Goal: Task Accomplishment & Management: Manage account settings

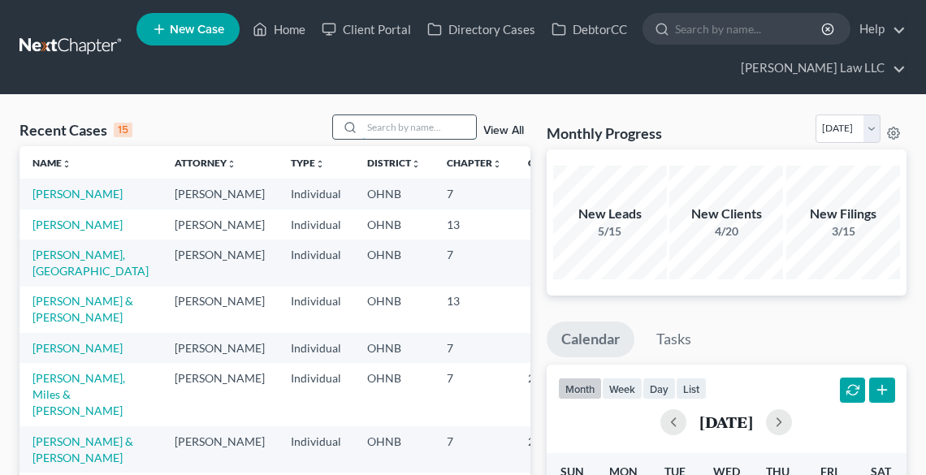
click at [421, 121] on input "search" at bounding box center [419, 127] width 114 height 24
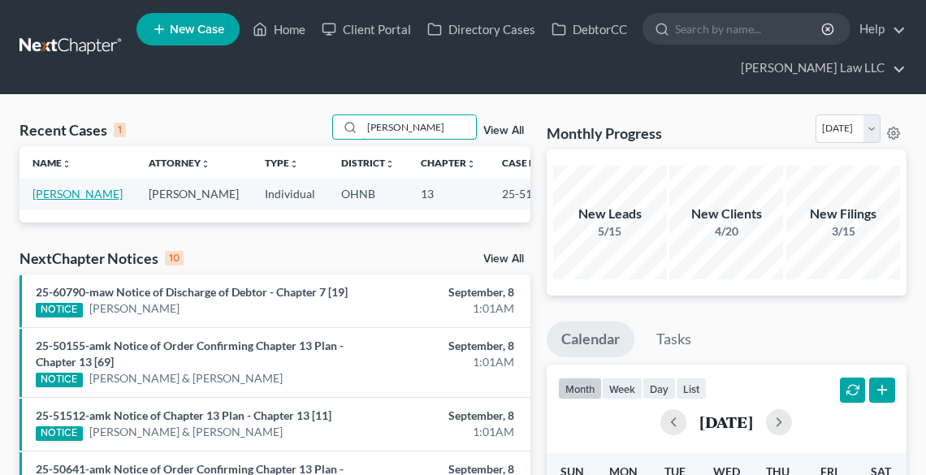
type input "[PERSON_NAME]"
click at [48, 191] on link "[PERSON_NAME]" at bounding box center [77, 194] width 90 height 14
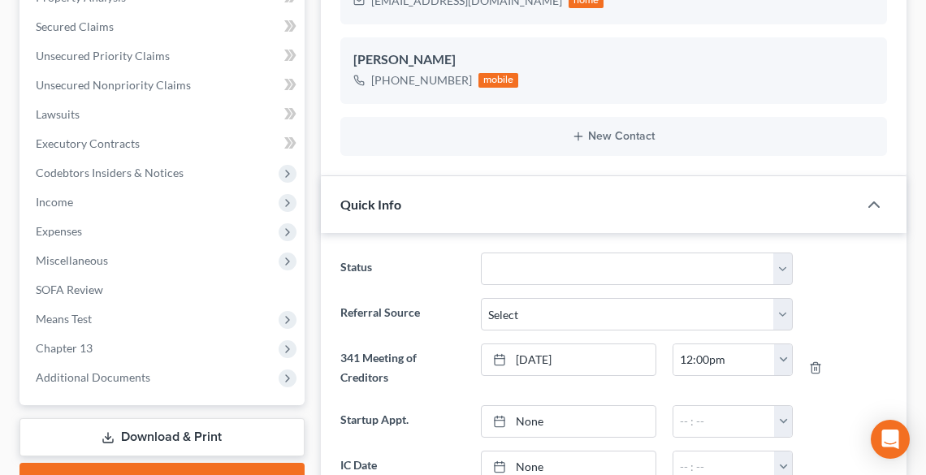
scroll to position [390, 0]
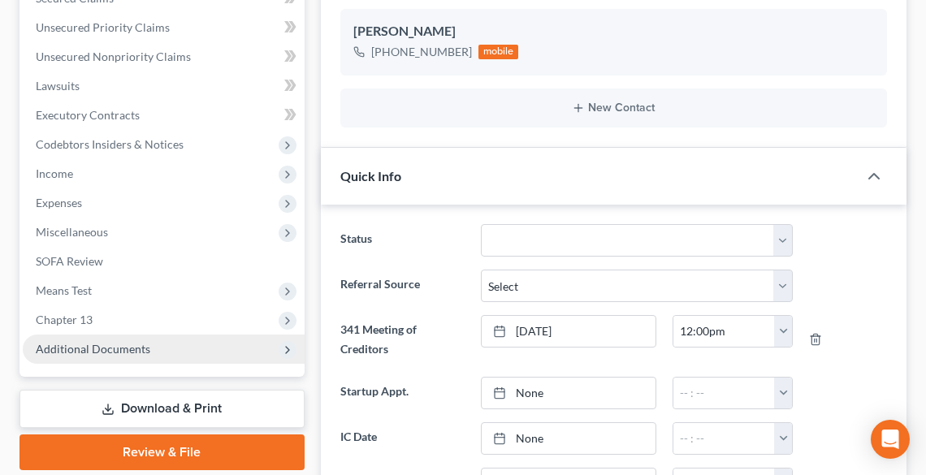
click at [152, 357] on span "Additional Documents" at bounding box center [164, 349] width 282 height 29
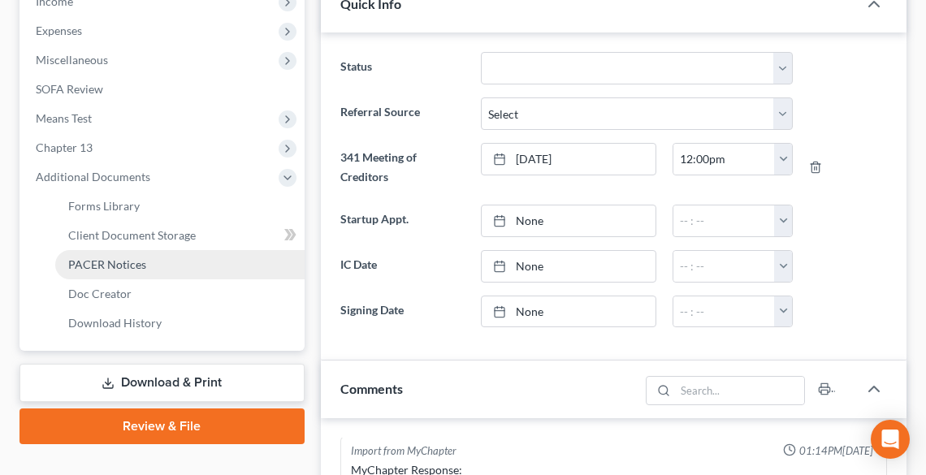
scroll to position [585, 0]
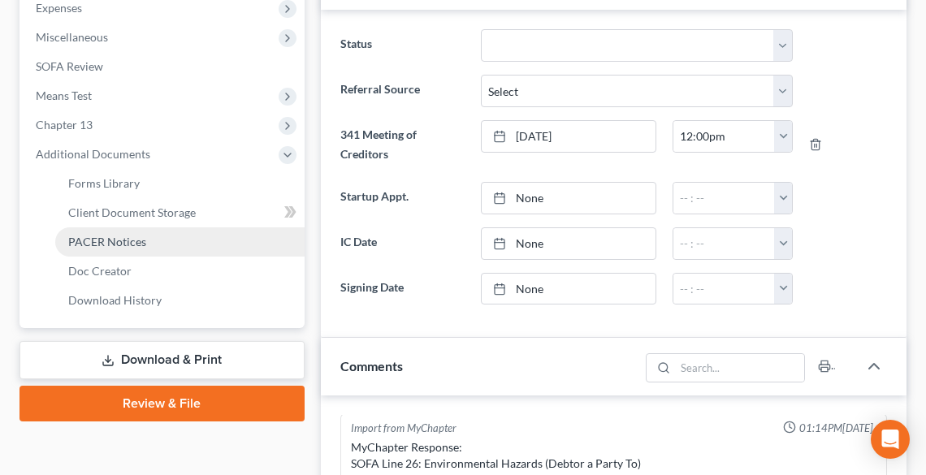
click at [135, 241] on span "PACER Notices" at bounding box center [107, 242] width 78 height 14
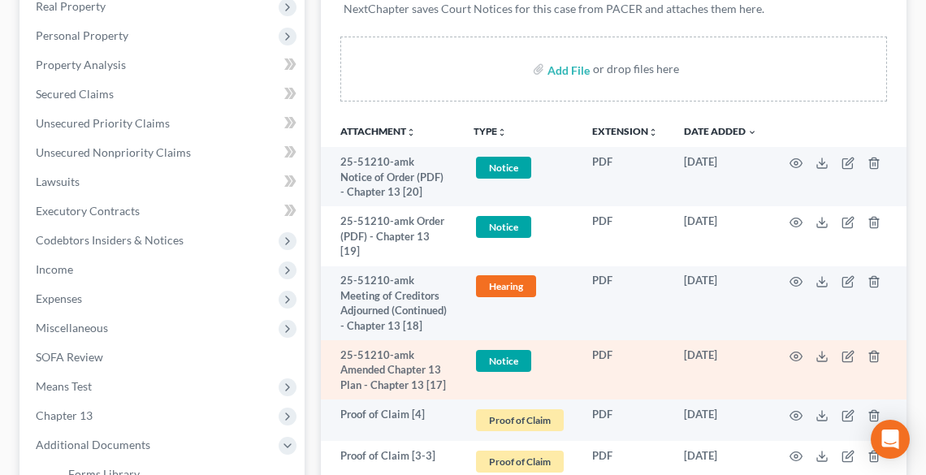
scroll to position [325, 0]
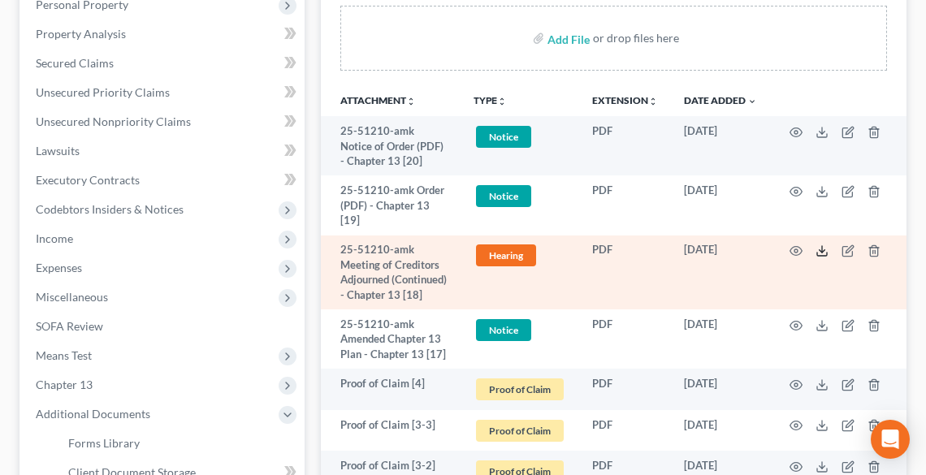
click at [818, 254] on icon at bounding box center [822, 254] width 10 height 3
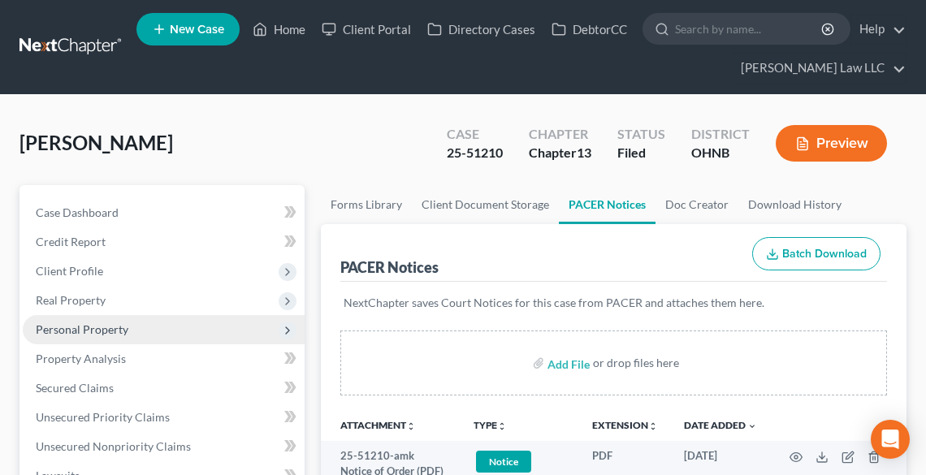
scroll to position [65, 0]
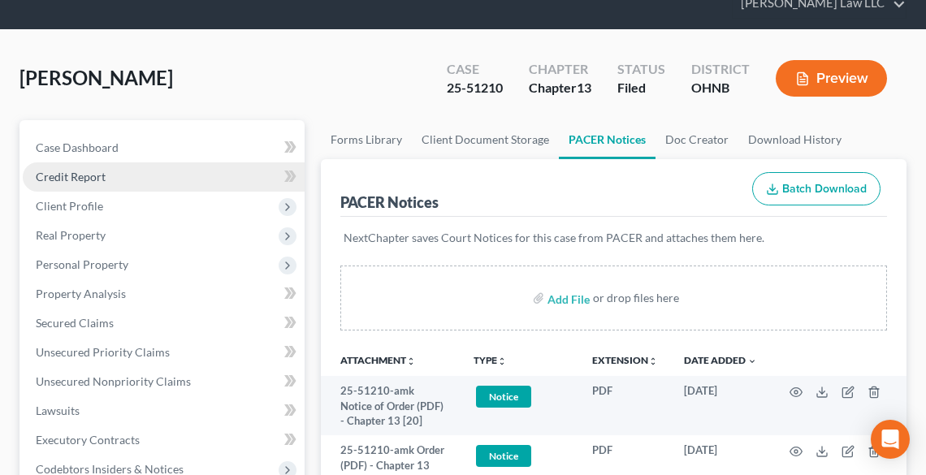
click at [52, 170] on span "Credit Report" at bounding box center [71, 177] width 70 height 14
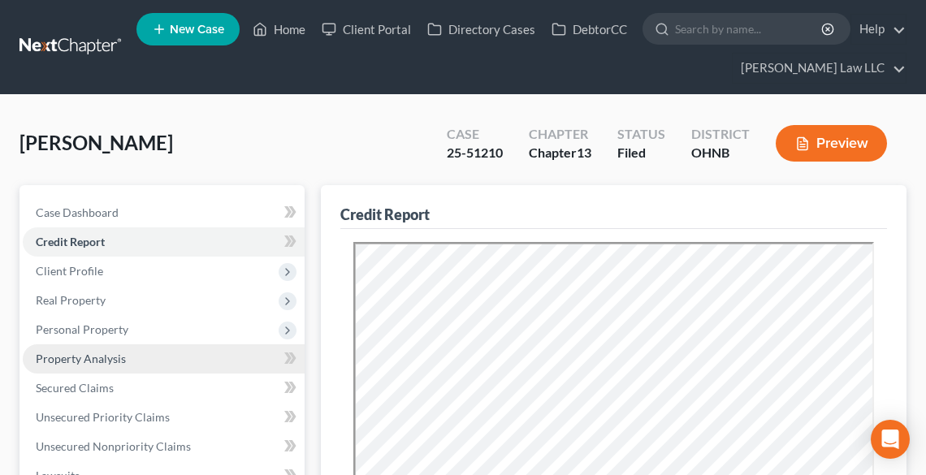
click at [62, 369] on link "Property Analysis" at bounding box center [164, 358] width 282 height 29
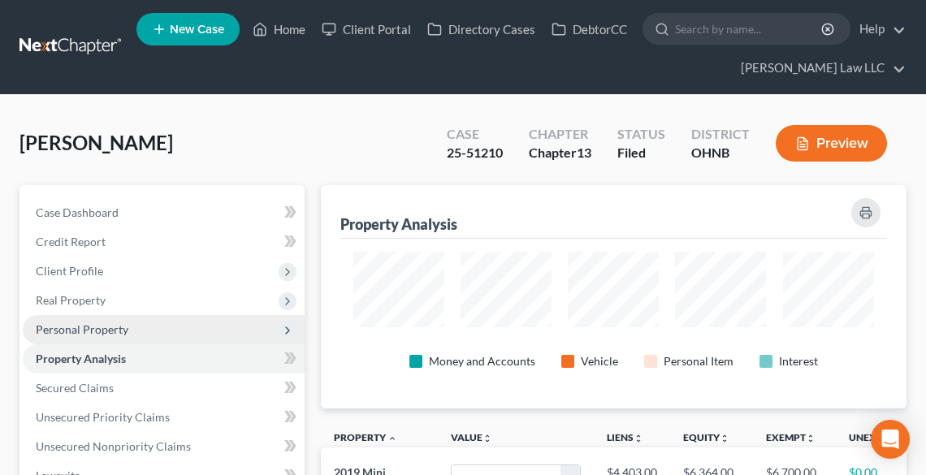
scroll to position [223, 585]
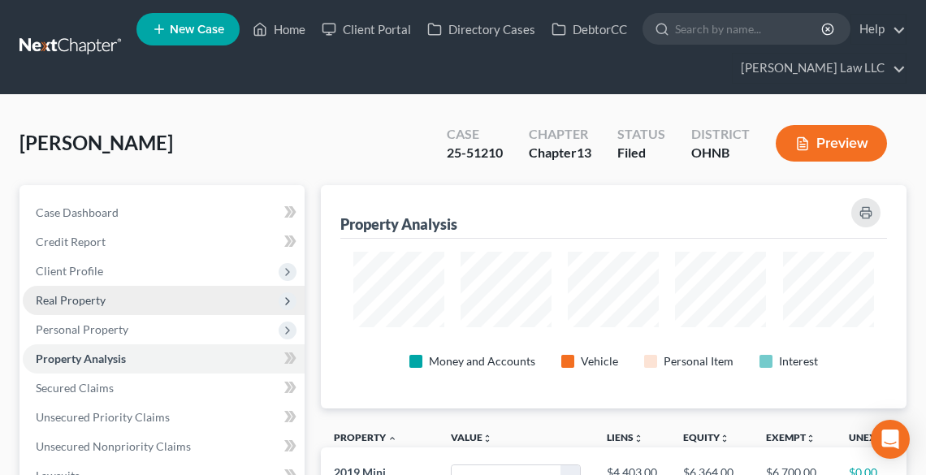
click at [80, 299] on span "Real Property" at bounding box center [71, 300] width 70 height 14
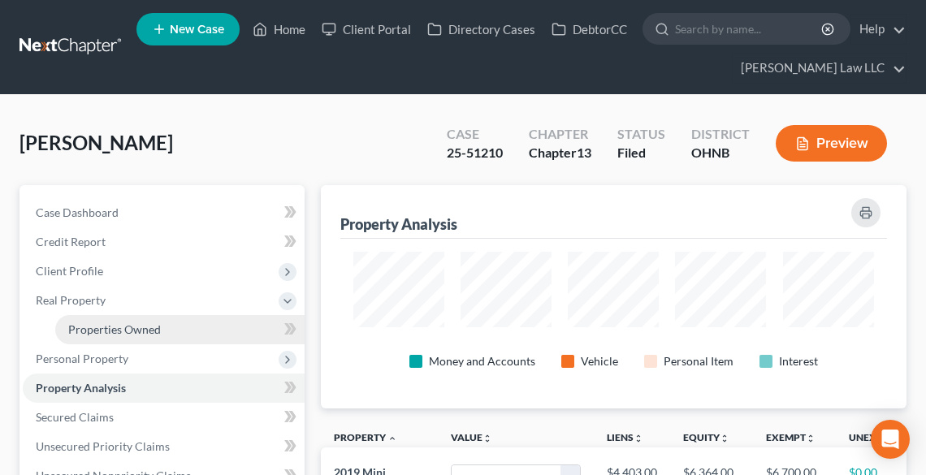
click at [99, 328] on span "Properties Owned" at bounding box center [114, 329] width 93 height 14
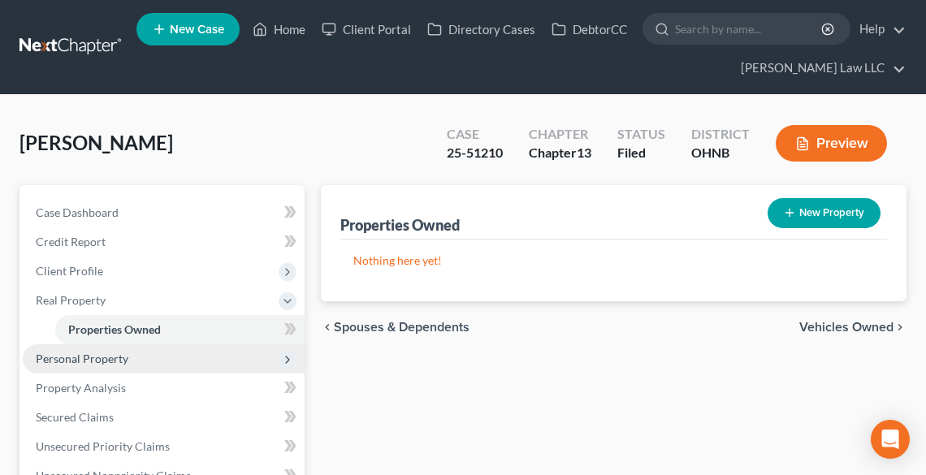
click at [100, 349] on span "Personal Property" at bounding box center [164, 358] width 282 height 29
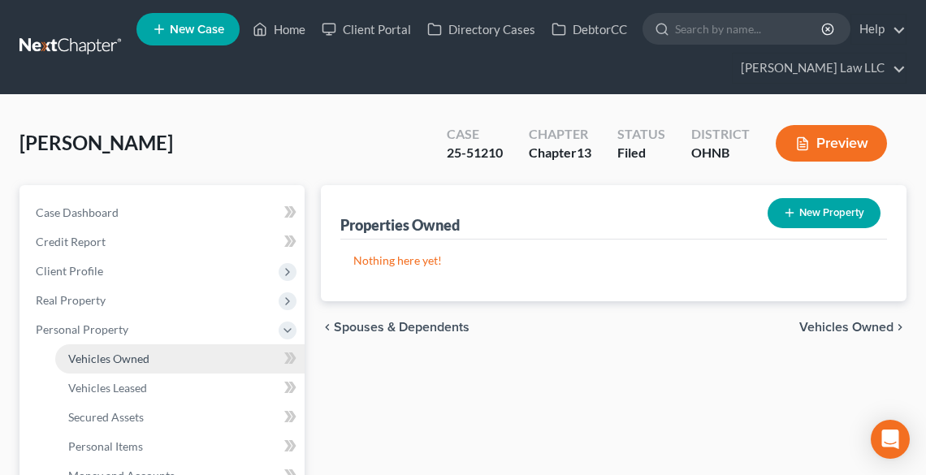
click at [111, 365] on link "Vehicles Owned" at bounding box center [179, 358] width 249 height 29
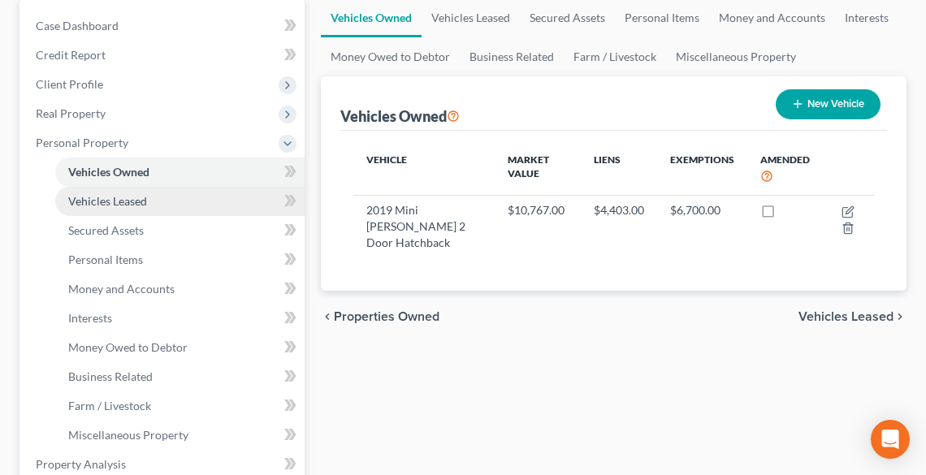
scroll to position [195, 0]
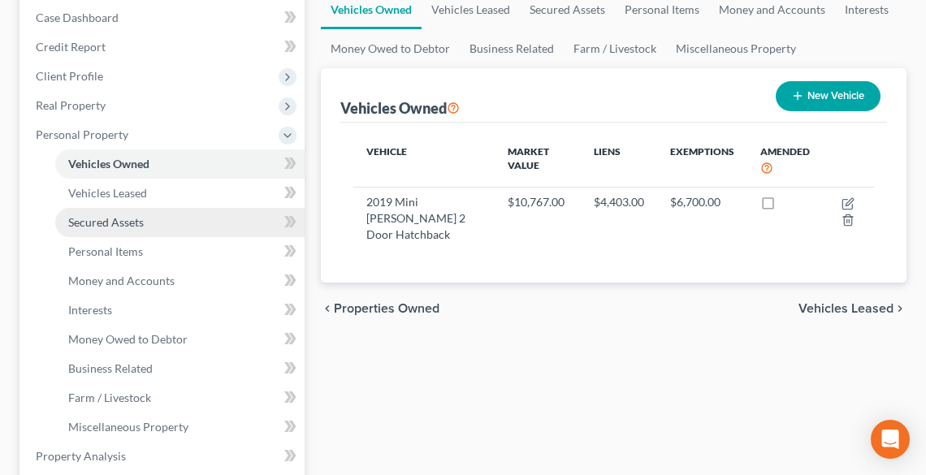
click at [114, 215] on span "Secured Assets" at bounding box center [106, 222] width 76 height 14
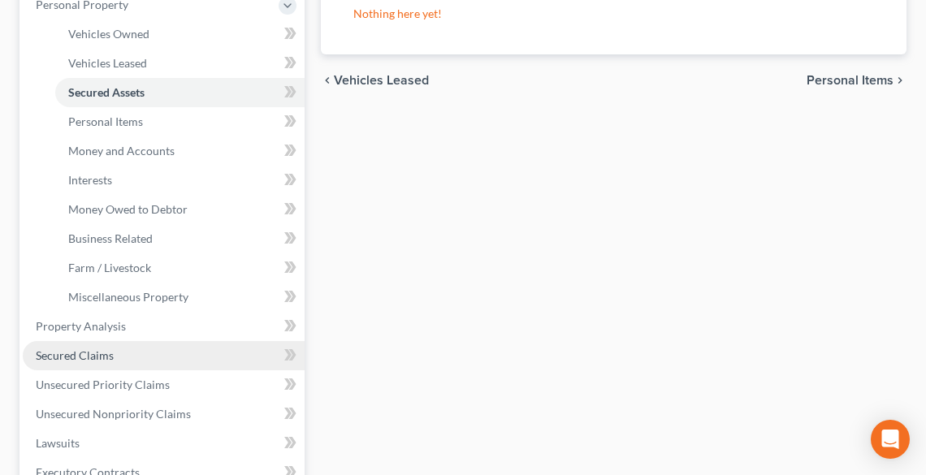
click at [71, 352] on span "Secured Claims" at bounding box center [75, 355] width 78 height 14
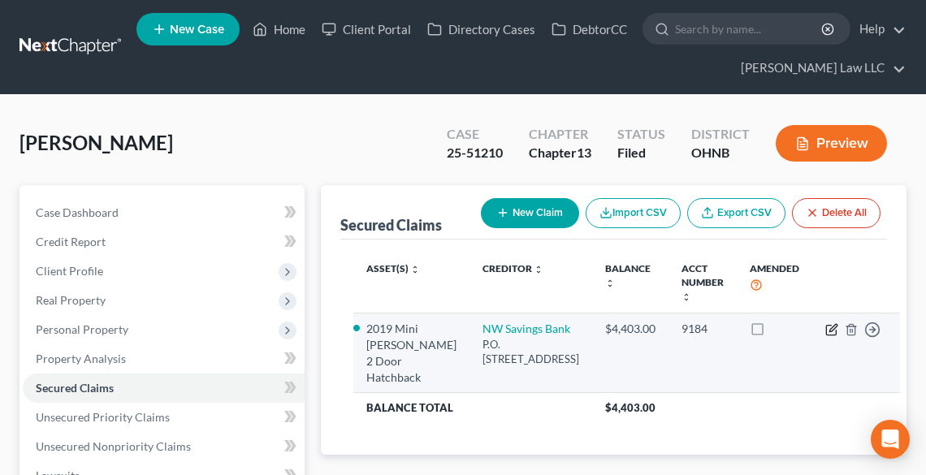
click at [829, 329] on icon "button" at bounding box center [832, 327] width 7 height 7
select select "39"
select select "0"
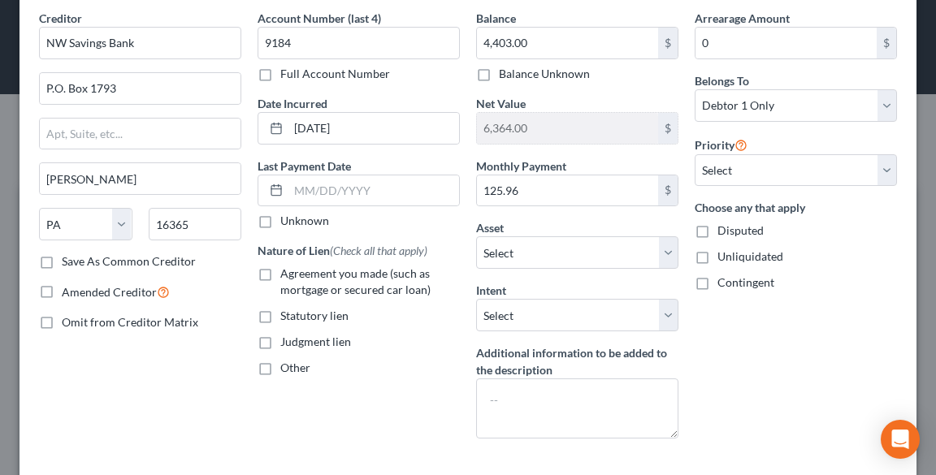
scroll to position [130, 0]
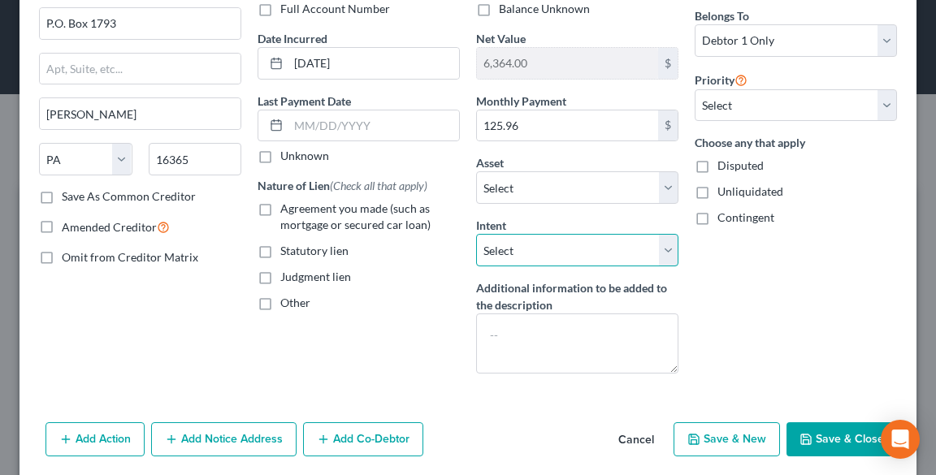
click at [518, 249] on select "Select Surrender Redeem Reaffirm Avoid Other" at bounding box center [577, 250] width 202 height 32
select select "2"
click at [476, 234] on select "Select Surrender Redeem Reaffirm Avoid Other" at bounding box center [577, 250] width 202 height 32
click at [836, 427] on button "Save & Close" at bounding box center [841, 439] width 110 height 34
select select "3"
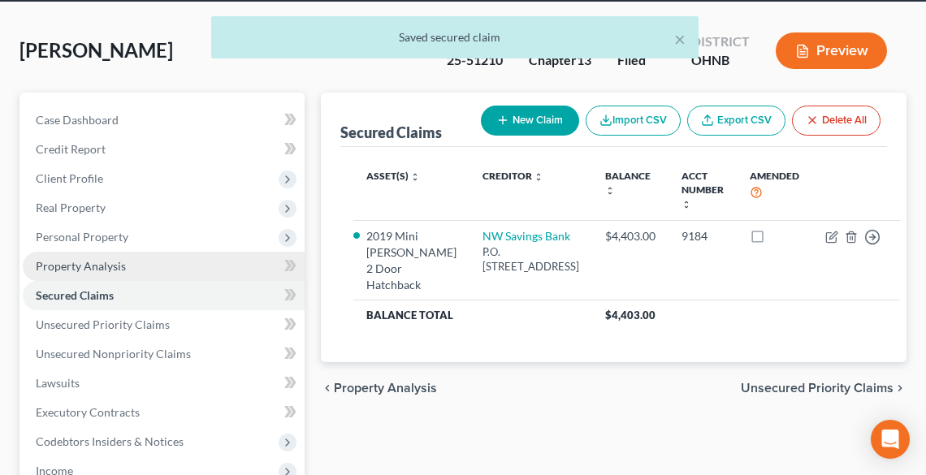
scroll to position [195, 0]
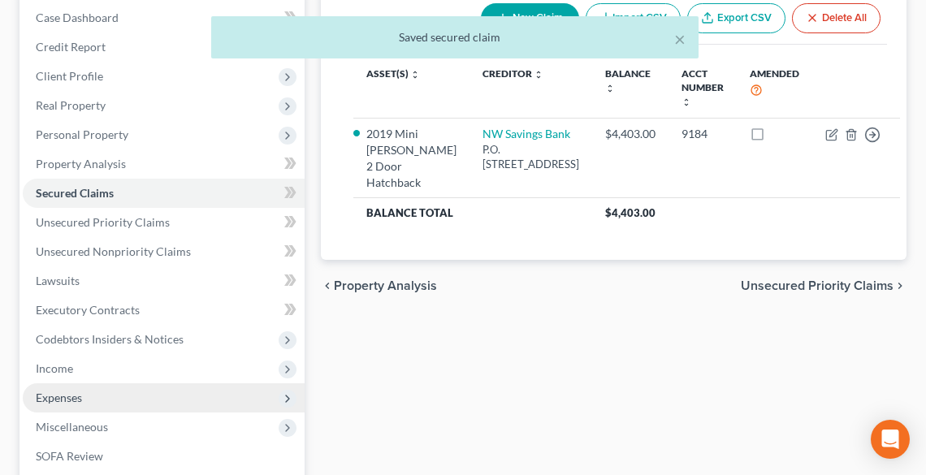
click at [73, 398] on span "Expenses" at bounding box center [59, 398] width 46 height 14
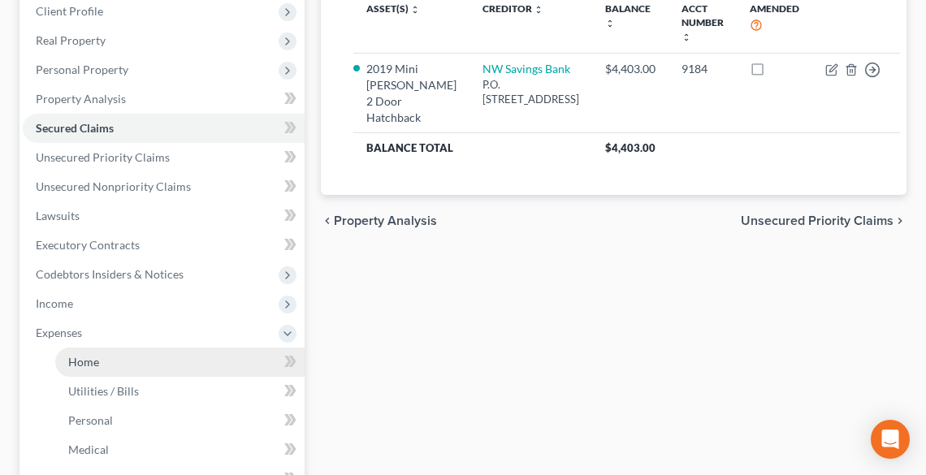
scroll to position [390, 0]
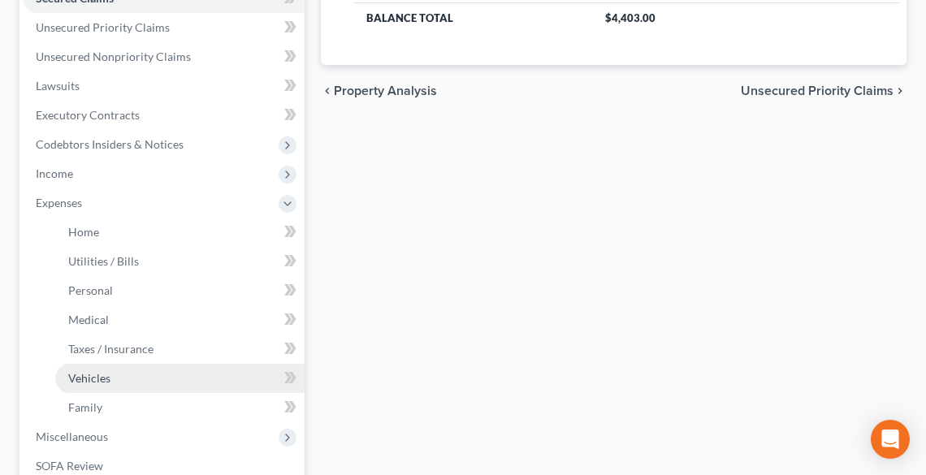
click at [94, 383] on span "Vehicles" at bounding box center [89, 378] width 42 height 14
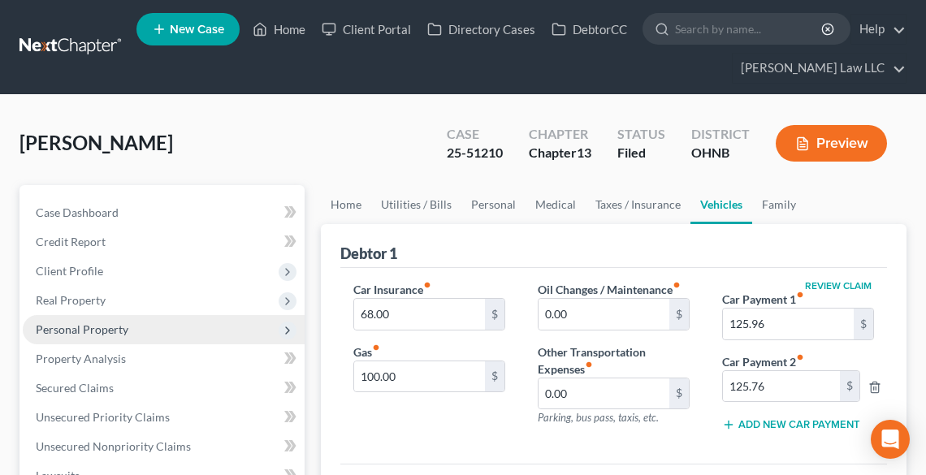
click at [68, 325] on span "Personal Property" at bounding box center [82, 329] width 93 height 14
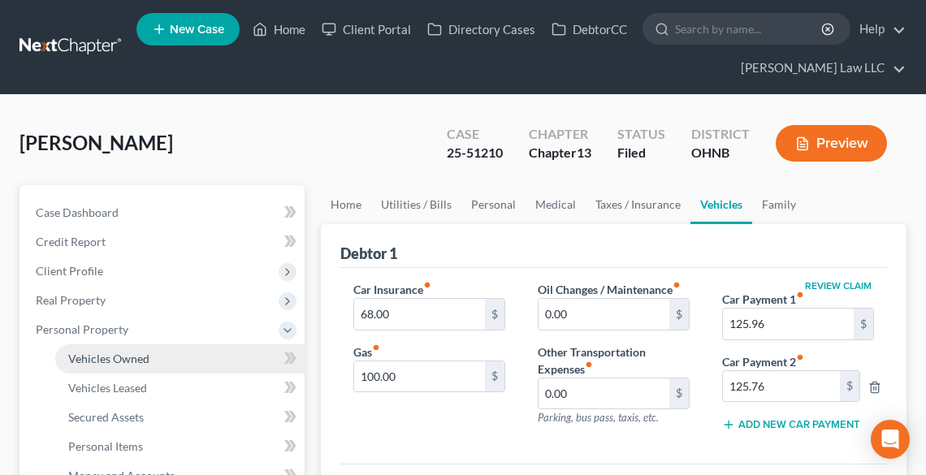
click at [114, 360] on span "Vehicles Owned" at bounding box center [108, 359] width 81 height 14
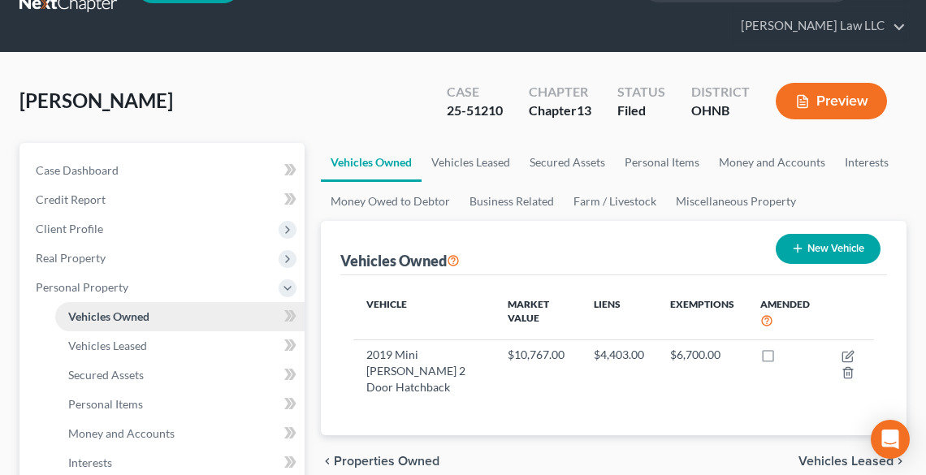
scroll to position [130, 0]
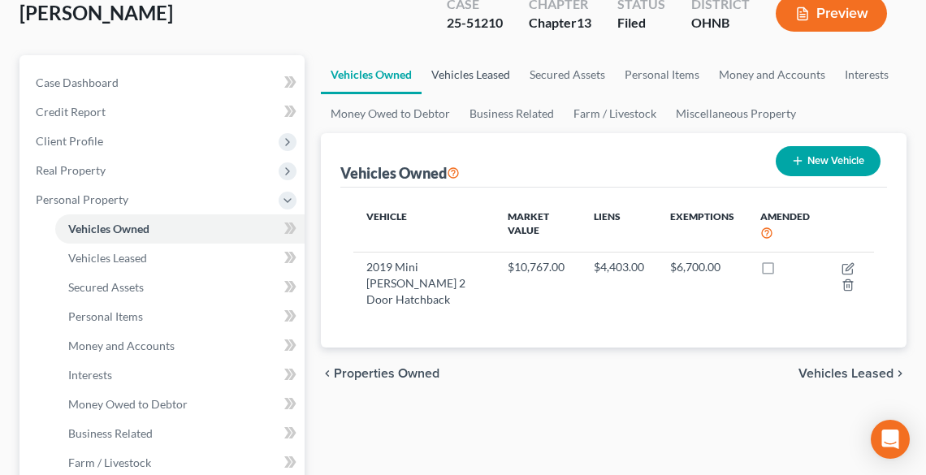
click at [458, 68] on link "Vehicles Leased" at bounding box center [470, 74] width 98 height 39
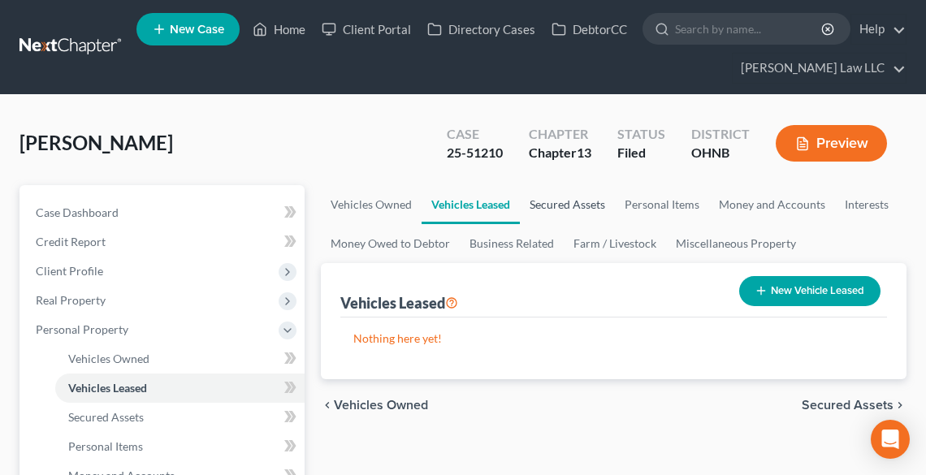
click at [549, 205] on link "Secured Assets" at bounding box center [567, 204] width 95 height 39
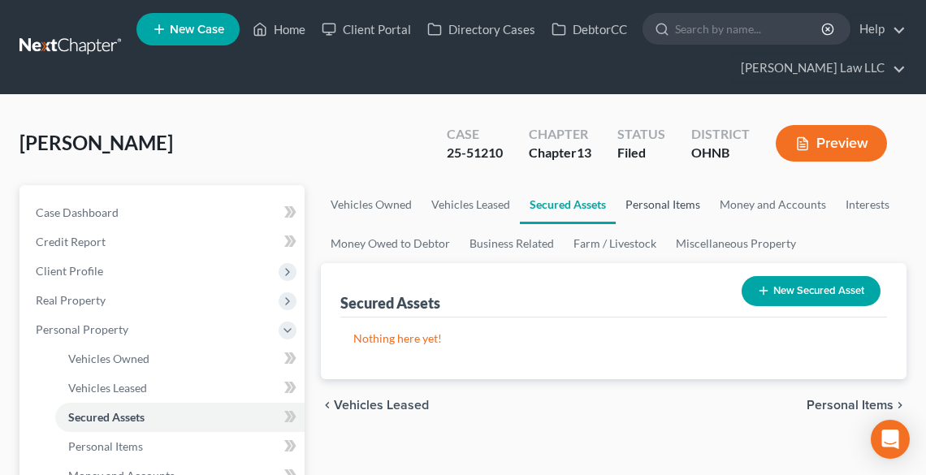
click at [674, 203] on link "Personal Items" at bounding box center [663, 204] width 94 height 39
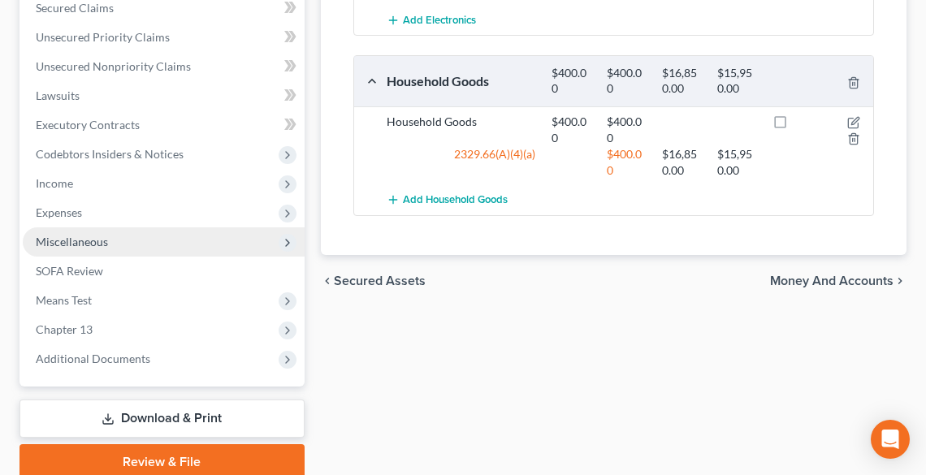
scroll to position [607, 0]
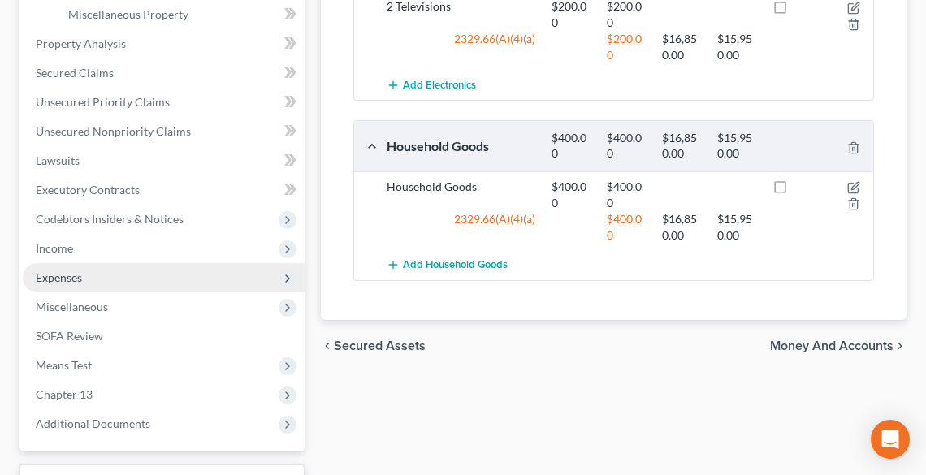
click at [75, 273] on span "Expenses" at bounding box center [59, 277] width 46 height 14
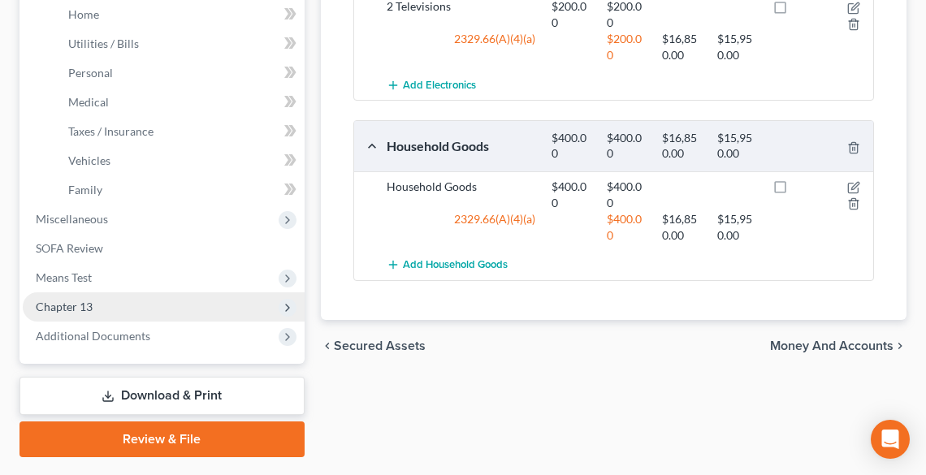
click at [102, 308] on span "Chapter 13" at bounding box center [164, 306] width 282 height 29
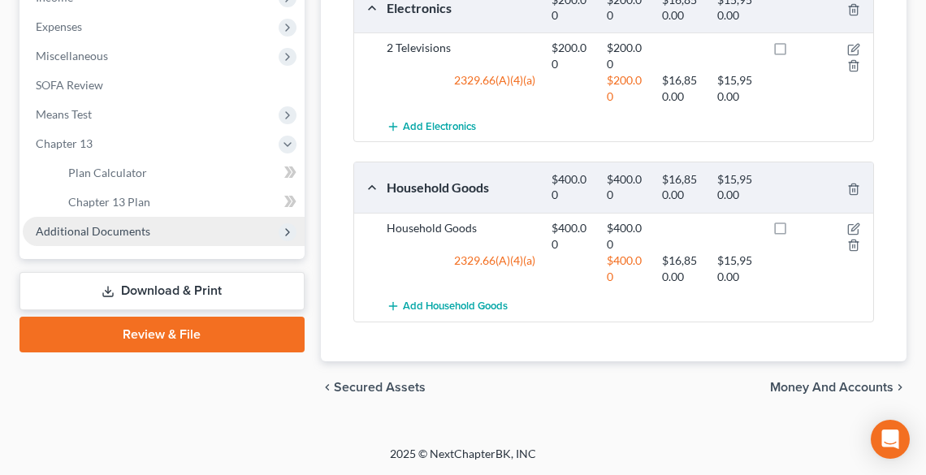
scroll to position [562, 0]
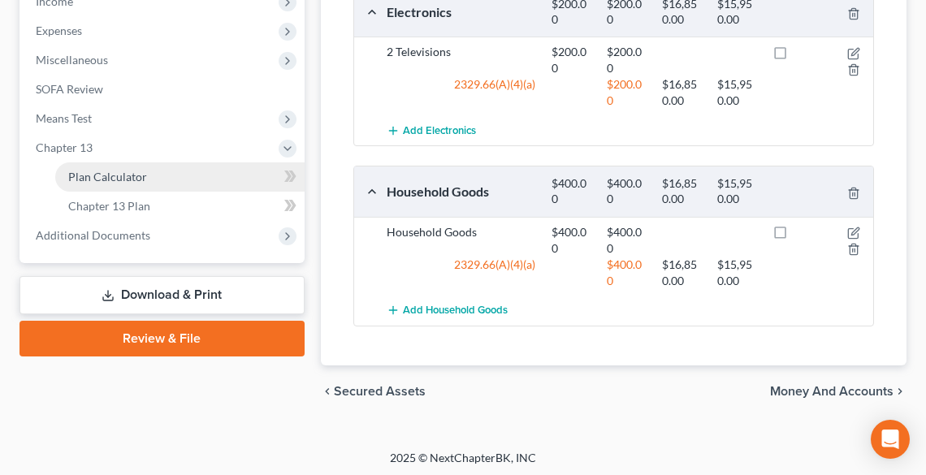
click at [115, 172] on span "Plan Calculator" at bounding box center [107, 177] width 79 height 14
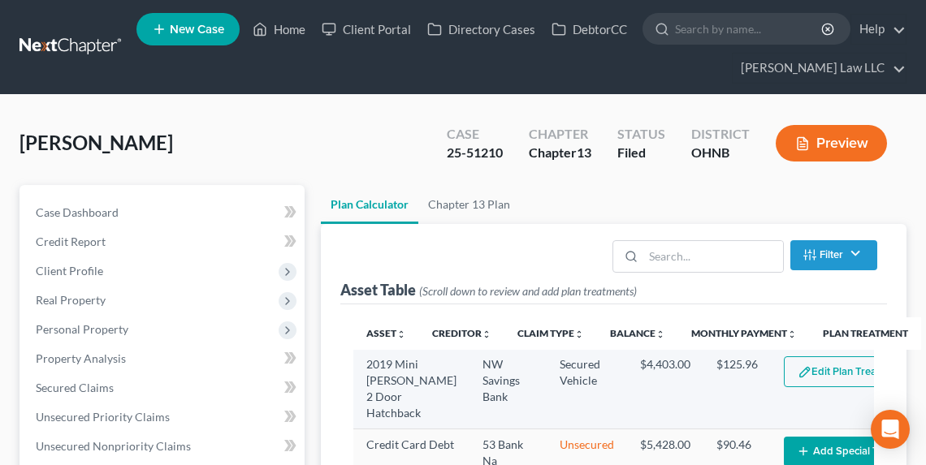
select select "59"
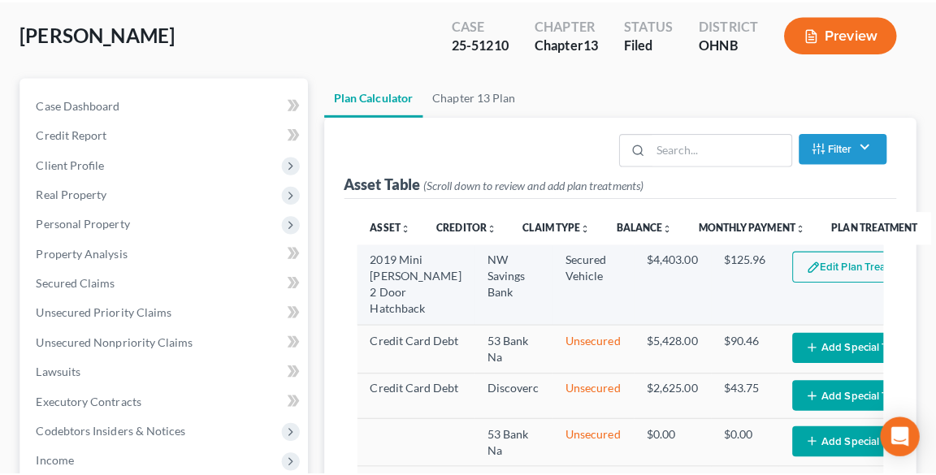
scroll to position [130, 0]
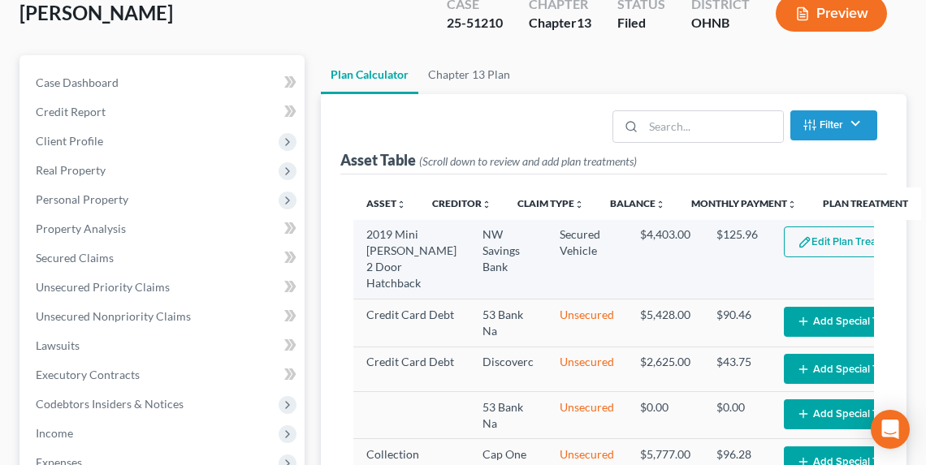
click at [796, 240] on button "Edit Plan Treatment" at bounding box center [850, 242] width 133 height 31
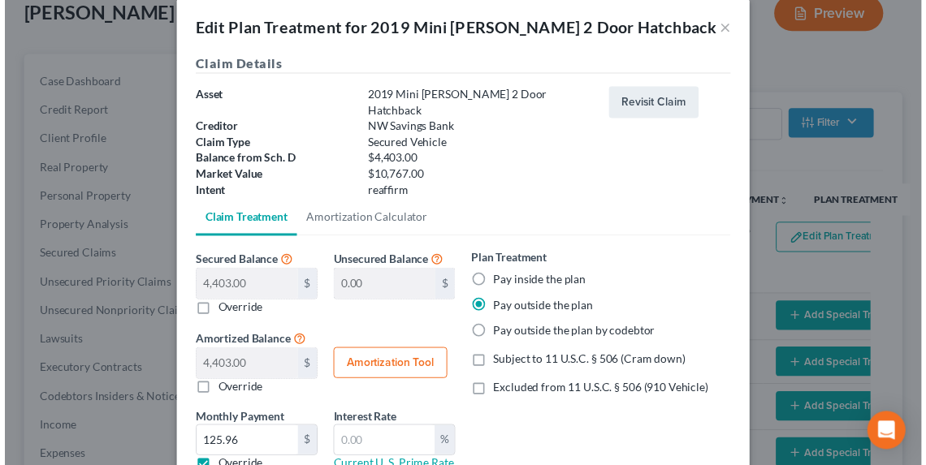
scroll to position [0, 0]
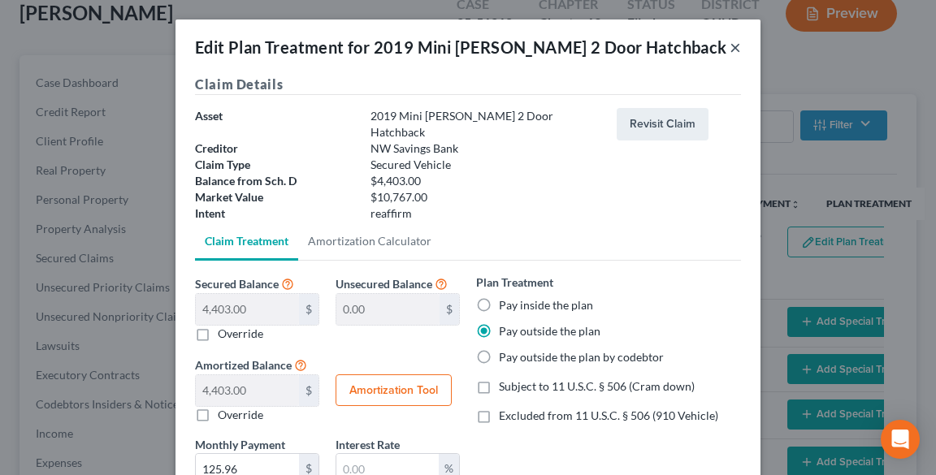
click at [729, 44] on button "×" at bounding box center [734, 46] width 11 height 19
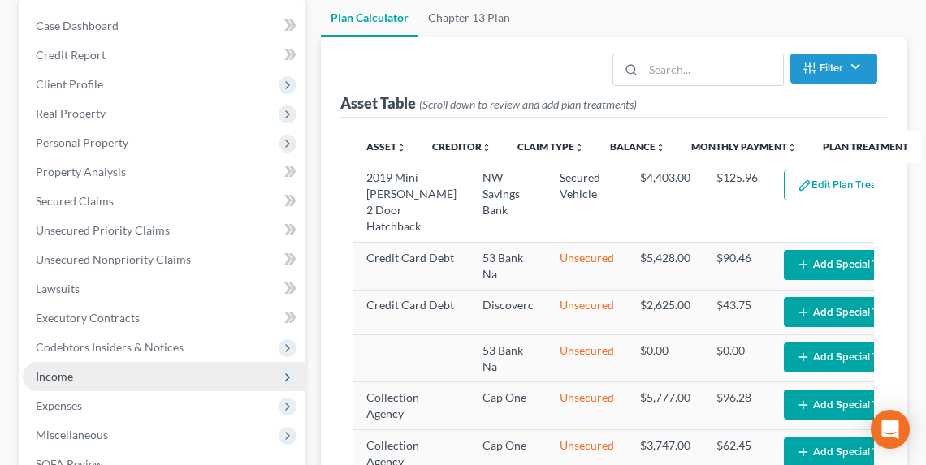
scroll to position [260, 0]
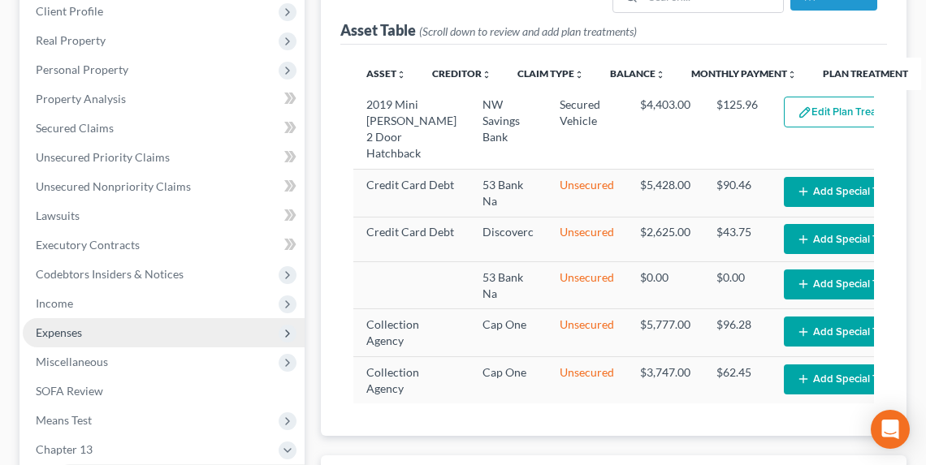
click at [80, 330] on span "Expenses" at bounding box center [59, 333] width 46 height 14
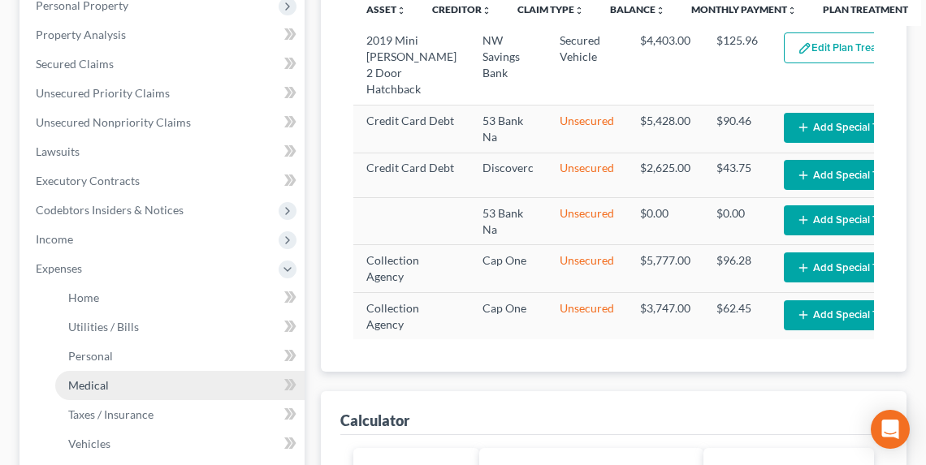
scroll to position [325, 0]
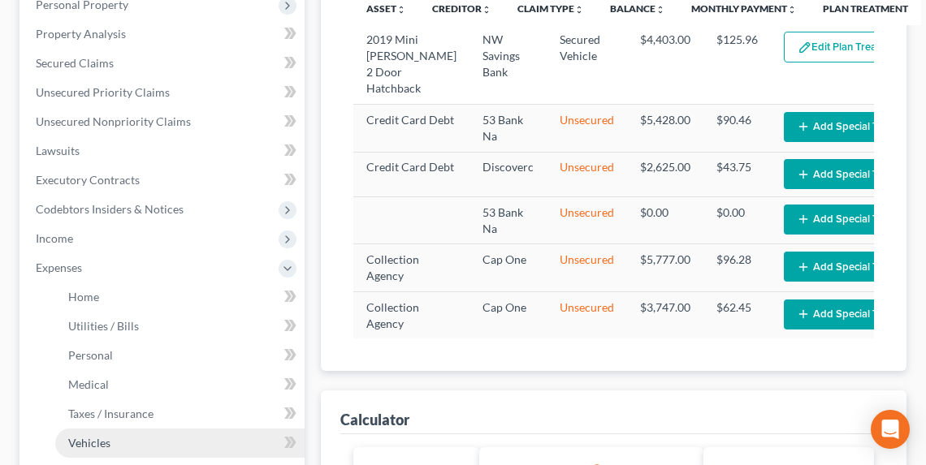
click at [101, 434] on link "Vehicles" at bounding box center [179, 443] width 249 height 29
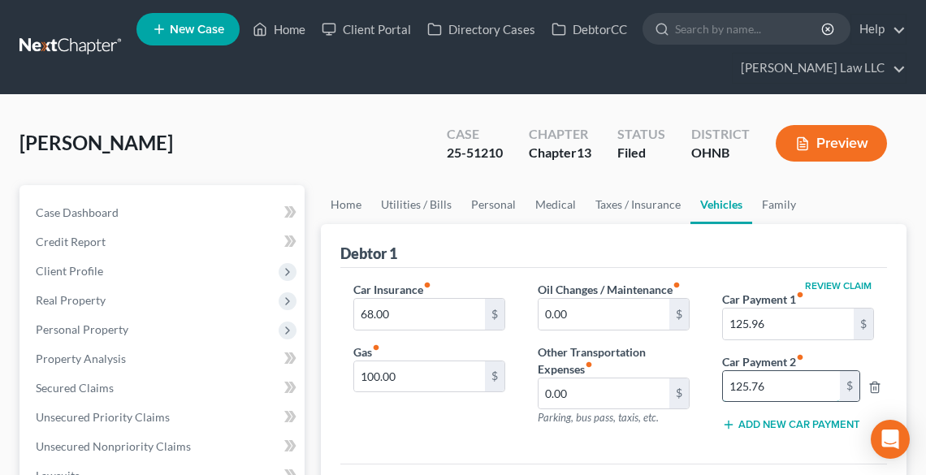
click at [809, 390] on input "125.76" at bounding box center [781, 386] width 117 height 31
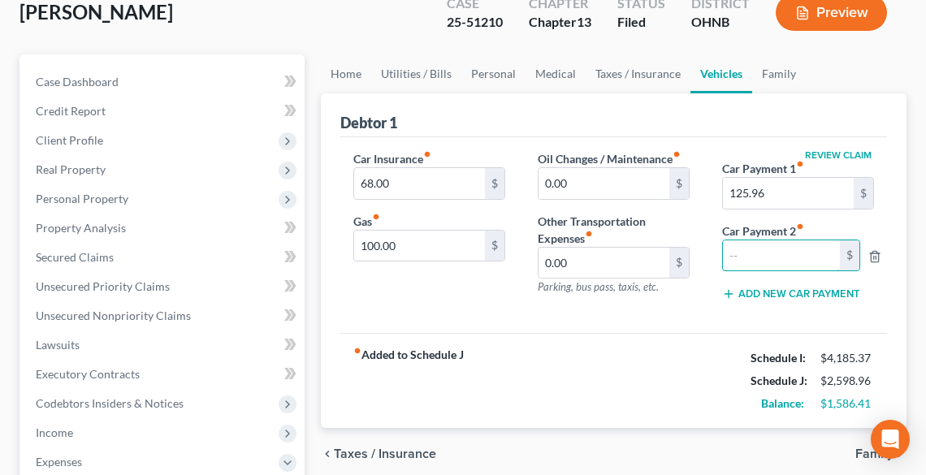
scroll to position [130, 0]
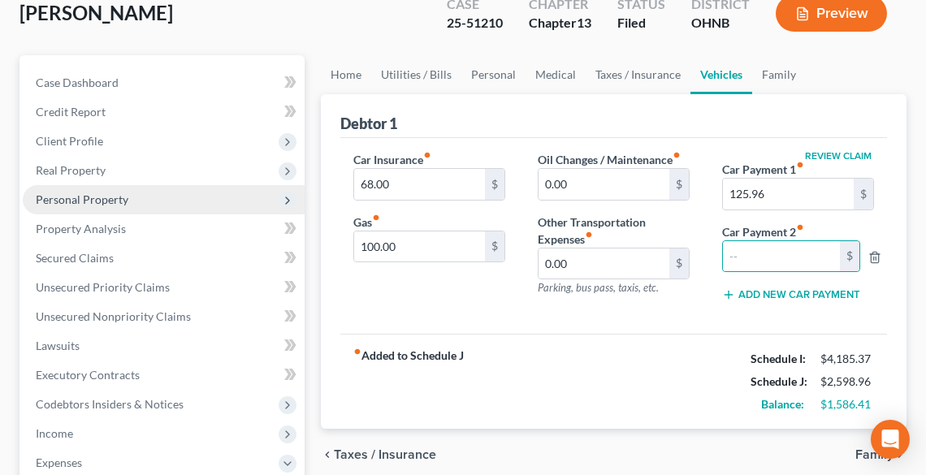
click at [80, 201] on span "Personal Property" at bounding box center [82, 199] width 93 height 14
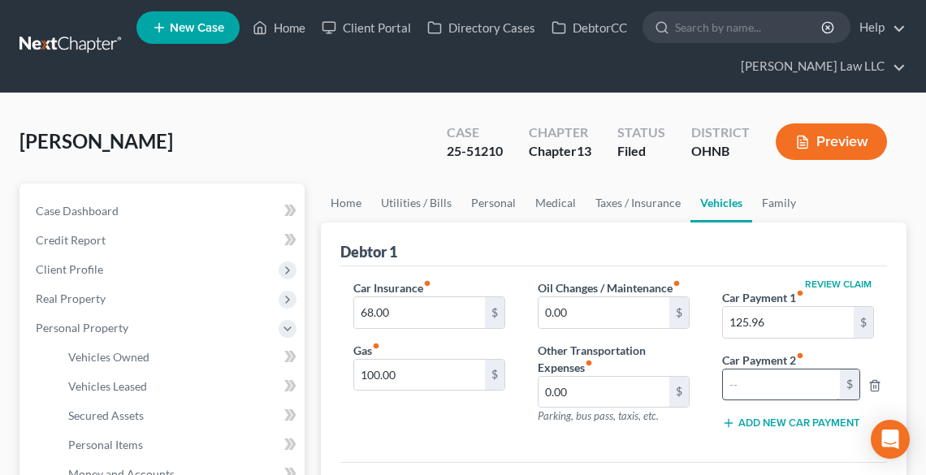
scroll to position [0, 0]
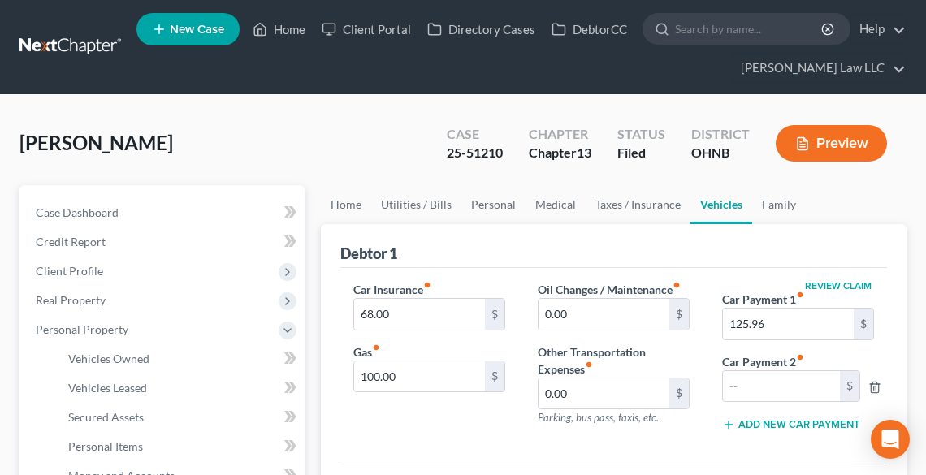
click at [839, 146] on button "Preview" at bounding box center [831, 143] width 111 height 37
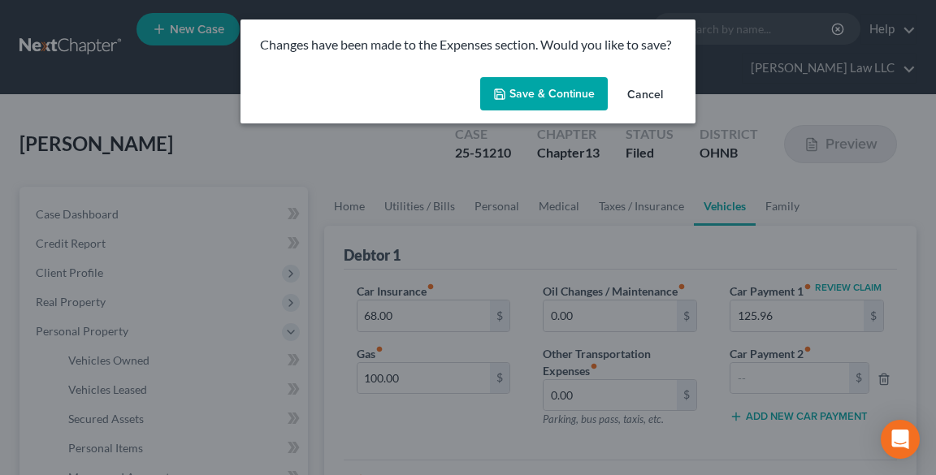
click at [519, 99] on button "Save & Continue" at bounding box center [544, 94] width 128 height 34
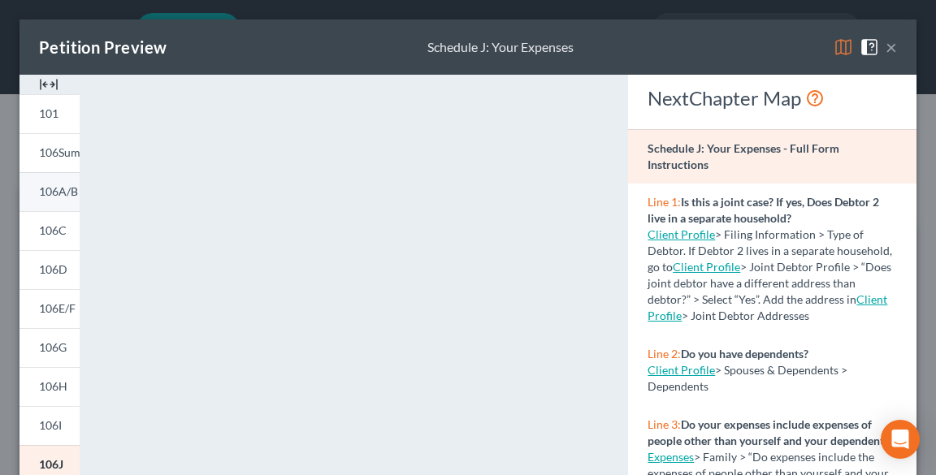
click at [69, 185] on span "106A/B" at bounding box center [58, 191] width 39 height 14
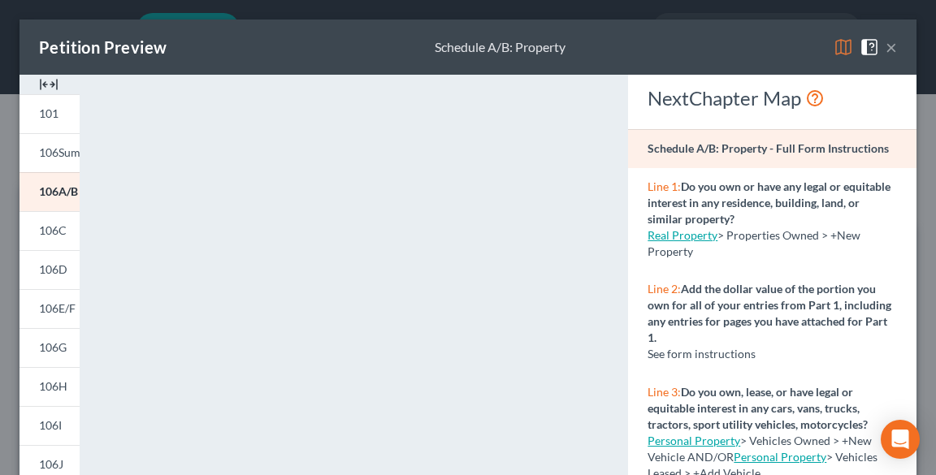
click at [885, 49] on button "×" at bounding box center [890, 46] width 11 height 19
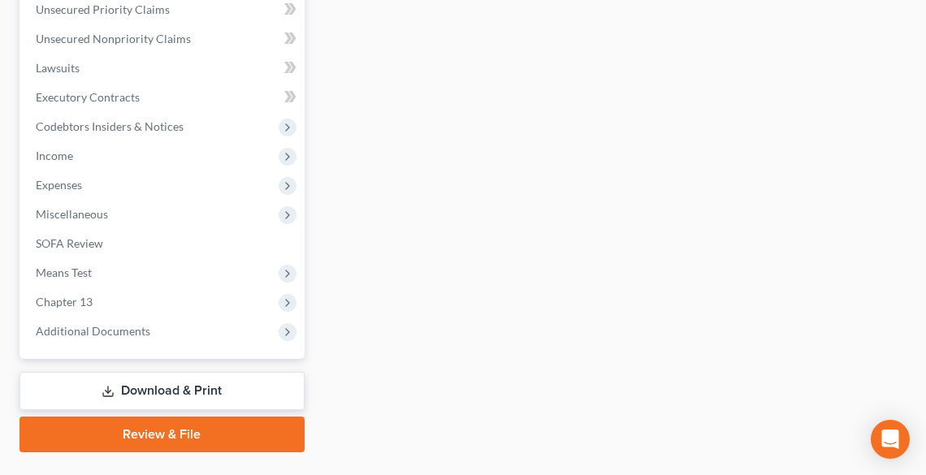
scroll to position [737, 0]
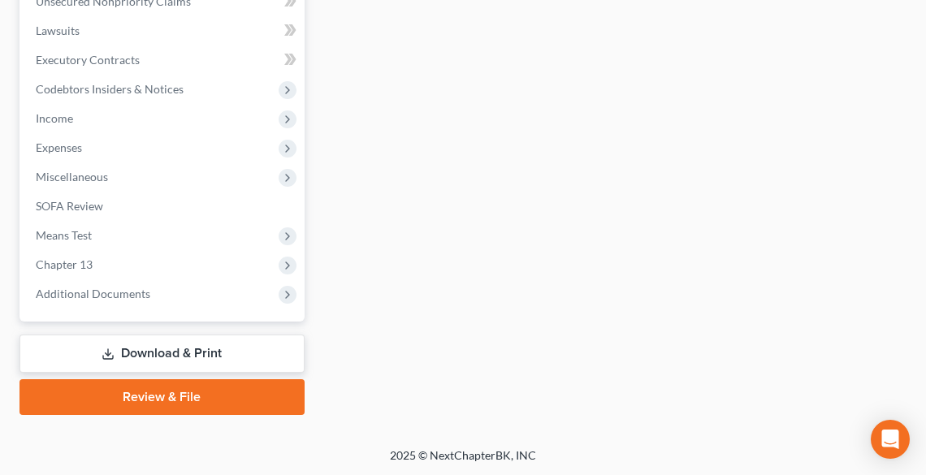
click at [130, 350] on link "Download & Print" at bounding box center [161, 354] width 285 height 38
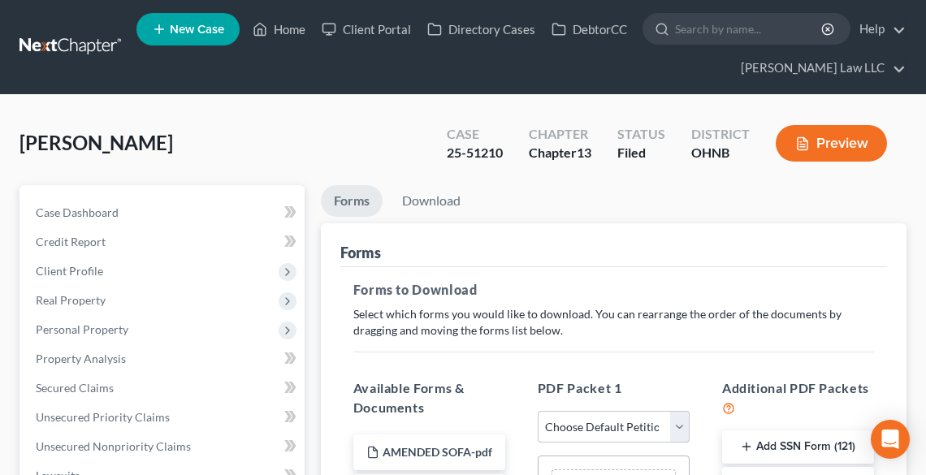
click at [594, 419] on select "Choose Default Petition PDF Packet Complete Bankruptcy Petition (all forms and …" at bounding box center [614, 427] width 152 height 32
select select "2"
click at [538, 411] on select "Choose Default Petition PDF Packet Complete Bankruptcy Petition (all forms and …" at bounding box center [614, 427] width 152 height 32
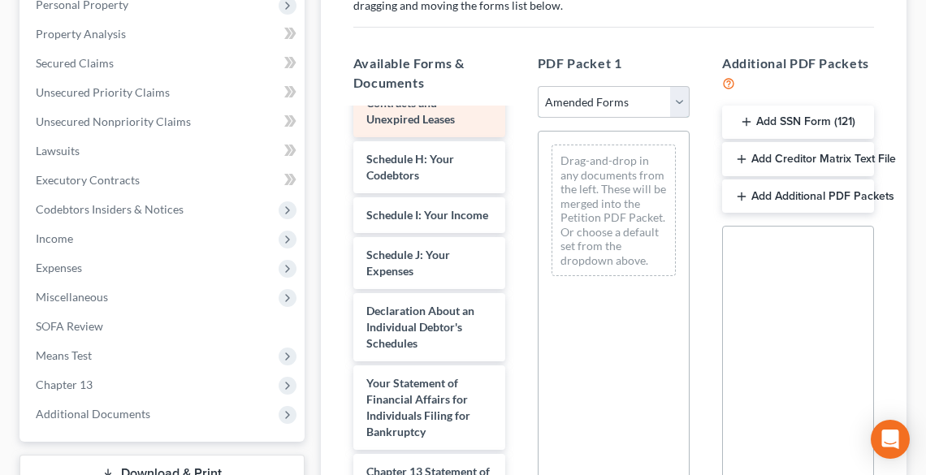
scroll to position [455, 0]
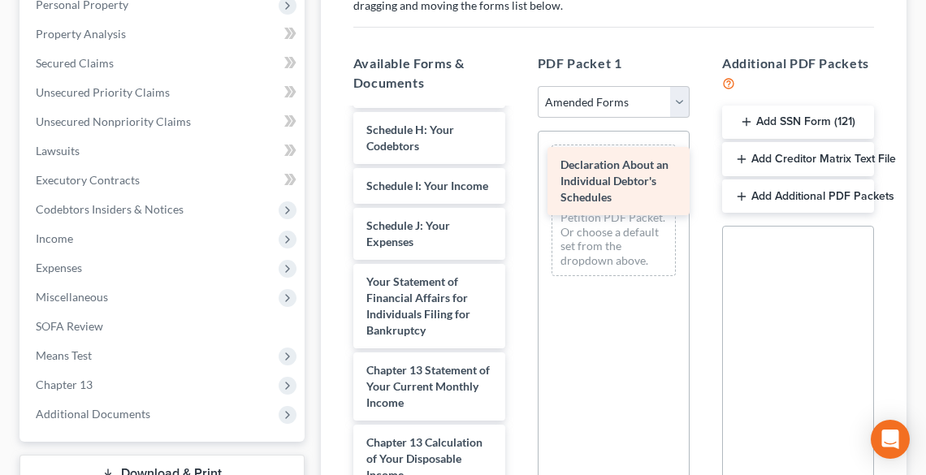
drag, startPoint x: 441, startPoint y: 322, endPoint x: 634, endPoint y: 175, distance: 243.3
click at [518, 175] on div "Declaration About an Individual Debtor's Schedules Voluntary Petition for Indiv…" at bounding box center [429, 194] width 178 height 1078
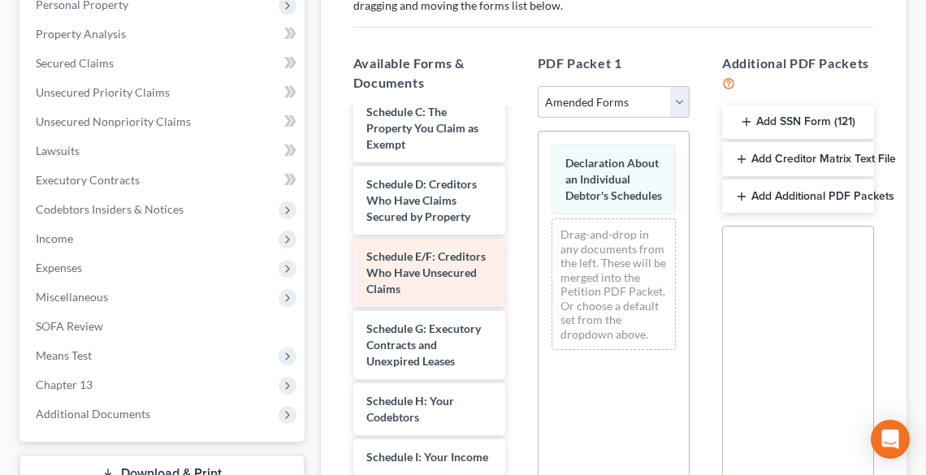
scroll to position [65, 0]
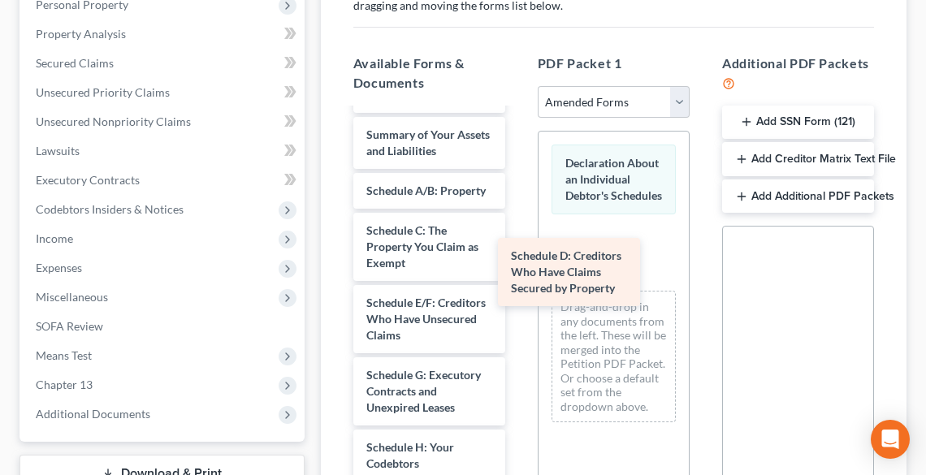
drag, startPoint x: 434, startPoint y: 326, endPoint x: 592, endPoint y: 266, distance: 168.9
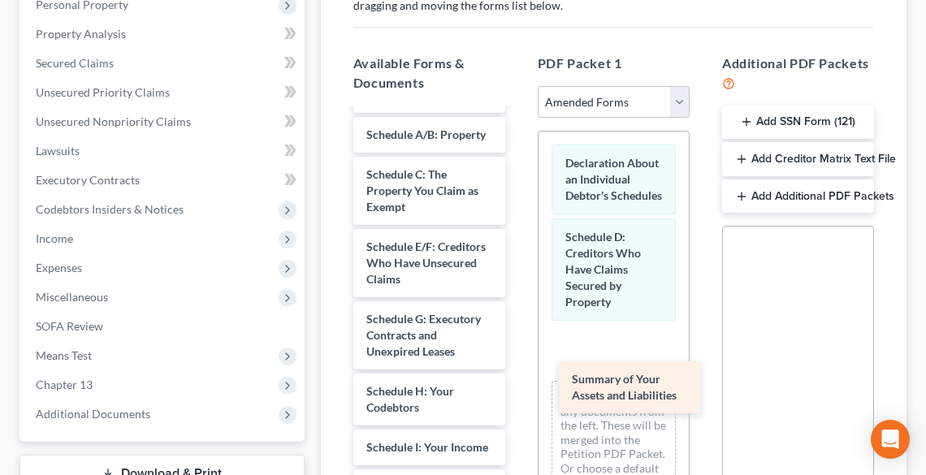
drag, startPoint x: 436, startPoint y: 141, endPoint x: 638, endPoint y: 383, distance: 314.2
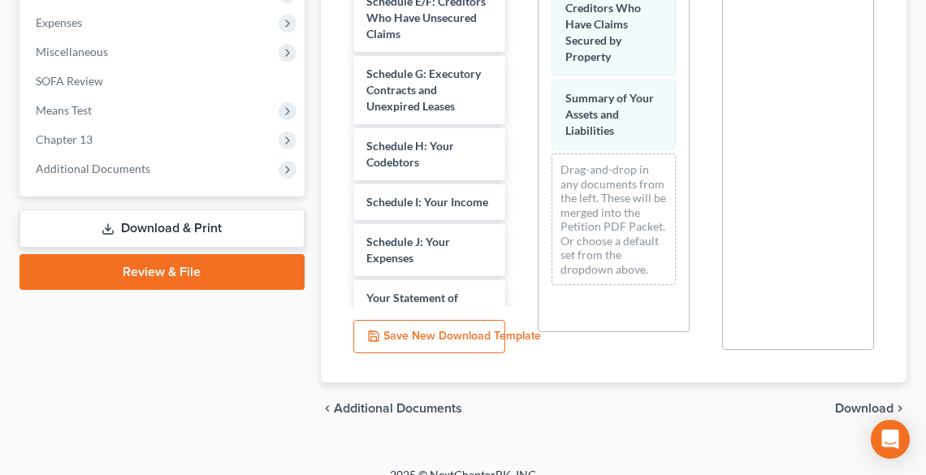
scroll to position [590, 0]
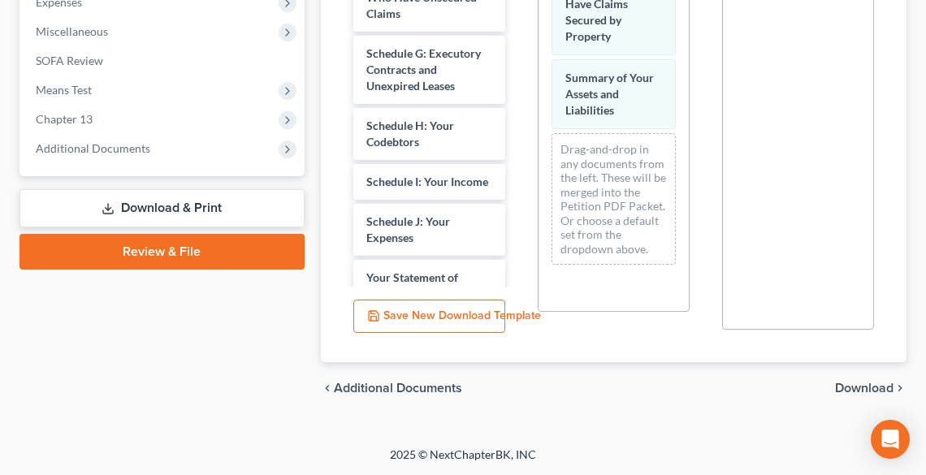
click at [876, 387] on span "Download" at bounding box center [864, 388] width 58 height 13
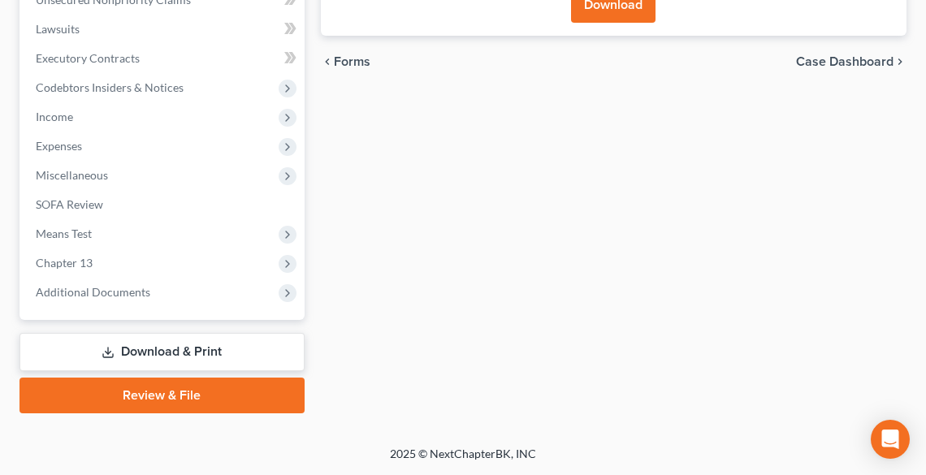
scroll to position [445, 0]
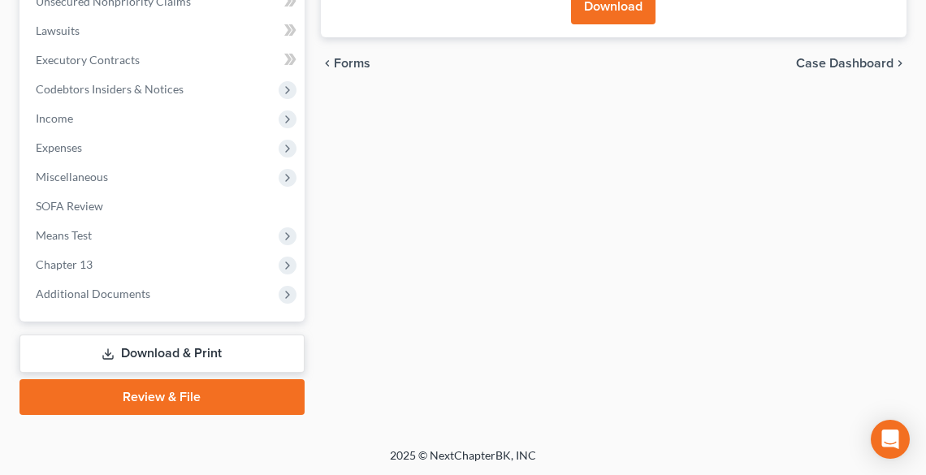
click at [592, 9] on button "Download" at bounding box center [613, 7] width 84 height 36
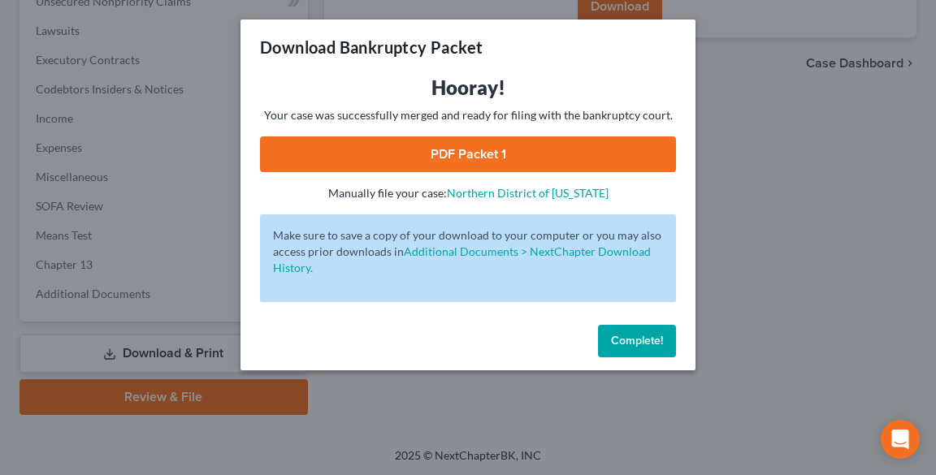
click at [498, 147] on link "PDF Packet 1" at bounding box center [468, 154] width 416 height 36
click at [620, 326] on button "Complete!" at bounding box center [637, 341] width 78 height 32
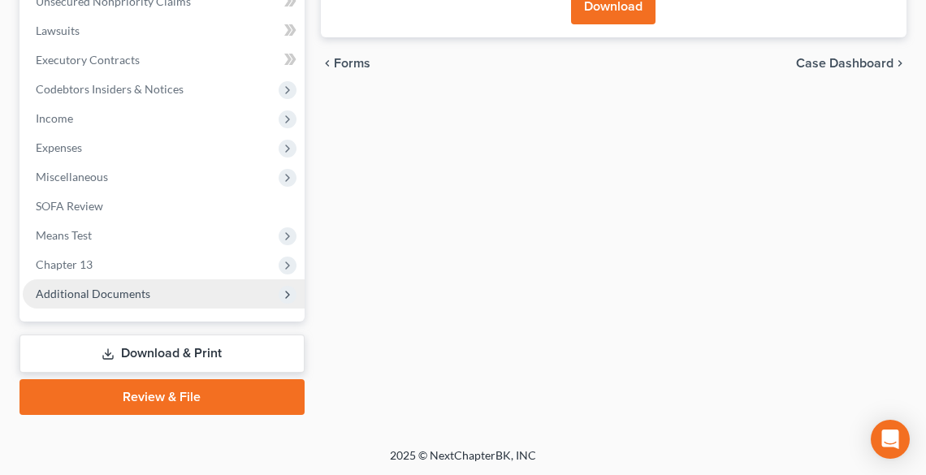
click at [82, 292] on span "Additional Documents" at bounding box center [93, 294] width 115 height 14
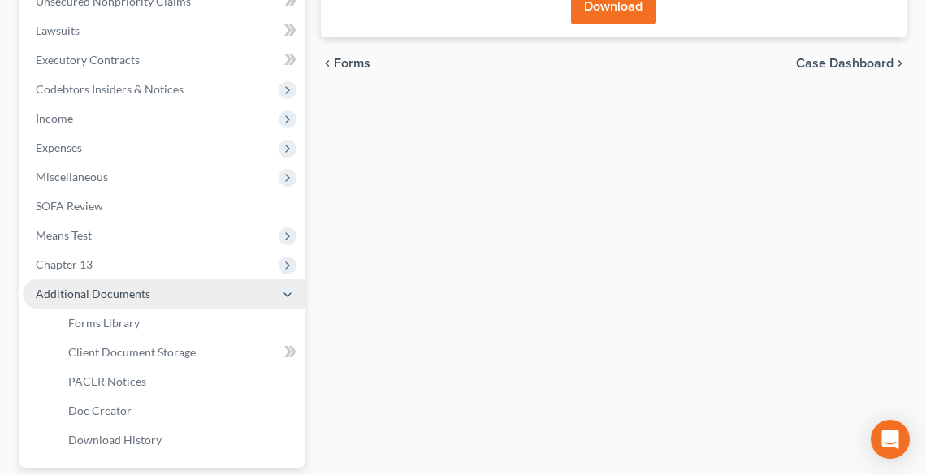
scroll to position [510, 0]
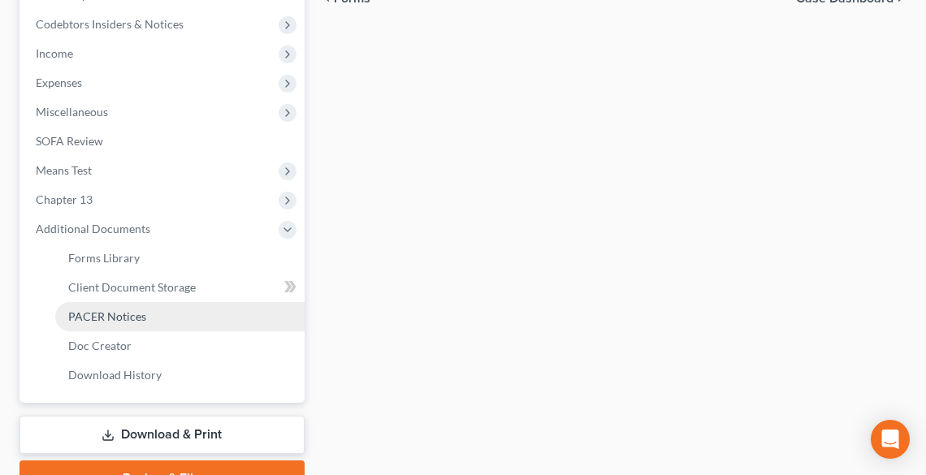
click at [96, 318] on span "PACER Notices" at bounding box center [107, 316] width 78 height 14
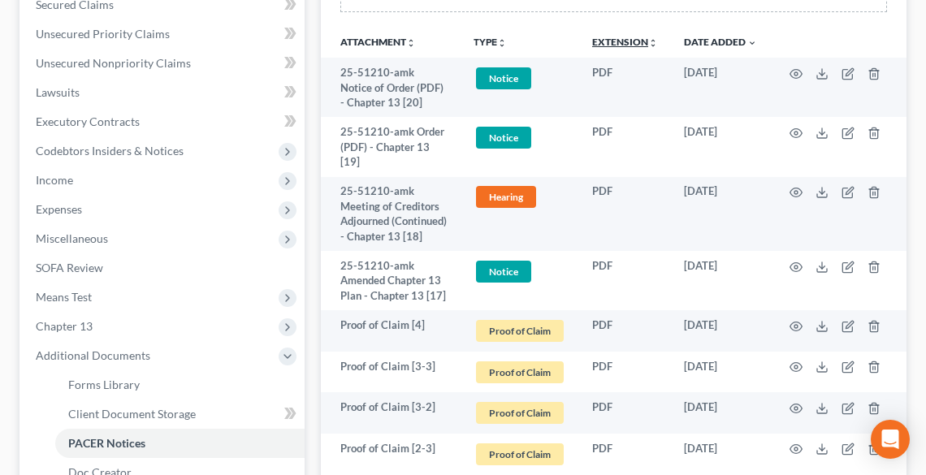
scroll to position [520, 0]
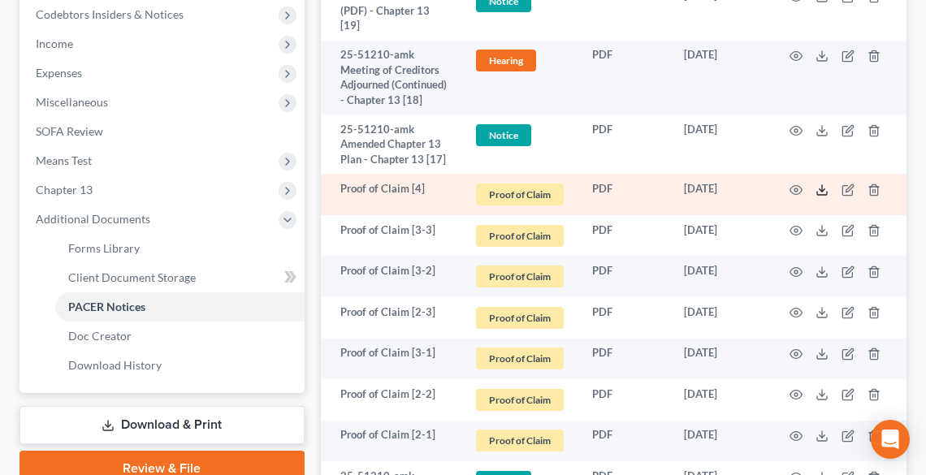
click at [819, 197] on icon at bounding box center [821, 190] width 13 height 13
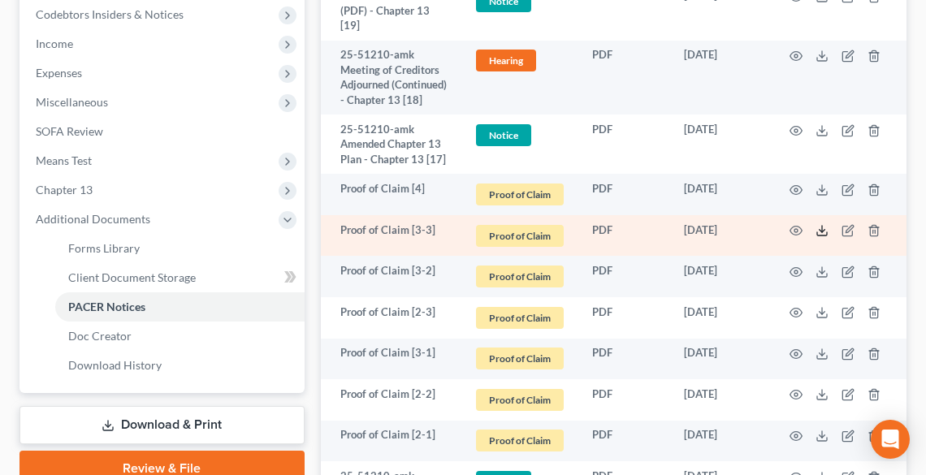
click at [818, 237] on icon at bounding box center [821, 230] width 13 height 13
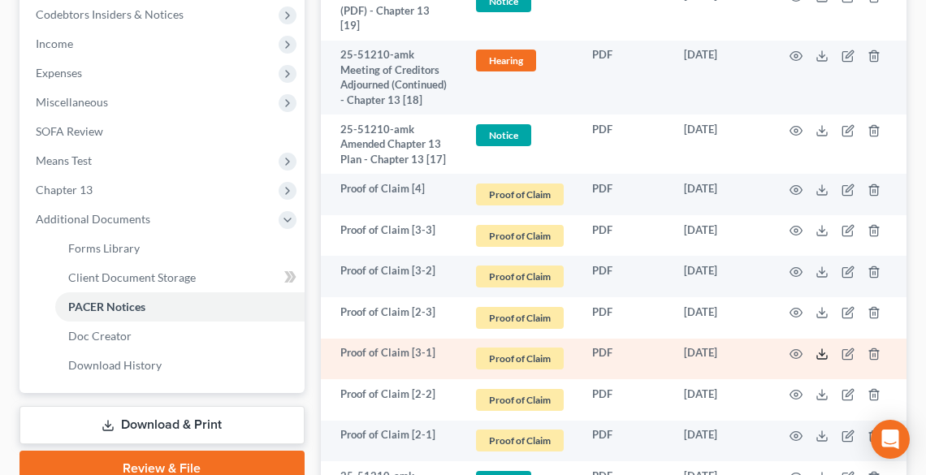
click at [821, 356] on polyline at bounding box center [822, 354] width 6 height 2
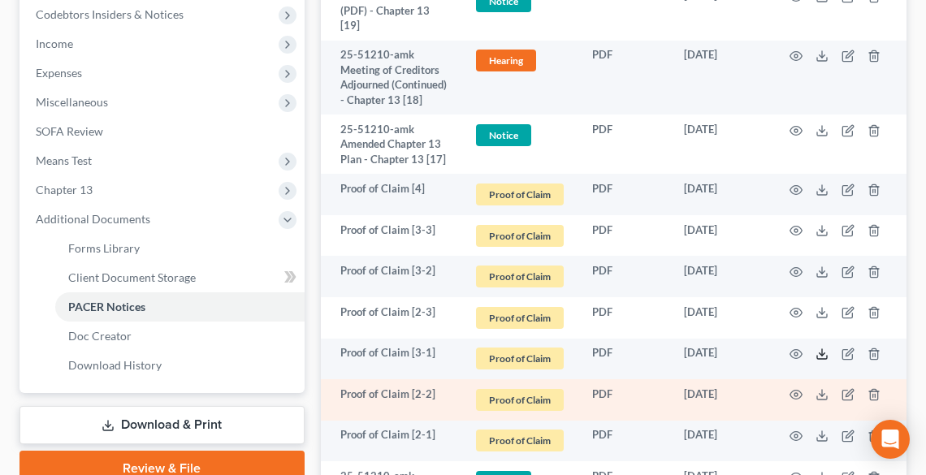
scroll to position [585, 0]
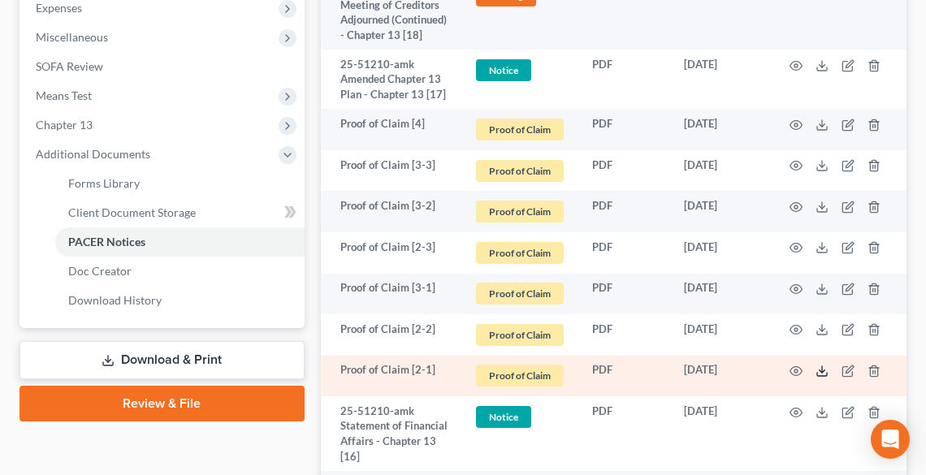
click at [822, 373] on line at bounding box center [822, 369] width 0 height 6
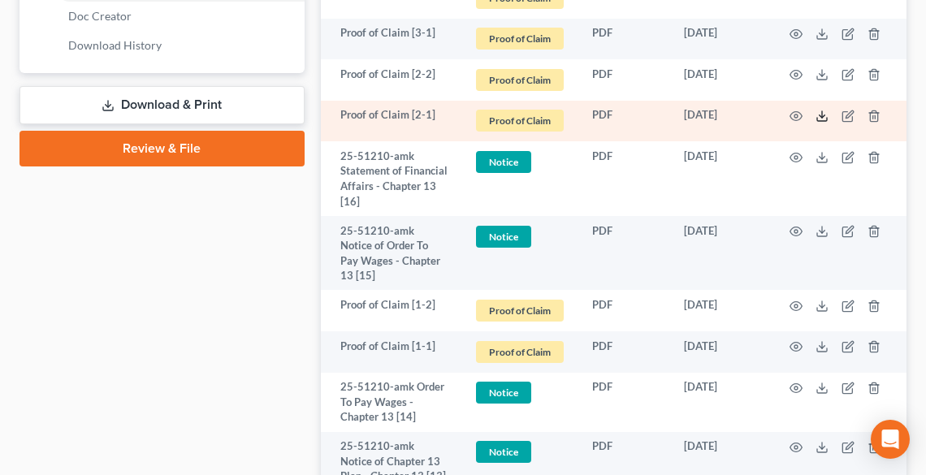
scroll to position [845, 0]
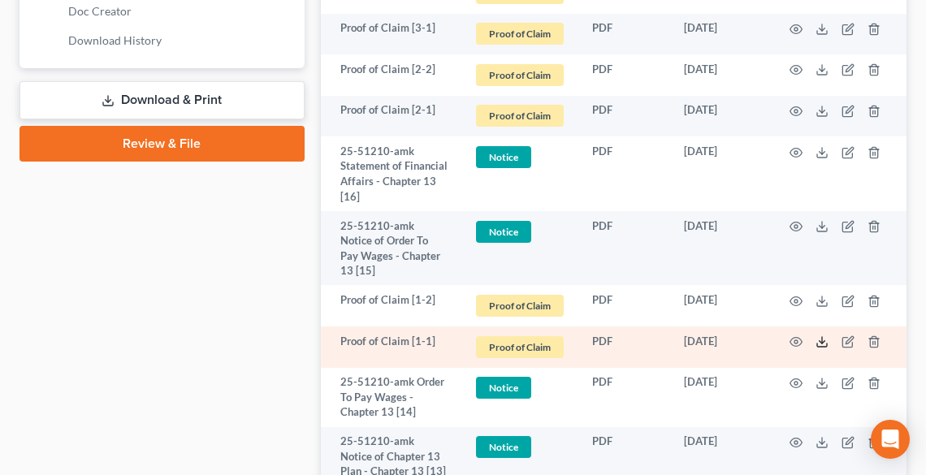
click at [822, 348] on icon at bounding box center [821, 341] width 13 height 13
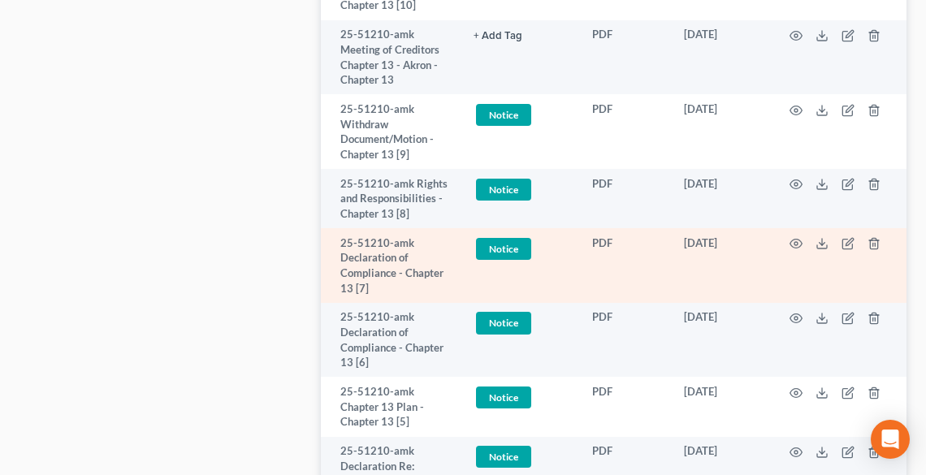
scroll to position [1559, 0]
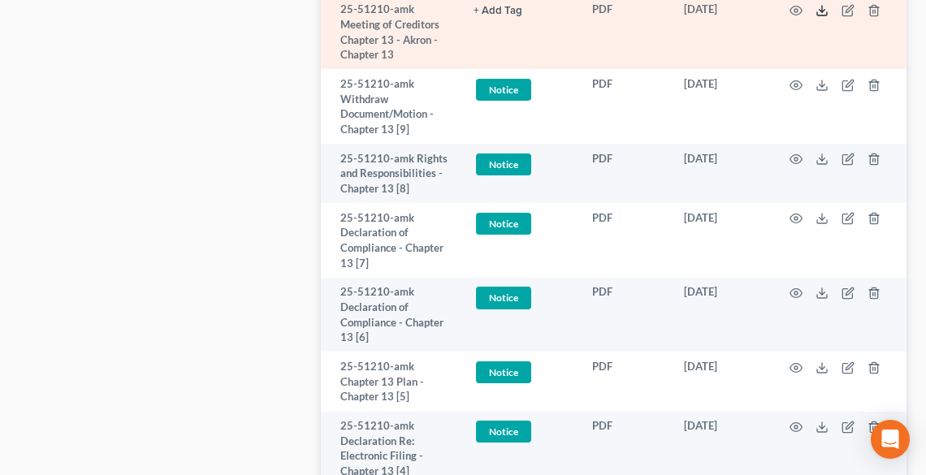
click at [817, 17] on icon at bounding box center [821, 10] width 13 height 13
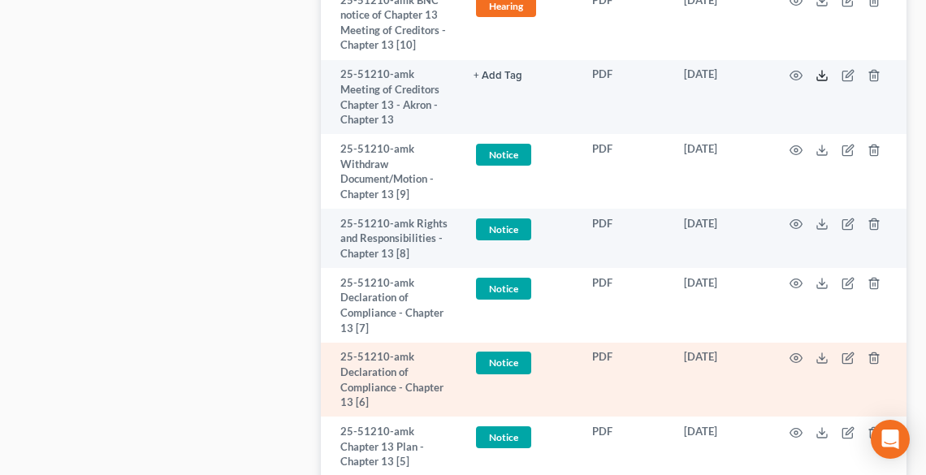
scroll to position [1429, 0]
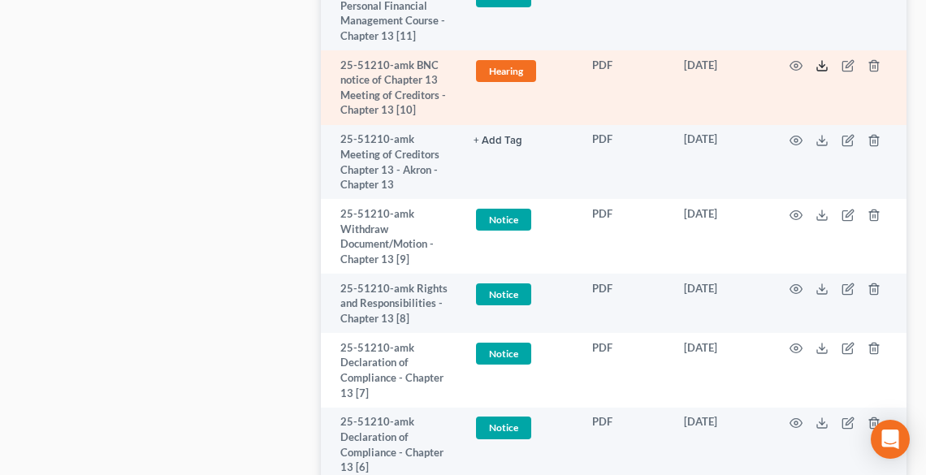
click at [820, 72] on icon at bounding box center [821, 65] width 13 height 13
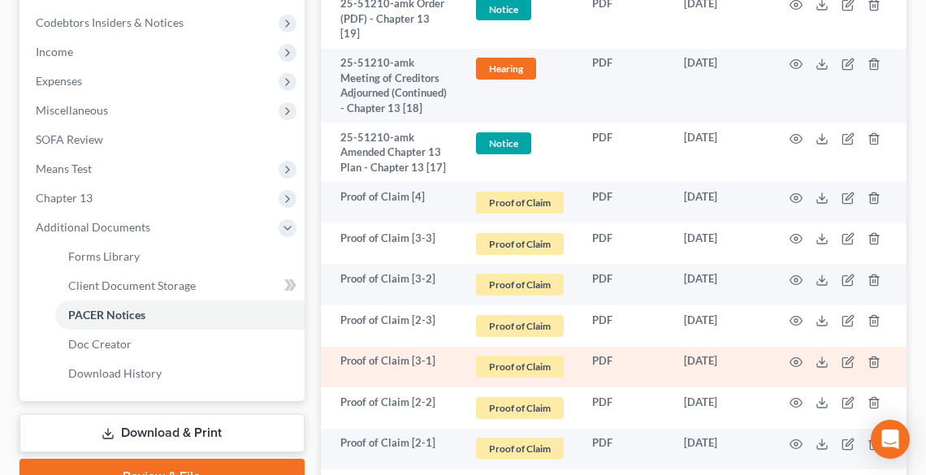
scroll to position [260, 0]
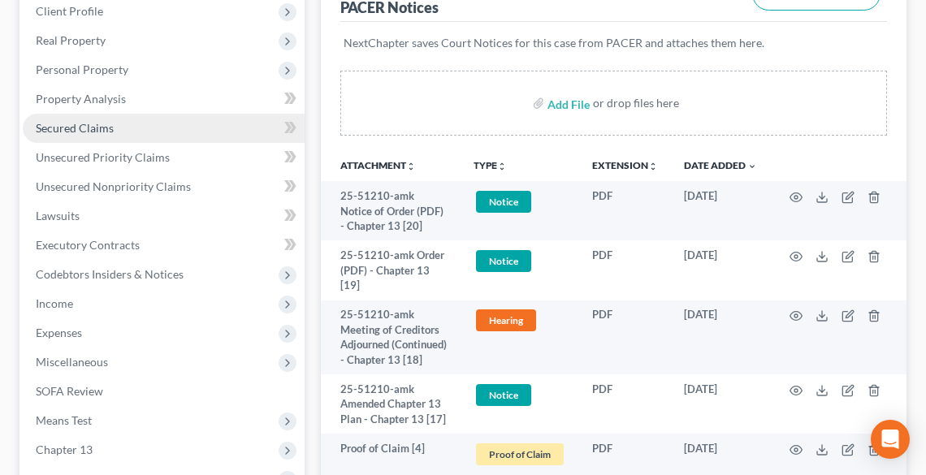
click at [78, 121] on span "Secured Claims" at bounding box center [75, 128] width 78 height 14
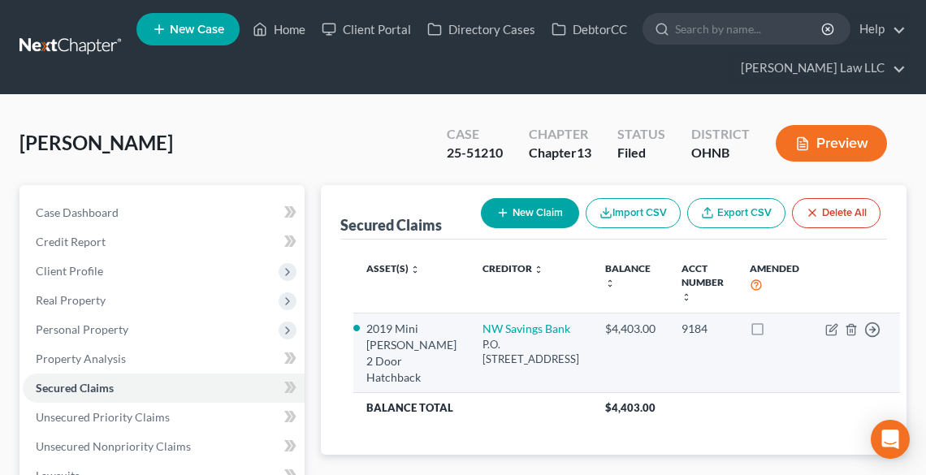
drag, startPoint x: 474, startPoint y: 357, endPoint x: 549, endPoint y: 388, distance: 80.8
click at [550, 389] on td "NW Savings Bank P.O. [STREET_ADDRESS]" at bounding box center [530, 353] width 123 height 80
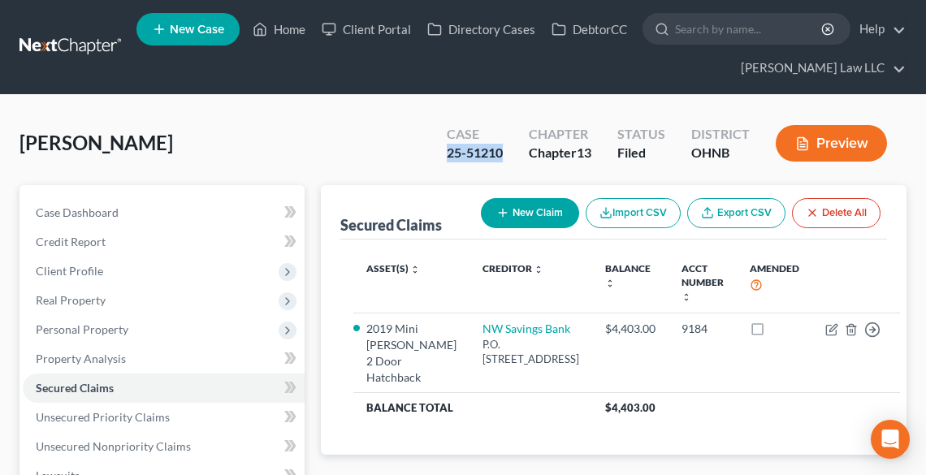
drag, startPoint x: 504, startPoint y: 156, endPoint x: 438, endPoint y: 158, distance: 66.6
click at [438, 158] on div "Case 25-51210" at bounding box center [475, 145] width 82 height 48
copy div "25-51210"
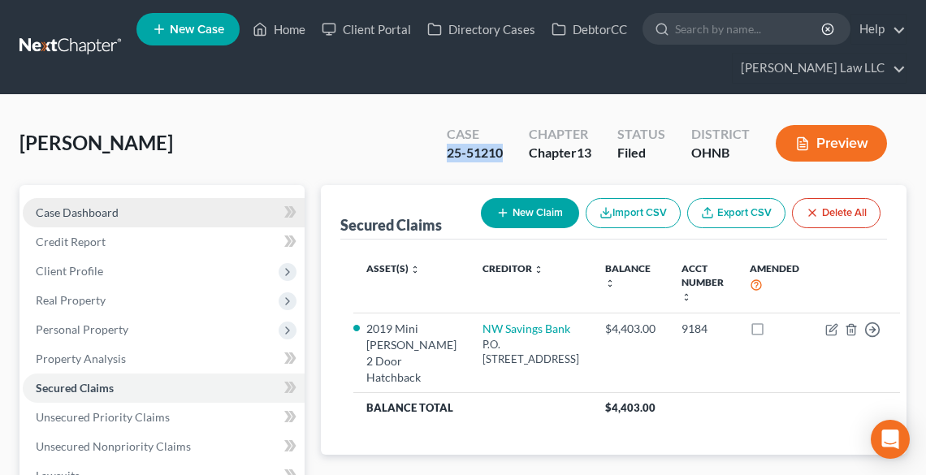
click at [80, 210] on span "Case Dashboard" at bounding box center [77, 212] width 83 height 14
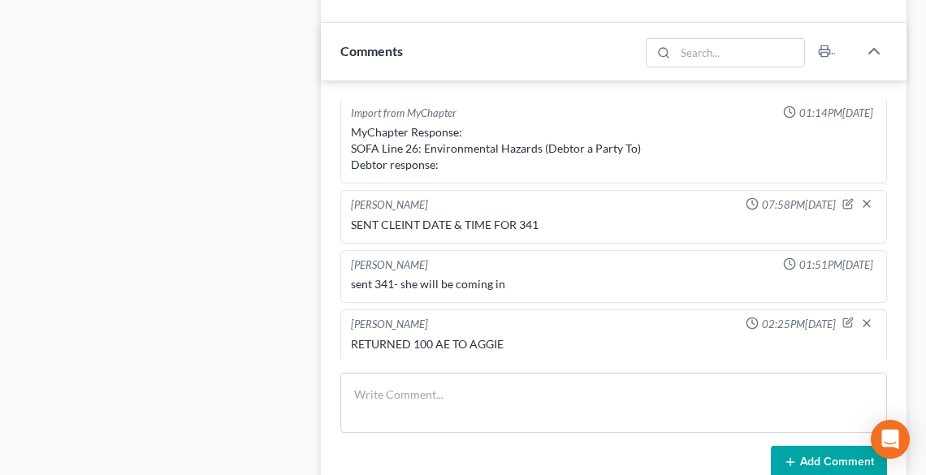
scroll to position [1169, 0]
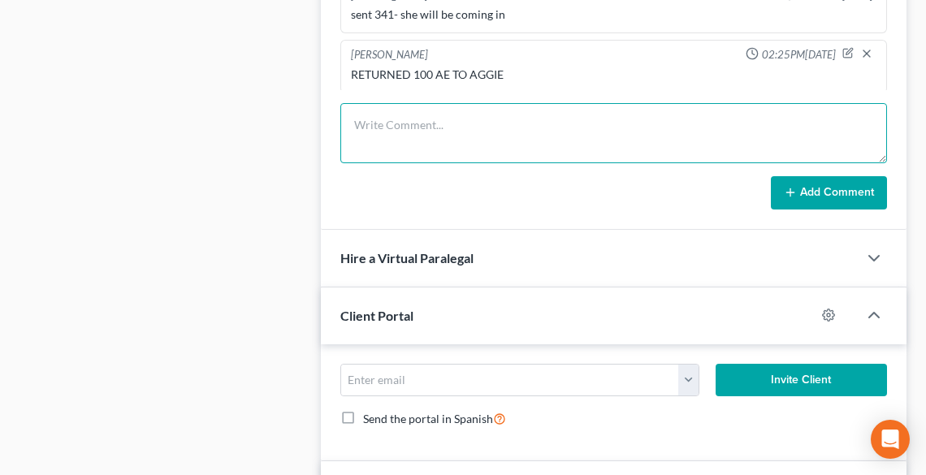
click at [420, 121] on textarea at bounding box center [613, 133] width 547 height 60
type textarea "FILED SCH D -"
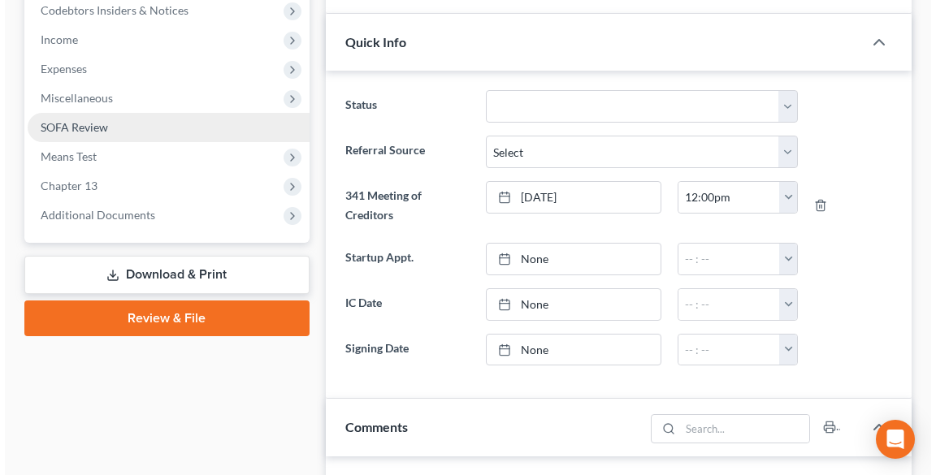
scroll to position [520, 0]
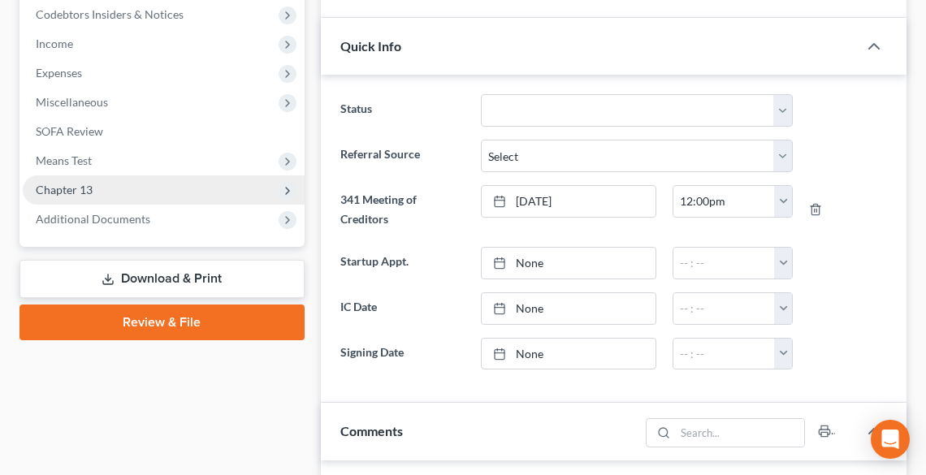
click at [114, 190] on span "Chapter 13" at bounding box center [164, 189] width 282 height 29
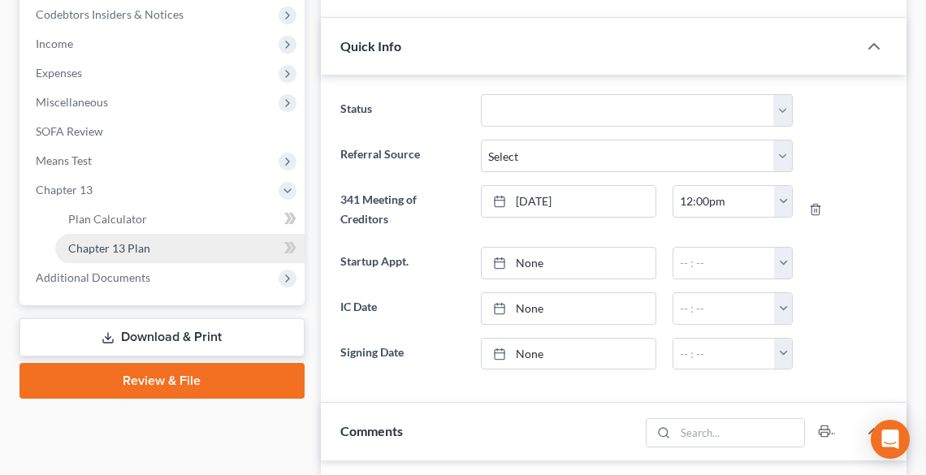
click at [132, 251] on span "Chapter 13 Plan" at bounding box center [109, 248] width 82 height 14
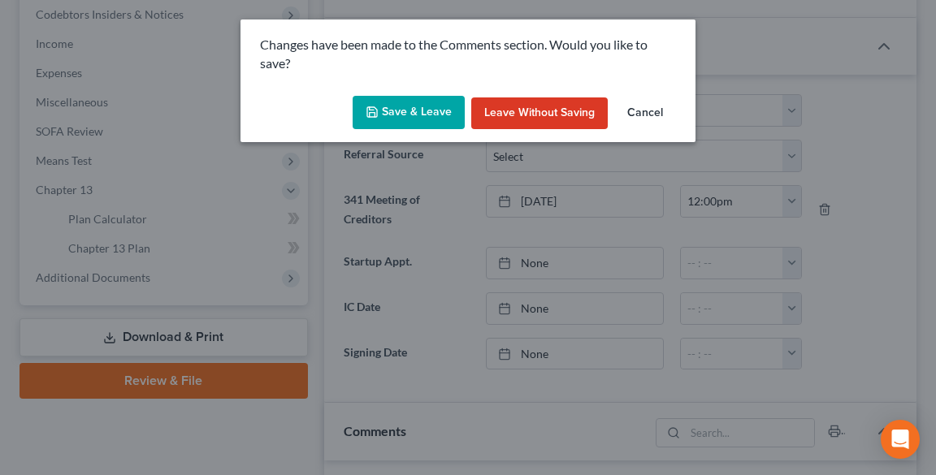
click at [398, 105] on button "Save & Leave" at bounding box center [408, 113] width 112 height 34
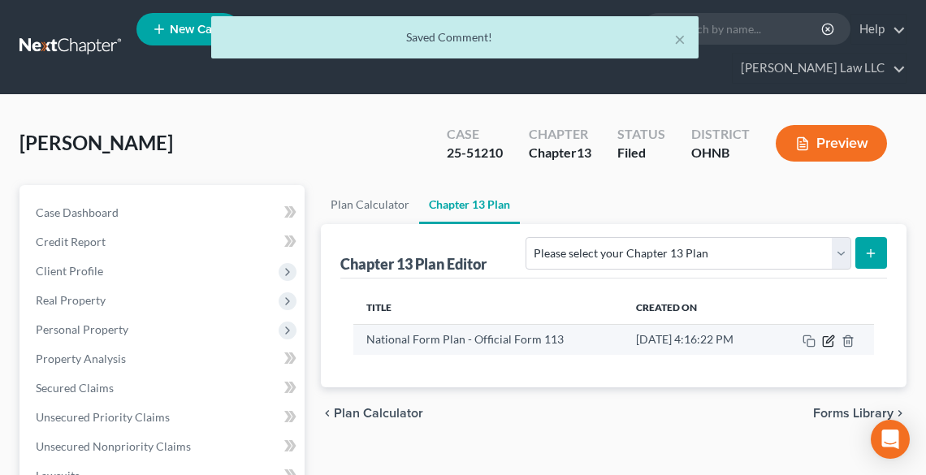
click at [828, 337] on icon "button" at bounding box center [829, 338] width 7 height 7
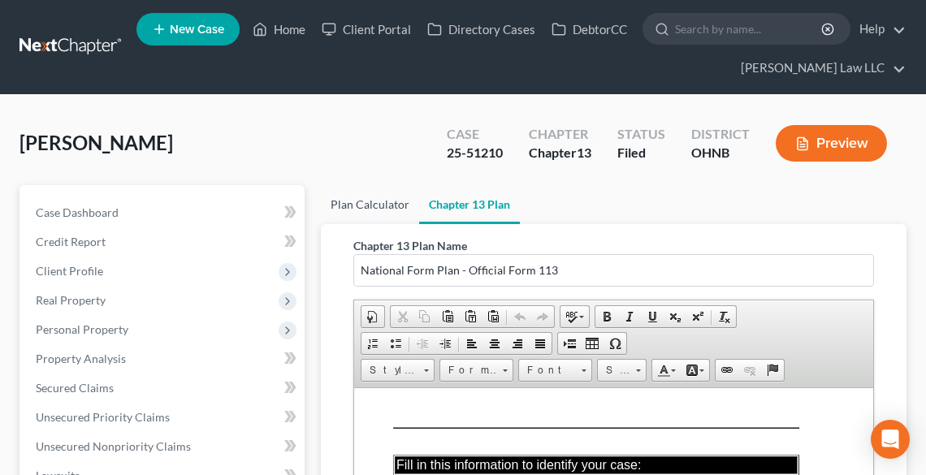
click at [354, 202] on link "Plan Calculator" at bounding box center [370, 204] width 98 height 39
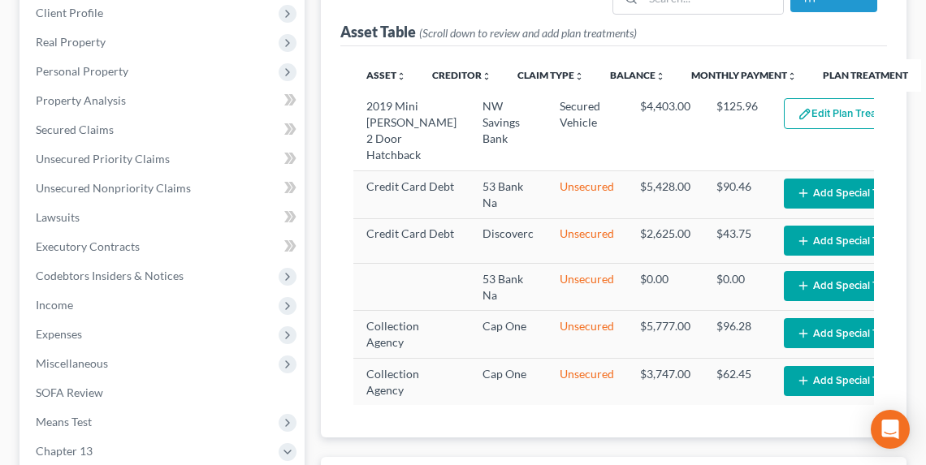
select select "59"
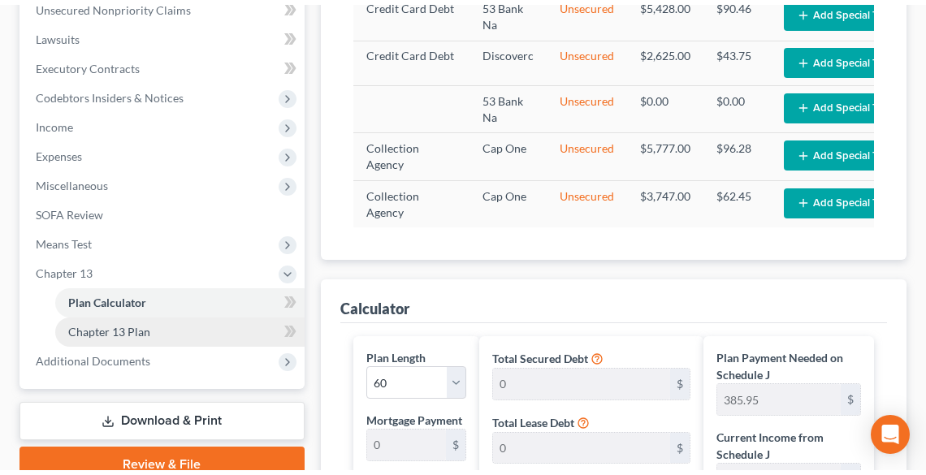
scroll to position [585, 0]
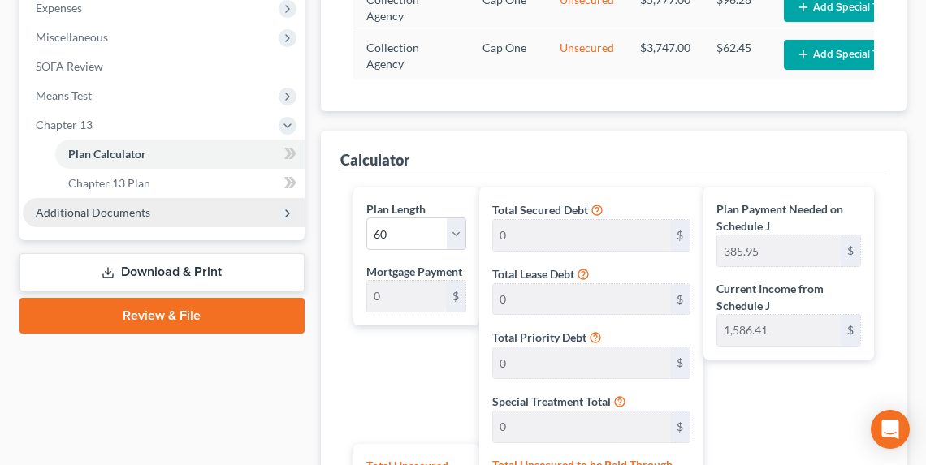
click at [94, 198] on span "Additional Documents" at bounding box center [164, 212] width 282 height 29
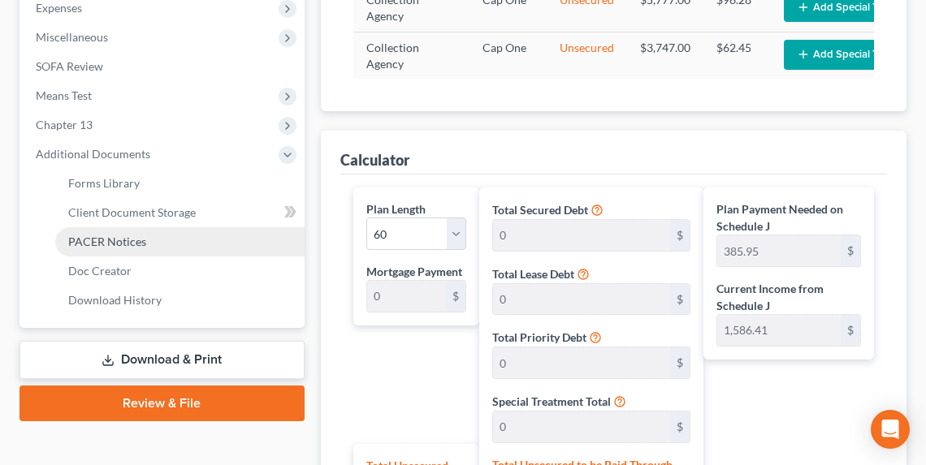
click at [109, 242] on span "PACER Notices" at bounding box center [107, 242] width 78 height 14
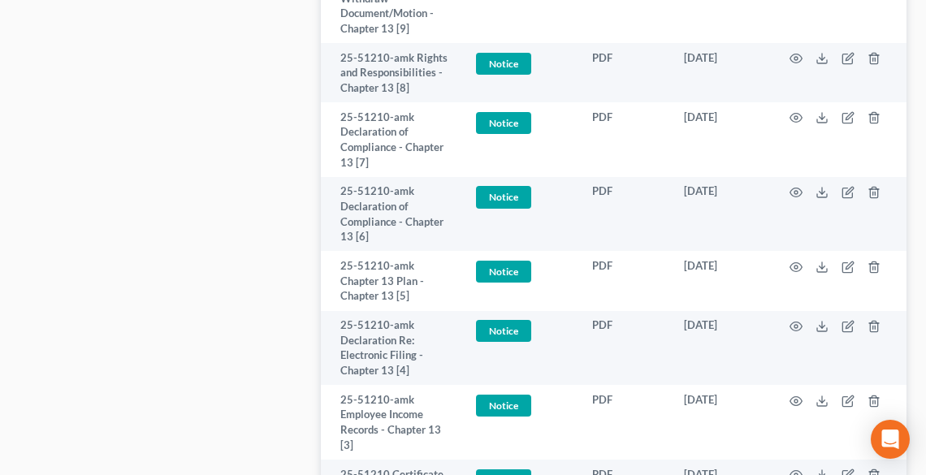
scroll to position [1819, 0]
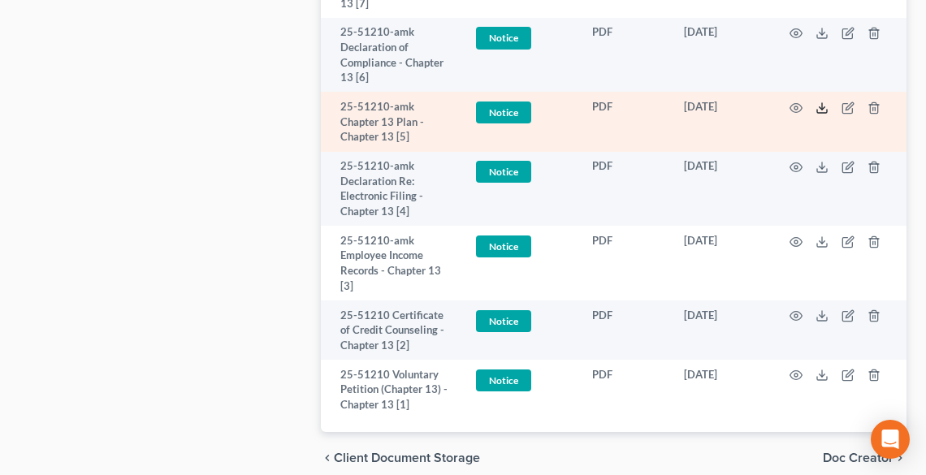
click at [819, 115] on icon at bounding box center [821, 108] width 13 height 13
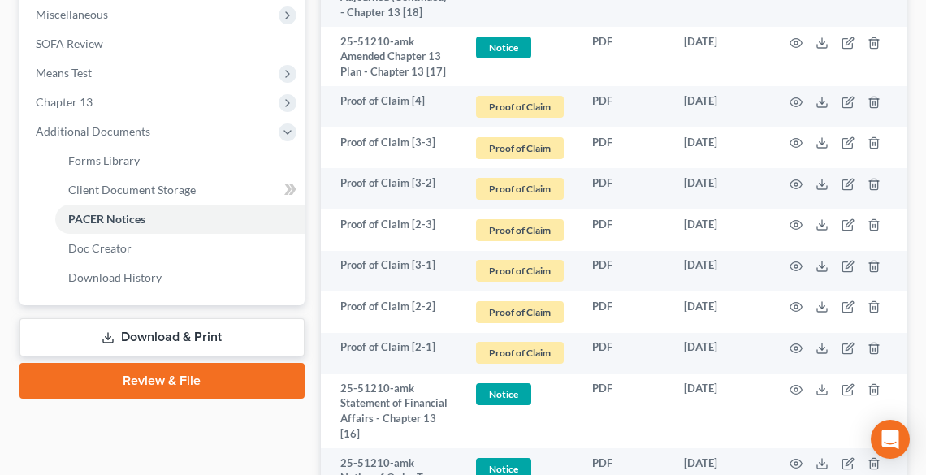
scroll to position [520, 0]
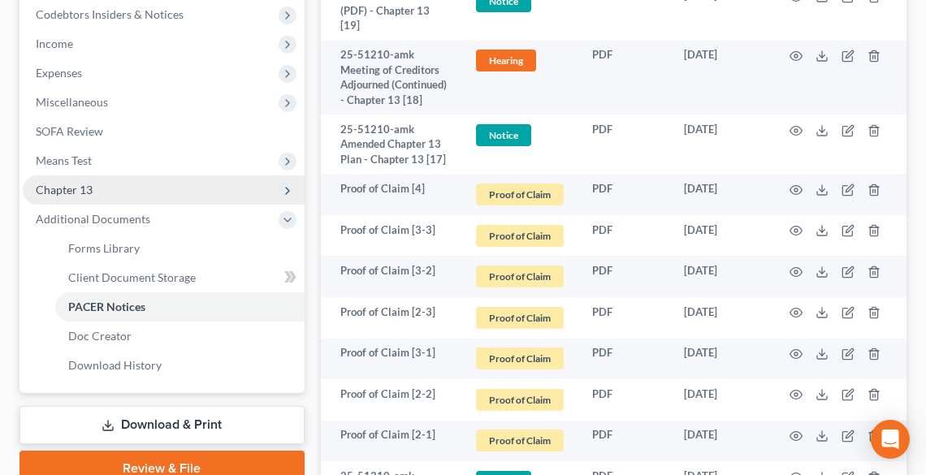
click at [98, 182] on span "Chapter 13" at bounding box center [164, 189] width 282 height 29
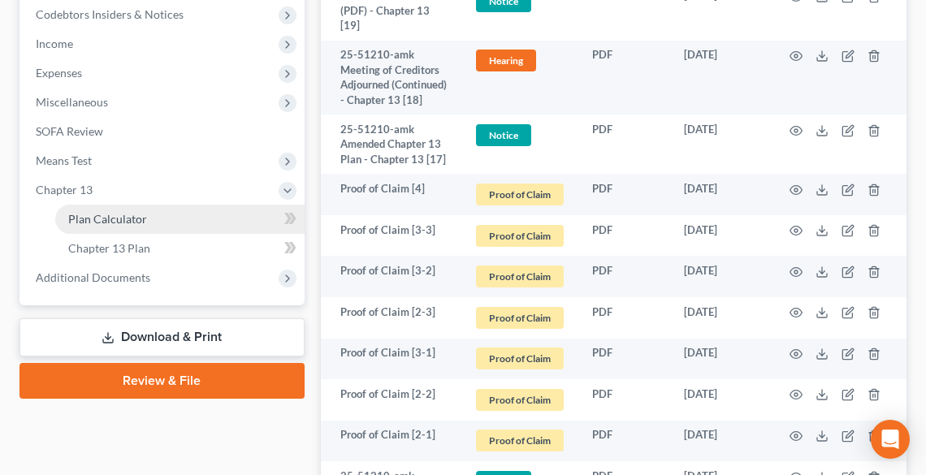
click at [121, 218] on span "Plan Calculator" at bounding box center [107, 219] width 79 height 14
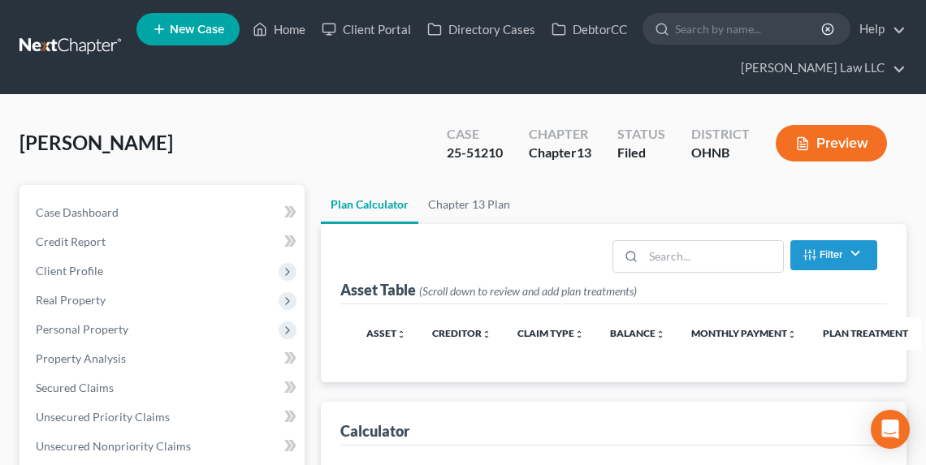
select select "59"
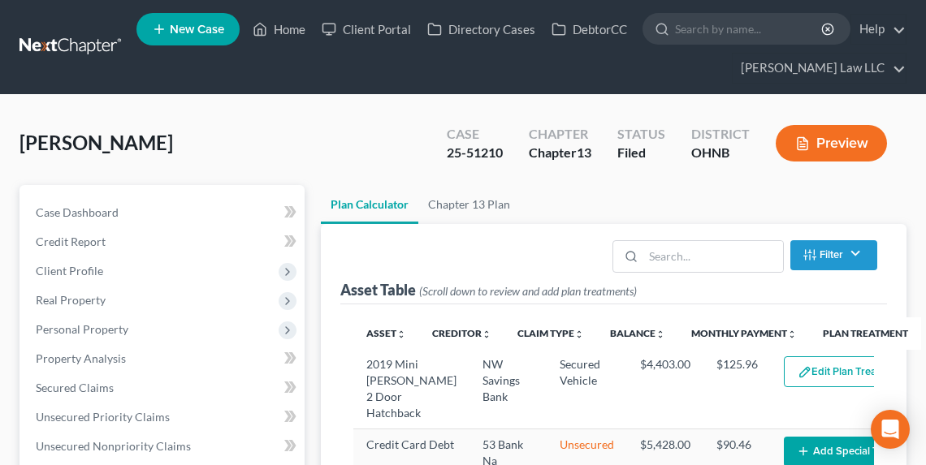
click at [797, 361] on button "Edit Plan Treatment" at bounding box center [850, 372] width 133 height 31
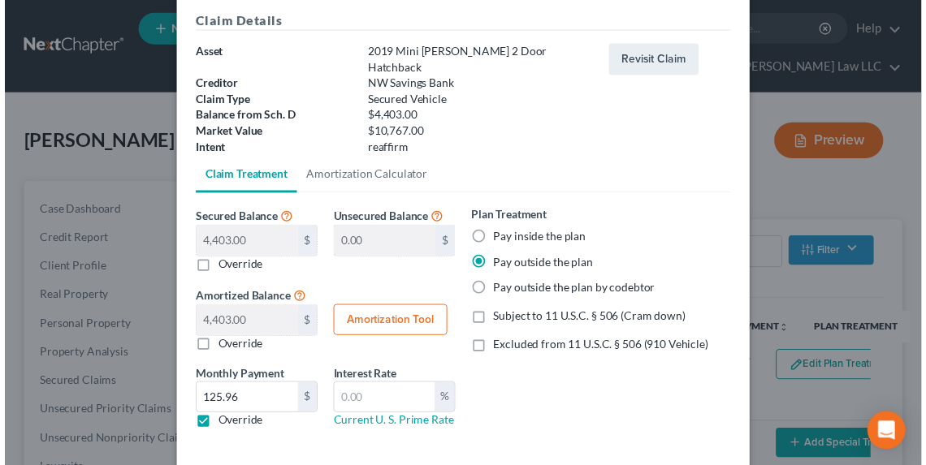
scroll to position [124, 0]
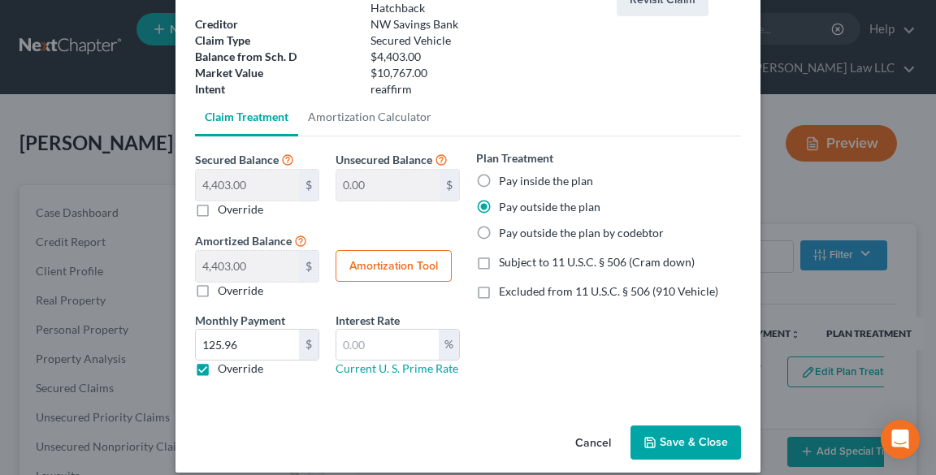
click at [499, 199] on label "Pay outside the plan" at bounding box center [550, 207] width 102 height 16
click at [505, 199] on input "Pay outside the plan" at bounding box center [510, 204] width 11 height 11
click at [689, 426] on button "Save & Close" at bounding box center [685, 443] width 110 height 34
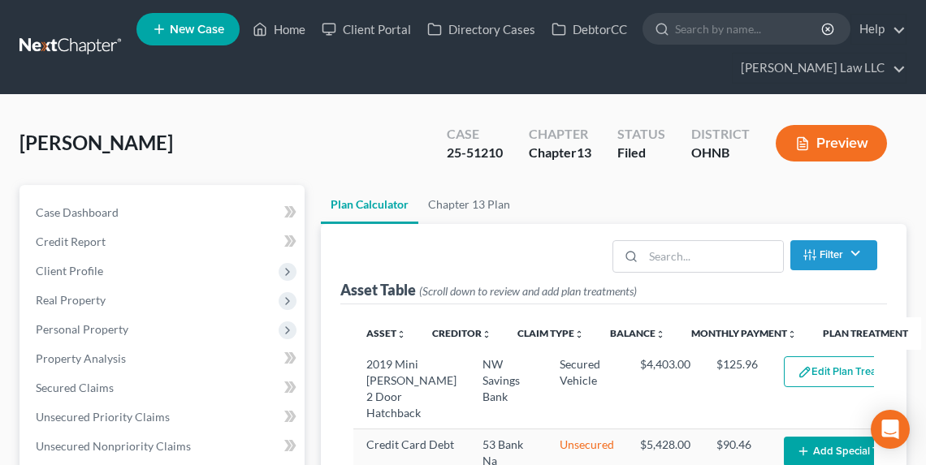
select select "59"
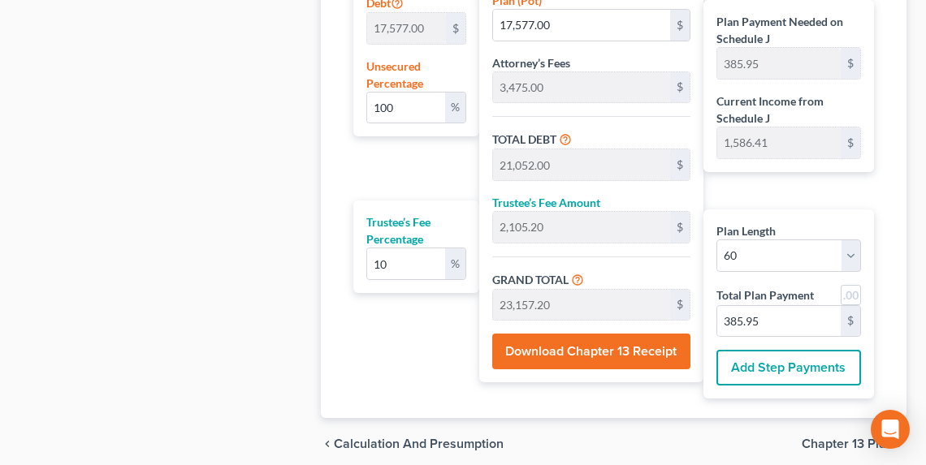
scroll to position [1141, 0]
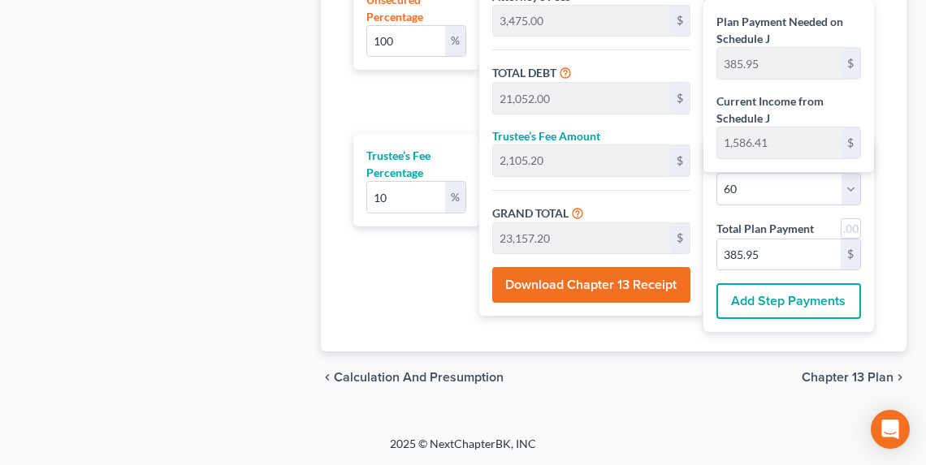
click at [828, 378] on span "Chapter 13 Plan" at bounding box center [848, 377] width 92 height 13
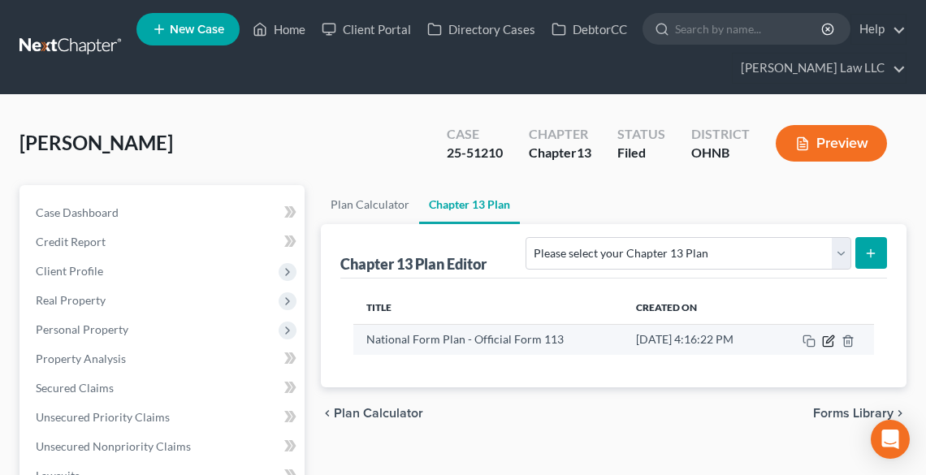
click at [828, 338] on icon "button" at bounding box center [828, 341] width 13 height 13
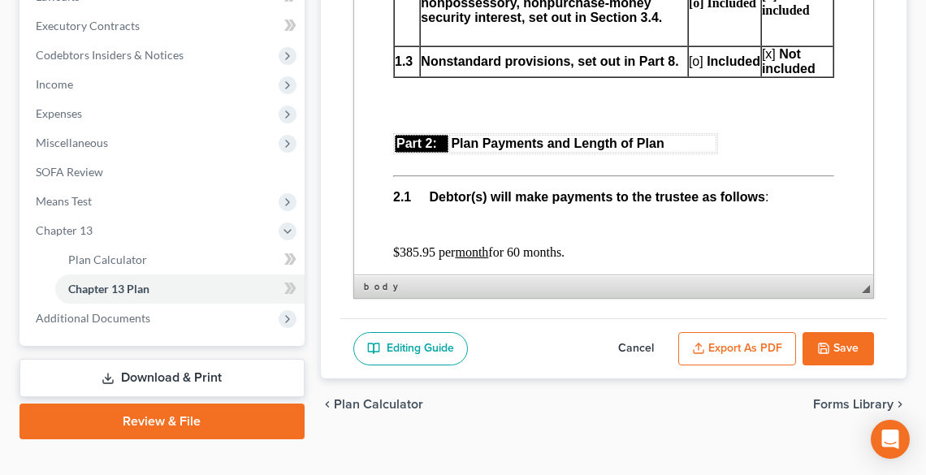
scroll to position [478, 0]
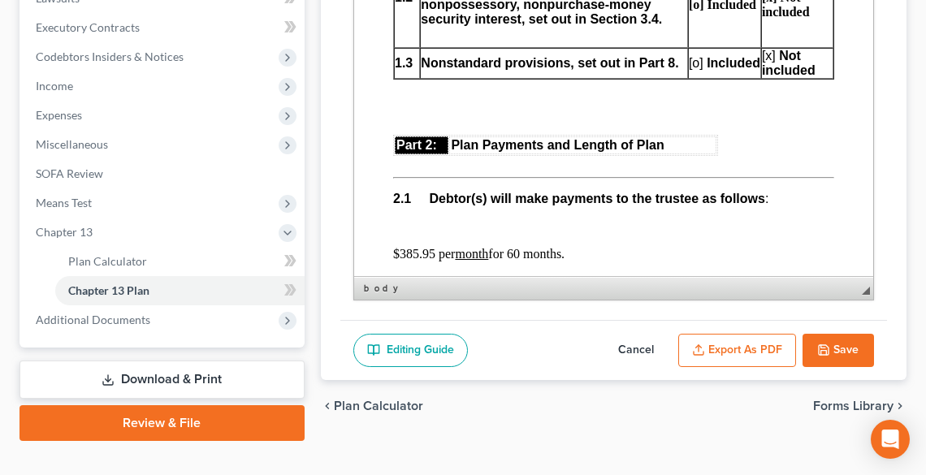
click at [643, 344] on button "Cancel" at bounding box center [635, 351] width 71 height 34
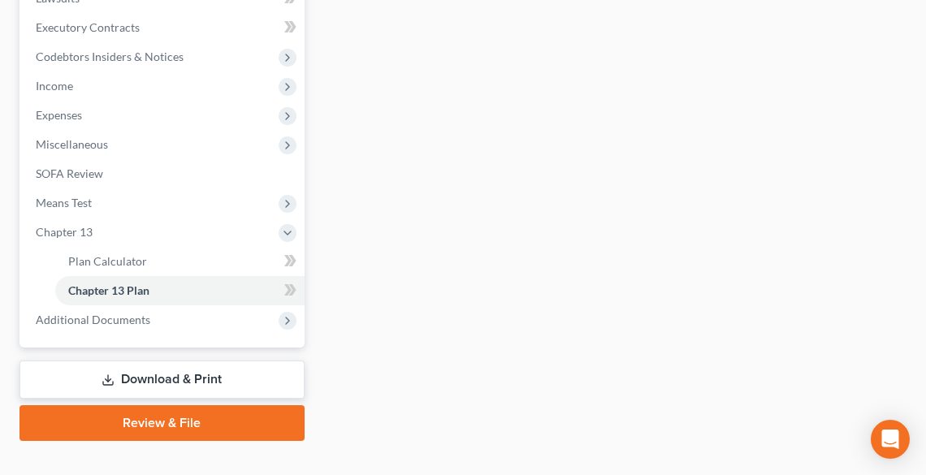
drag, startPoint x: 654, startPoint y: 330, endPoint x: 331, endPoint y: 305, distance: 324.1
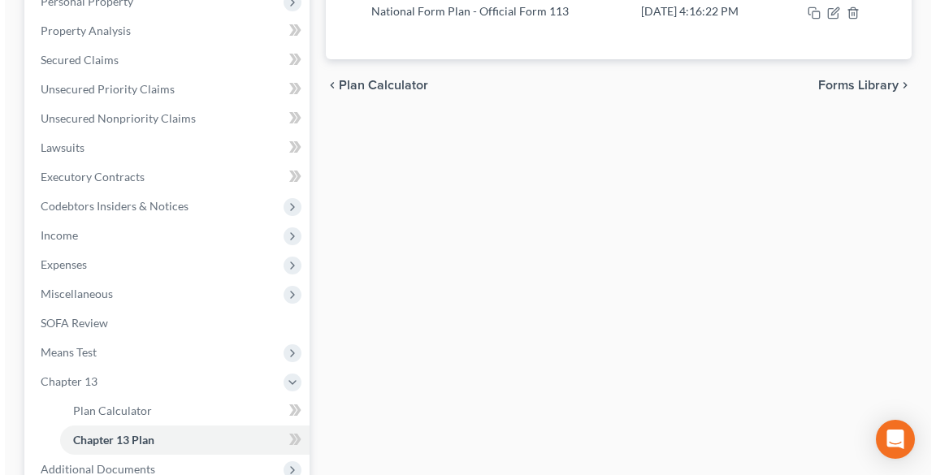
scroll to position [153, 0]
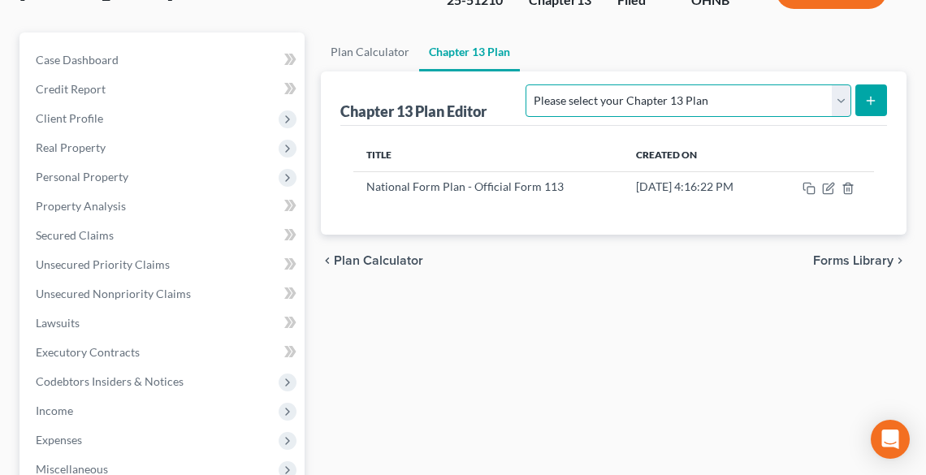
click at [753, 94] on select "Please select your Chapter 13 Plan National Form Plan - Official Form 113 North…" at bounding box center [687, 100] width 325 height 32
select select "0"
click at [621, 84] on select "Please select your Chapter 13 Plan National Form Plan - Official Form 113 North…" at bounding box center [687, 100] width 325 height 32
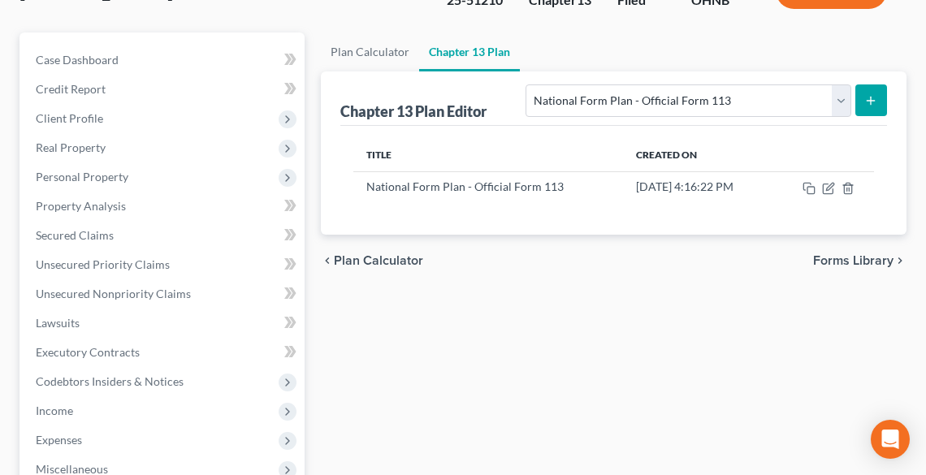
click at [871, 95] on icon "submit" at bounding box center [870, 100] width 13 height 13
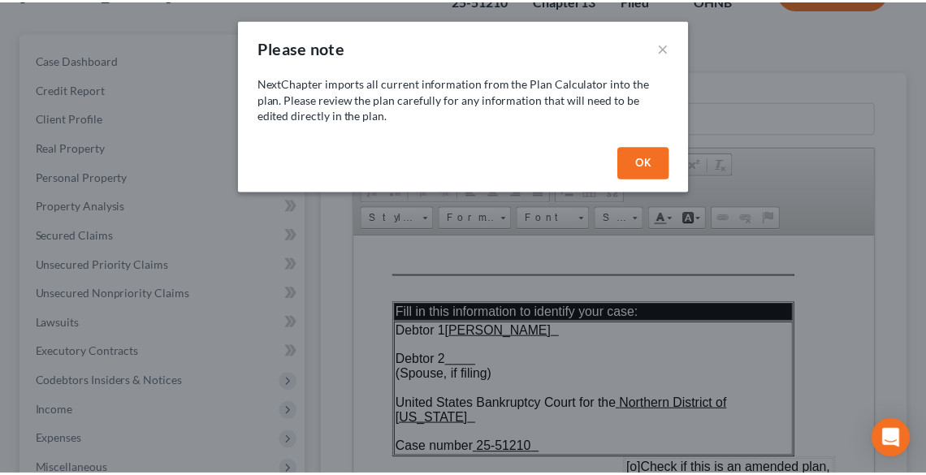
scroll to position [0, 0]
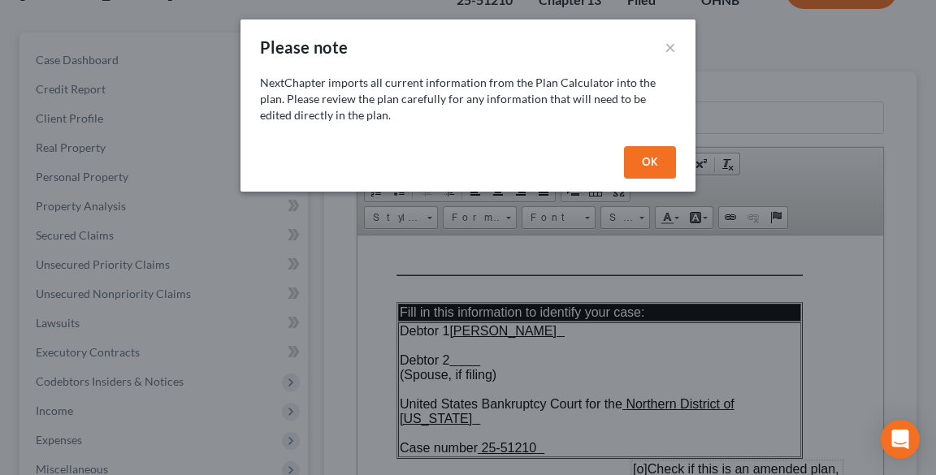
click at [632, 166] on button "OK" at bounding box center [650, 162] width 52 height 32
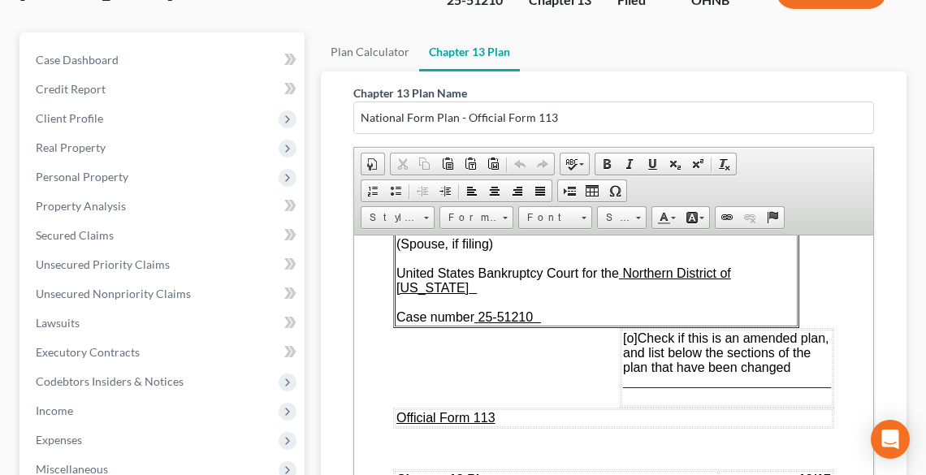
scroll to position [130, 0]
click at [624, 331] on span "[o]" at bounding box center [629, 338] width 15 height 14
drag, startPoint x: 676, startPoint y: 374, endPoint x: 803, endPoint y: 375, distance: 126.7
click at [803, 375] on span "________________________________" at bounding box center [726, 382] width 208 height 14
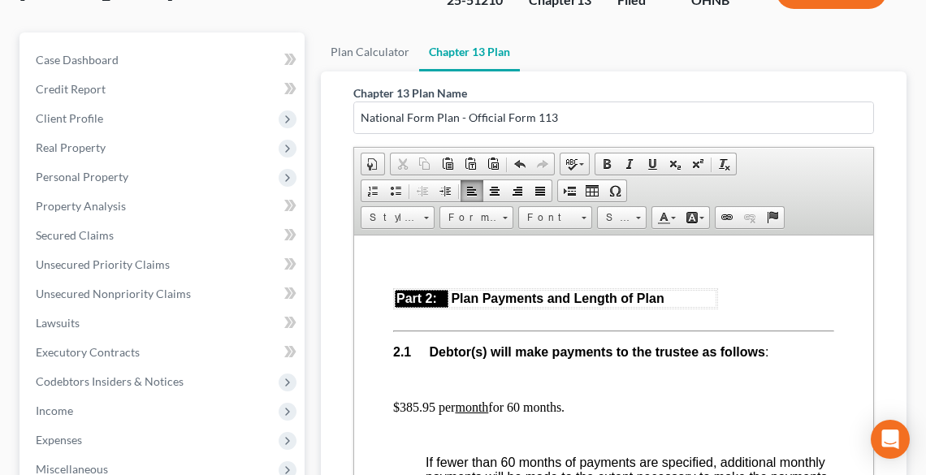
scroll to position [1169, 0]
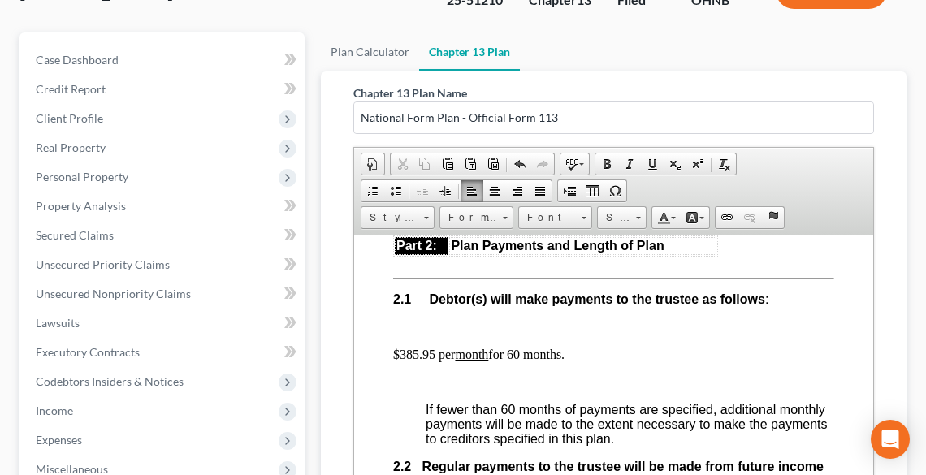
click at [524, 351] on p "$385.95 per month for 60 months." at bounding box center [612, 354] width 441 height 15
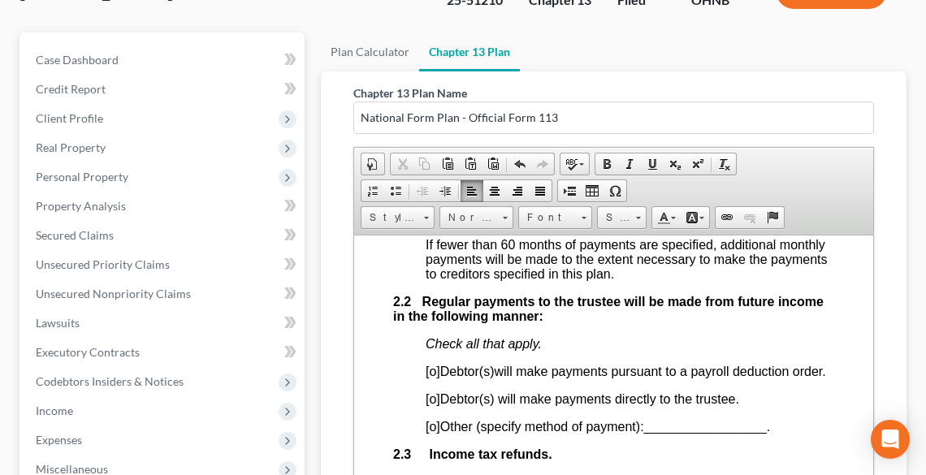
scroll to position [1364, 0]
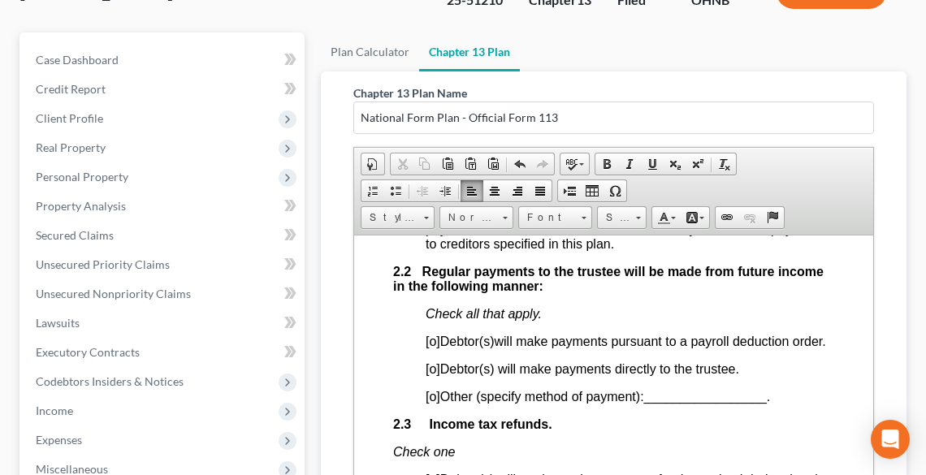
click at [434, 341] on span "[o]" at bounding box center [432, 341] width 15 height 14
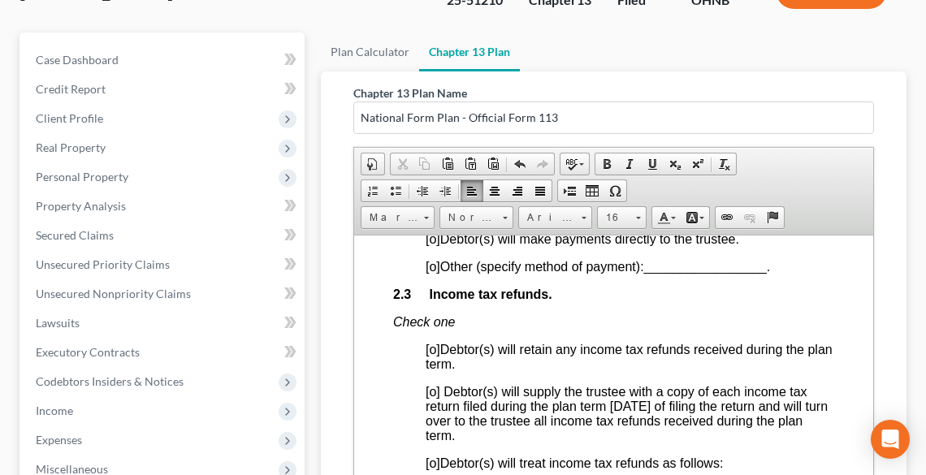
scroll to position [1559, 0]
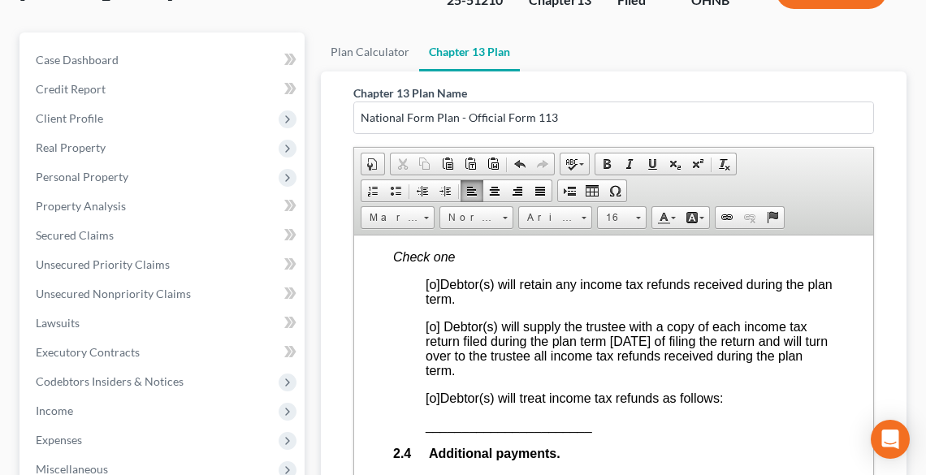
click at [430, 404] on span "[o]" at bounding box center [432, 398] width 15 height 14
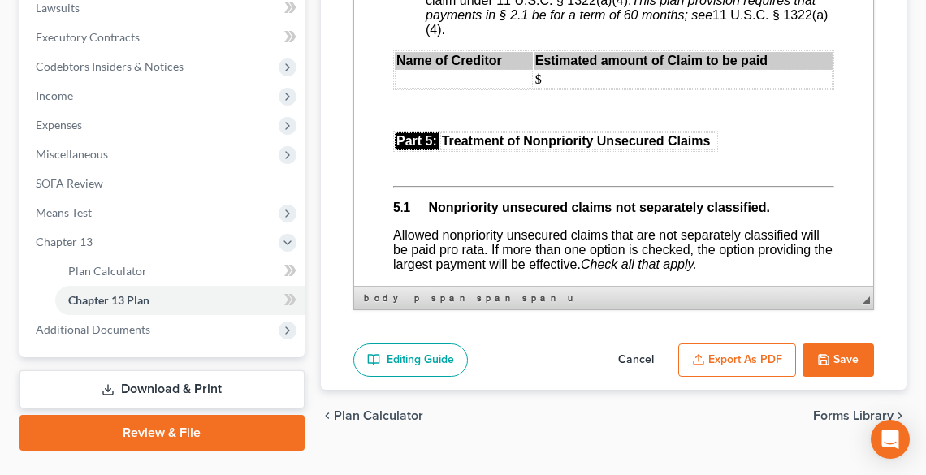
scroll to position [469, 0]
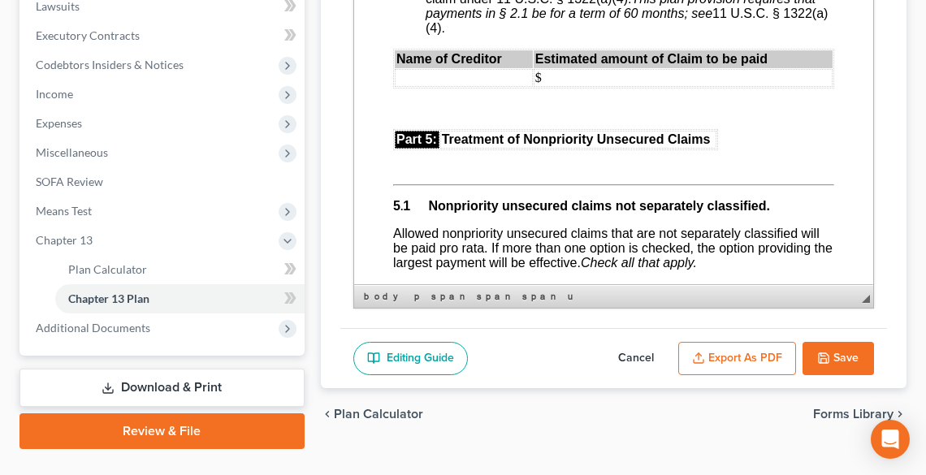
click at [633, 354] on button "Cancel" at bounding box center [635, 359] width 71 height 34
select select "0"
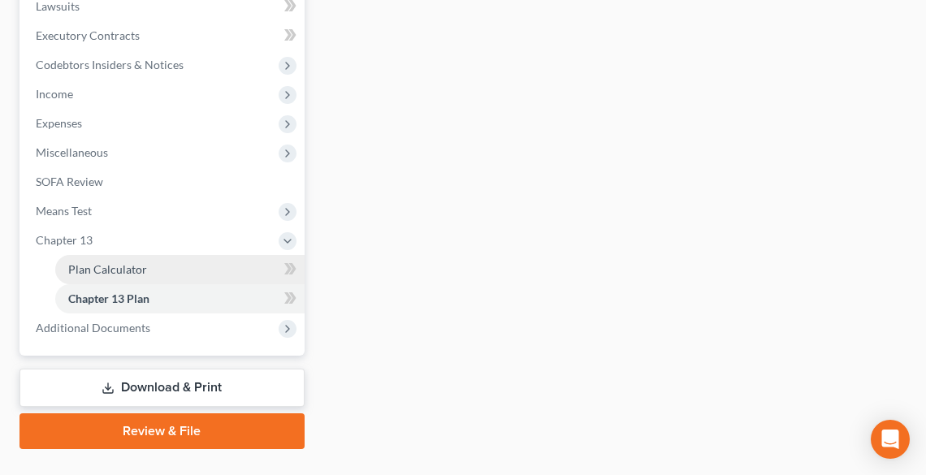
click at [103, 265] on span "Plan Calculator" at bounding box center [107, 269] width 79 height 14
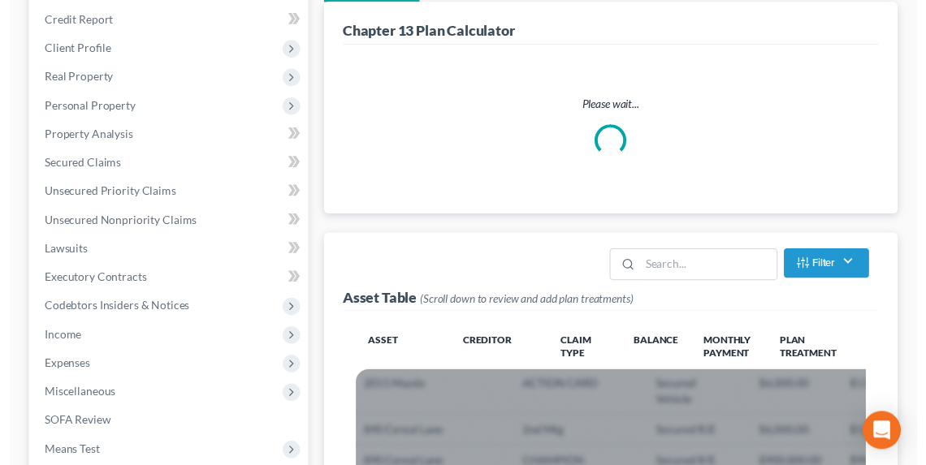
scroll to position [325, 0]
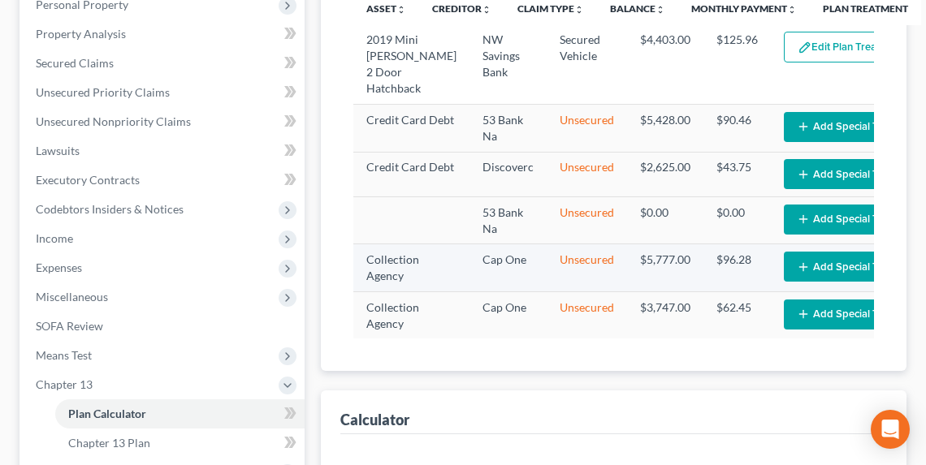
select select "59"
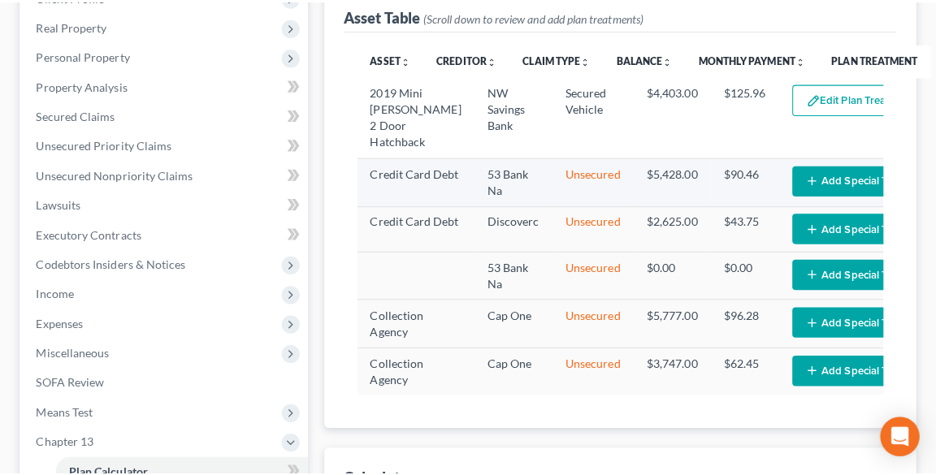
scroll to position [130, 0]
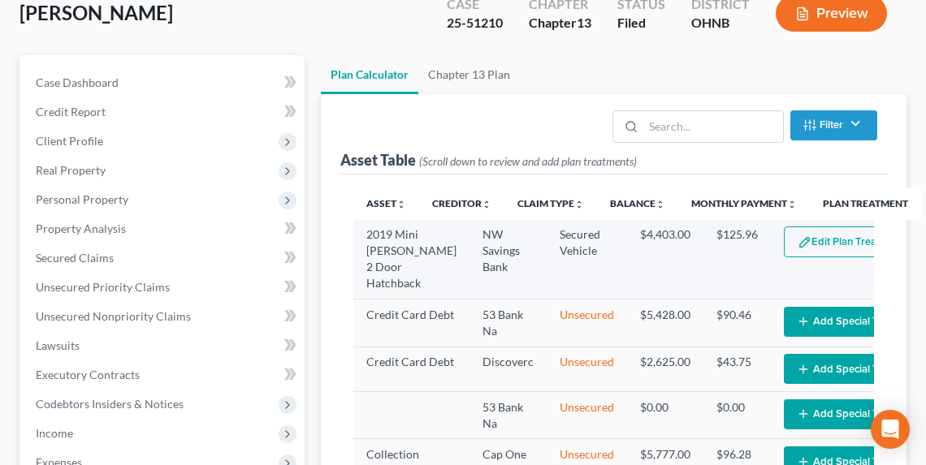
click at [809, 241] on button "Edit Plan Treatment" at bounding box center [850, 242] width 133 height 31
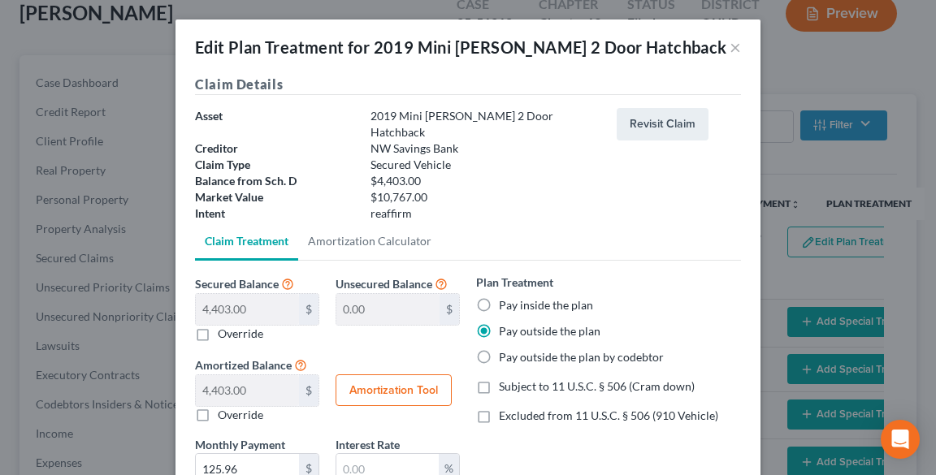
click at [499, 408] on label "Excluded from 11 U.S.C. § 506 (910 Vehicle)" at bounding box center [608, 416] width 219 height 16
click at [505, 408] on input "Excluded from 11 U.S.C. § 506 (910 Vehicle)" at bounding box center [510, 413] width 11 height 11
checkbox input "true"
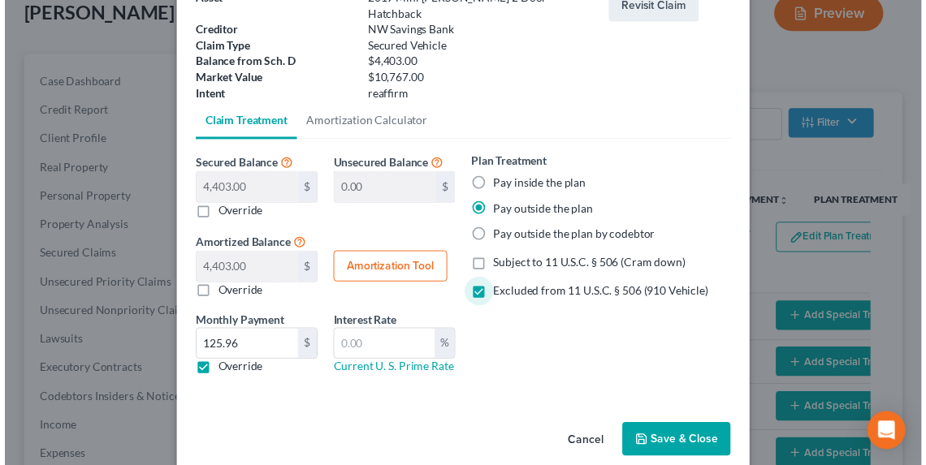
scroll to position [124, 0]
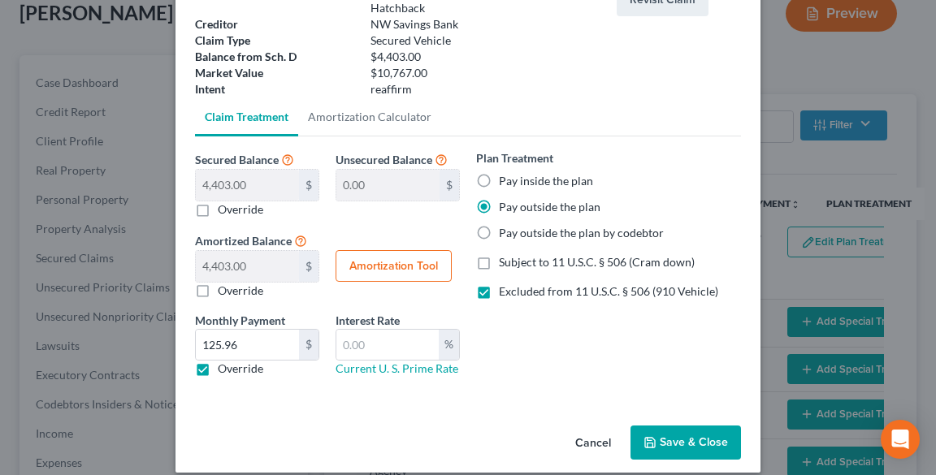
click at [675, 428] on button "Save & Close" at bounding box center [685, 443] width 110 height 34
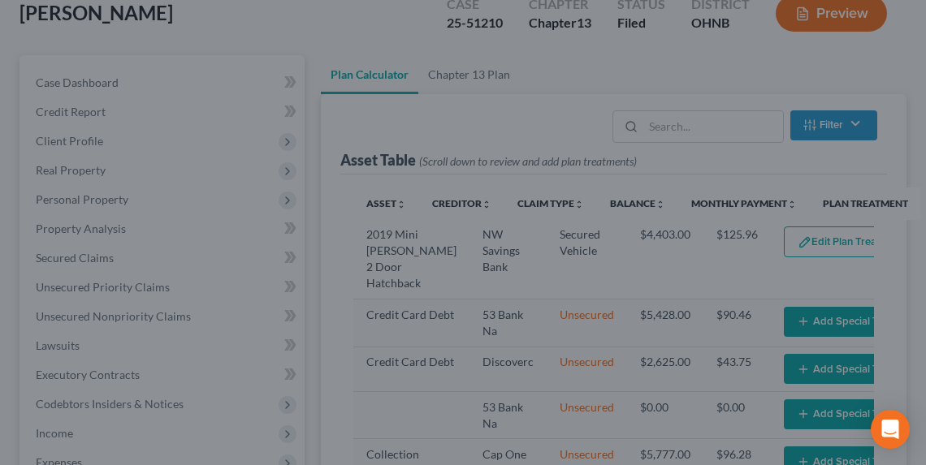
select select "59"
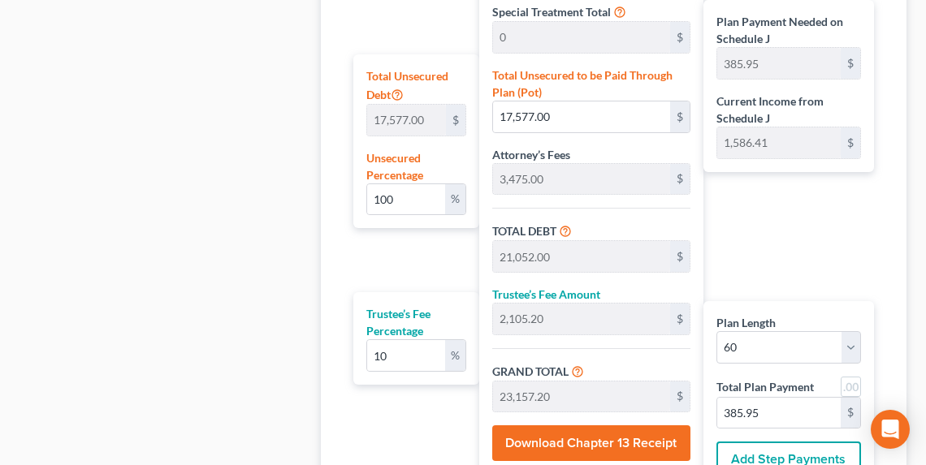
scroll to position [1141, 0]
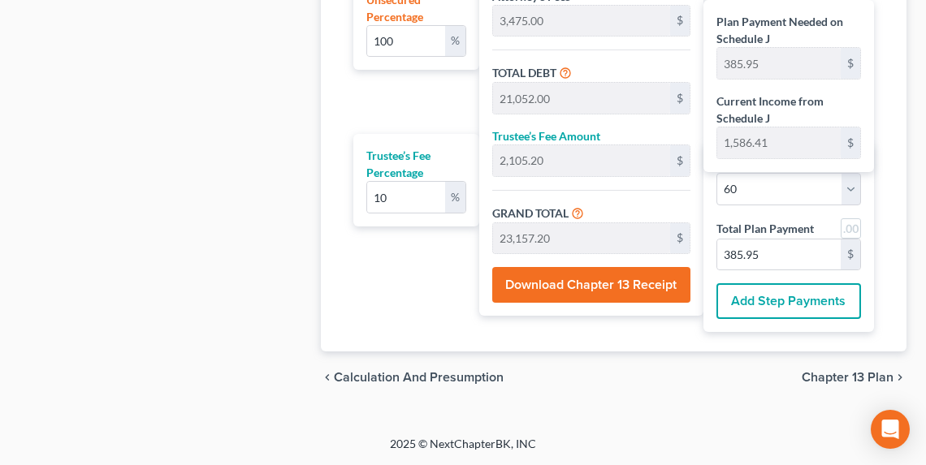
click at [854, 381] on span "Chapter 13 Plan" at bounding box center [848, 377] width 92 height 13
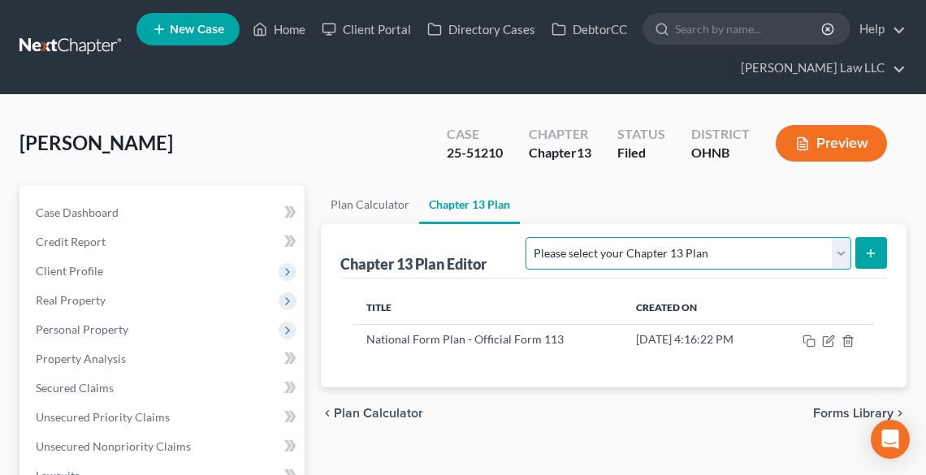
click at [741, 250] on select "Please select your Chapter 13 Plan National Form Plan - Official Form 113 North…" at bounding box center [687, 253] width 325 height 32
select select "0"
click at [621, 237] on select "Please select your Chapter 13 Plan National Form Plan - Official Form 113 North…" at bounding box center [687, 253] width 325 height 32
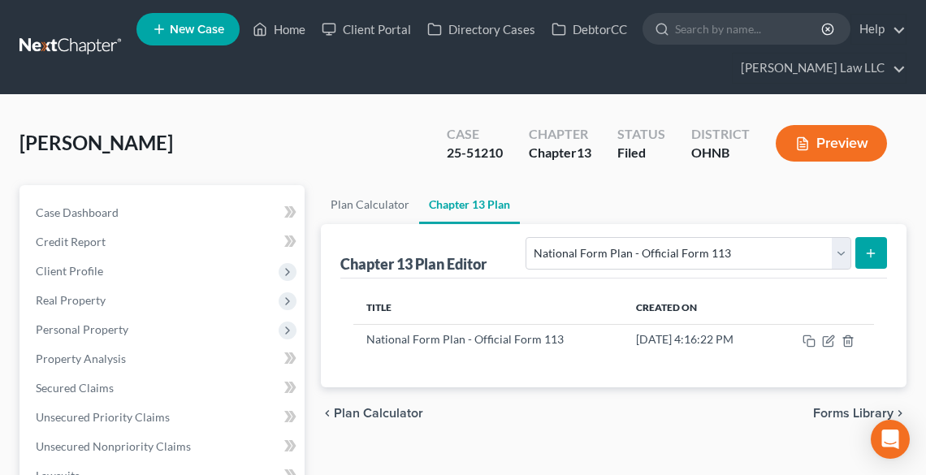
click at [875, 250] on icon "submit" at bounding box center [870, 253] width 13 height 13
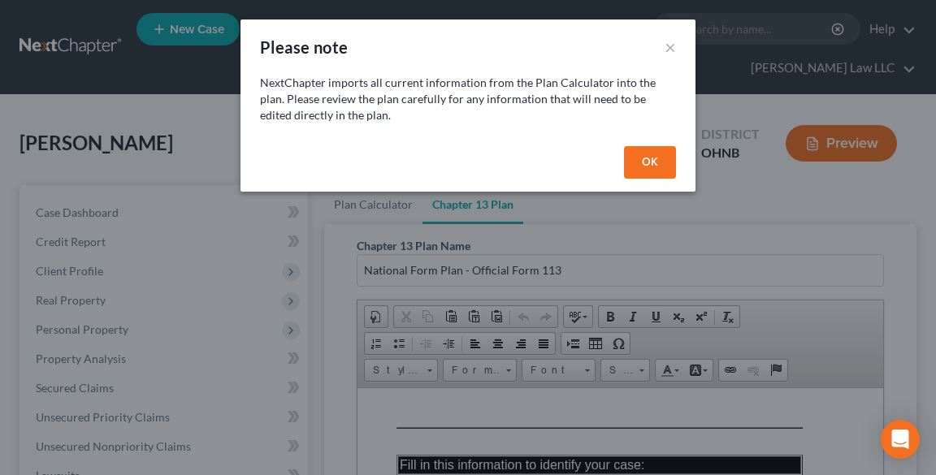
click at [653, 153] on button "OK" at bounding box center [650, 162] width 52 height 32
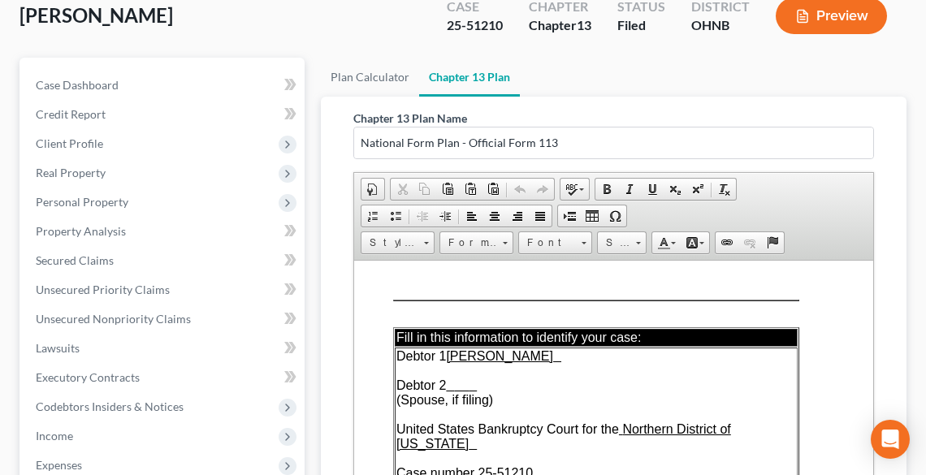
scroll to position [455, 0]
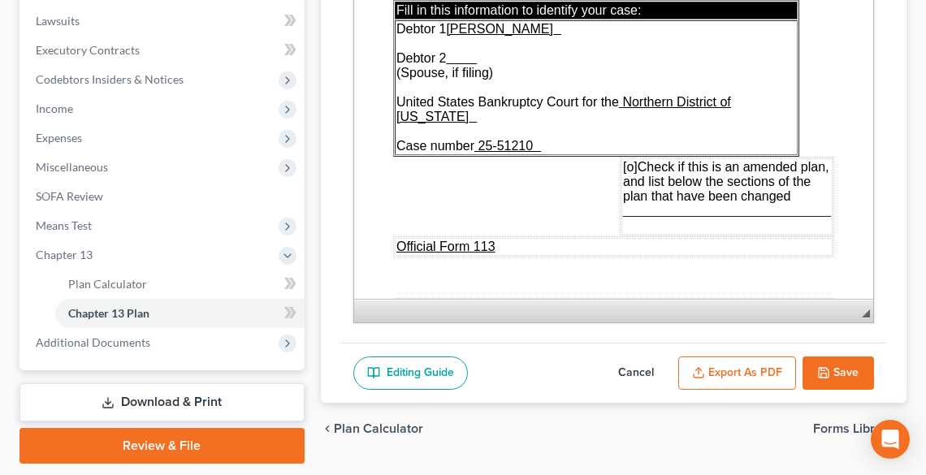
click at [625, 160] on span "[o]" at bounding box center [629, 167] width 15 height 14
drag, startPoint x: 623, startPoint y: 201, endPoint x: 758, endPoint y: 202, distance: 134.8
click at [758, 204] on span "________________________________" at bounding box center [726, 211] width 208 height 14
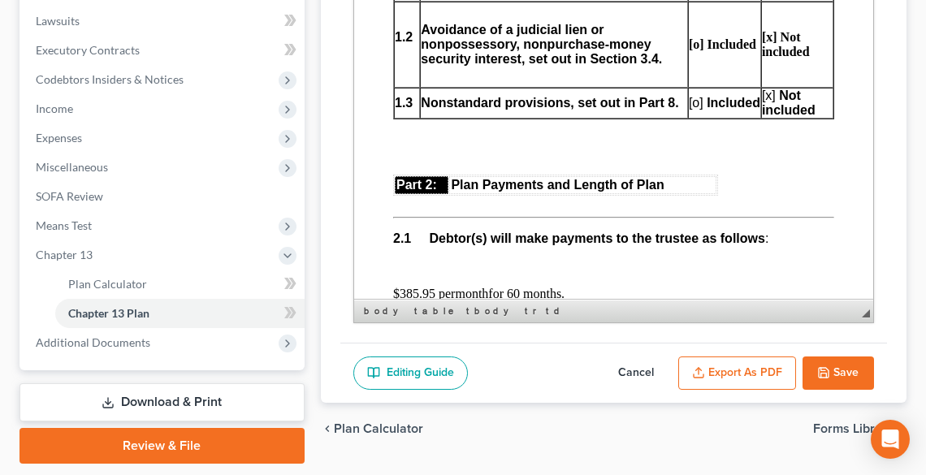
scroll to position [1040, 0]
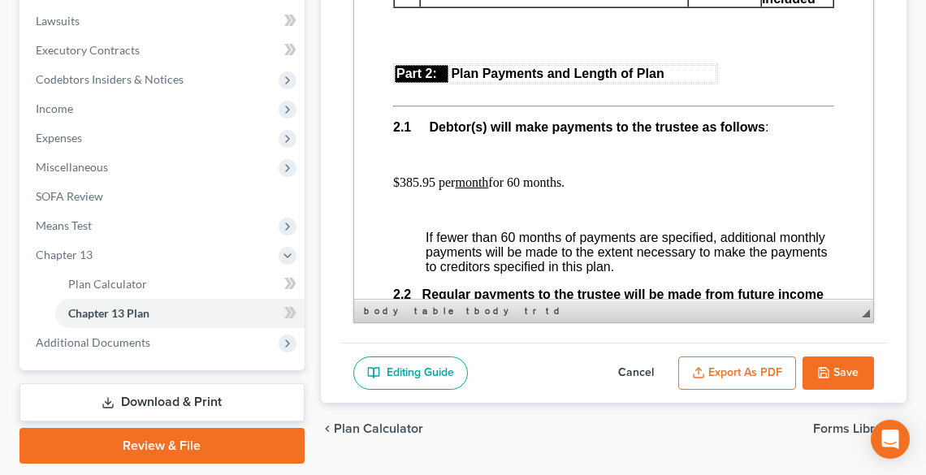
click at [521, 179] on p "$385.95 per month for 60 months." at bounding box center [612, 182] width 441 height 15
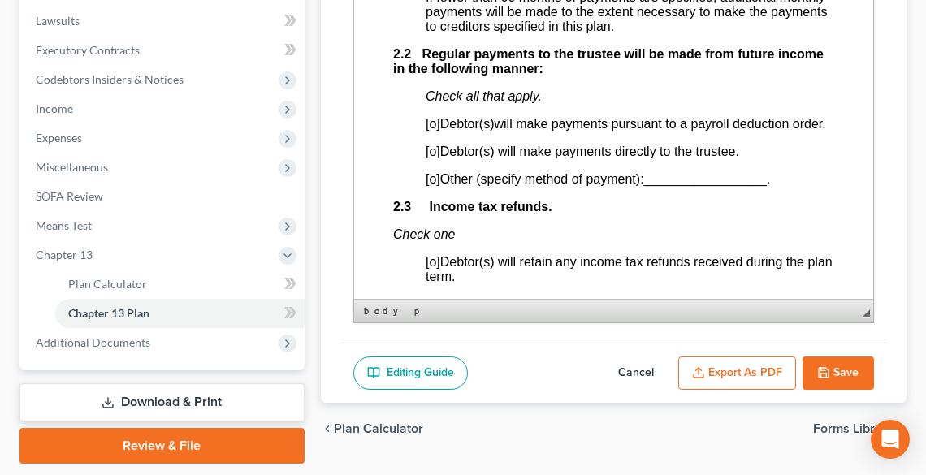
scroll to position [1299, 0]
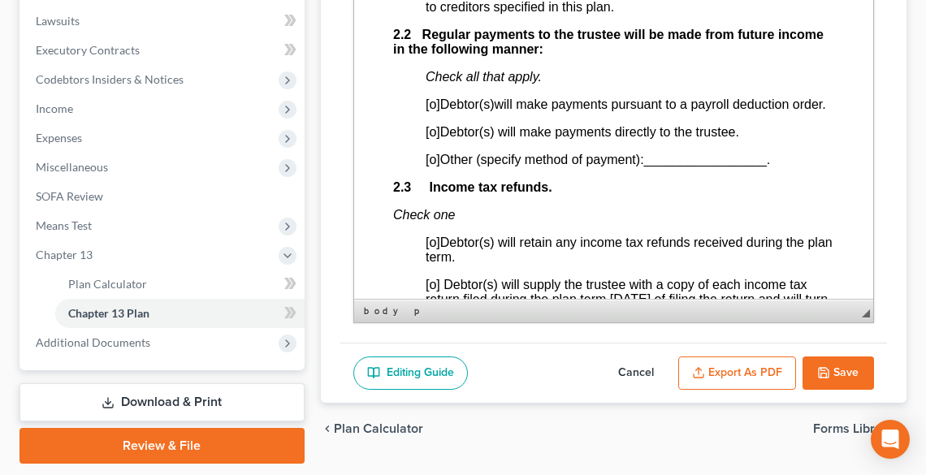
click at [433, 106] on span "[o]" at bounding box center [432, 104] width 15 height 14
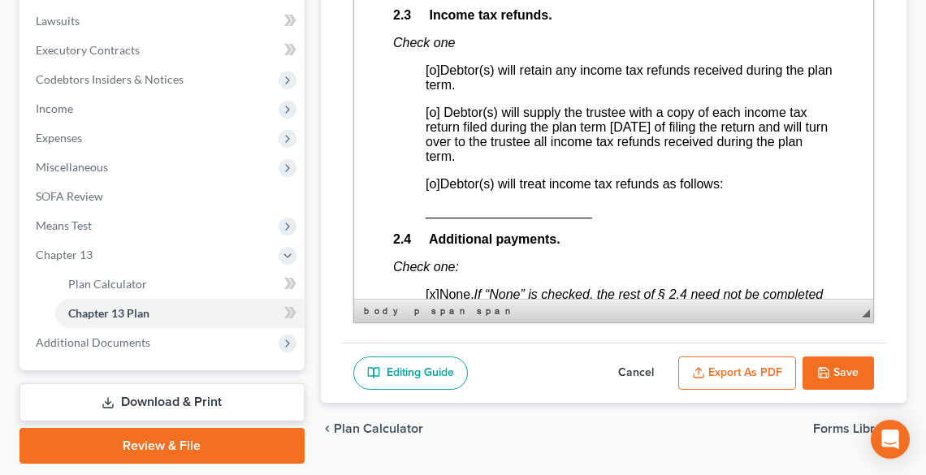
scroll to position [1494, 0]
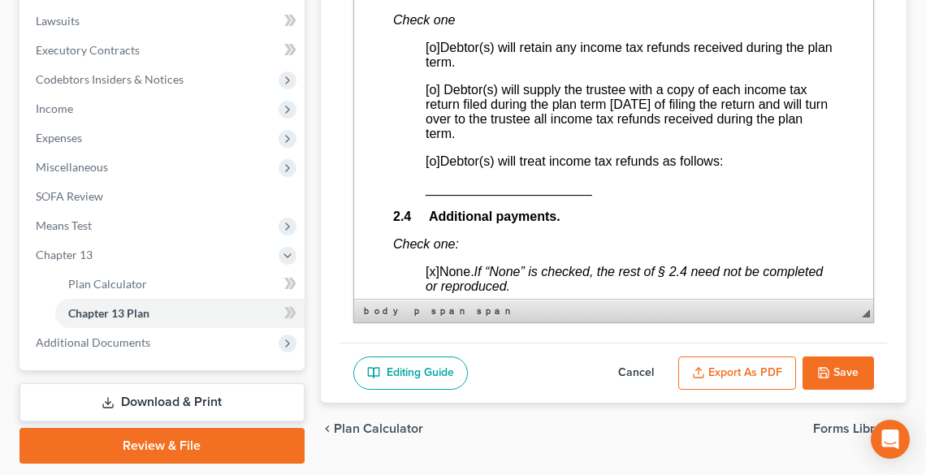
click at [433, 168] on span "[o]" at bounding box center [432, 161] width 15 height 14
click at [428, 196] on span "_______________________" at bounding box center [508, 189] width 166 height 14
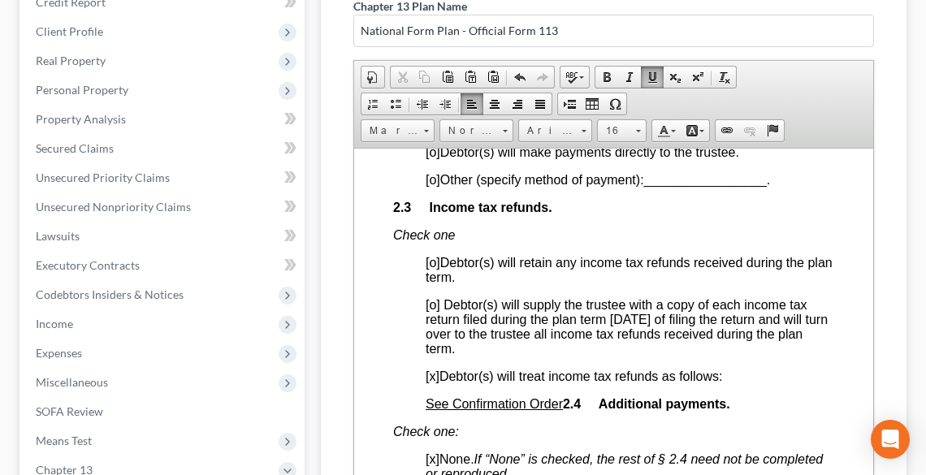
scroll to position [227, 0]
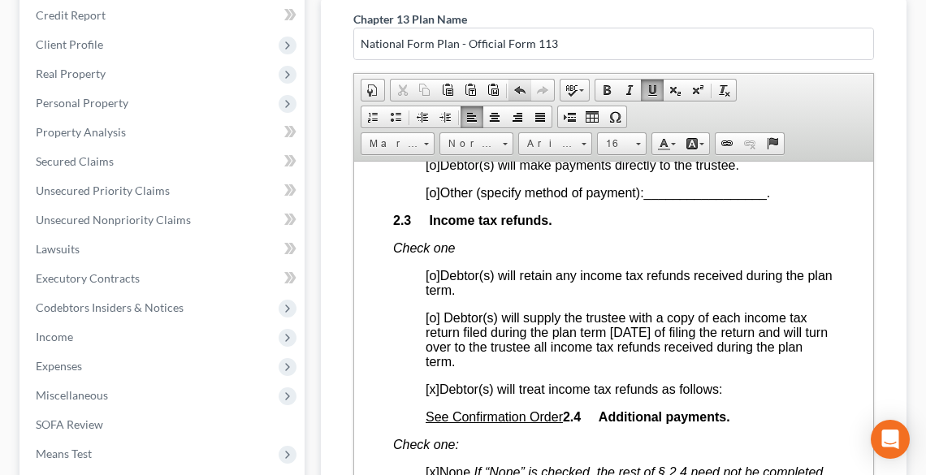
click at [517, 90] on span at bounding box center [519, 90] width 13 height 13
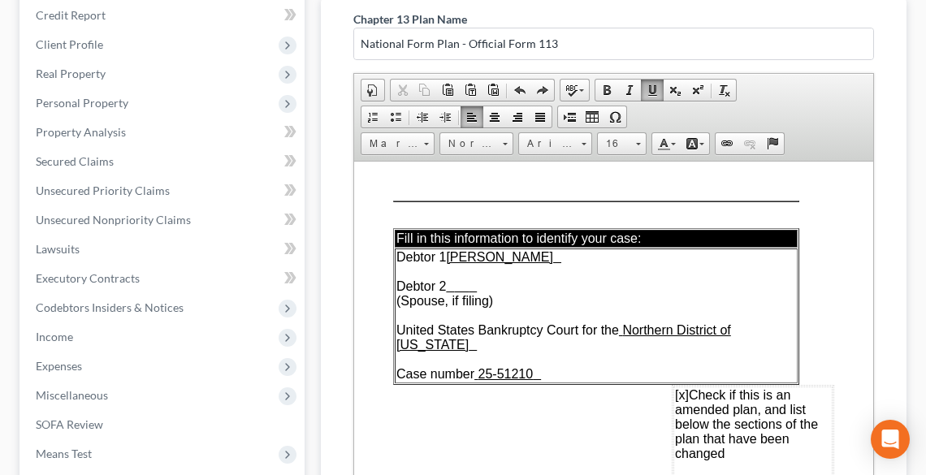
scroll to position [260, 0]
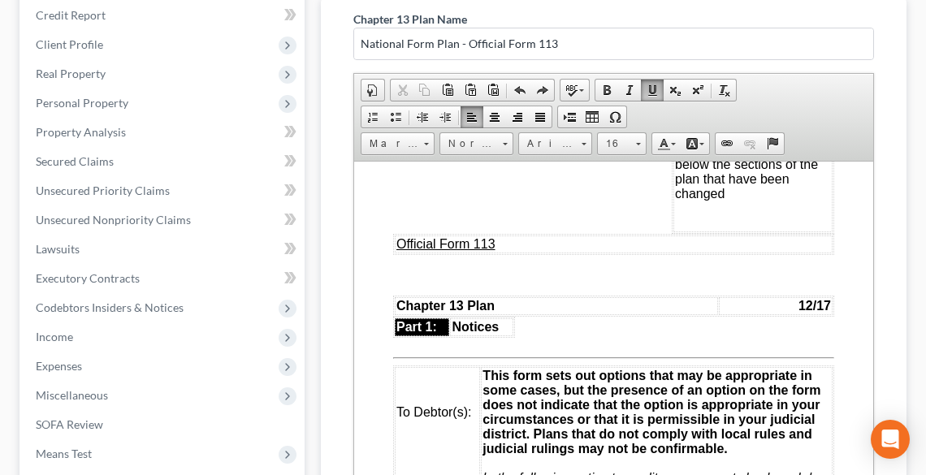
click at [744, 186] on td "[x] Check if this is an amended plan, and list below the sections of the plan t…" at bounding box center [751, 179] width 159 height 106
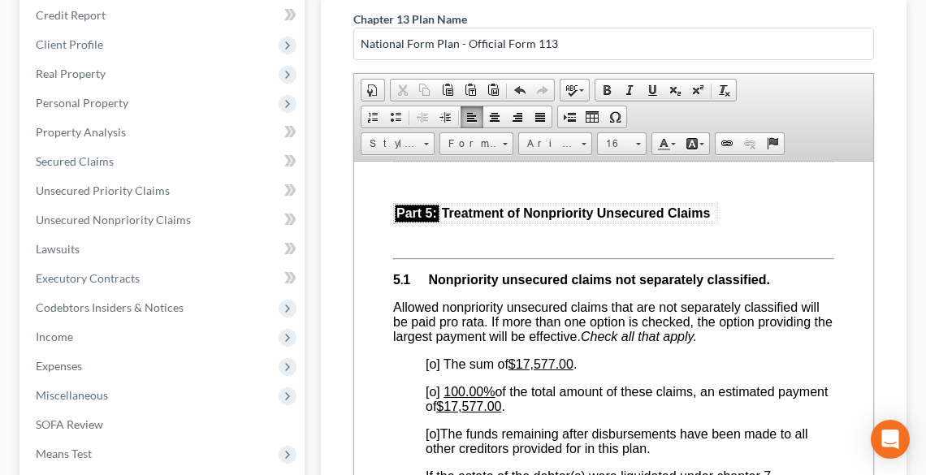
scroll to position [4223, 0]
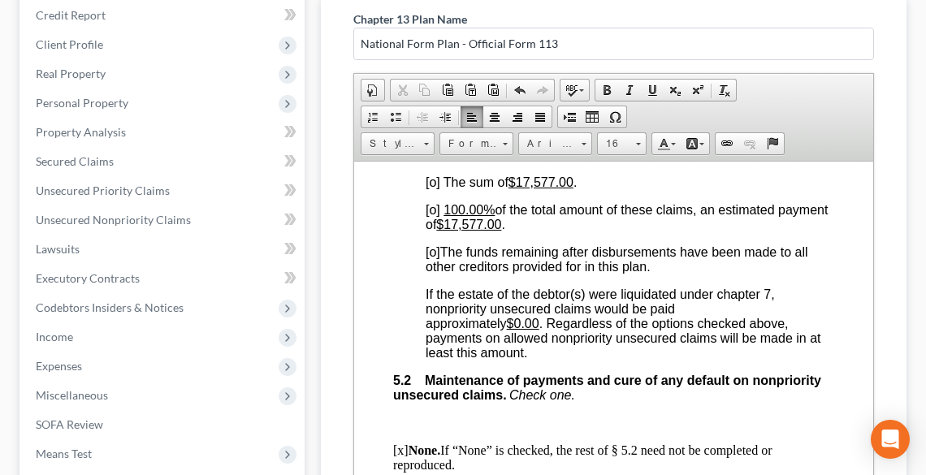
click at [436, 258] on span "[o]" at bounding box center [432, 251] width 15 height 14
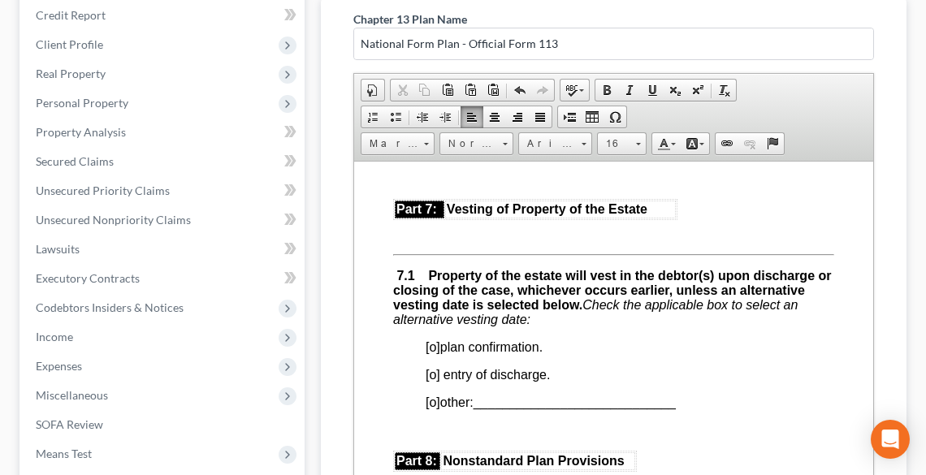
scroll to position [5003, 0]
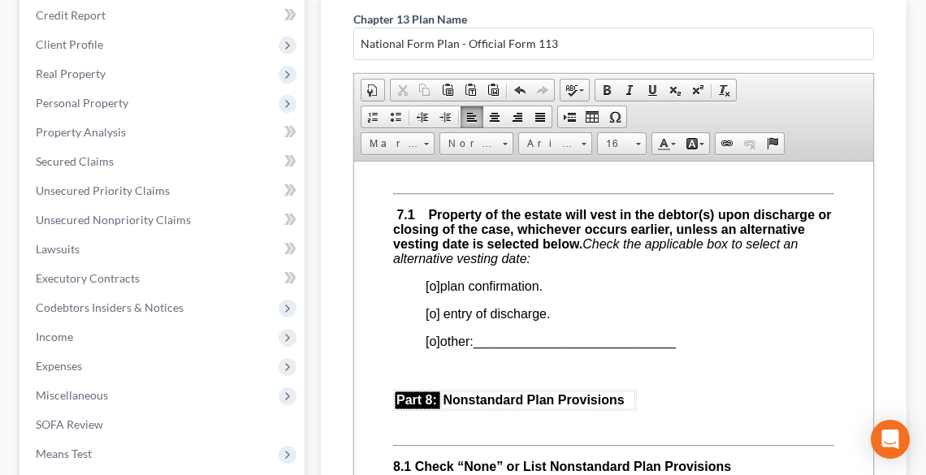
click at [430, 292] on span "[o]" at bounding box center [432, 286] width 15 height 14
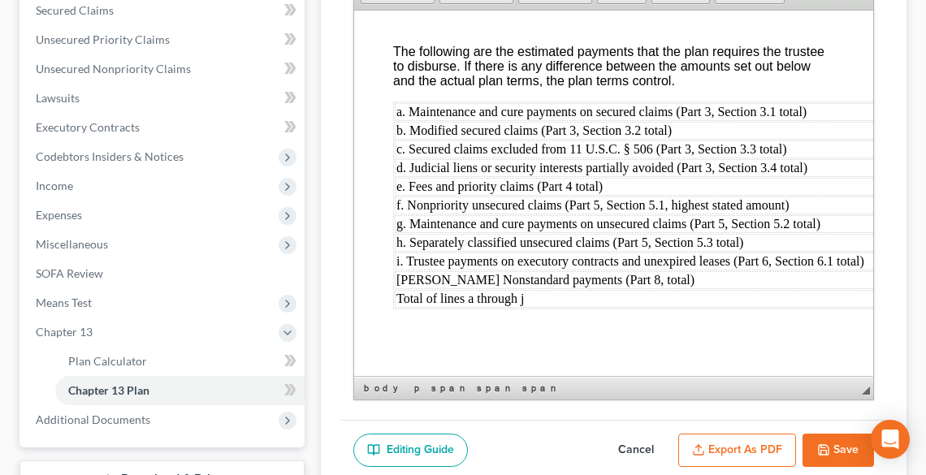
scroll to position [504, 0]
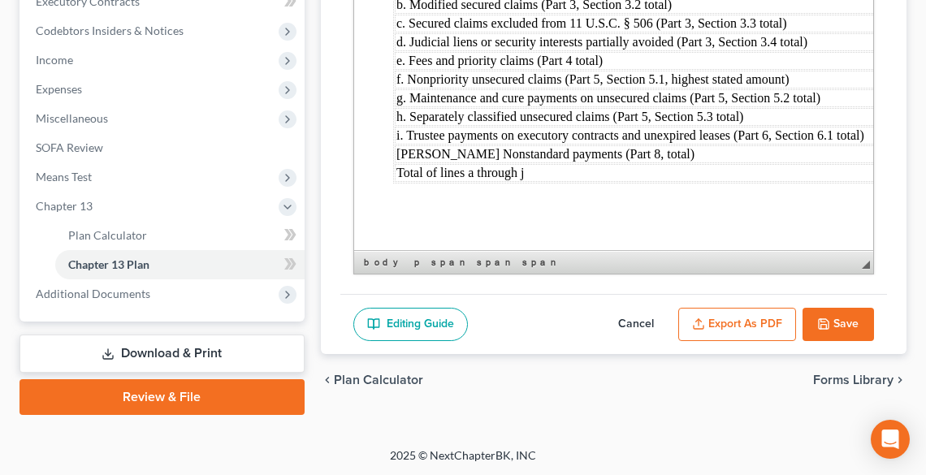
click at [751, 319] on button "Export as PDF" at bounding box center [737, 325] width 118 height 34
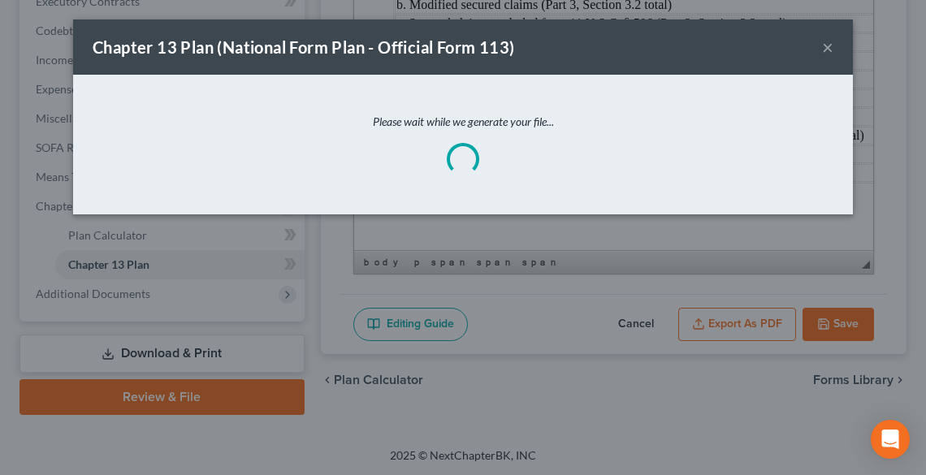
scroll to position [6235, 0]
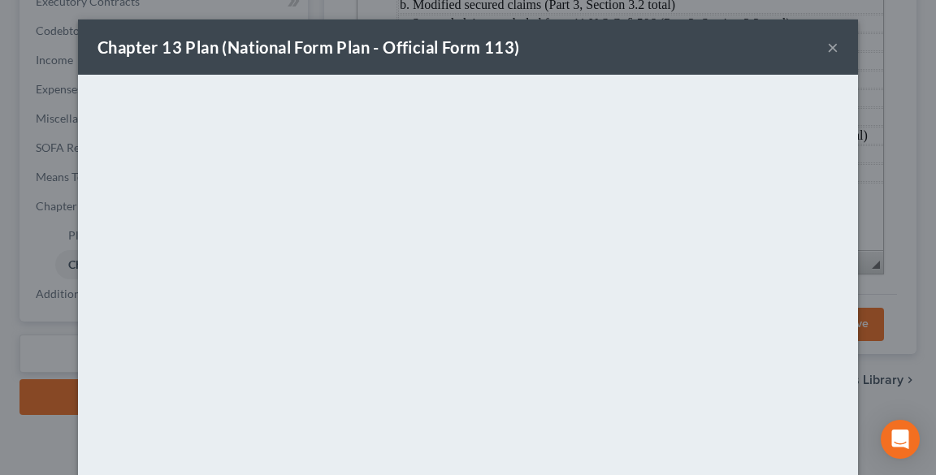
click at [828, 45] on button "×" at bounding box center [832, 46] width 11 height 19
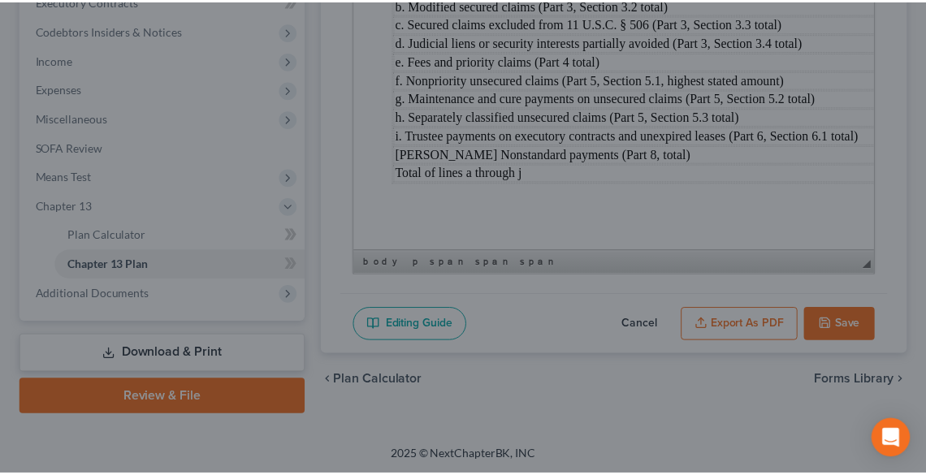
scroll to position [6250, 0]
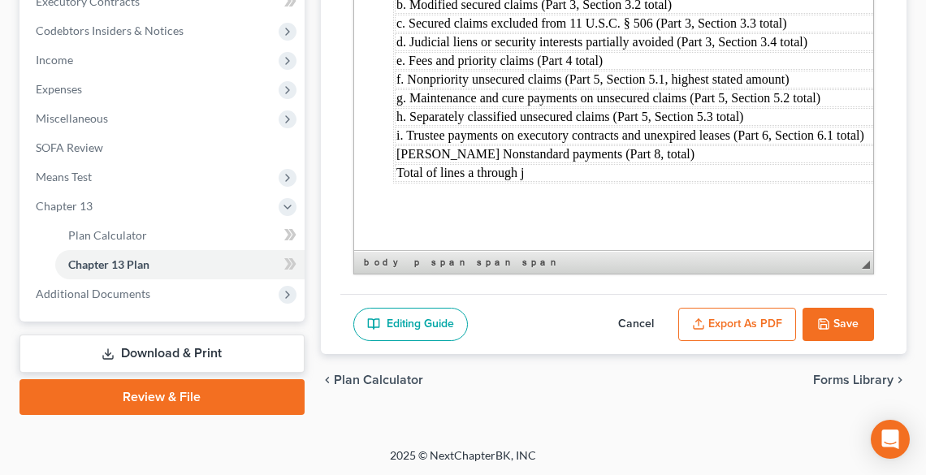
click at [119, 359] on link "Download & Print" at bounding box center [161, 354] width 285 height 38
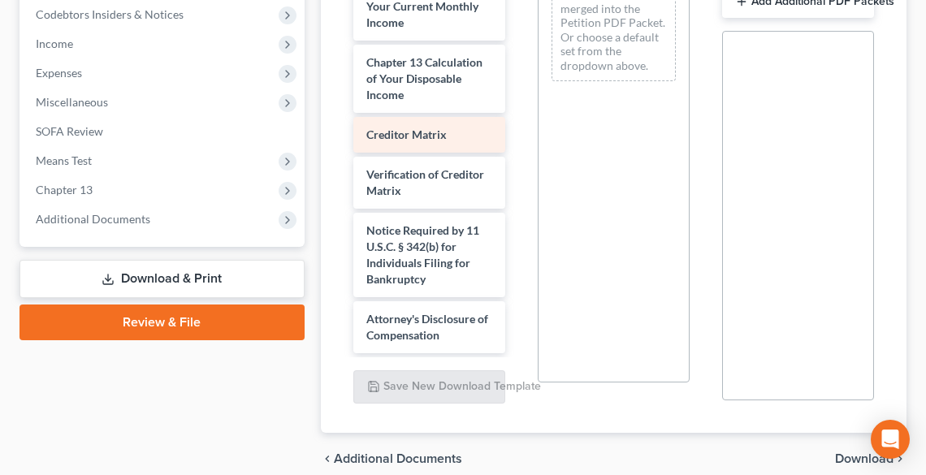
scroll to position [919, 0]
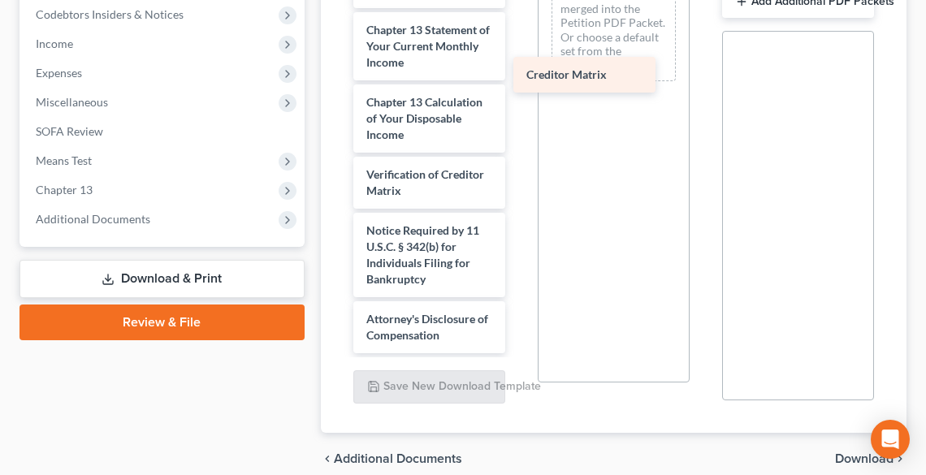
drag, startPoint x: 405, startPoint y: 130, endPoint x: 597, endPoint y: 73, distance: 199.9
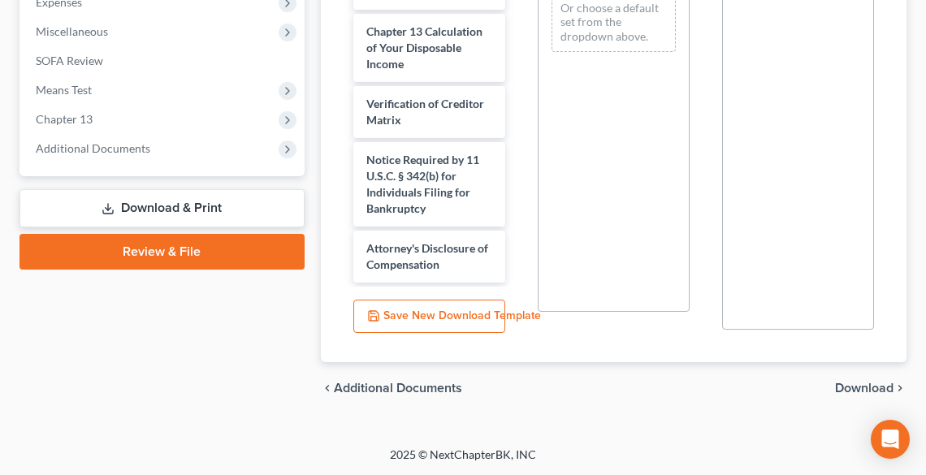
click at [861, 387] on span "Download" at bounding box center [864, 388] width 58 height 13
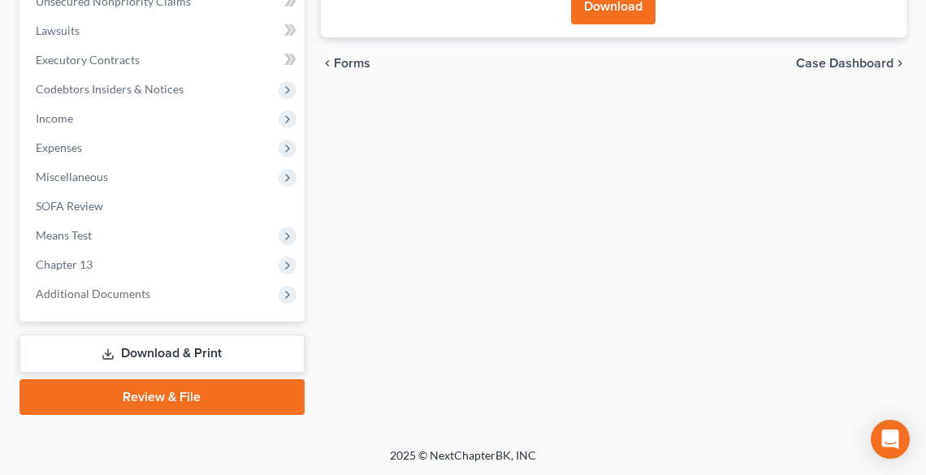
click at [605, 6] on button "Download" at bounding box center [613, 7] width 84 height 36
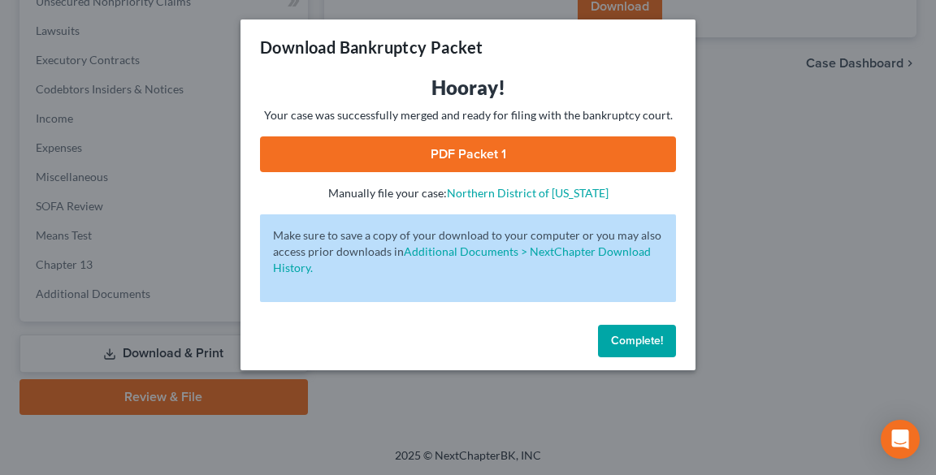
click at [451, 156] on link "PDF Packet 1" at bounding box center [468, 154] width 416 height 36
click at [640, 341] on span "Complete!" at bounding box center [637, 341] width 52 height 14
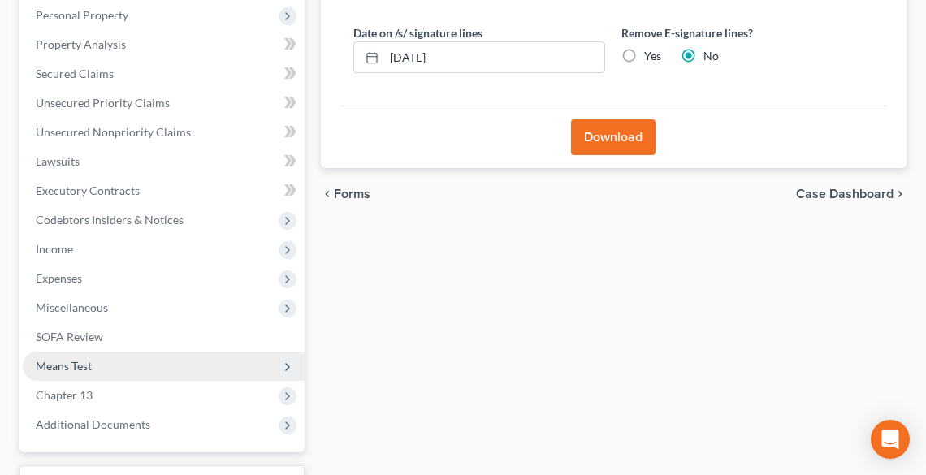
scroll to position [120, 0]
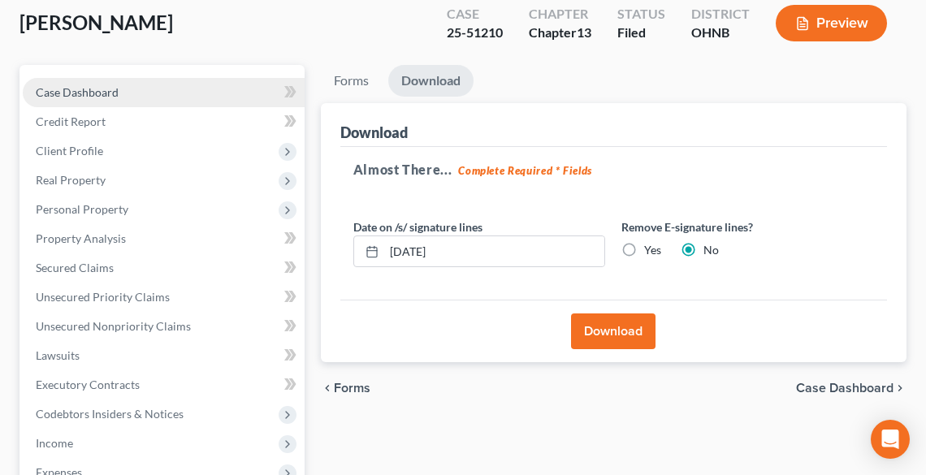
click at [67, 80] on link "Case Dashboard" at bounding box center [164, 92] width 282 height 29
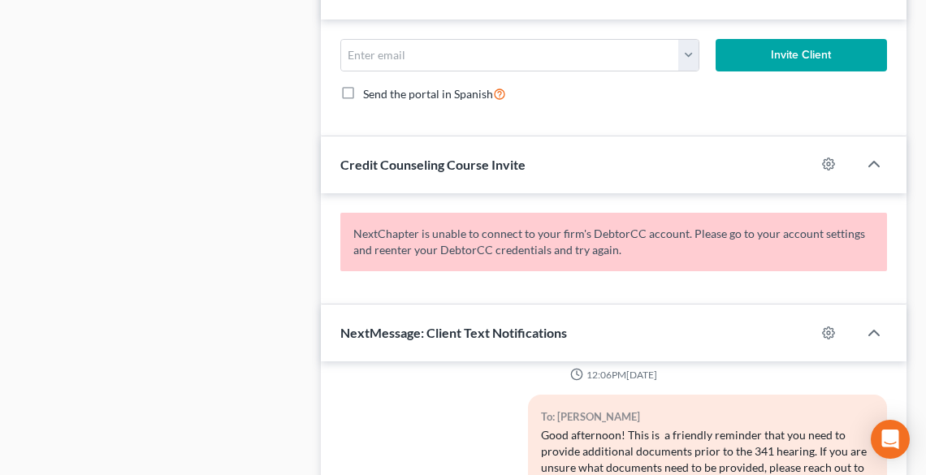
scroll to position [1169, 0]
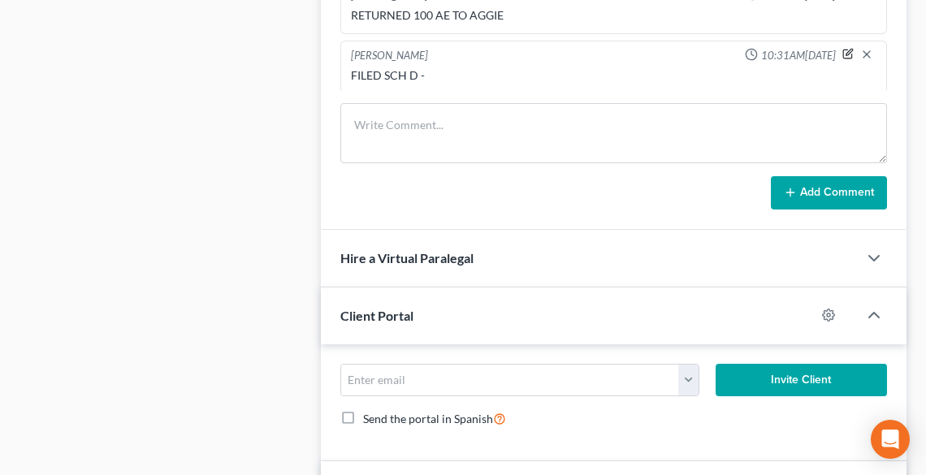
click at [842, 48] on icon "button" at bounding box center [847, 53] width 11 height 11
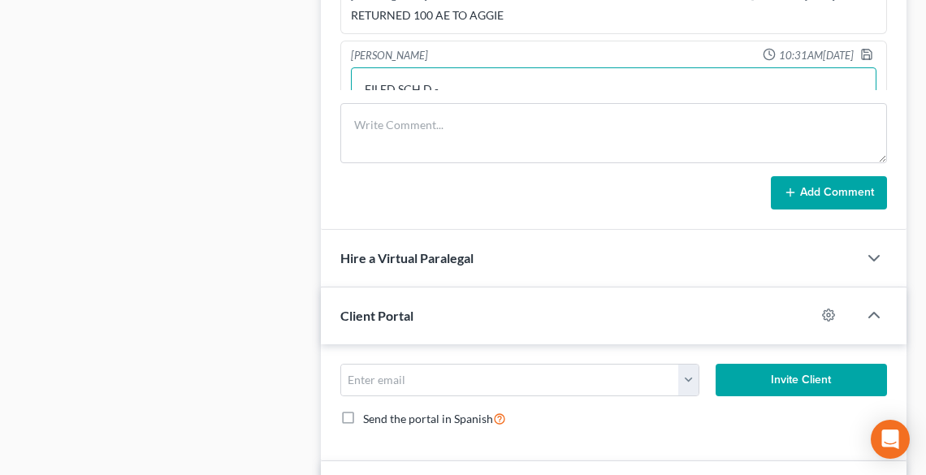
click at [513, 79] on textarea "FILED SCH D -" at bounding box center [613, 97] width 525 height 60
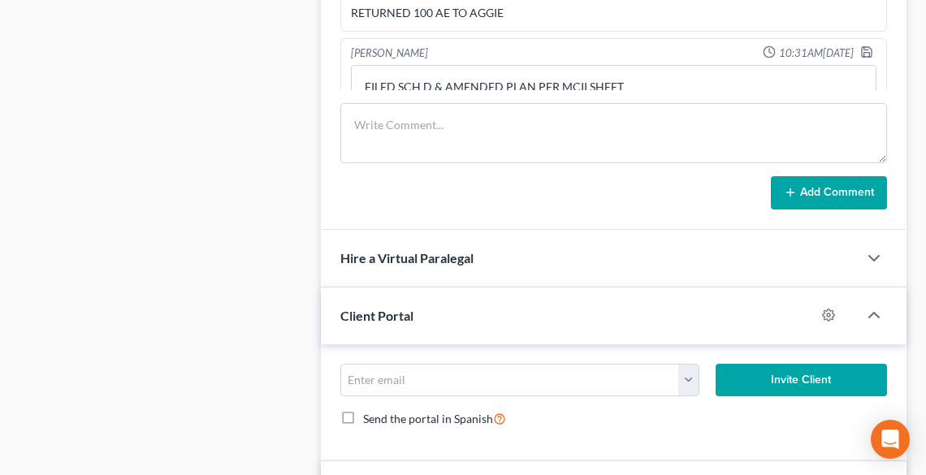
click at [811, 205] on button "Add Comment" at bounding box center [829, 193] width 116 height 34
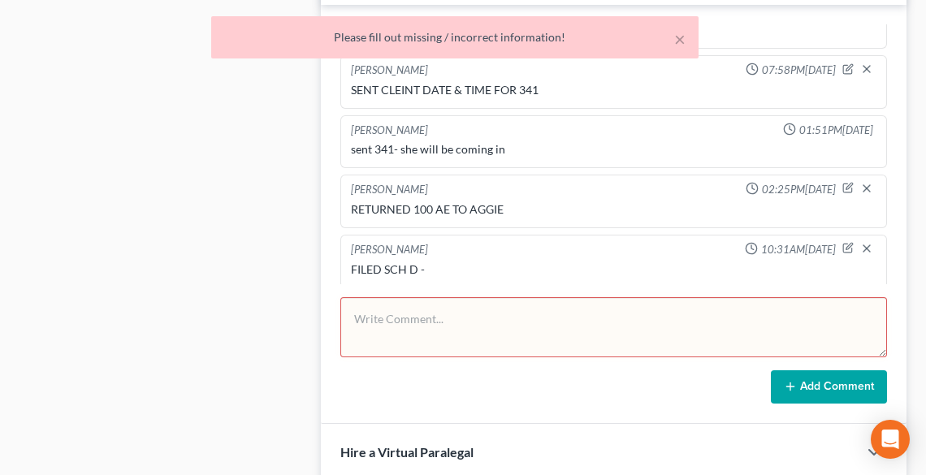
scroll to position [975, 0]
click at [842, 243] on icon "button" at bounding box center [847, 248] width 11 height 11
type textarea "FILED SCH D -"
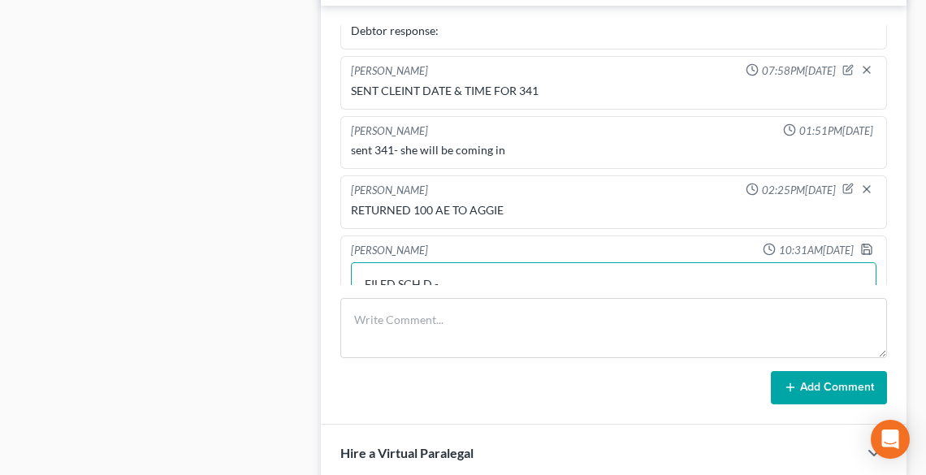
click at [510, 272] on textarea "FILED SCH D -" at bounding box center [613, 292] width 525 height 60
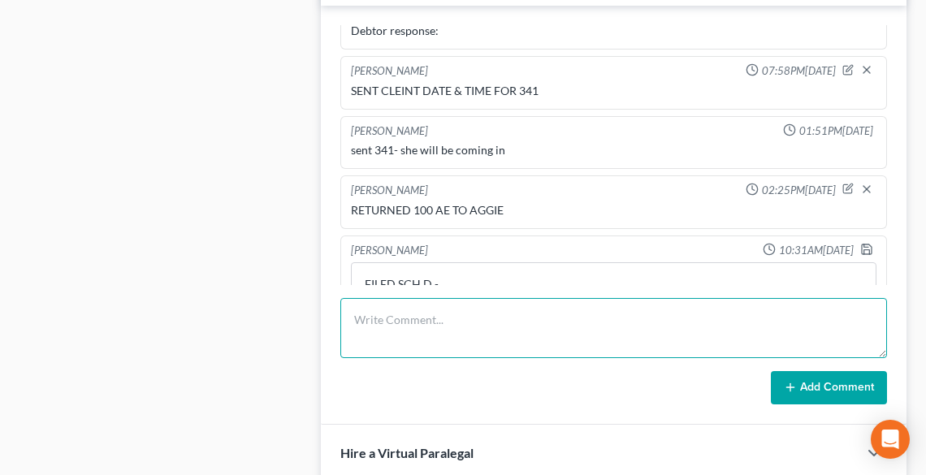
click at [451, 325] on textarea at bounding box center [613, 328] width 547 height 60
type textarea "FILED AMENDED D & PLAN PER MCII SHEET"
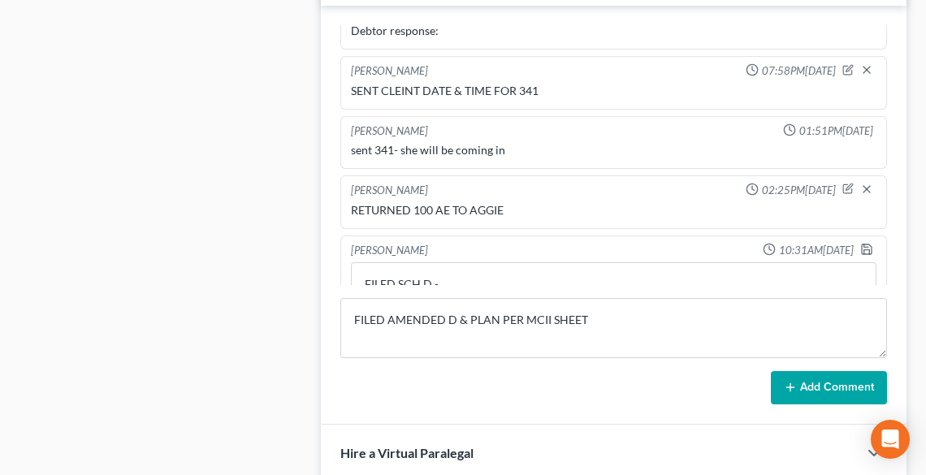
click at [787, 387] on icon at bounding box center [790, 387] width 13 height 13
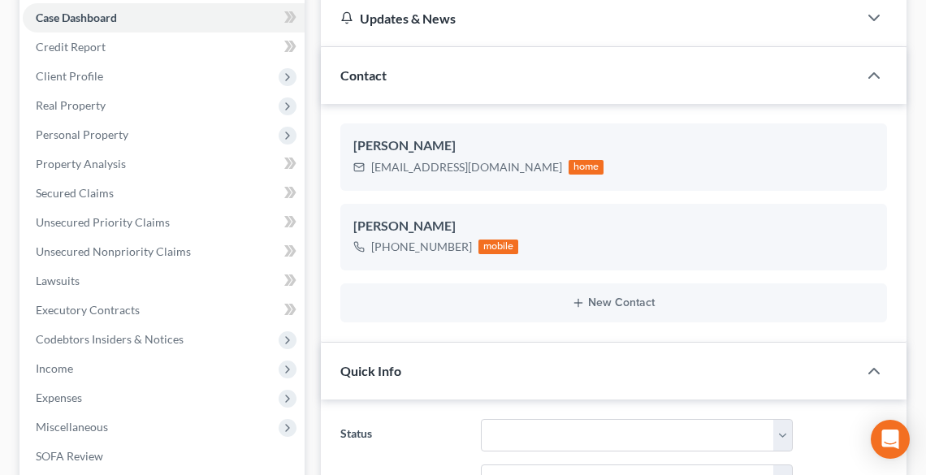
scroll to position [0, 0]
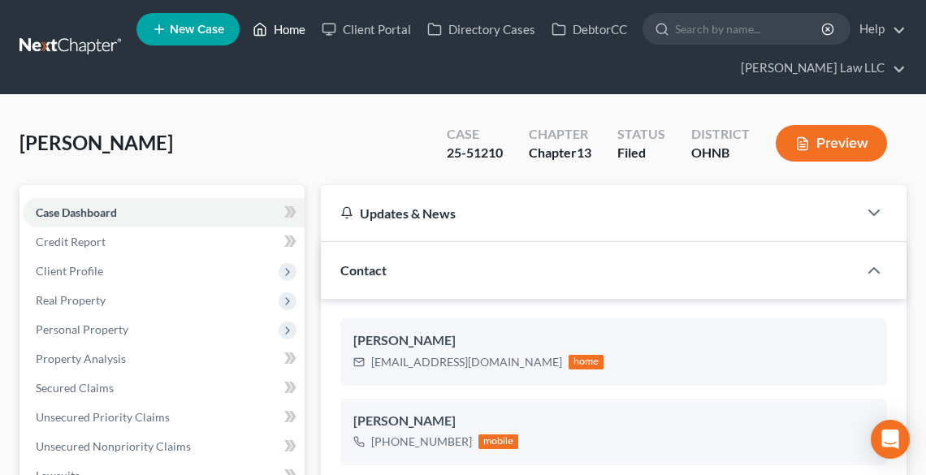
drag, startPoint x: 283, startPoint y: 36, endPoint x: 309, endPoint y: 83, distance: 53.8
click at [283, 36] on link "Home" at bounding box center [278, 29] width 69 height 29
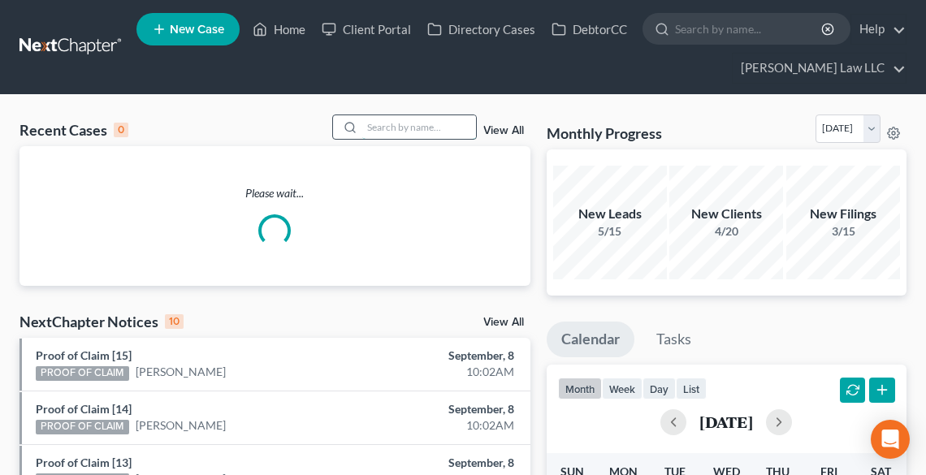
click at [377, 120] on input "search" at bounding box center [419, 127] width 114 height 24
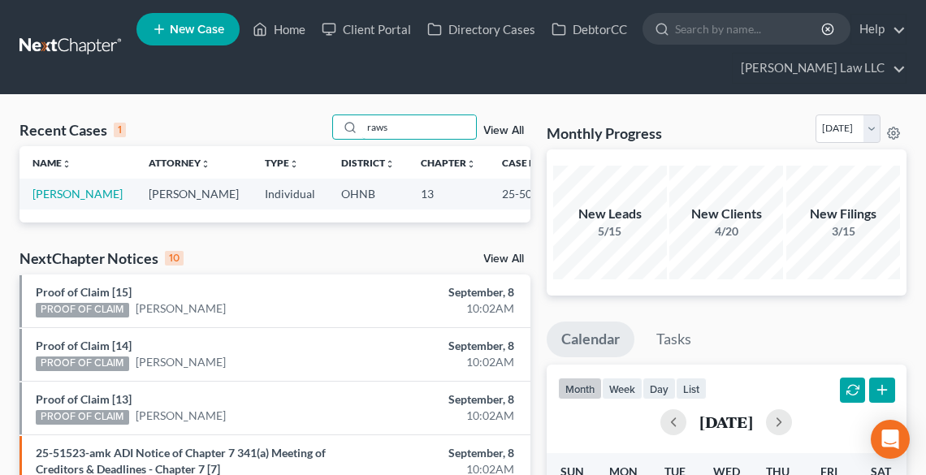
type input "raws"
click at [45, 195] on link "[PERSON_NAME]" at bounding box center [77, 194] width 90 height 14
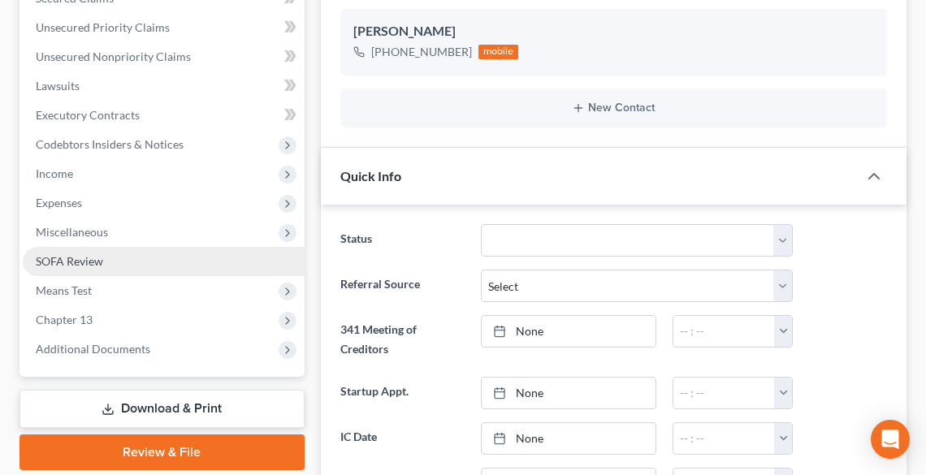
scroll to position [12, 0]
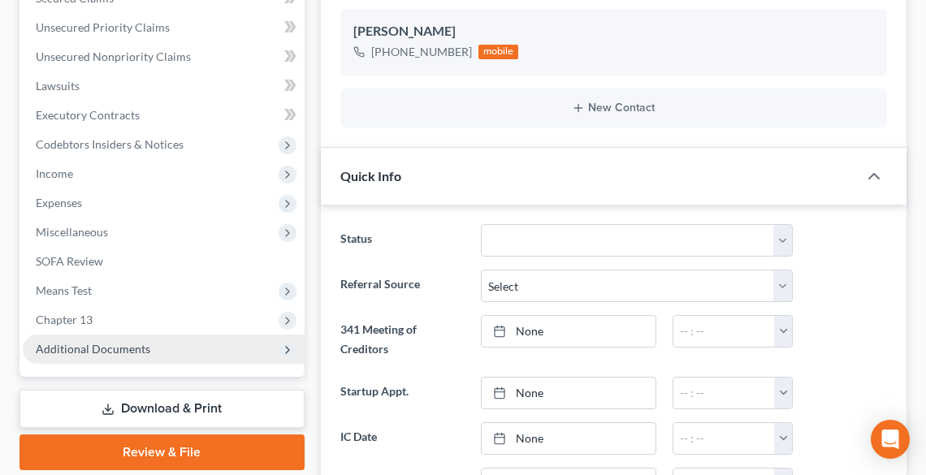
click at [88, 346] on span "Additional Documents" at bounding box center [93, 349] width 115 height 14
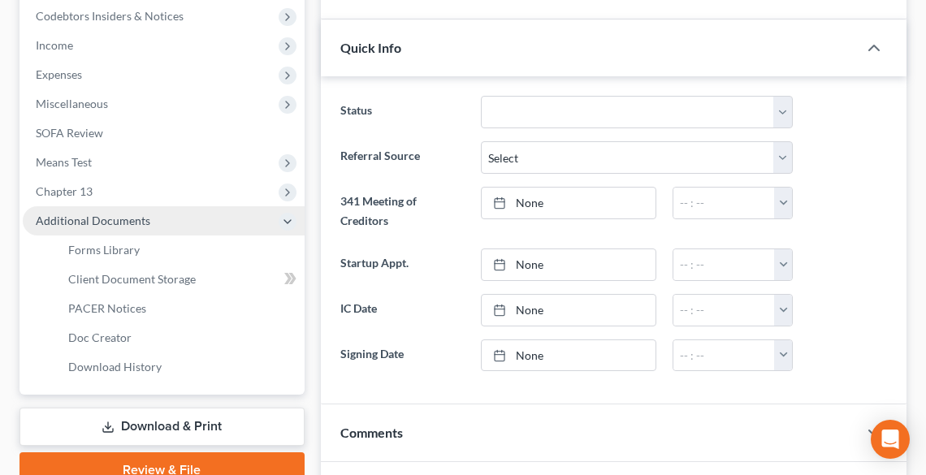
scroll to position [520, 0]
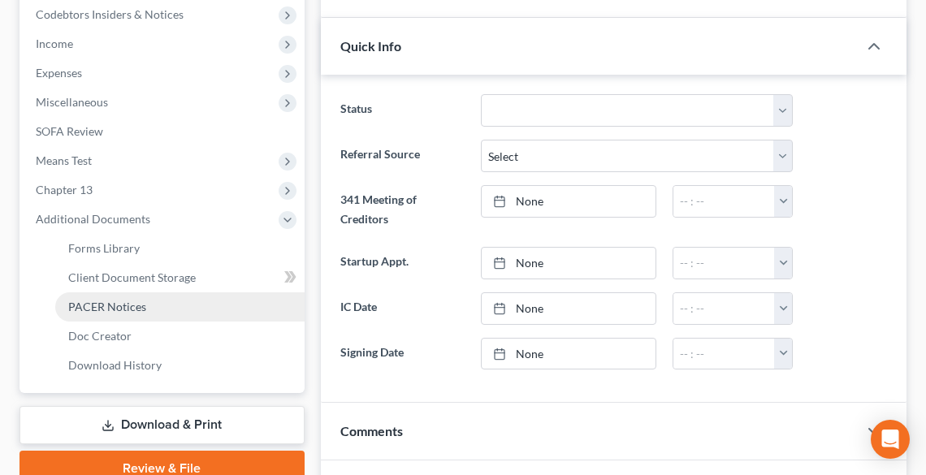
click at [93, 307] on span "PACER Notices" at bounding box center [107, 307] width 78 height 14
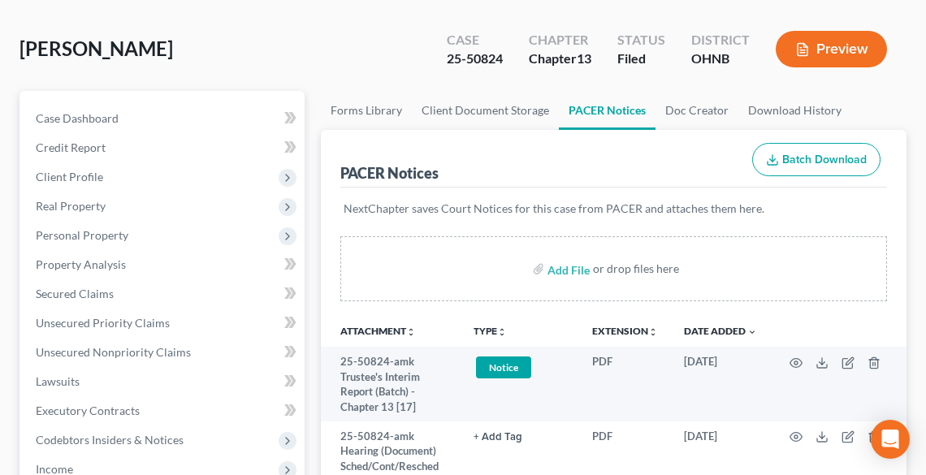
scroll to position [260, 0]
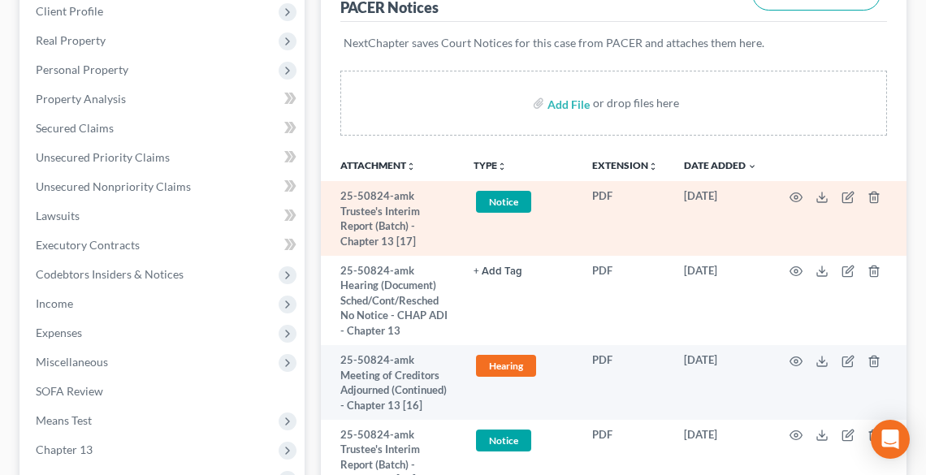
click at [832, 192] on td at bounding box center [838, 218] width 136 height 75
click at [823, 196] on polyline at bounding box center [822, 197] width 6 height 2
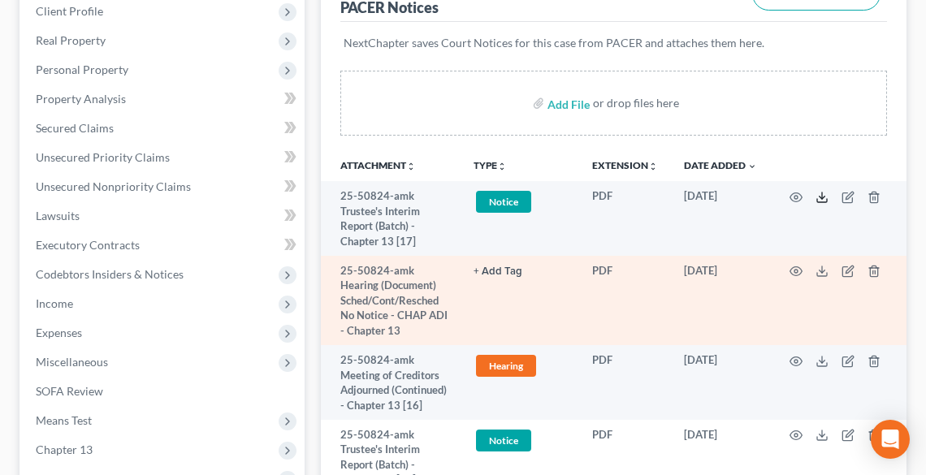
scroll to position [325, 0]
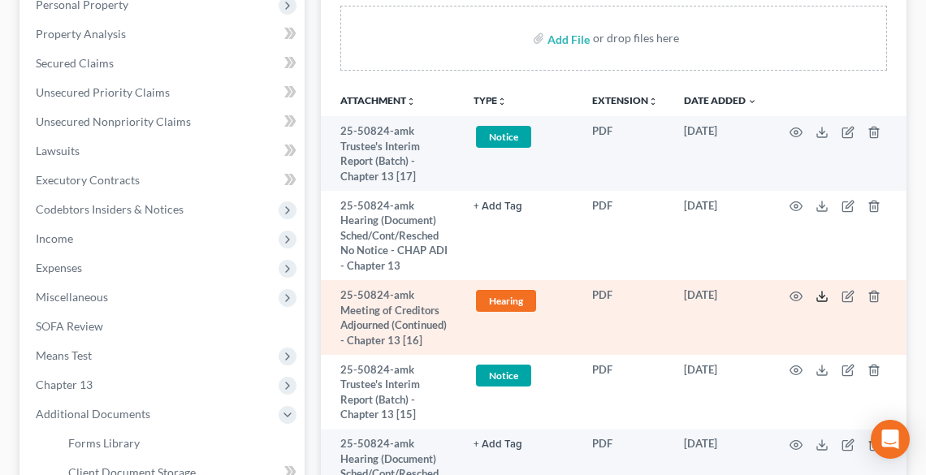
click at [819, 294] on icon at bounding box center [821, 296] width 13 height 13
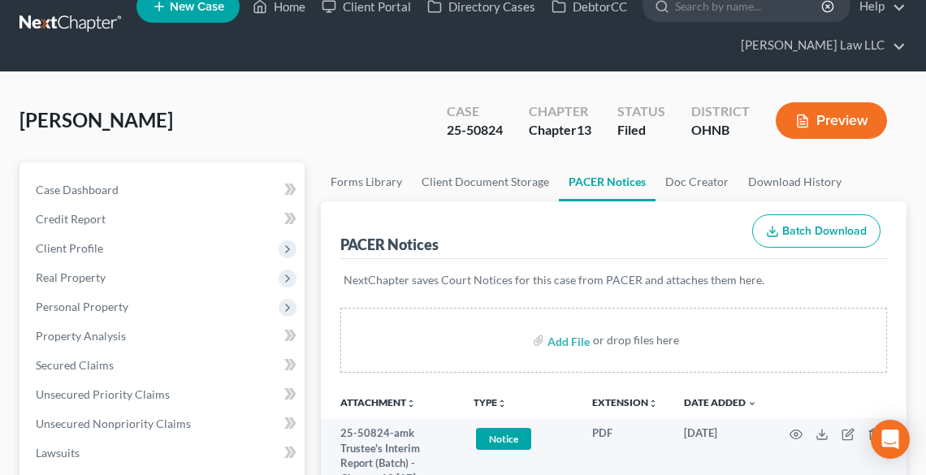
scroll to position [0, 0]
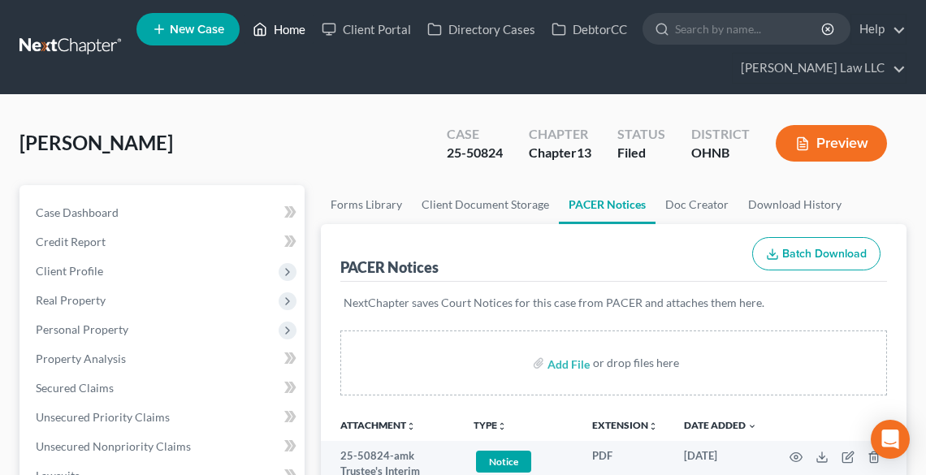
click at [286, 16] on link "Home" at bounding box center [278, 29] width 69 height 29
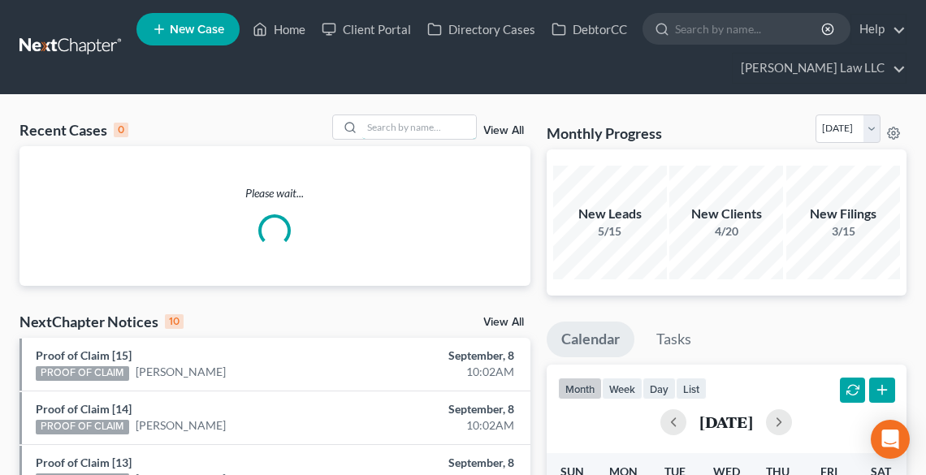
drag, startPoint x: 413, startPoint y: 127, endPoint x: 413, endPoint y: 107, distance: 19.5
click at [413, 126] on input "search" at bounding box center [419, 127] width 114 height 24
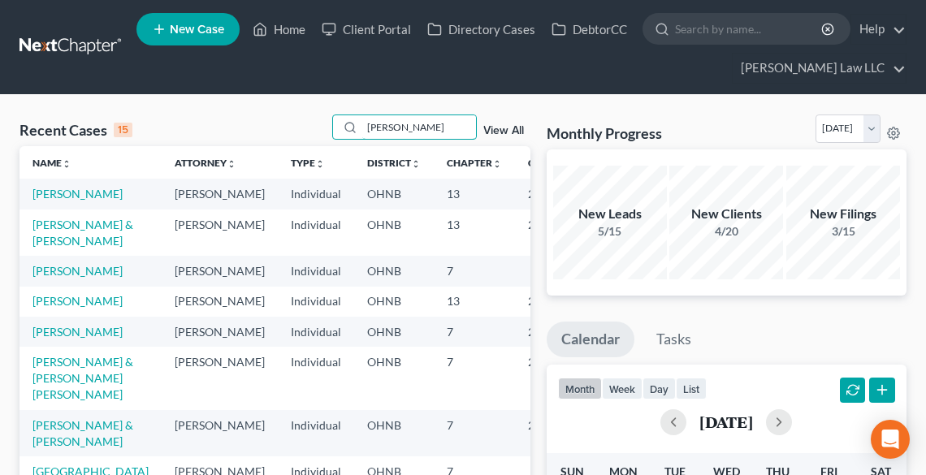
type input "[PERSON_NAME]"
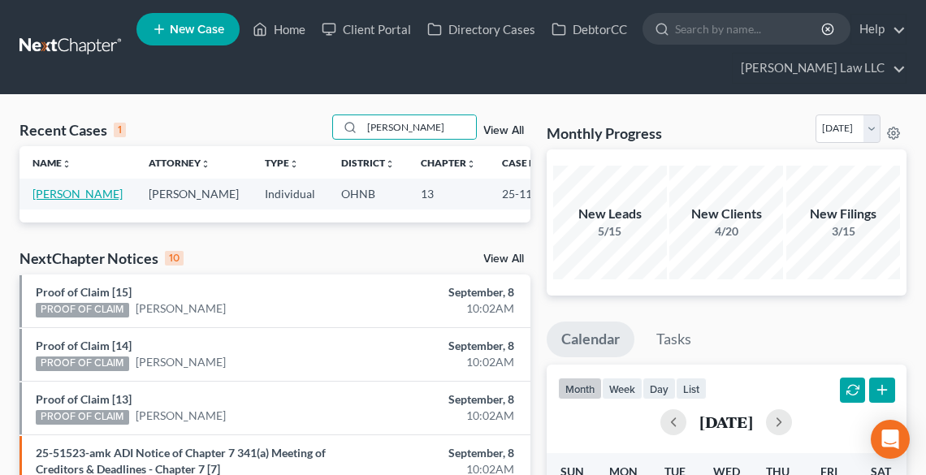
click at [41, 189] on link "[PERSON_NAME]" at bounding box center [77, 194] width 90 height 14
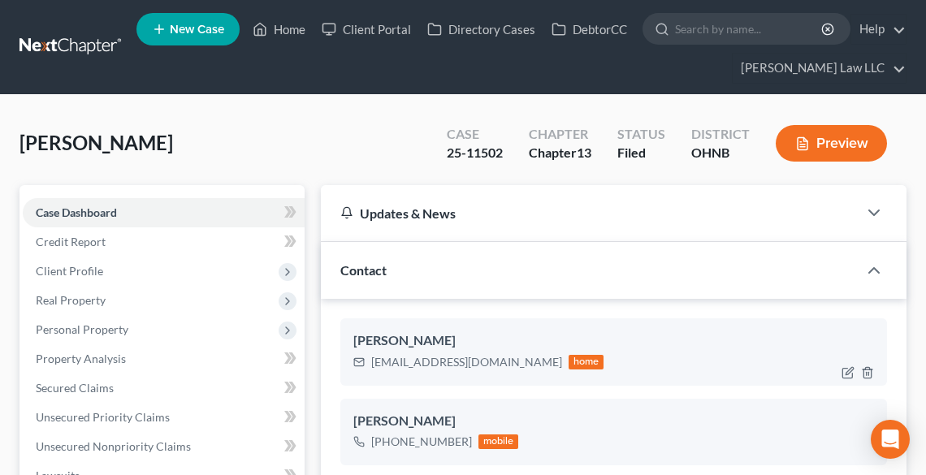
scroll to position [325, 0]
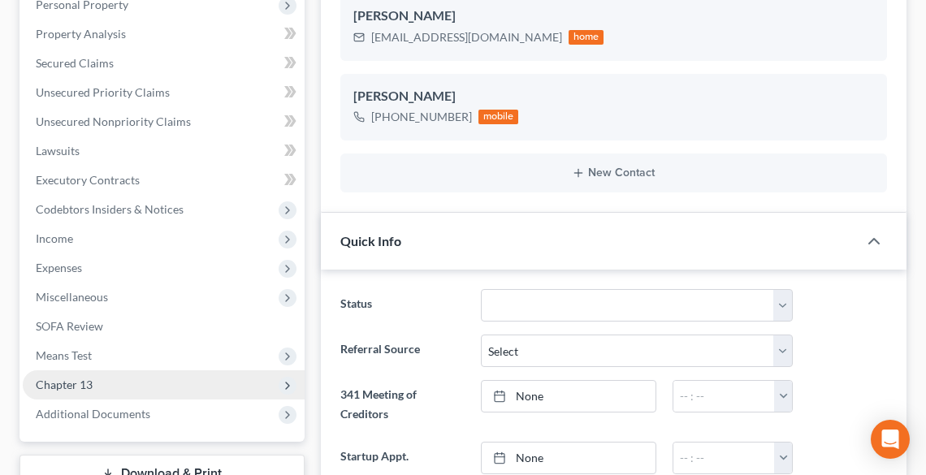
click at [84, 396] on span "Chapter 13" at bounding box center [164, 384] width 282 height 29
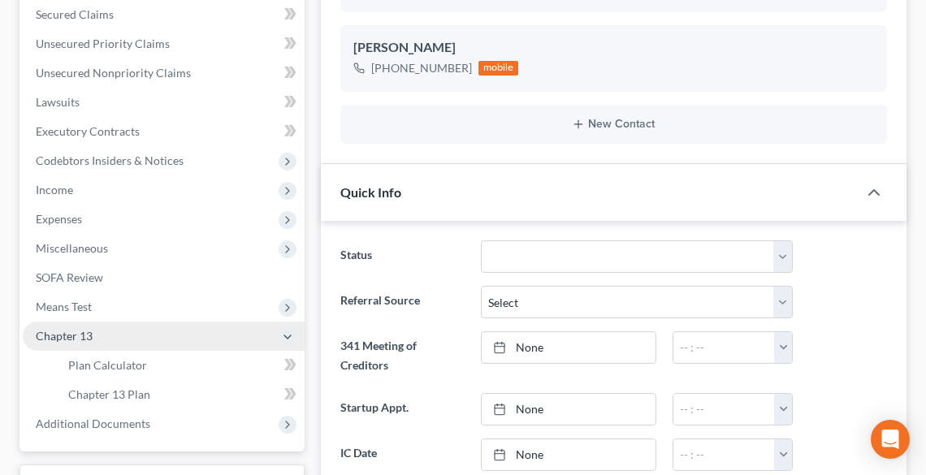
scroll to position [455, 0]
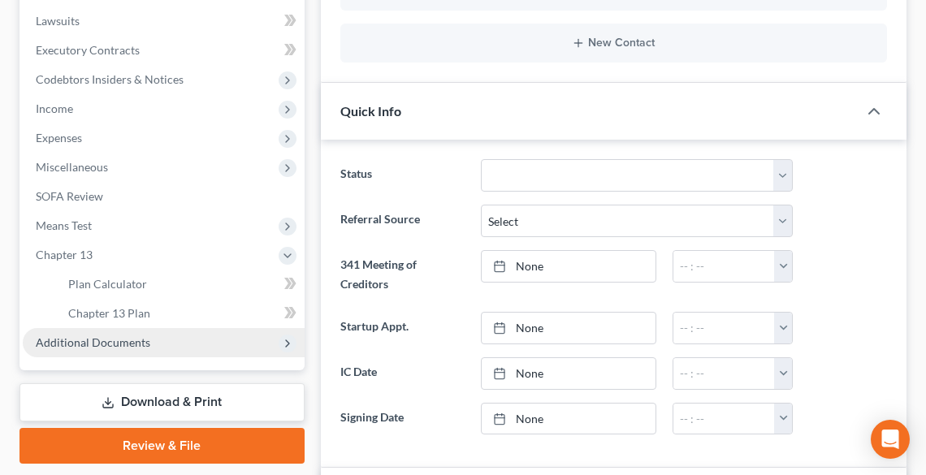
click at [71, 343] on span "Additional Documents" at bounding box center [93, 342] width 115 height 14
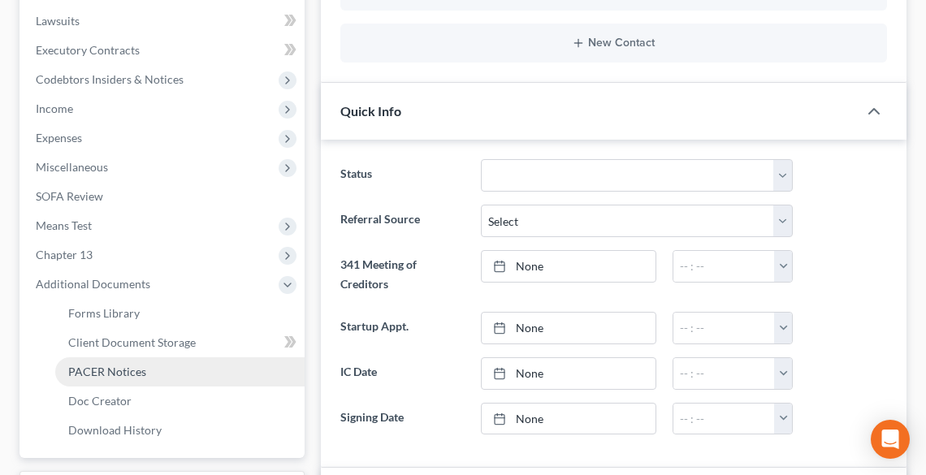
click at [88, 370] on span "PACER Notices" at bounding box center [107, 372] width 78 height 14
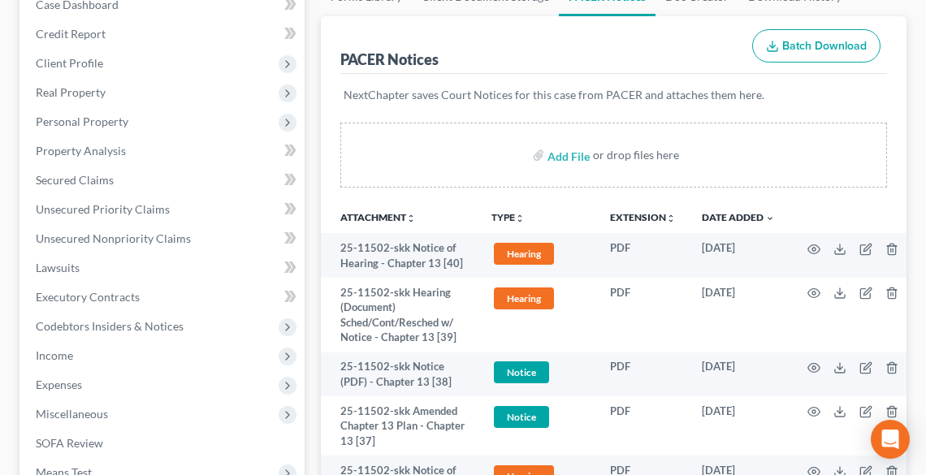
scroll to position [325, 0]
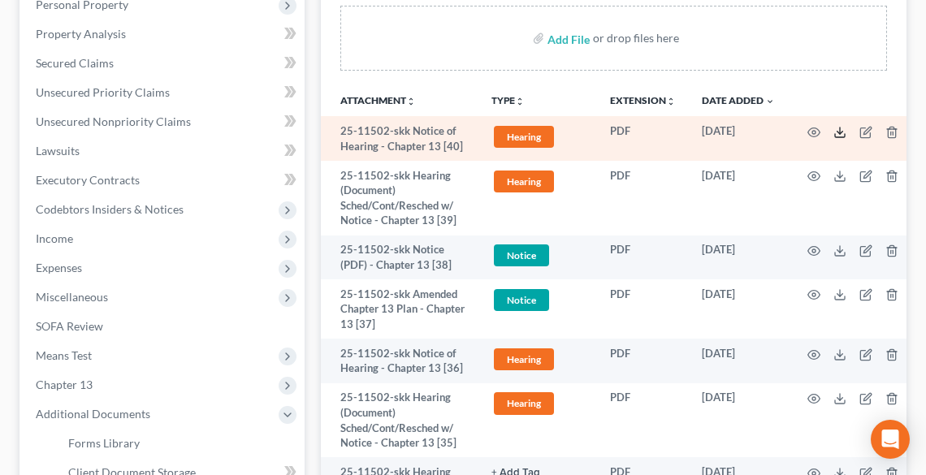
click at [840, 131] on polyline at bounding box center [839, 132] width 6 height 2
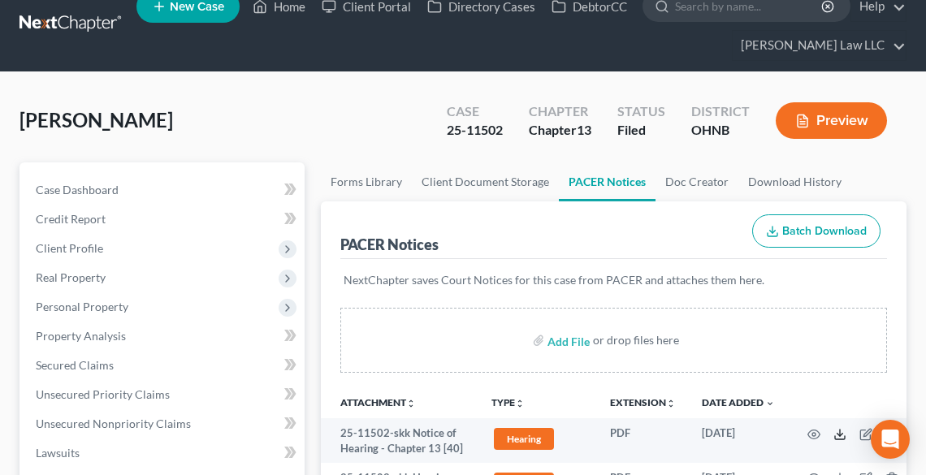
scroll to position [0, 0]
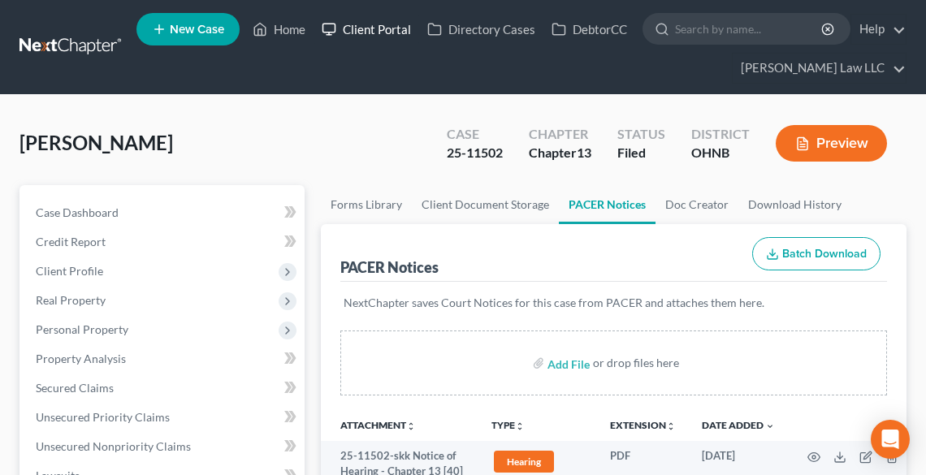
click at [376, 23] on link "Client Portal" at bounding box center [366, 29] width 106 height 29
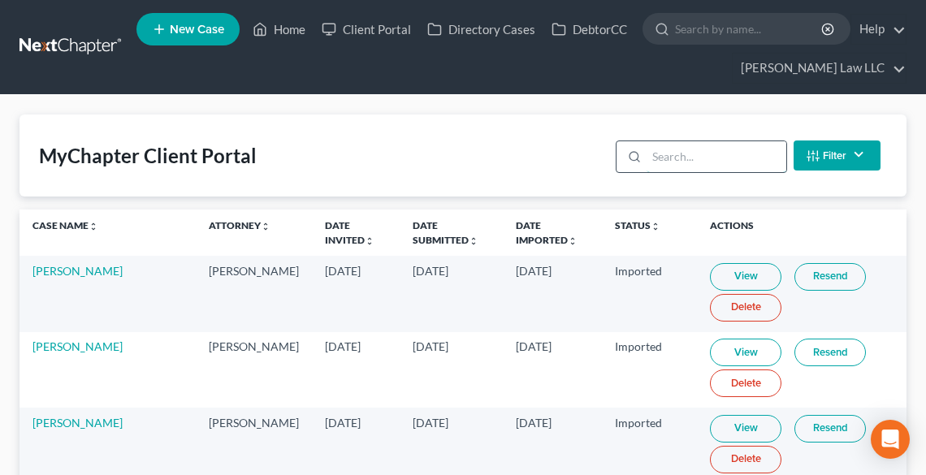
click at [681, 155] on input "search" at bounding box center [715, 156] width 139 height 31
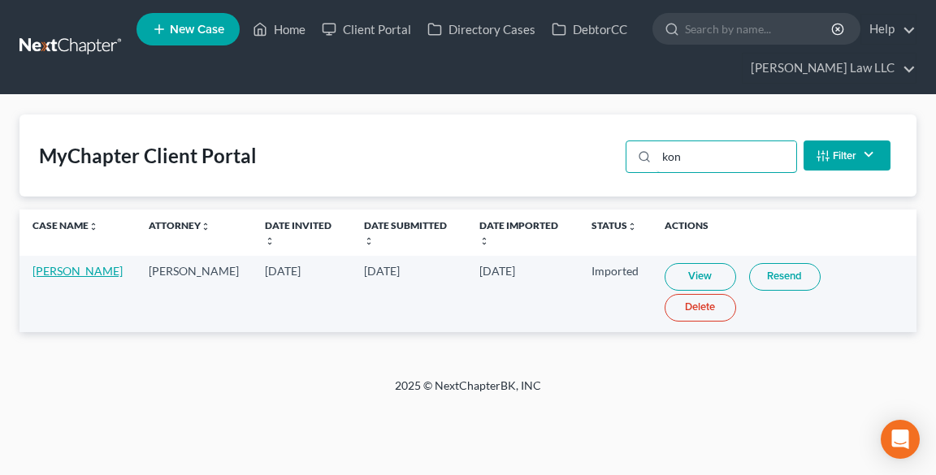
type input "kon"
click at [85, 264] on link "[PERSON_NAME]" at bounding box center [77, 271] width 90 height 14
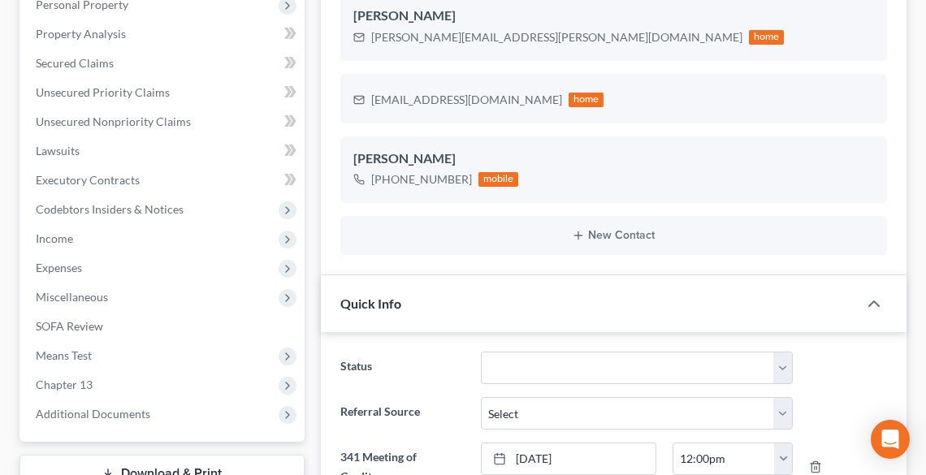
scroll to position [750, 0]
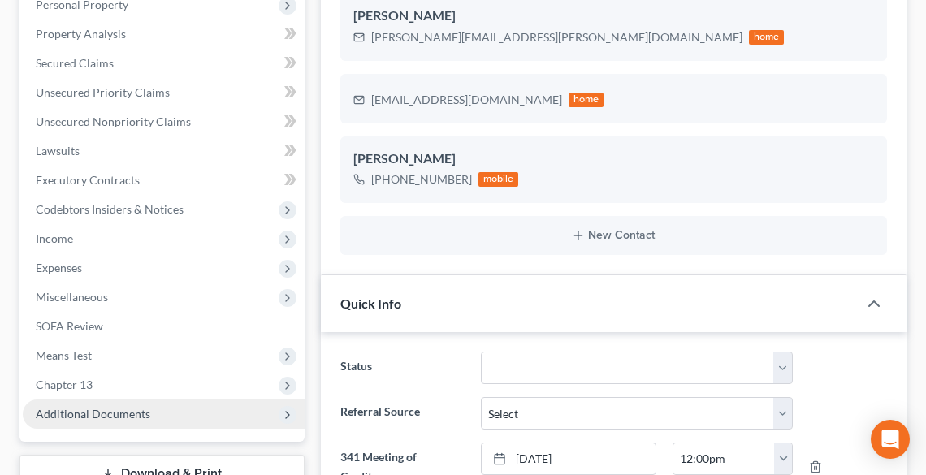
click at [98, 412] on span "Additional Documents" at bounding box center [93, 414] width 115 height 14
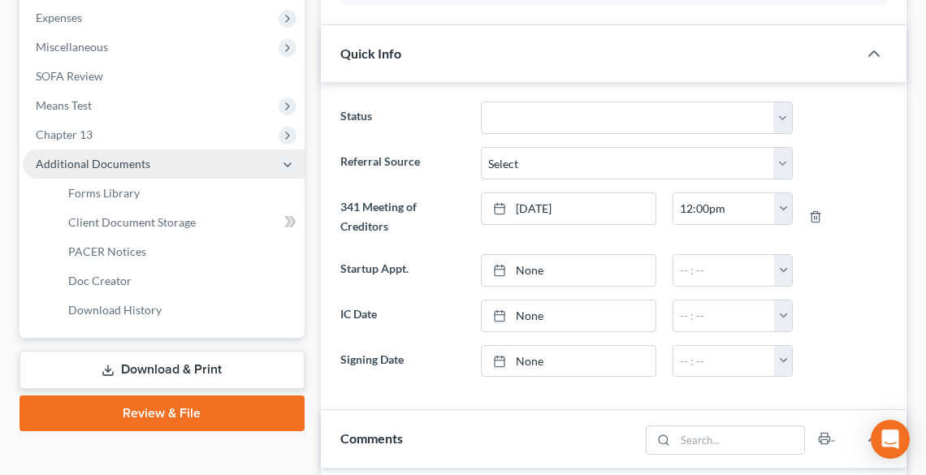
scroll to position [585, 0]
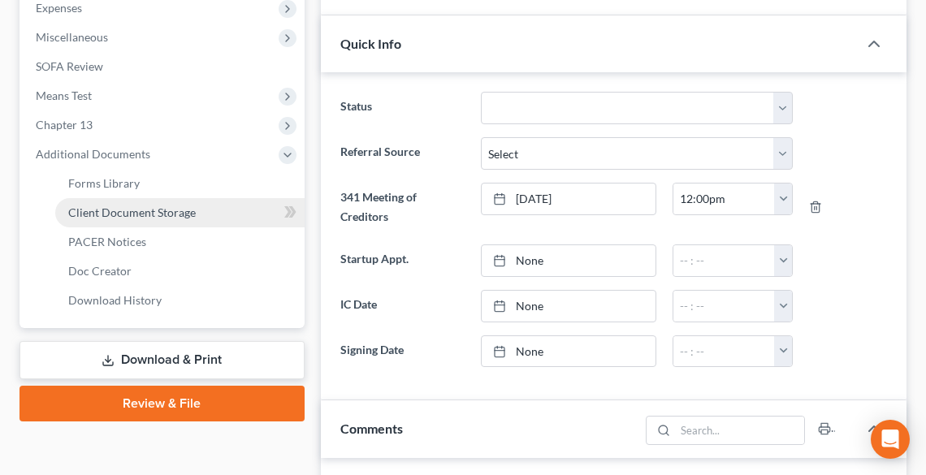
click at [117, 203] on link "Client Document Storage" at bounding box center [179, 212] width 249 height 29
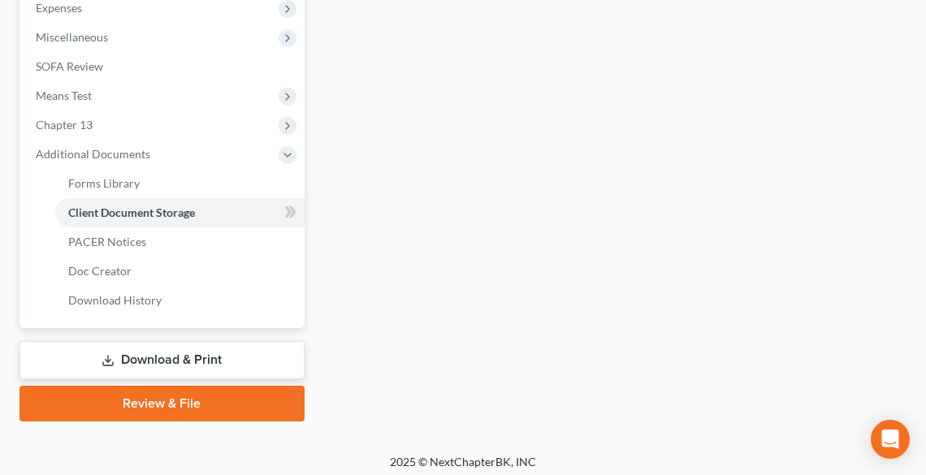
select select "5"
select select "20"
select select "11"
select select "16"
select select "20"
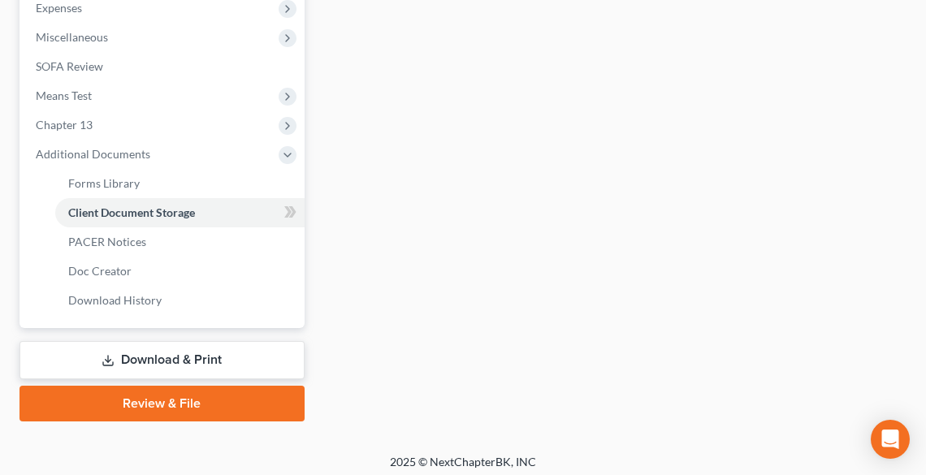
select select "20"
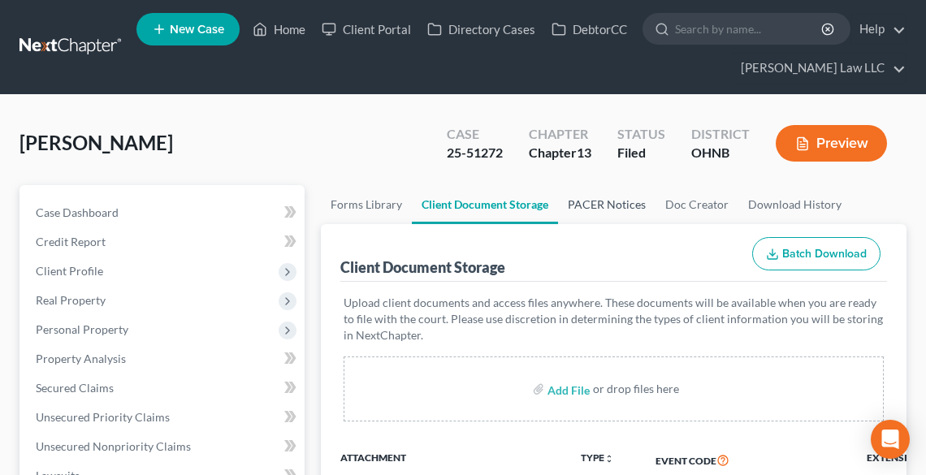
click at [607, 203] on link "PACER Notices" at bounding box center [606, 204] width 97 height 39
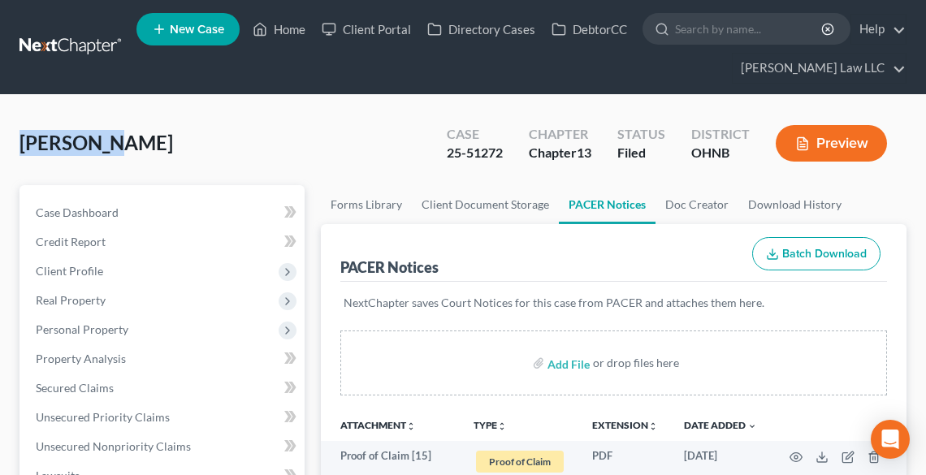
drag, startPoint x: 97, startPoint y: 140, endPoint x: 15, endPoint y: 144, distance: 82.9
copy span "[PERSON_NAME],"
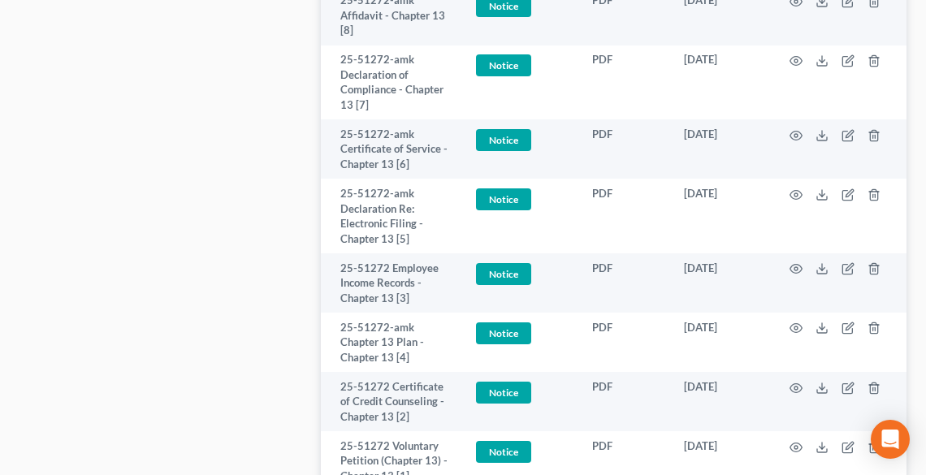
scroll to position [1819, 0]
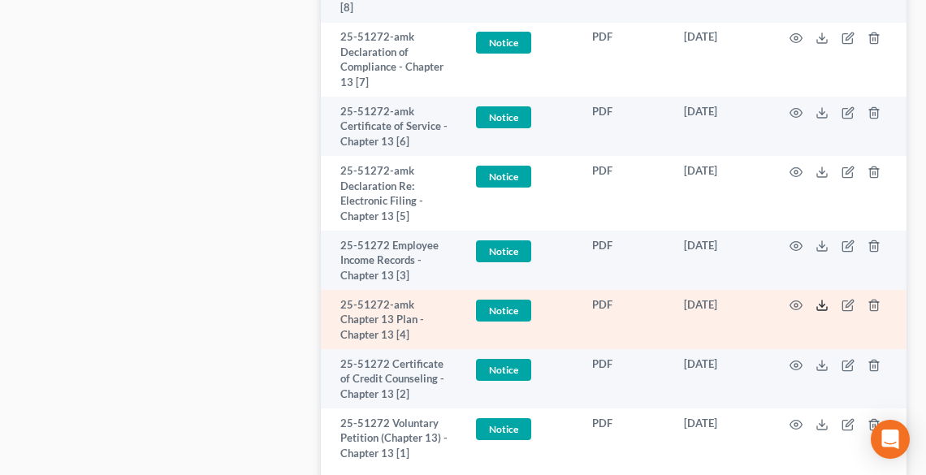
click at [819, 305] on icon at bounding box center [821, 305] width 13 height 13
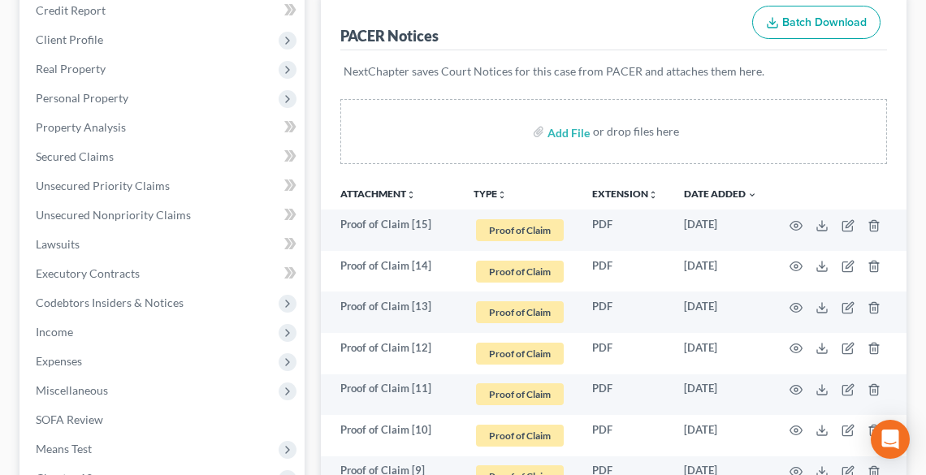
scroll to position [455, 0]
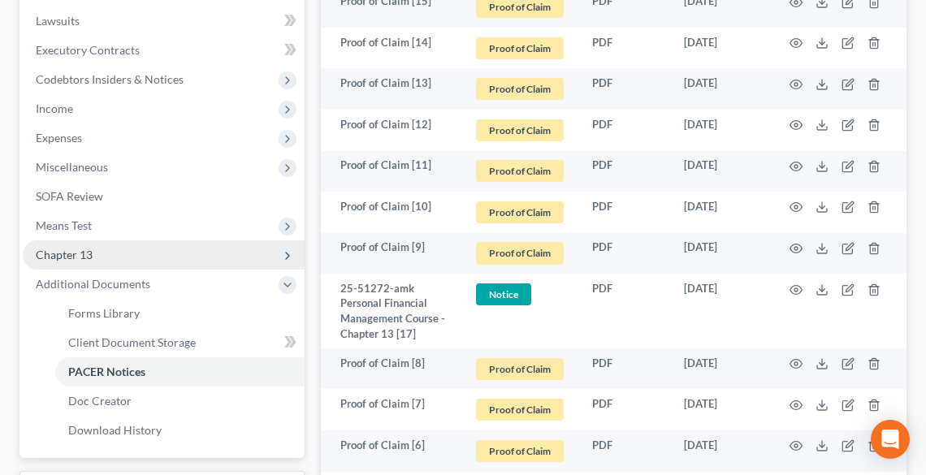
click at [73, 255] on span "Chapter 13" at bounding box center [64, 255] width 57 height 14
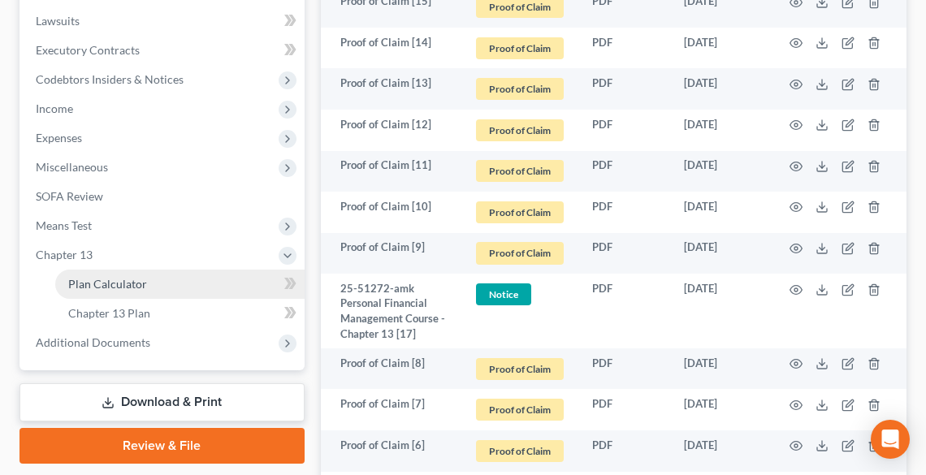
click at [108, 278] on span "Plan Calculator" at bounding box center [107, 284] width 79 height 14
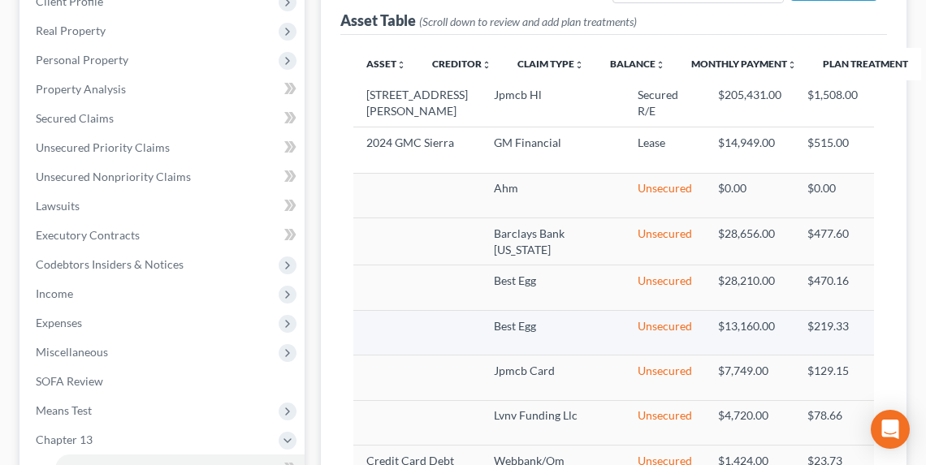
scroll to position [195, 0]
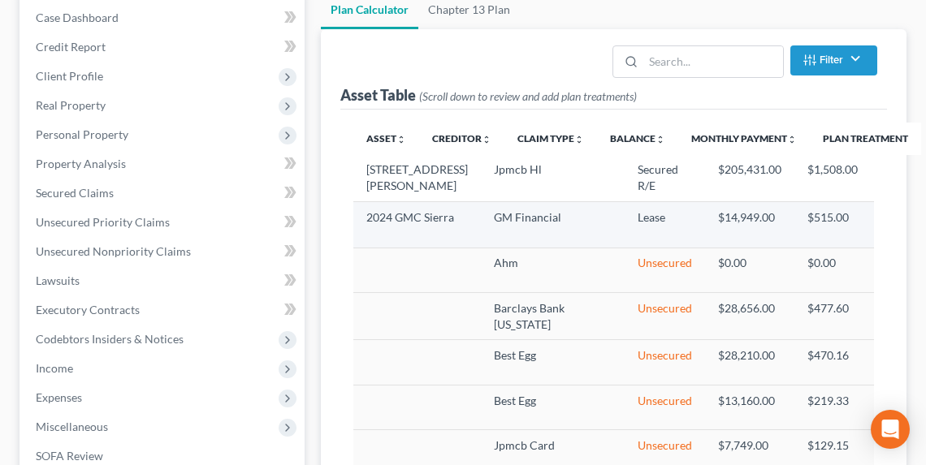
click at [897, 231] on img "button" at bounding box center [904, 225] width 14 height 14
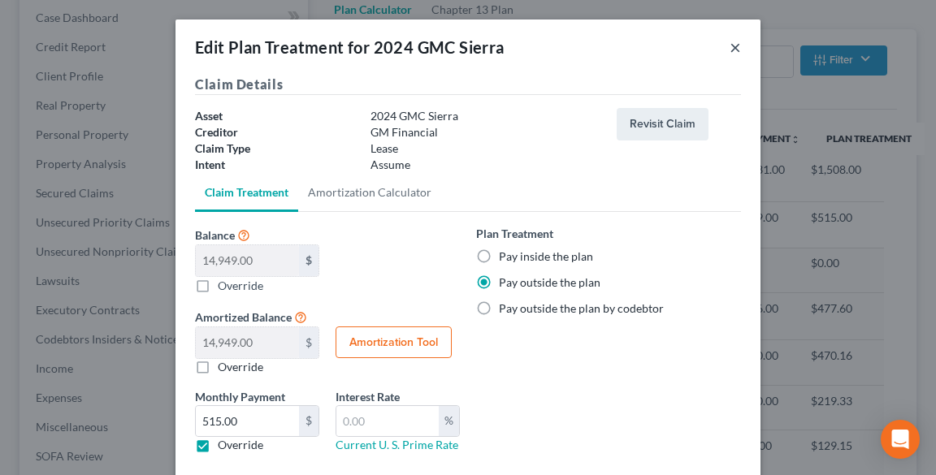
click at [729, 49] on button "×" at bounding box center [734, 46] width 11 height 19
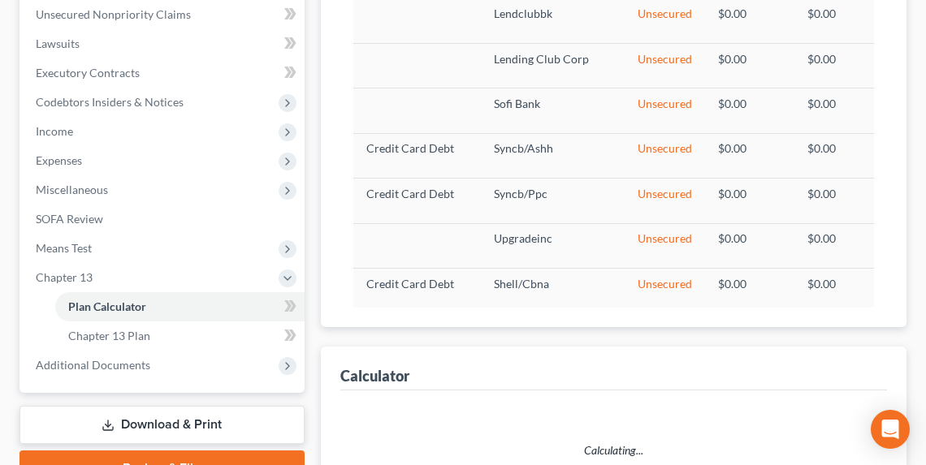
scroll to position [642, 0]
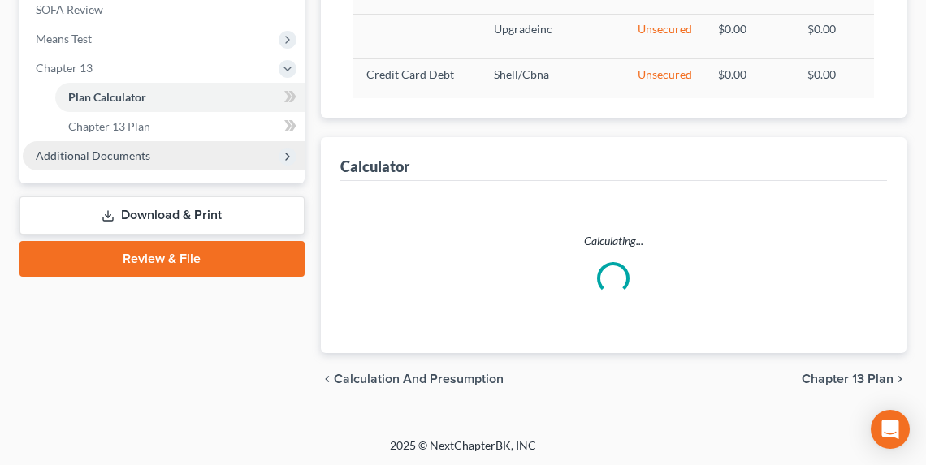
click at [93, 158] on span "Additional Documents" at bounding box center [93, 156] width 115 height 14
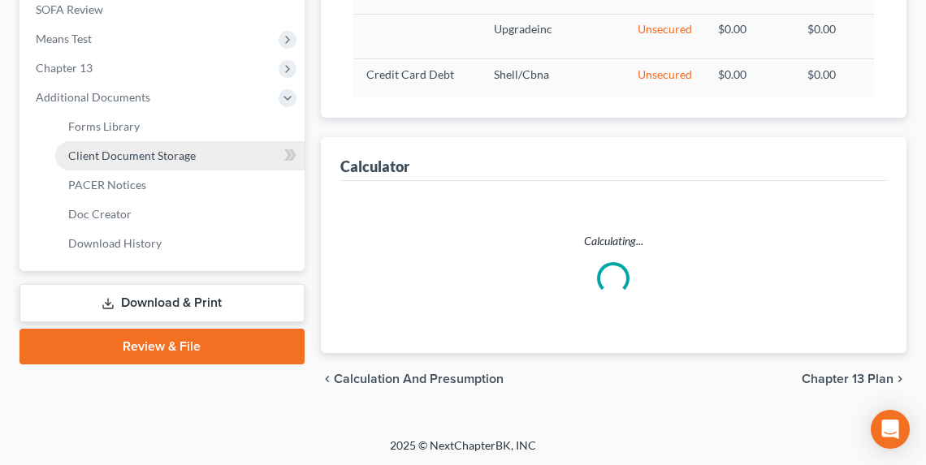
click at [89, 156] on span "Client Document Storage" at bounding box center [132, 156] width 128 height 14
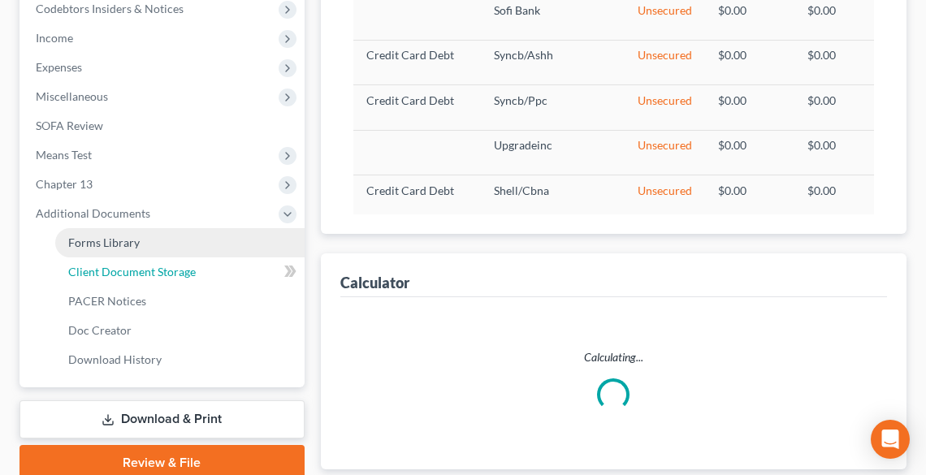
select select "5"
select select "20"
select select "11"
select select "16"
select select "20"
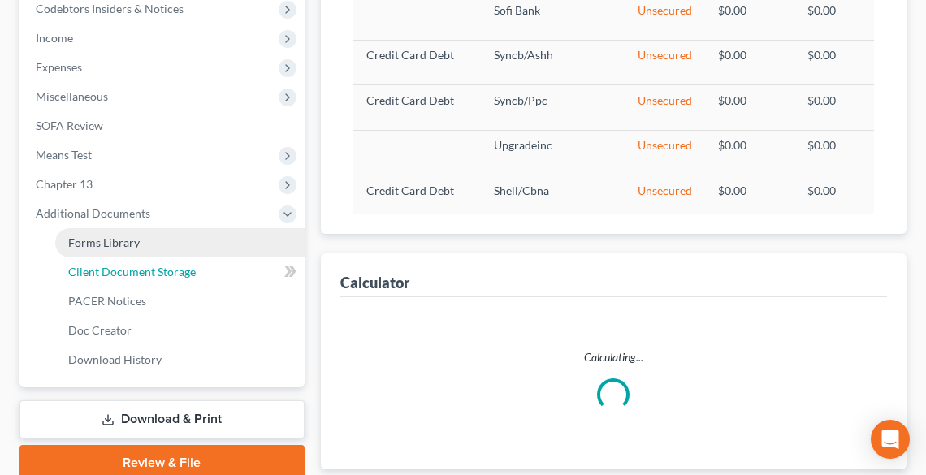
select select "20"
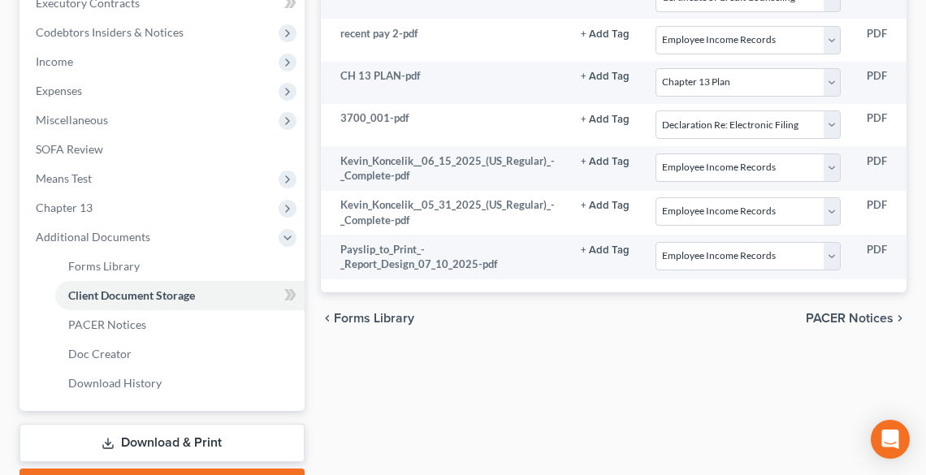
scroll to position [520, 0]
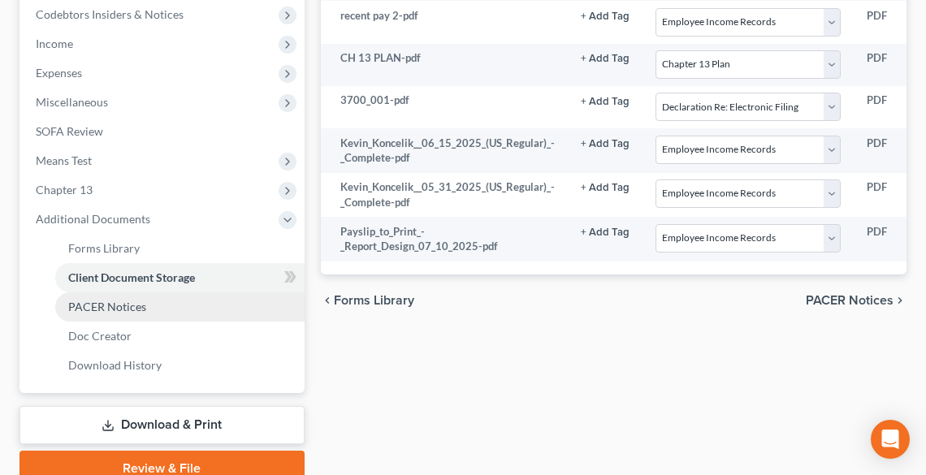
click at [145, 298] on link "PACER Notices" at bounding box center [179, 306] width 249 height 29
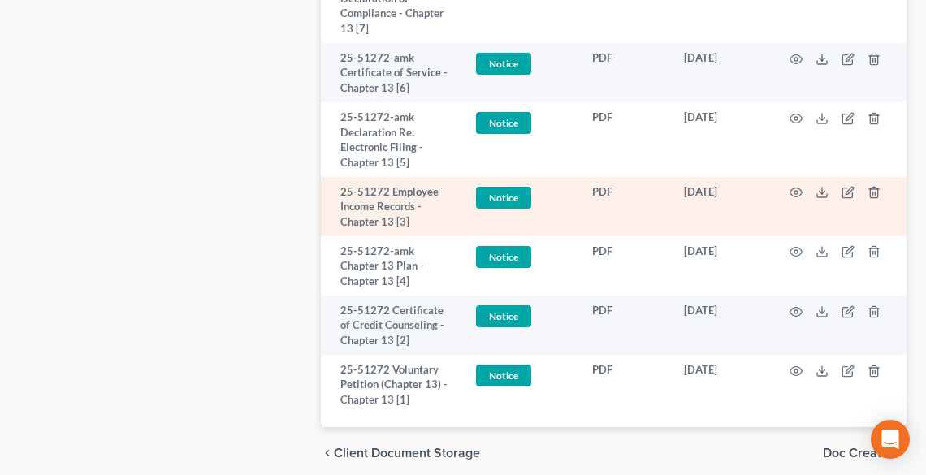
scroll to position [1808, 0]
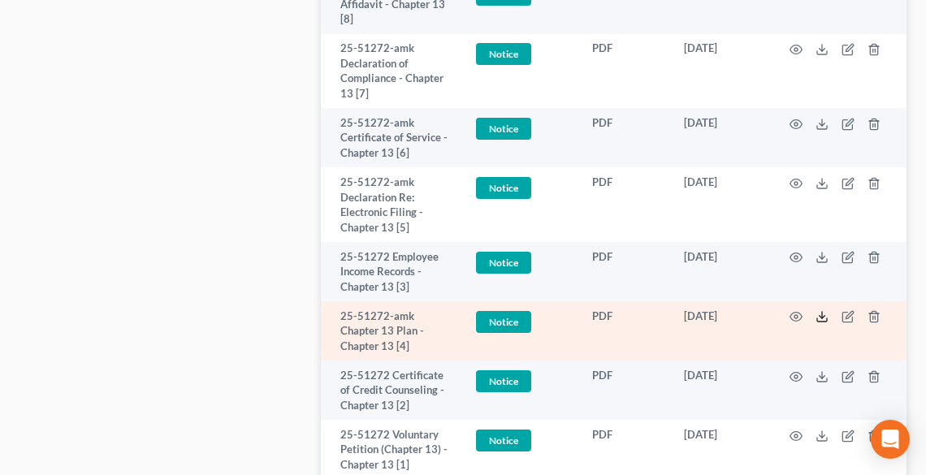
click at [819, 317] on icon at bounding box center [821, 316] width 13 height 13
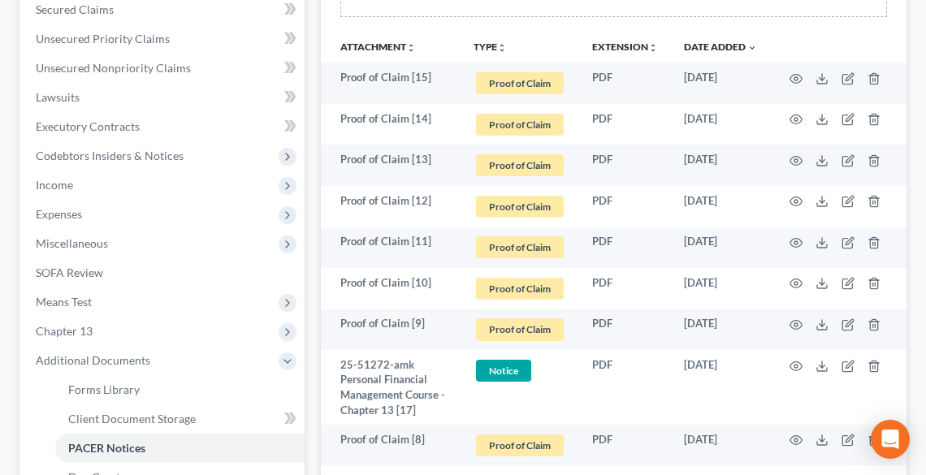
scroll to position [0, 0]
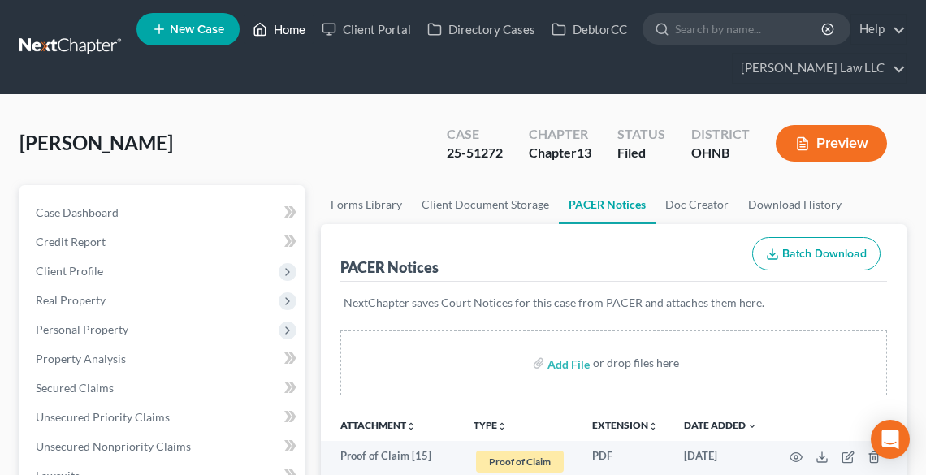
click at [283, 16] on link "Home" at bounding box center [278, 29] width 69 height 29
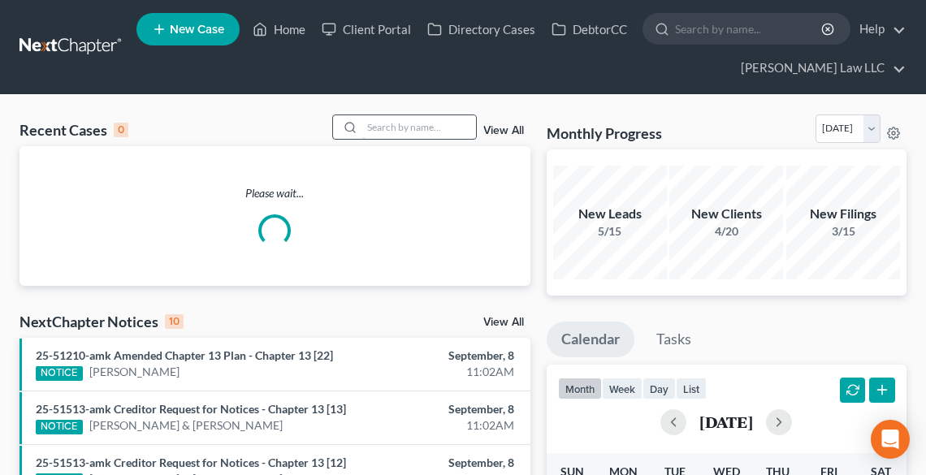
click at [411, 127] on input "search" at bounding box center [419, 127] width 114 height 24
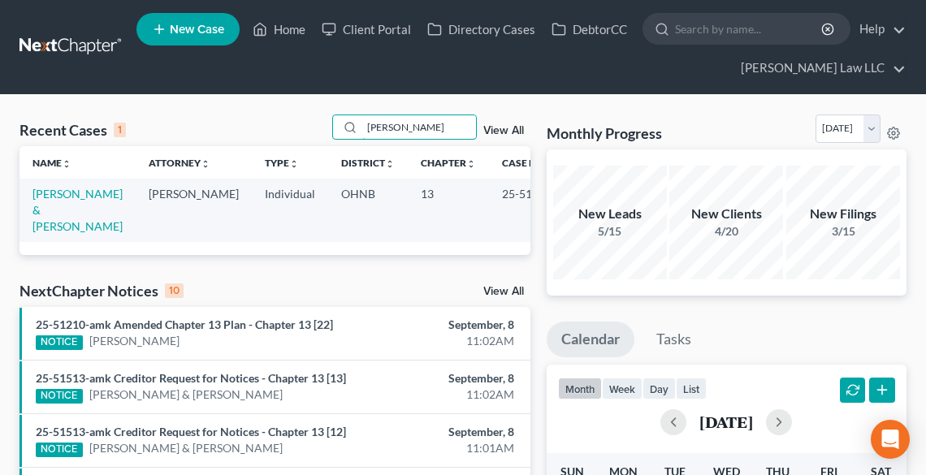
type input "[PERSON_NAME]"
click at [28, 210] on td "[PERSON_NAME] & [PERSON_NAME]" at bounding box center [77, 210] width 116 height 63
click at [39, 213] on link "[PERSON_NAME] & [PERSON_NAME]" at bounding box center [77, 210] width 90 height 46
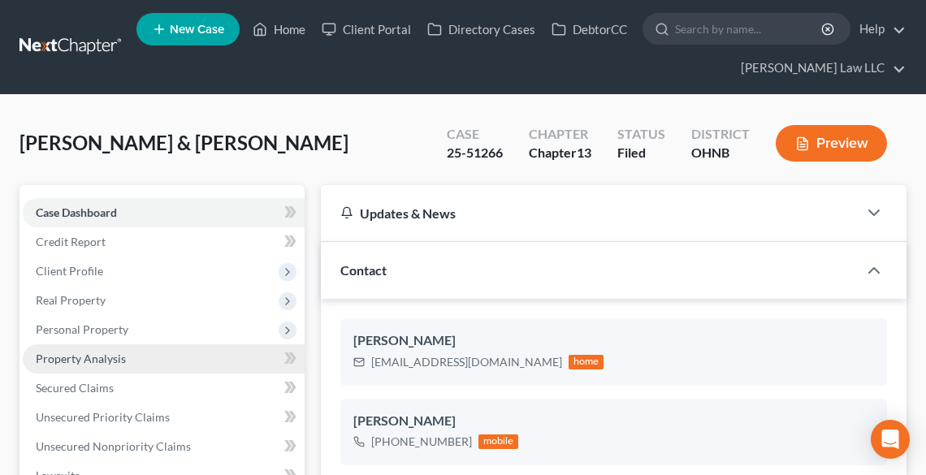
scroll to position [23, 0]
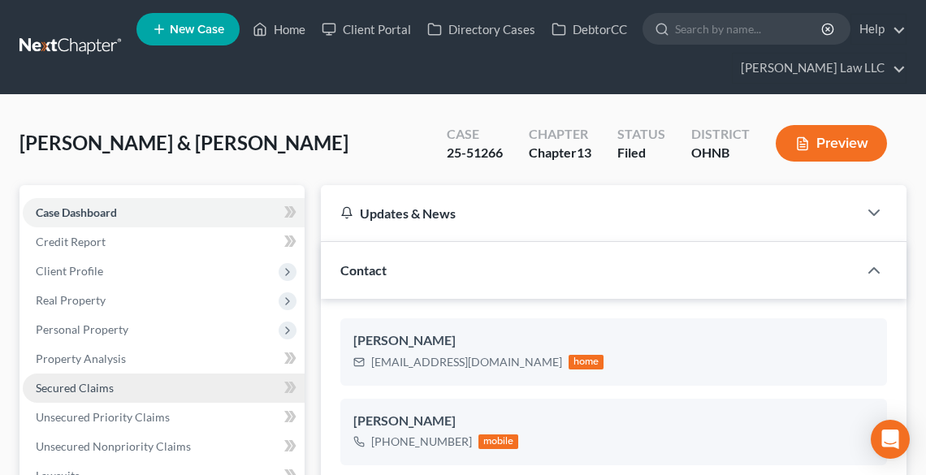
click at [72, 389] on span "Secured Claims" at bounding box center [75, 388] width 78 height 14
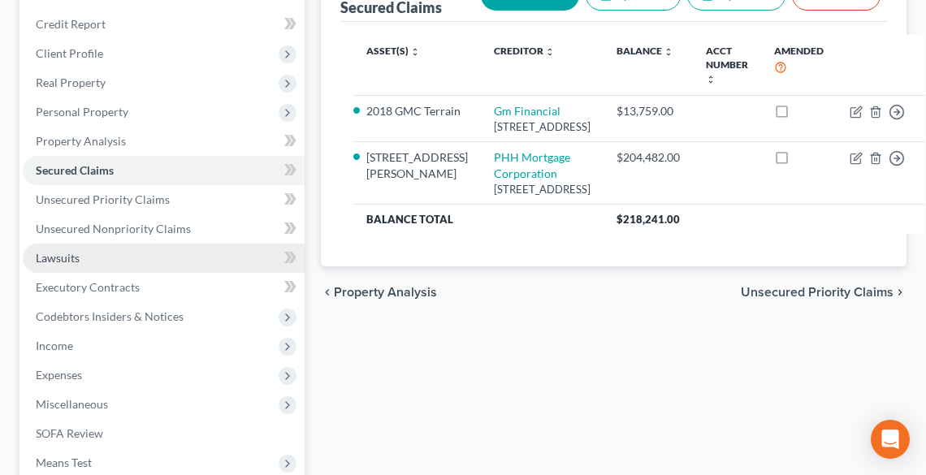
scroll to position [445, 0]
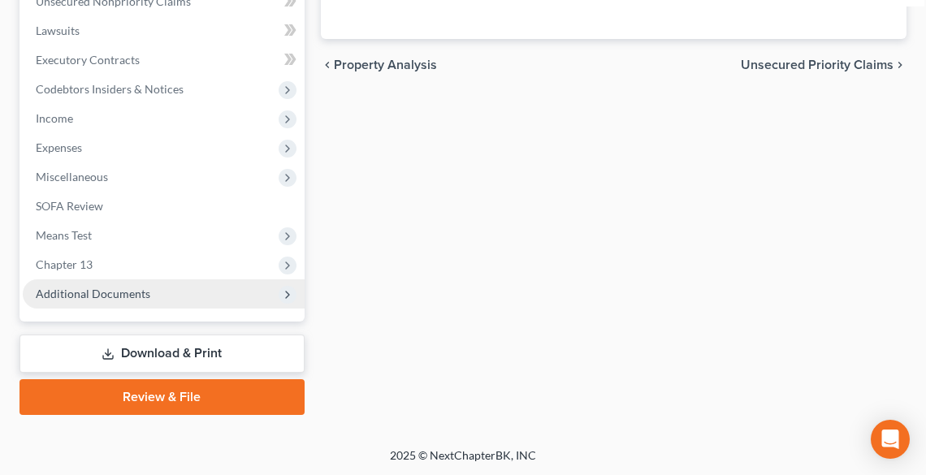
click at [91, 287] on span "Additional Documents" at bounding box center [93, 294] width 115 height 14
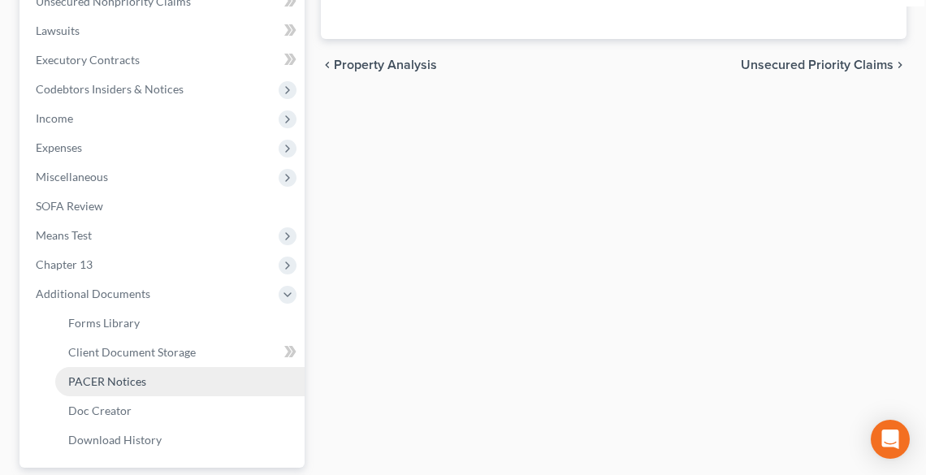
click at [135, 373] on link "PACER Notices" at bounding box center [179, 381] width 249 height 29
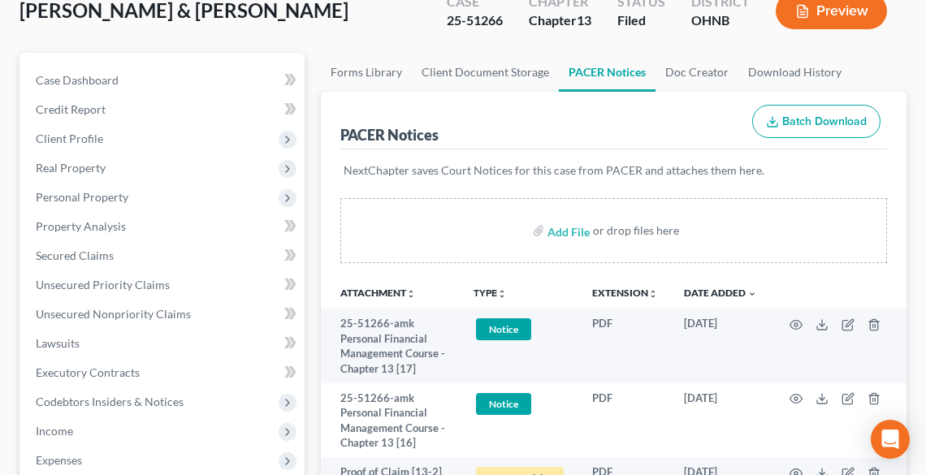
scroll to position [325, 0]
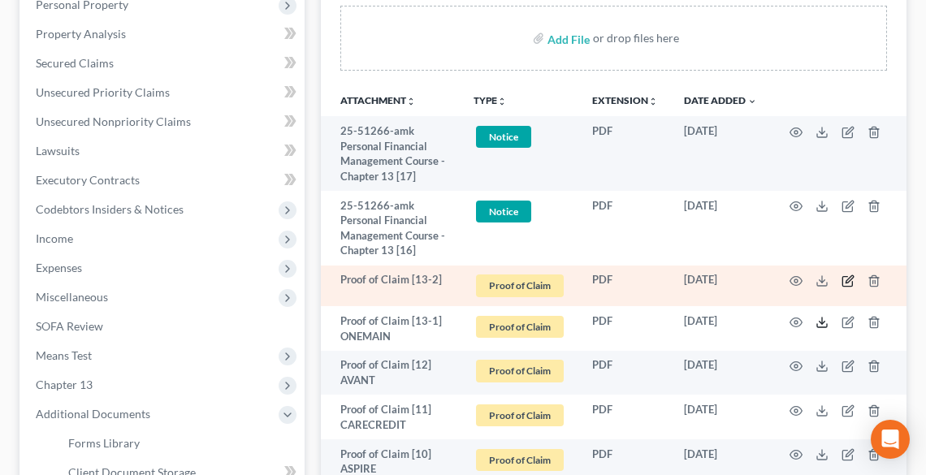
click at [822, 318] on icon at bounding box center [821, 322] width 13 height 13
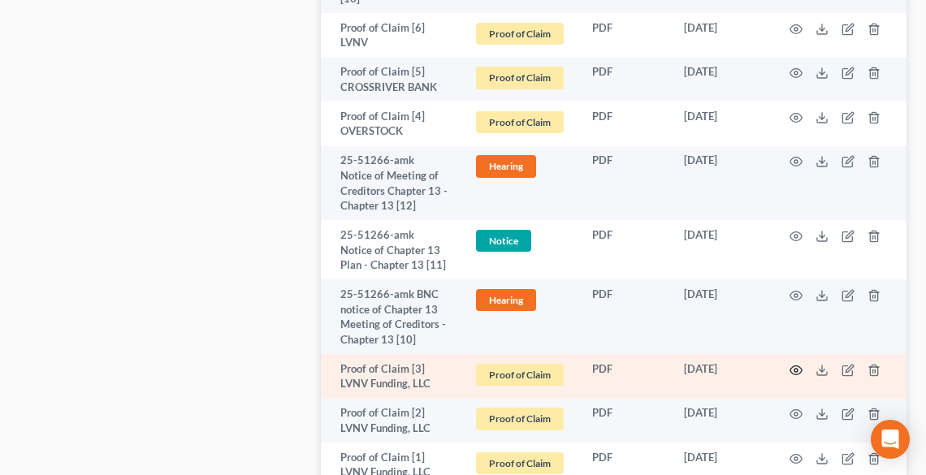
scroll to position [1234, 0]
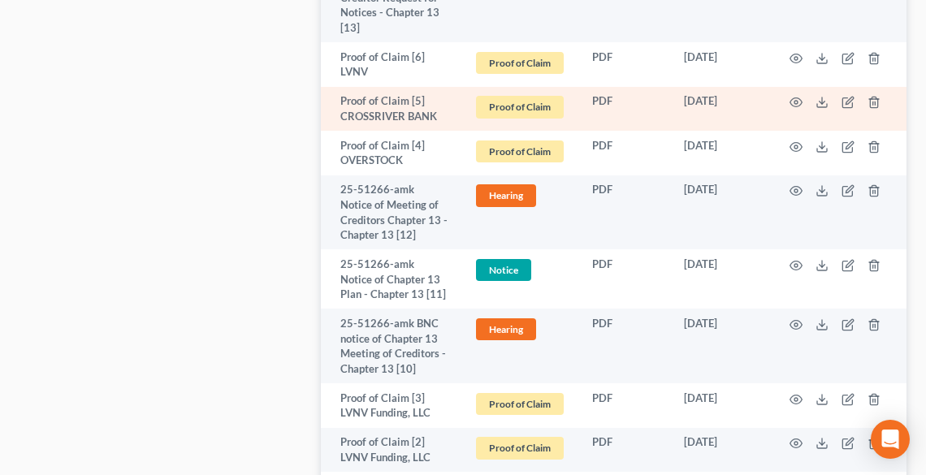
click at [812, 91] on td at bounding box center [838, 109] width 136 height 45
click at [824, 94] on td at bounding box center [838, 109] width 136 height 45
click at [820, 96] on icon at bounding box center [821, 102] width 13 height 13
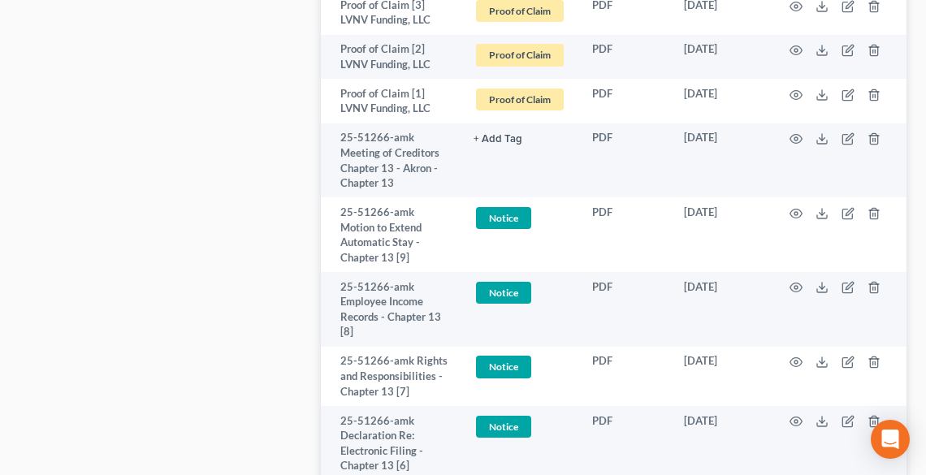
scroll to position [1624, 0]
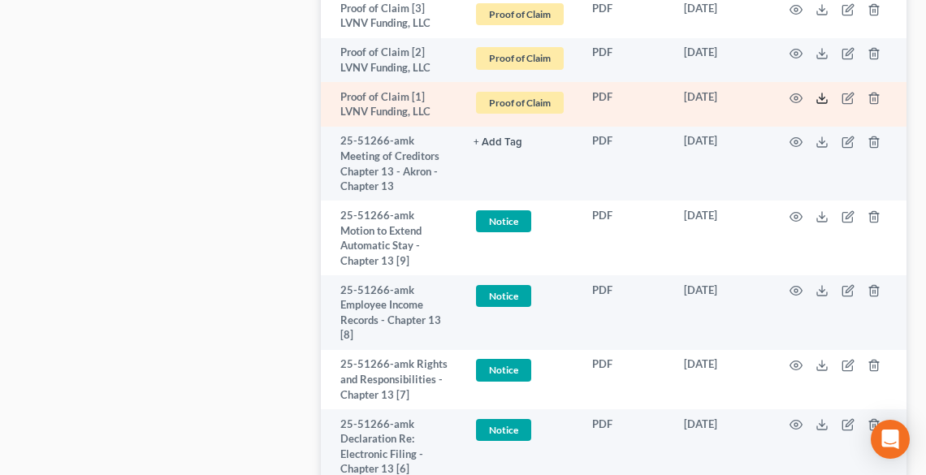
click at [828, 92] on icon at bounding box center [821, 98] width 13 height 13
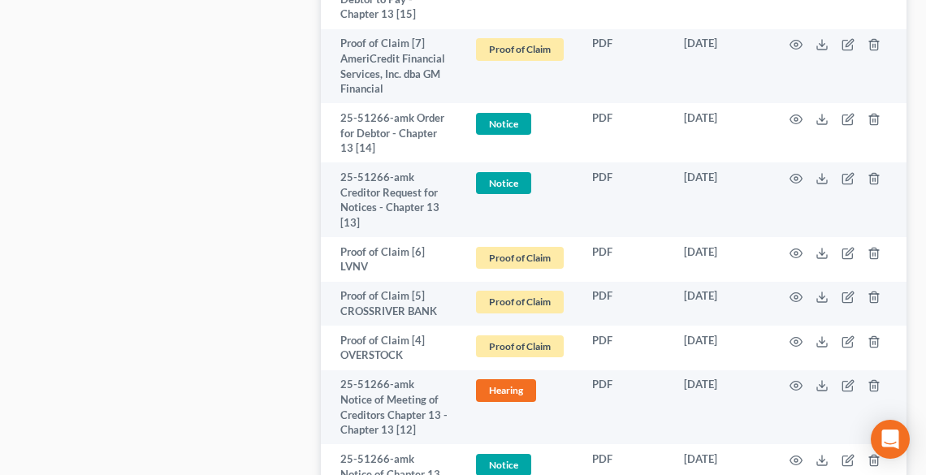
scroll to position [975, 0]
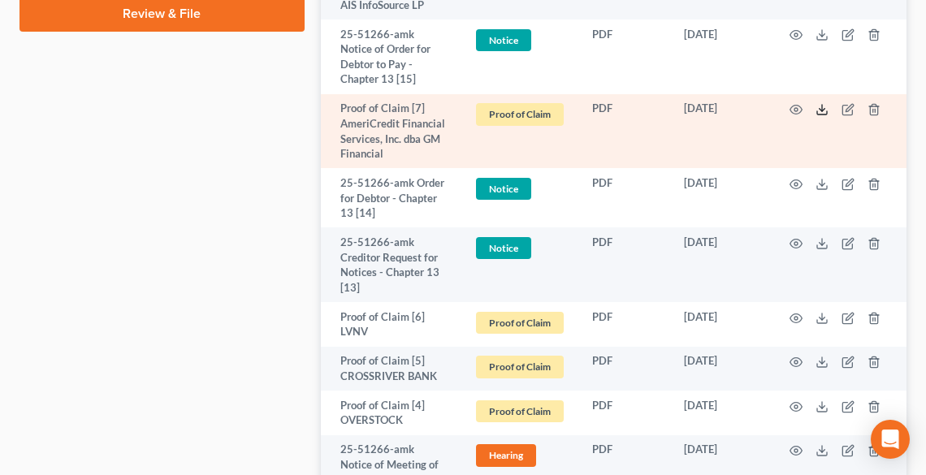
click at [821, 103] on icon at bounding box center [821, 109] width 13 height 13
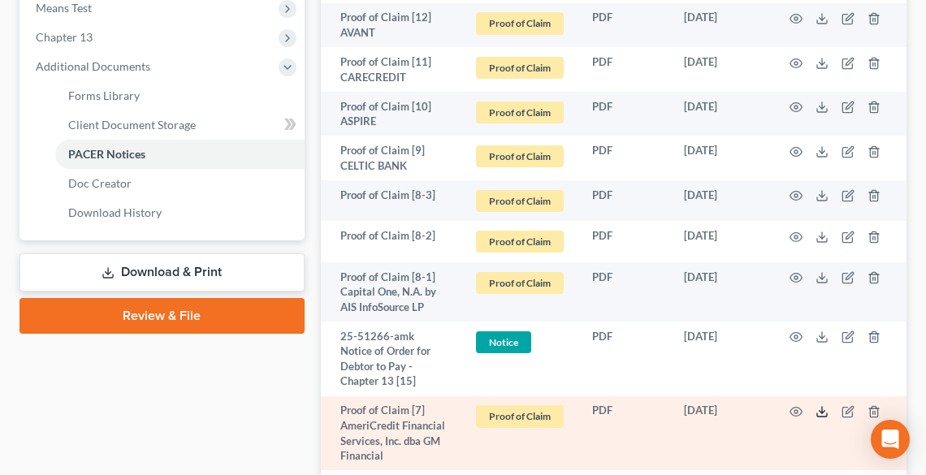
scroll to position [650, 0]
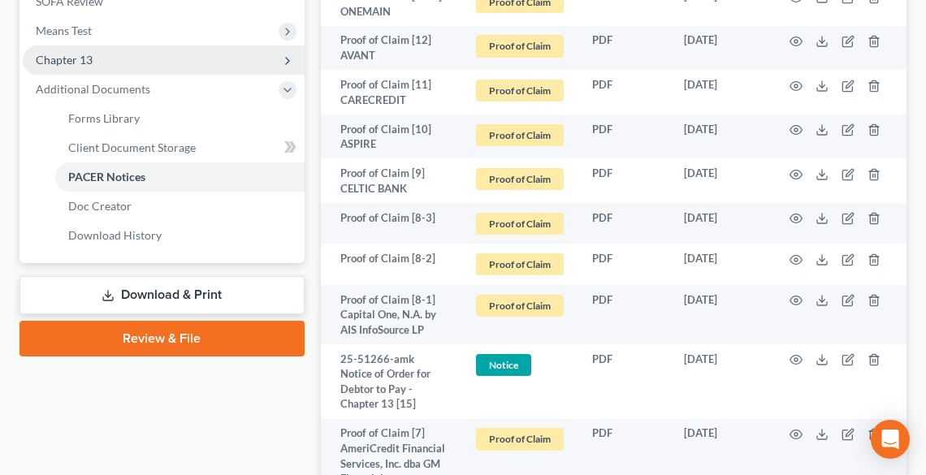
click at [84, 58] on span "Chapter 13" at bounding box center [64, 60] width 57 height 14
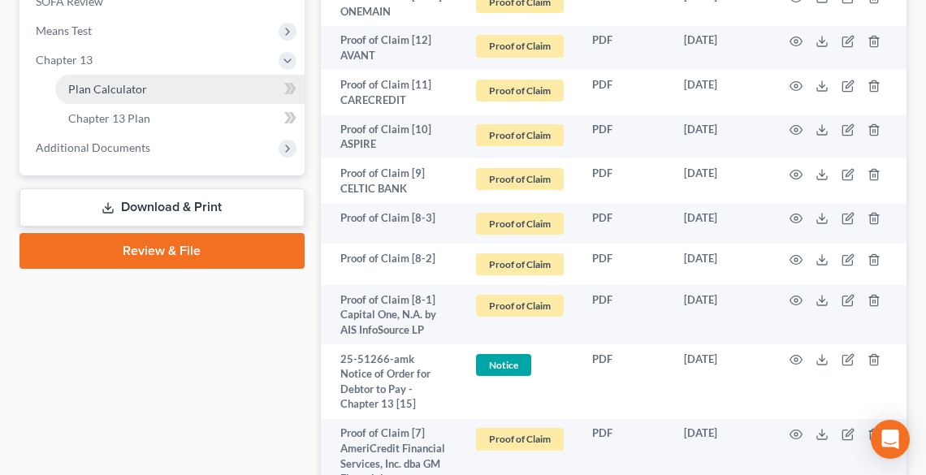
click at [115, 95] on link "Plan Calculator" at bounding box center [179, 89] width 249 height 29
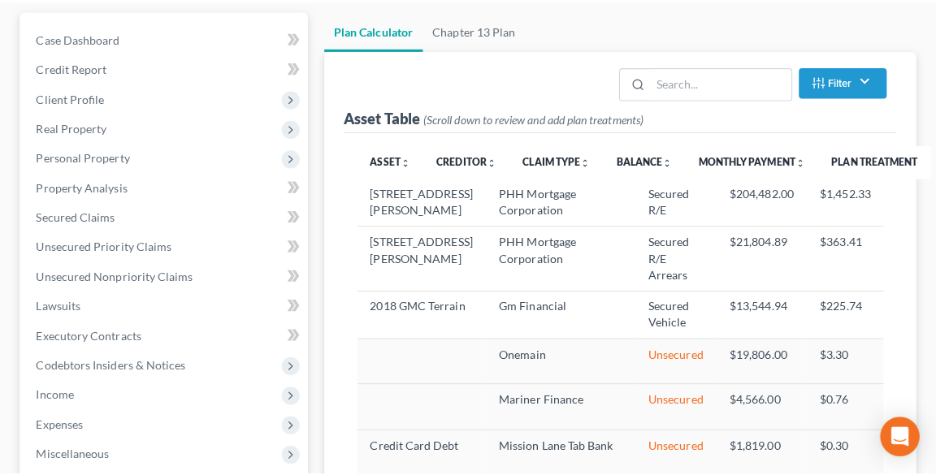
scroll to position [195, 0]
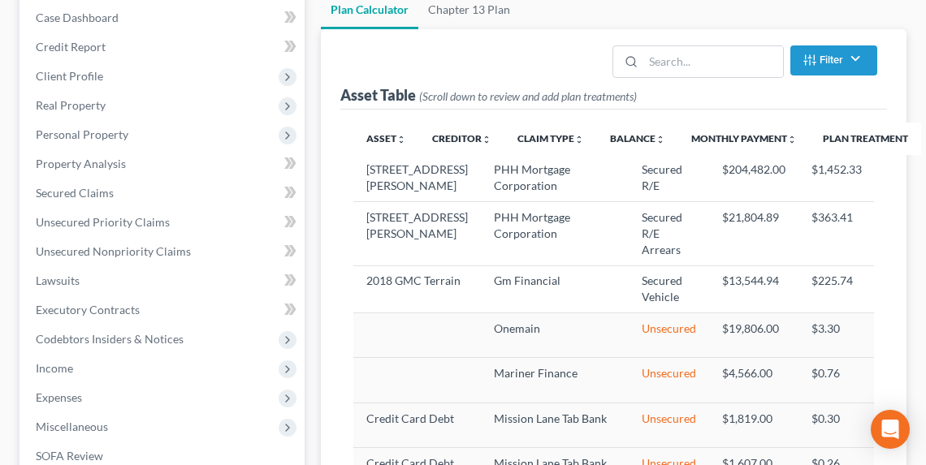
select select "59"
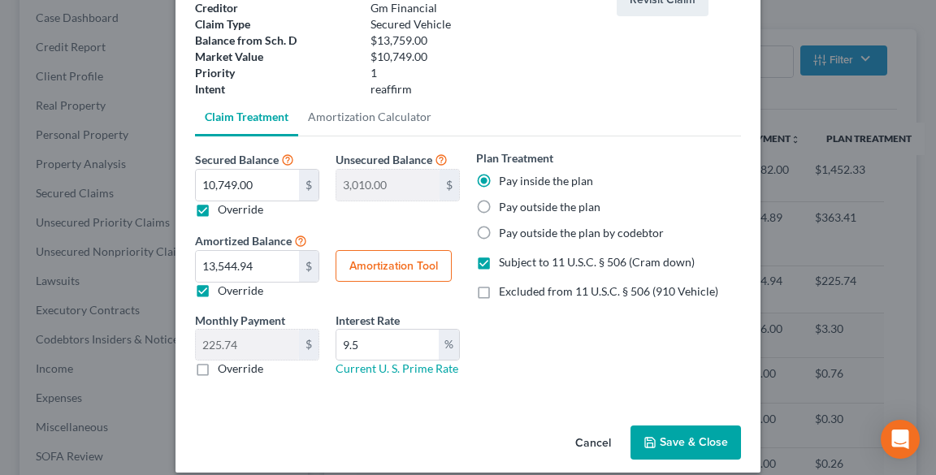
scroll to position [130, 0]
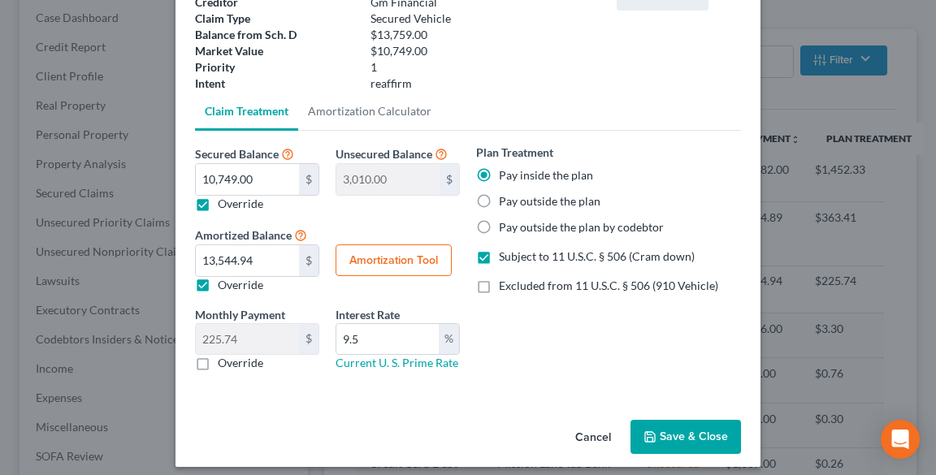
click at [731, 48] on div "Revisit Claim" at bounding box center [678, 35] width 140 height 114
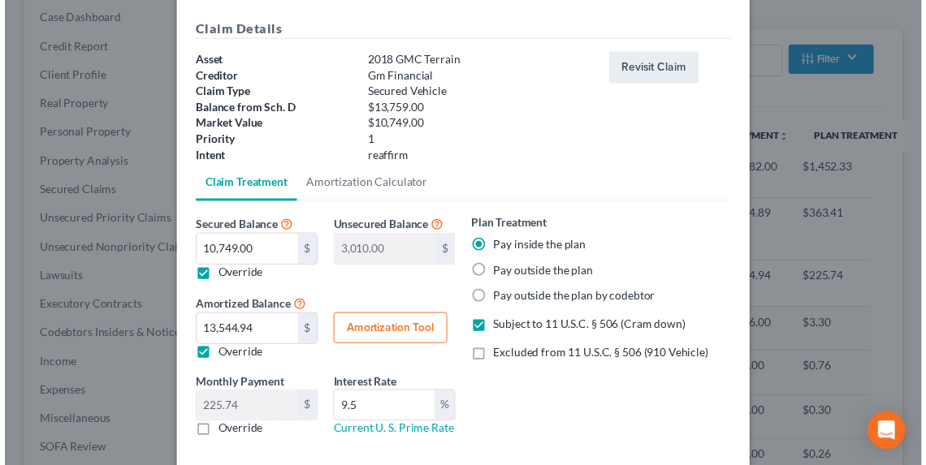
scroll to position [140, 0]
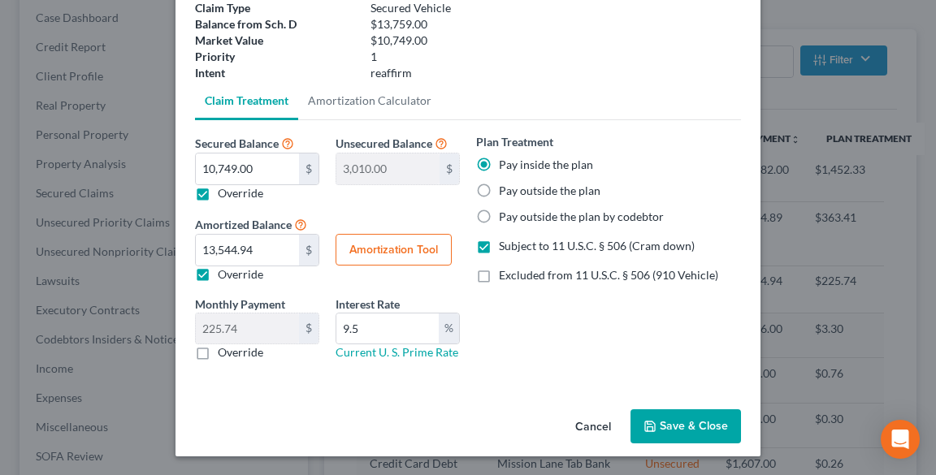
click at [673, 422] on button "Save & Close" at bounding box center [685, 426] width 110 height 34
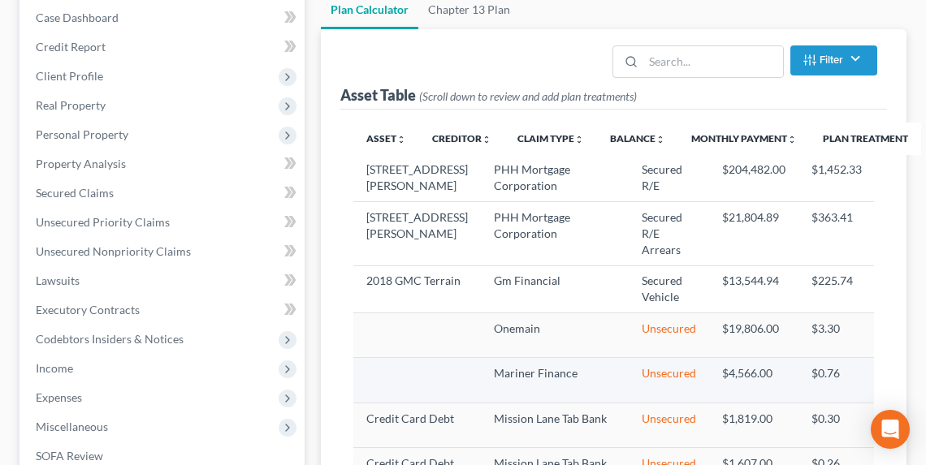
select select "59"
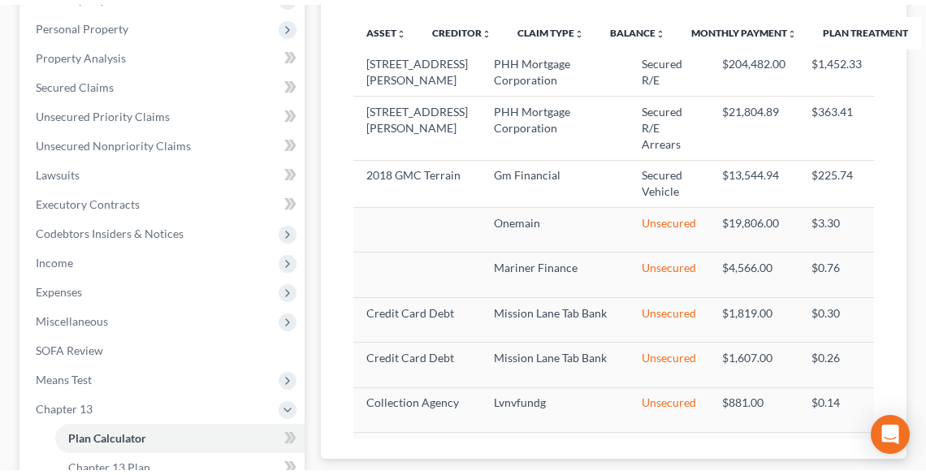
scroll to position [455, 0]
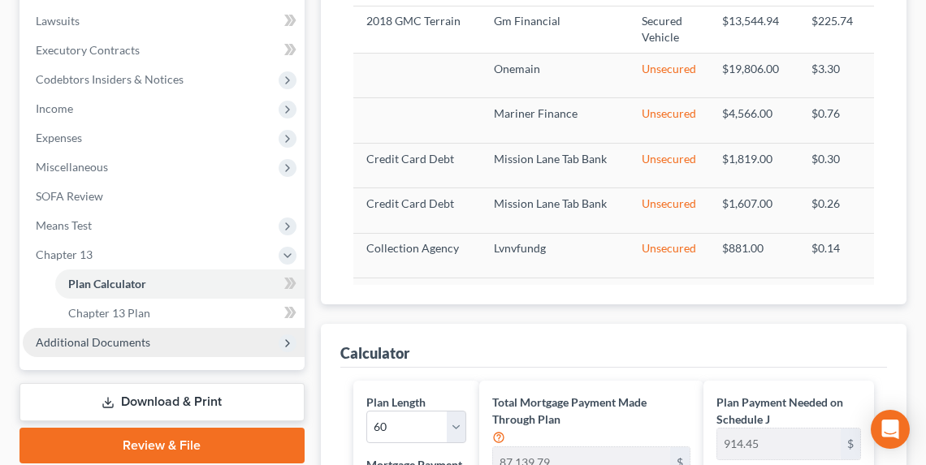
click at [141, 344] on span "Additional Documents" at bounding box center [93, 342] width 115 height 14
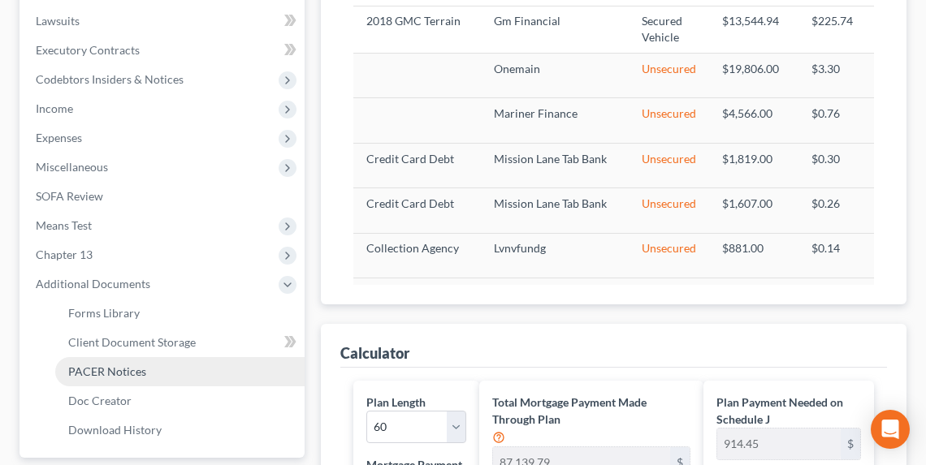
click at [134, 382] on link "PACER Notices" at bounding box center [179, 371] width 249 height 29
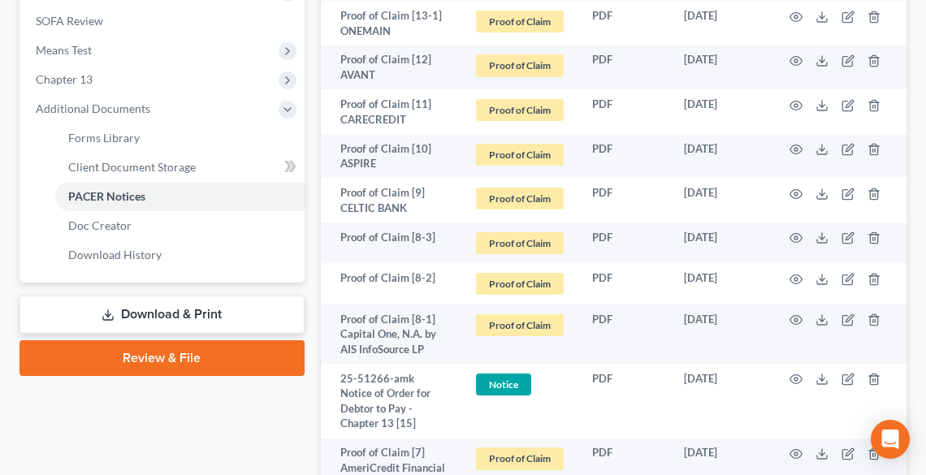
scroll to position [520, 0]
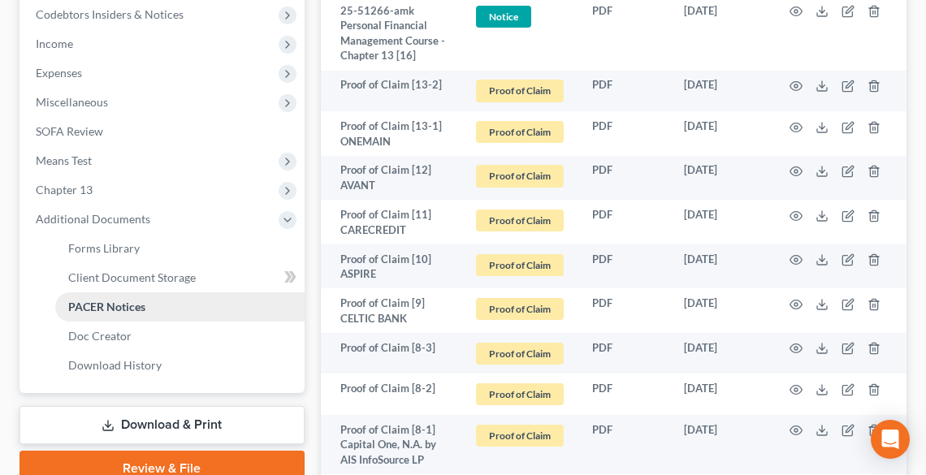
click at [116, 300] on span "PACER Notices" at bounding box center [106, 307] width 77 height 14
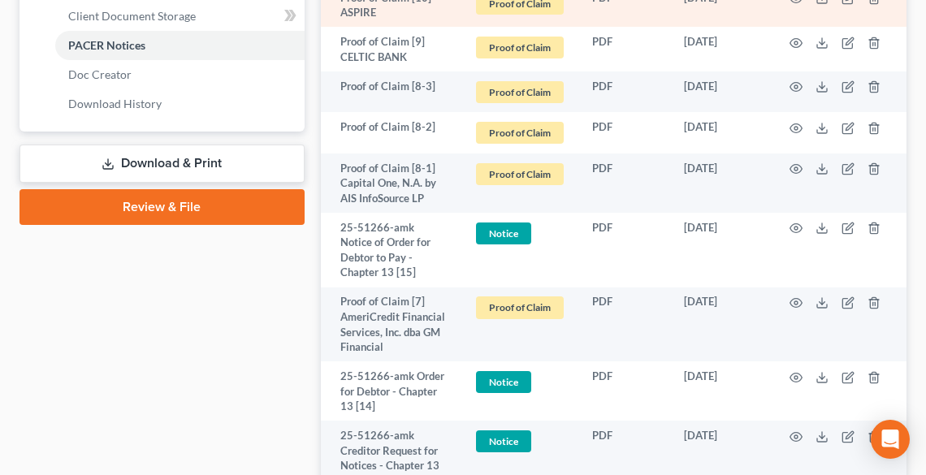
scroll to position [845, 0]
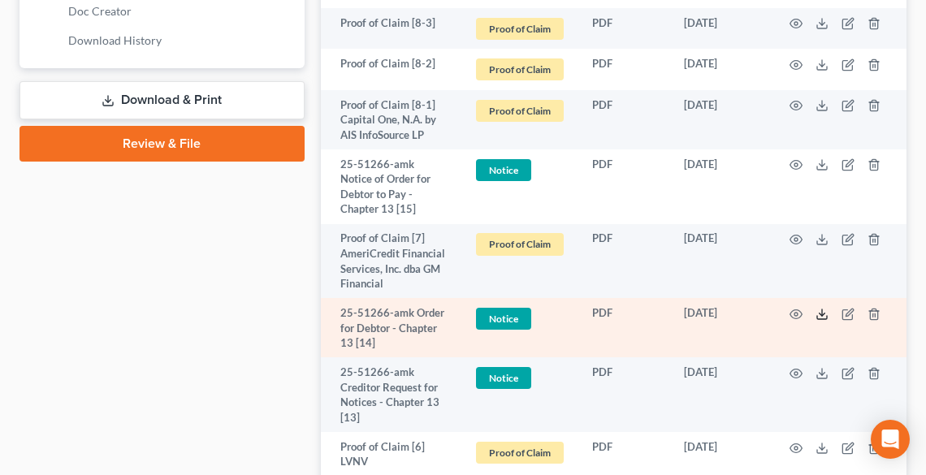
click at [824, 308] on icon at bounding box center [821, 314] width 13 height 13
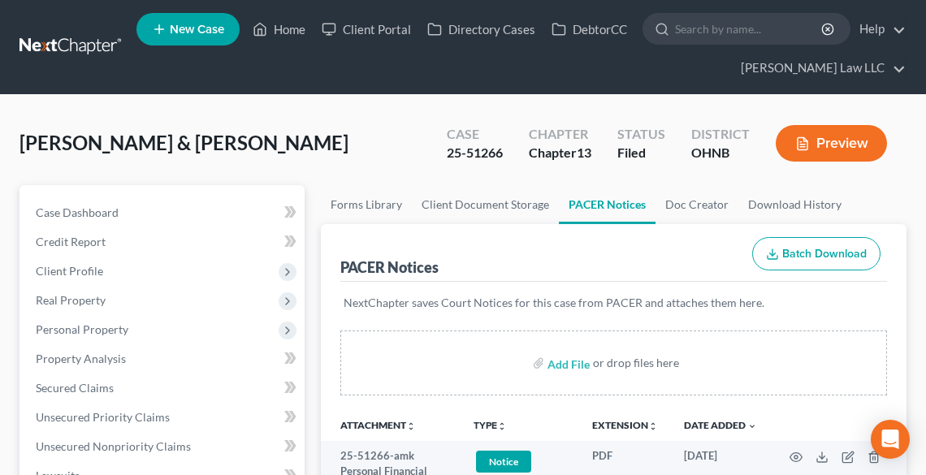
scroll to position [0, 0]
click at [283, 25] on link "Home" at bounding box center [278, 29] width 69 height 29
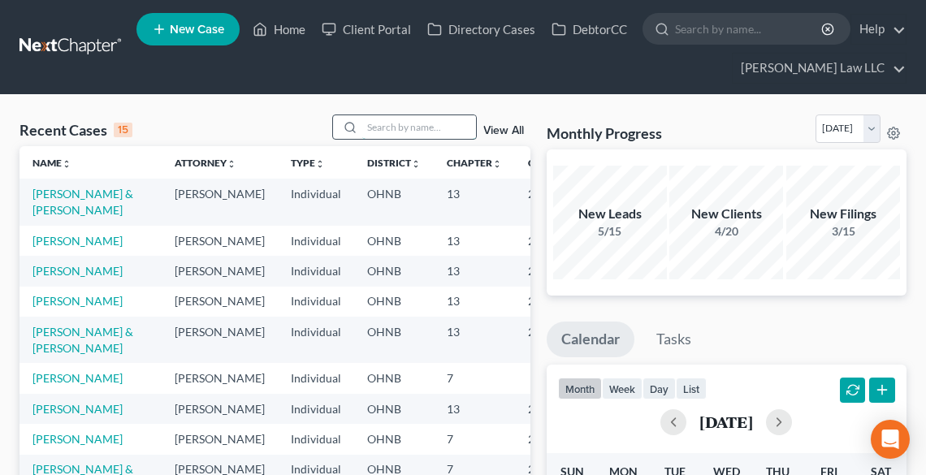
click at [389, 122] on input "search" at bounding box center [419, 127] width 114 height 24
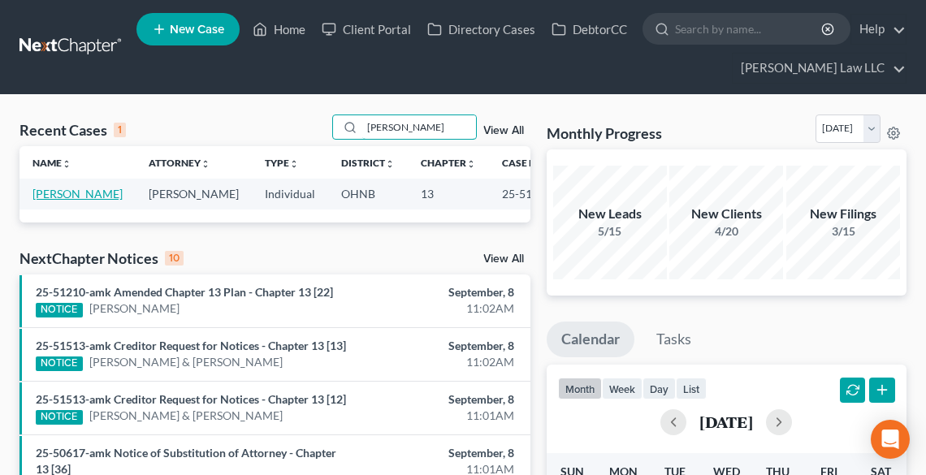
type input "[PERSON_NAME]"
click at [42, 196] on link "[PERSON_NAME]" at bounding box center [77, 194] width 90 height 14
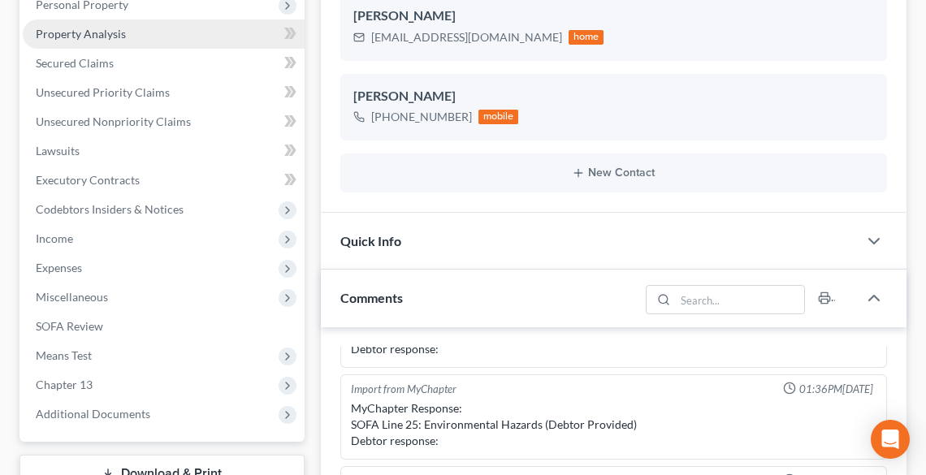
scroll to position [628, 0]
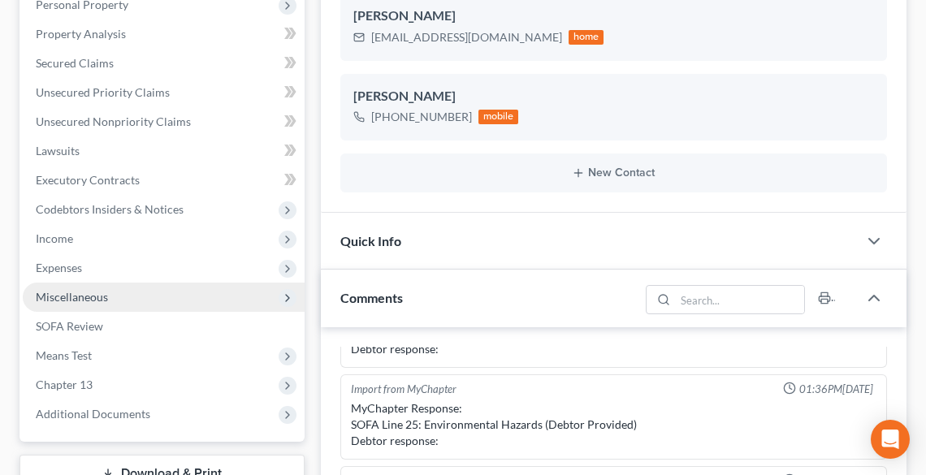
click at [77, 294] on span "Miscellaneous" at bounding box center [72, 297] width 72 height 14
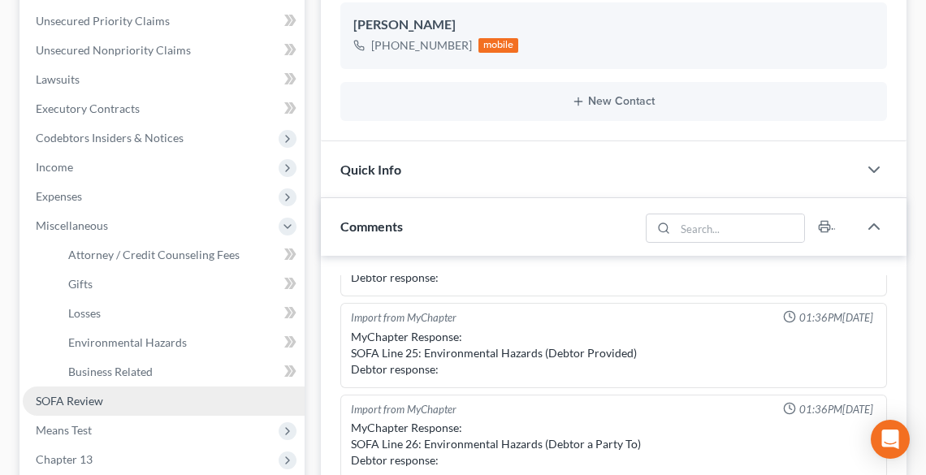
scroll to position [650, 0]
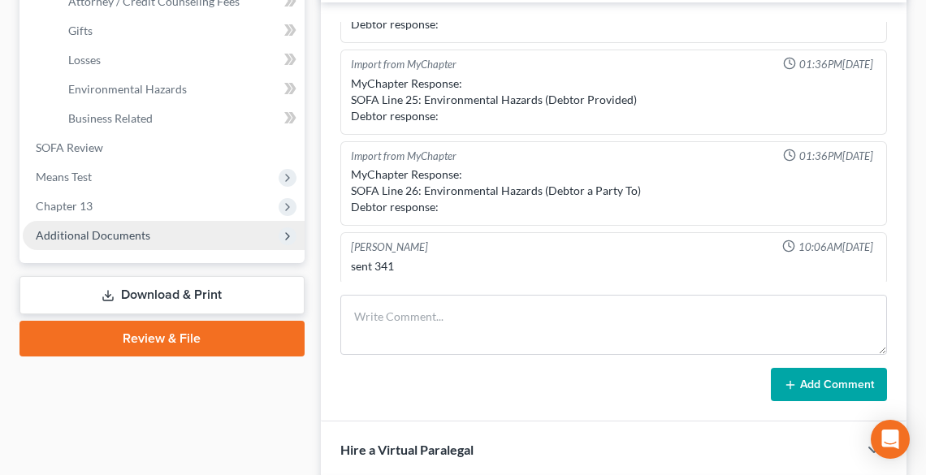
click at [47, 227] on span "Additional Documents" at bounding box center [164, 235] width 282 height 29
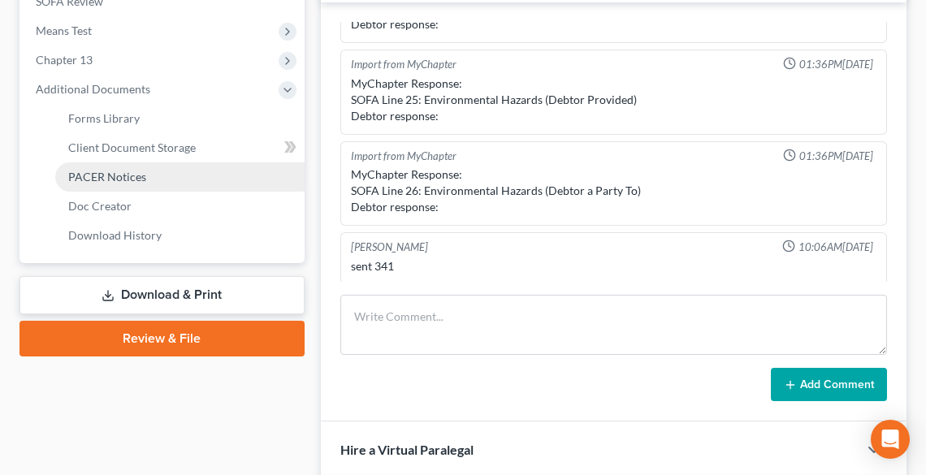
click at [84, 167] on link "PACER Notices" at bounding box center [179, 176] width 249 height 29
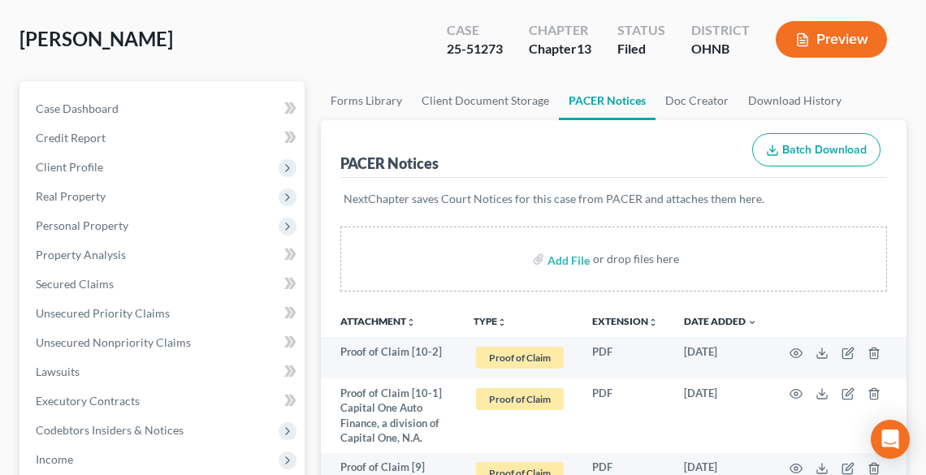
scroll to position [325, 0]
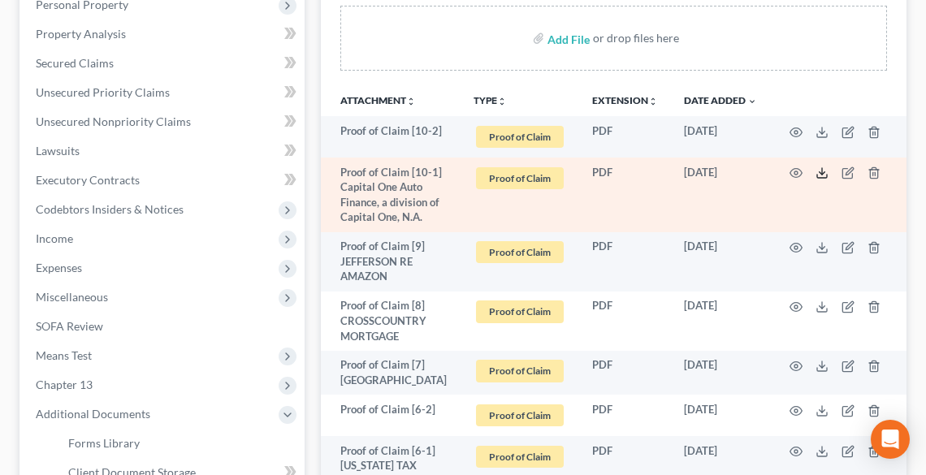
click at [816, 171] on icon at bounding box center [821, 172] width 13 height 13
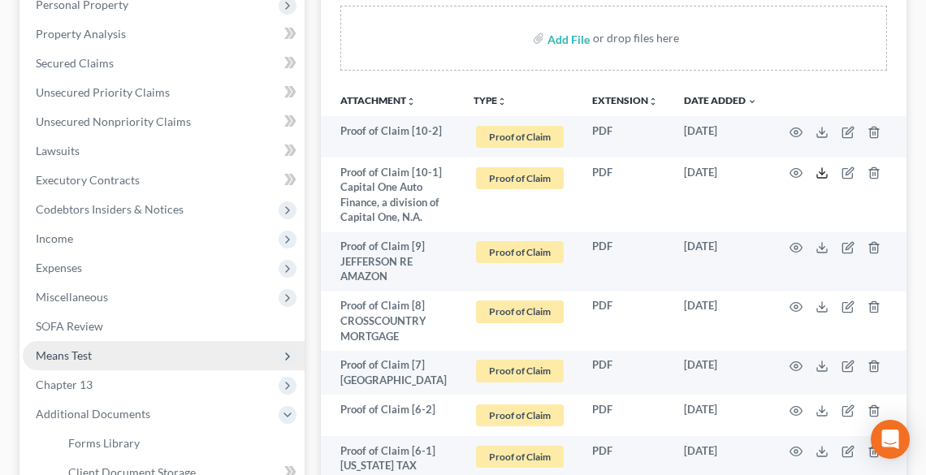
scroll to position [390, 0]
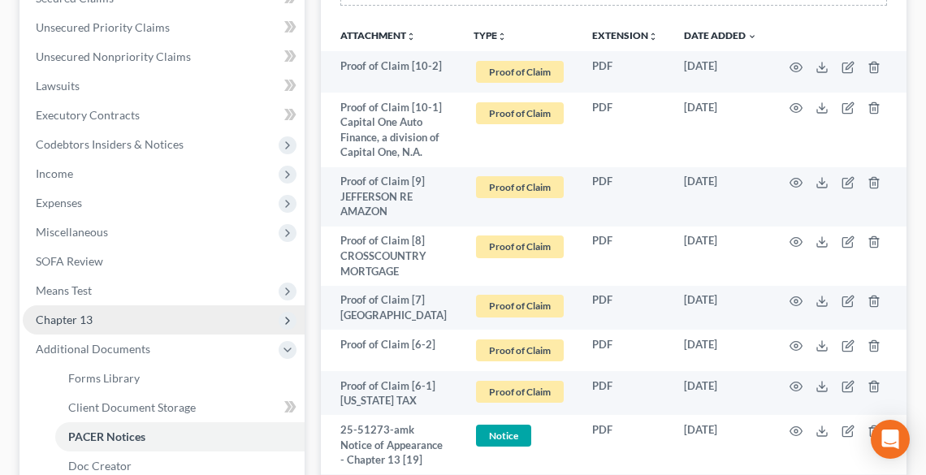
click at [91, 322] on span "Chapter 13" at bounding box center [64, 320] width 57 height 14
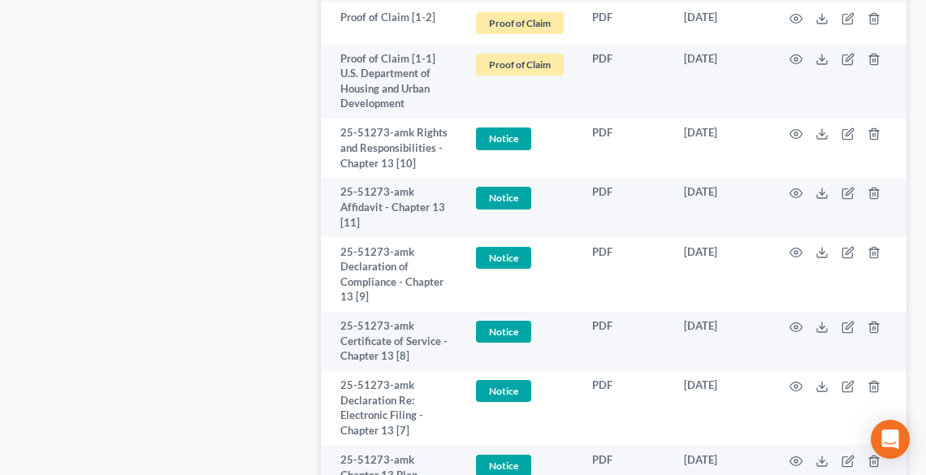
scroll to position [2014, 0]
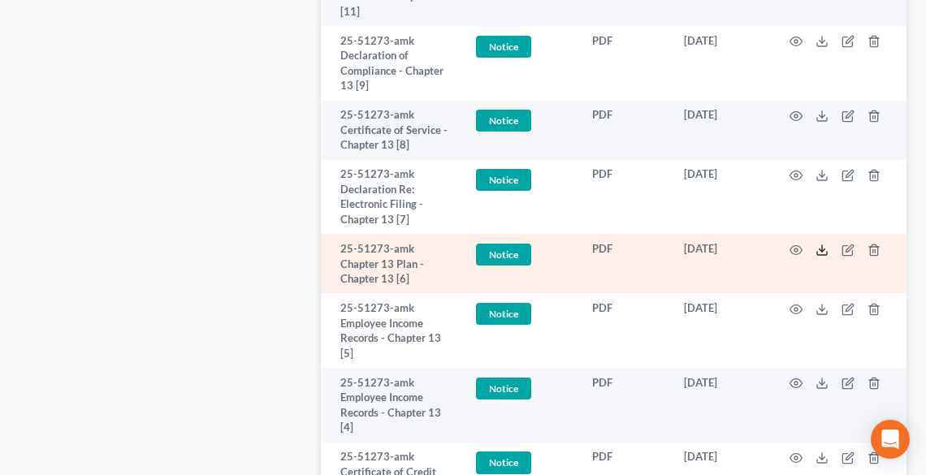
click at [821, 249] on polyline at bounding box center [822, 250] width 6 height 2
click at [819, 249] on icon at bounding box center [821, 250] width 13 height 13
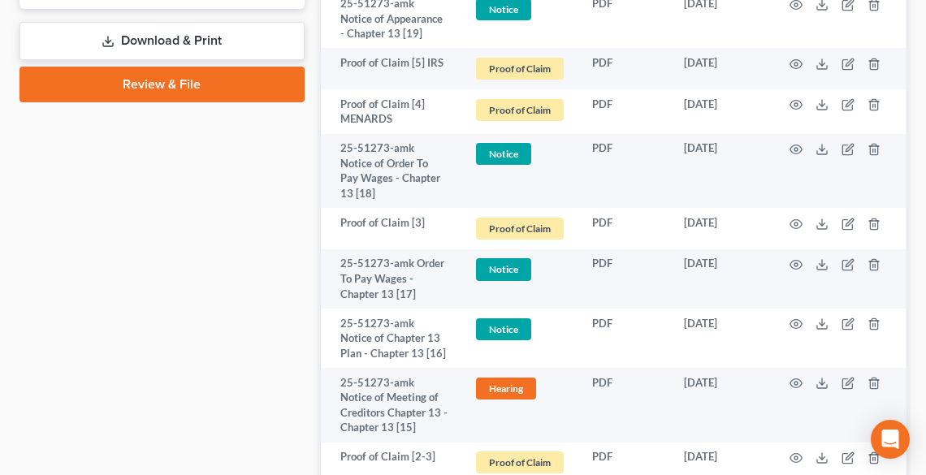
scroll to position [780, 0]
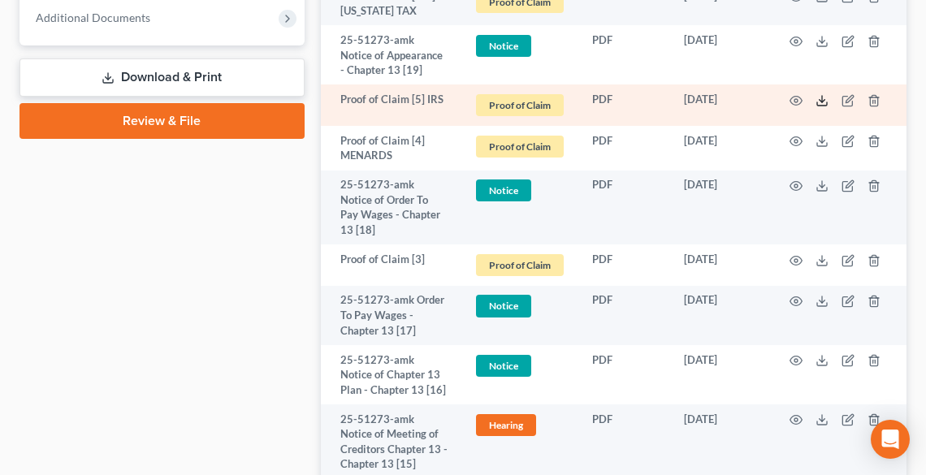
click at [823, 95] on icon at bounding box center [821, 100] width 13 height 13
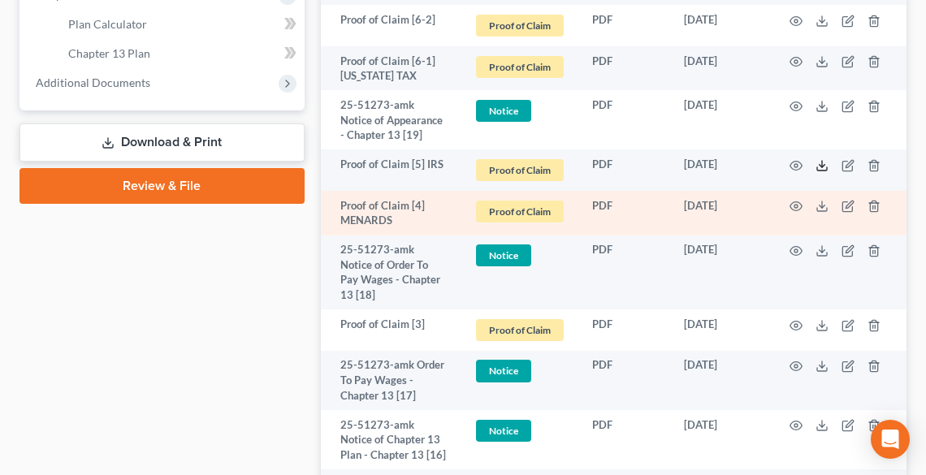
scroll to position [650, 0]
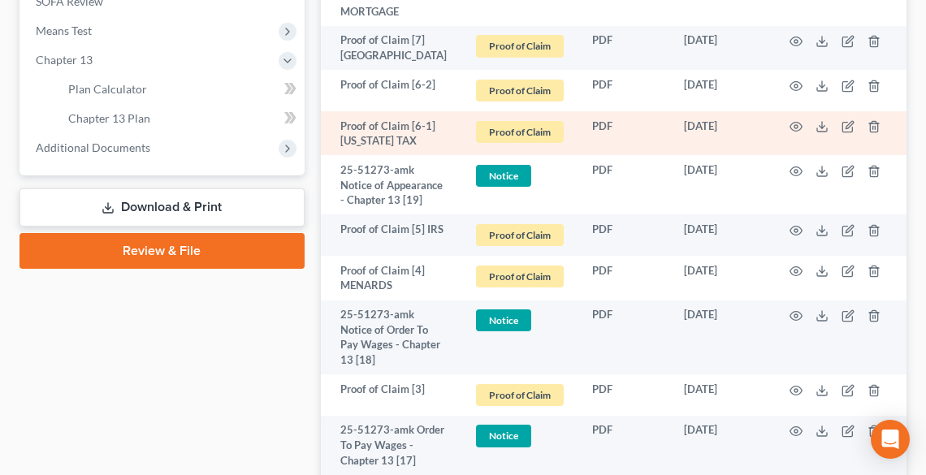
click at [825, 132] on td at bounding box center [838, 133] width 136 height 45
click at [820, 128] on icon at bounding box center [821, 126] width 13 height 13
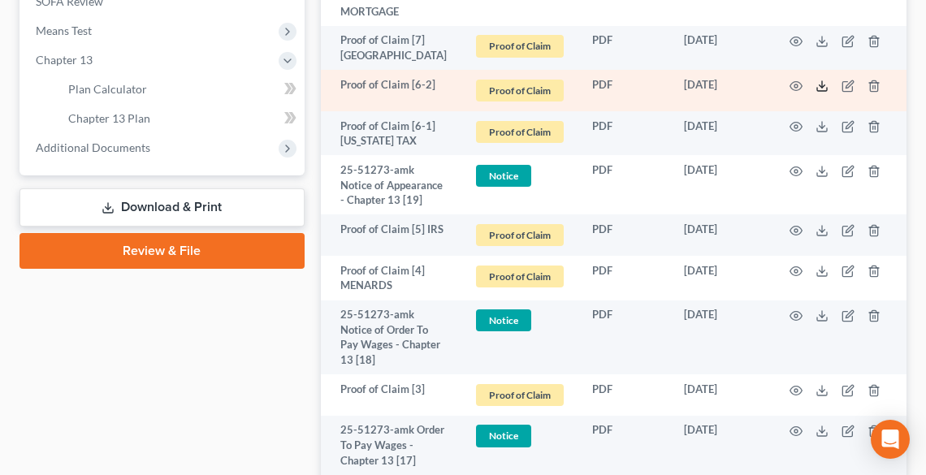
click at [823, 84] on polyline at bounding box center [822, 85] width 6 height 2
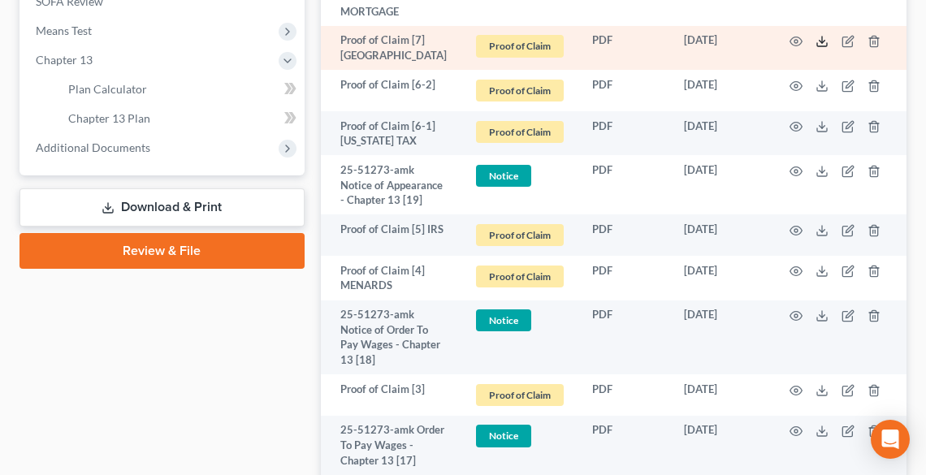
click at [819, 42] on icon at bounding box center [821, 41] width 13 height 13
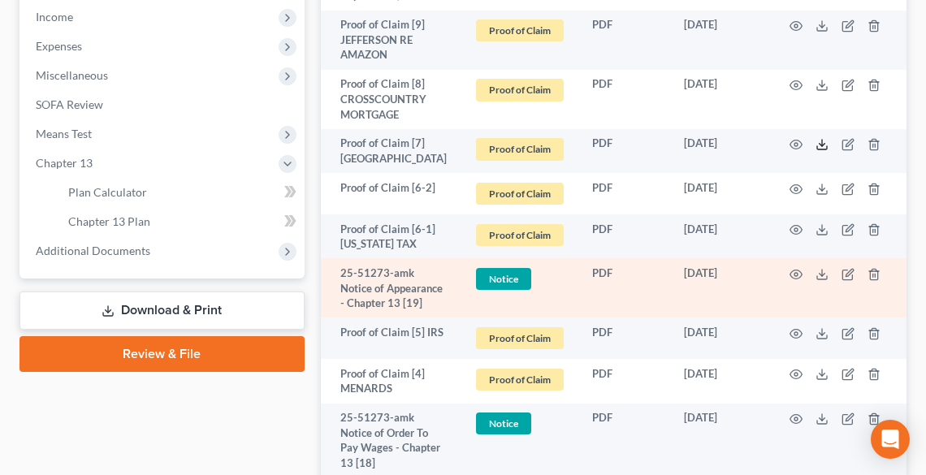
scroll to position [520, 0]
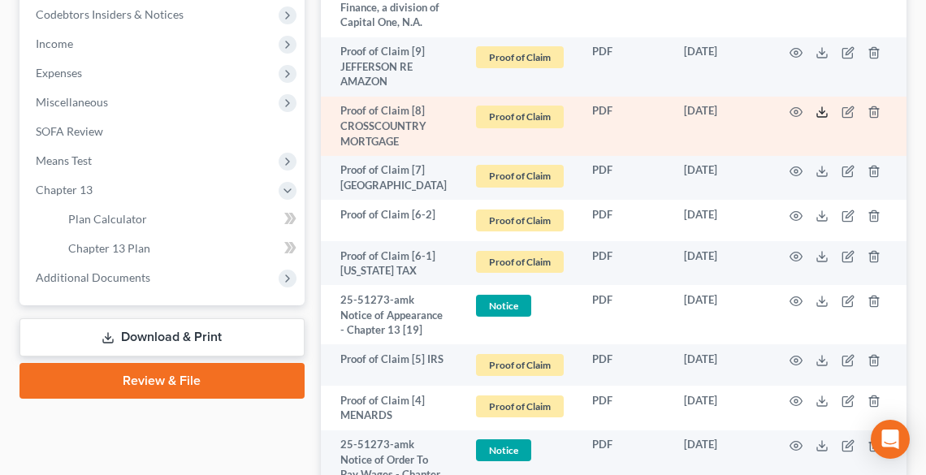
click at [827, 115] on icon at bounding box center [822, 115] width 10 height 3
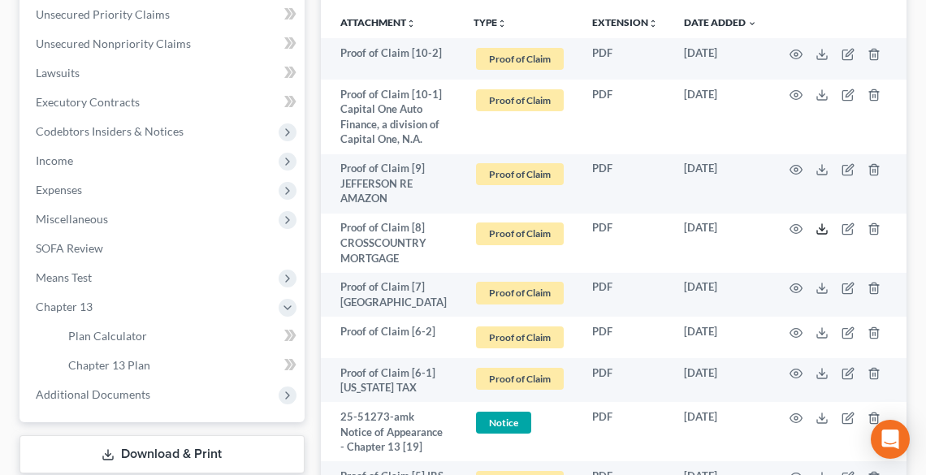
scroll to position [195, 0]
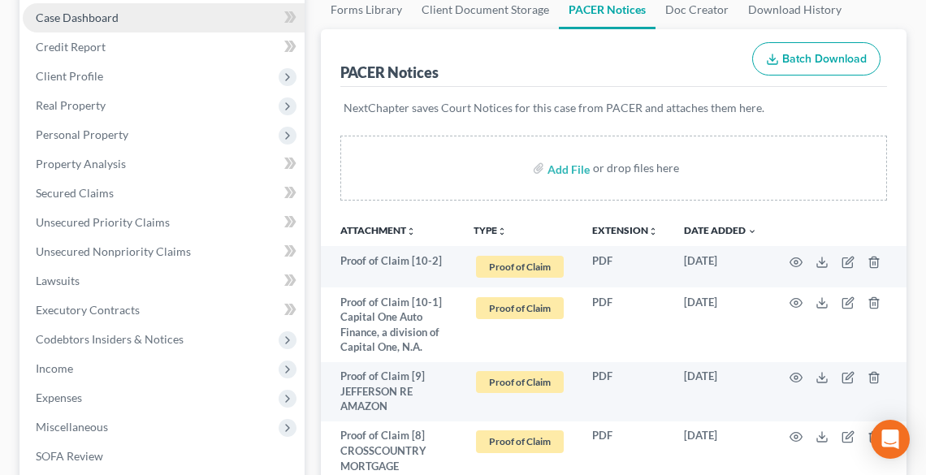
click at [79, 17] on span "Case Dashboard" at bounding box center [77, 18] width 83 height 14
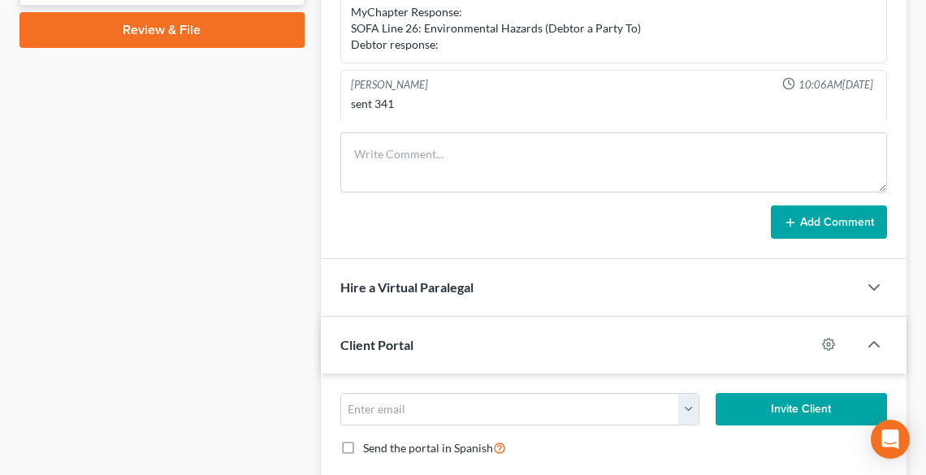
scroll to position [910, 0]
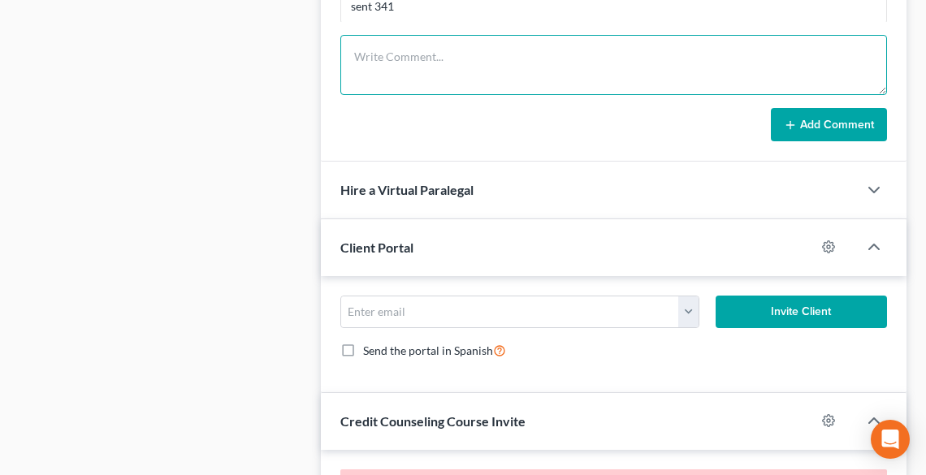
click at [399, 57] on textarea at bounding box center [613, 65] width 547 height 60
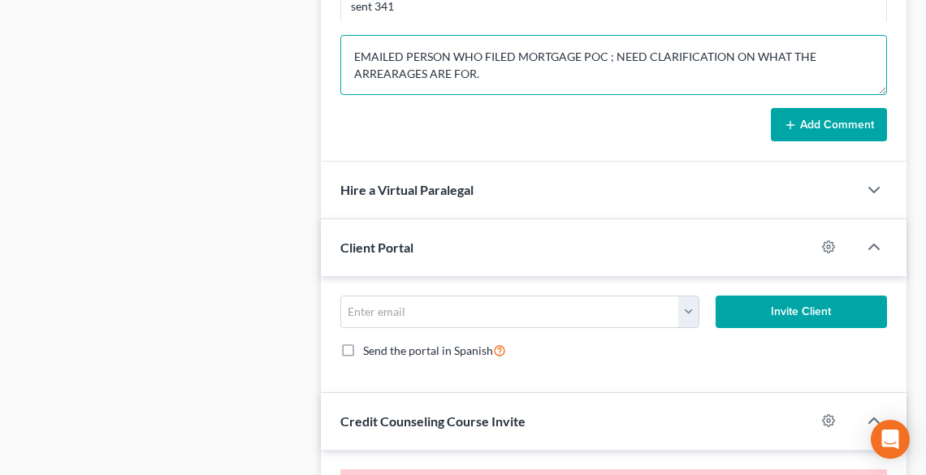
type textarea "EMAILED PERSON WHO FILED MORTGAGE POC ; NEED CLARIFICATION ON WHAT THE ARREARAG…"
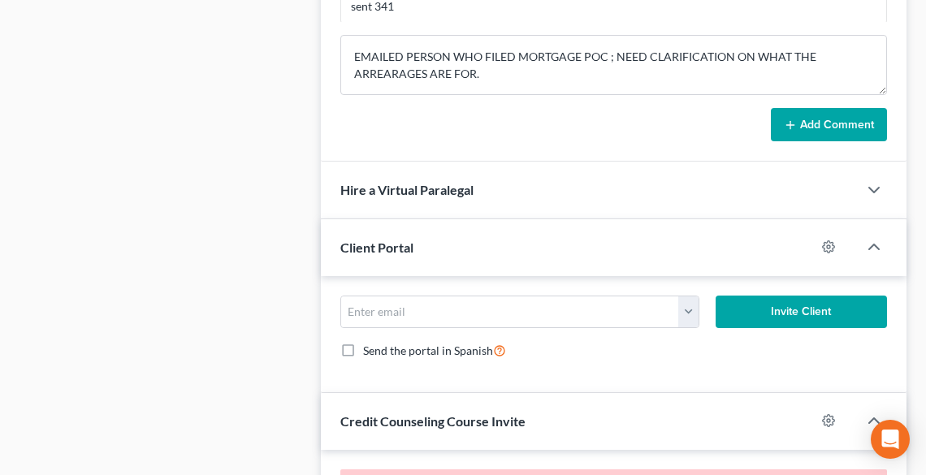
click at [834, 121] on button "Add Comment" at bounding box center [829, 125] width 116 height 34
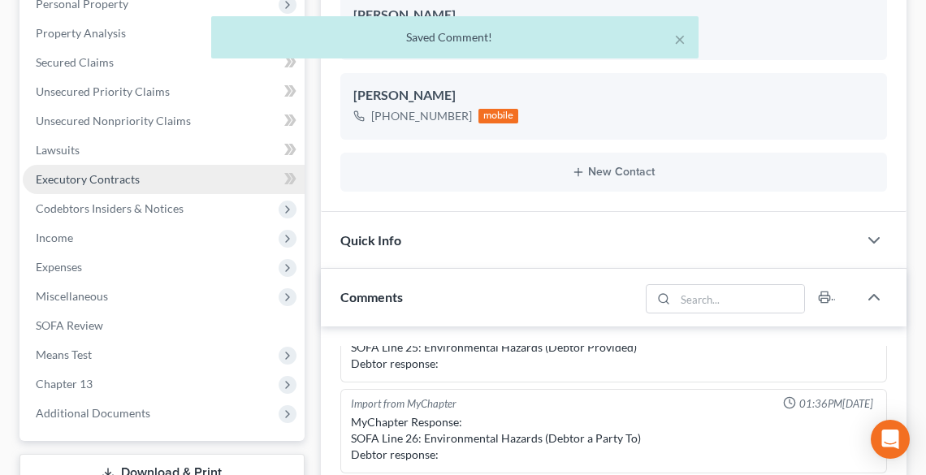
scroll to position [325, 0]
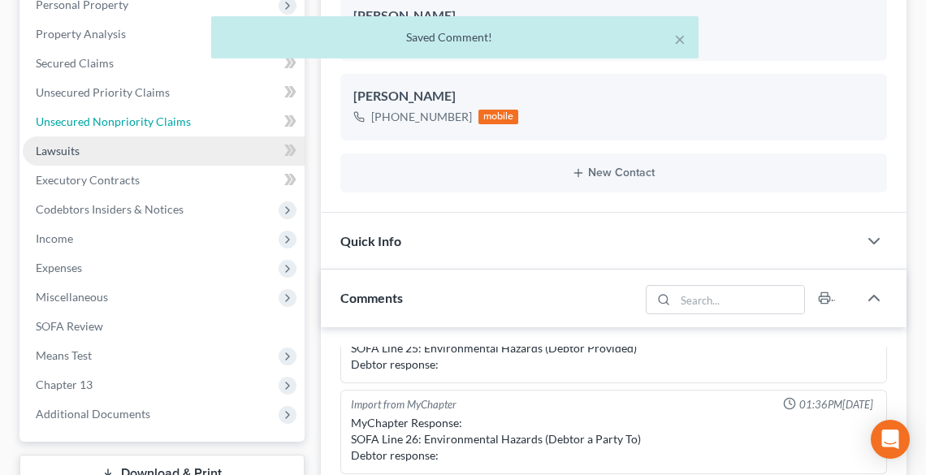
drag, startPoint x: 97, startPoint y: 119, endPoint x: 128, endPoint y: 143, distance: 38.8
click at [97, 119] on span "Unsecured Nonpriority Claims" at bounding box center [113, 122] width 155 height 14
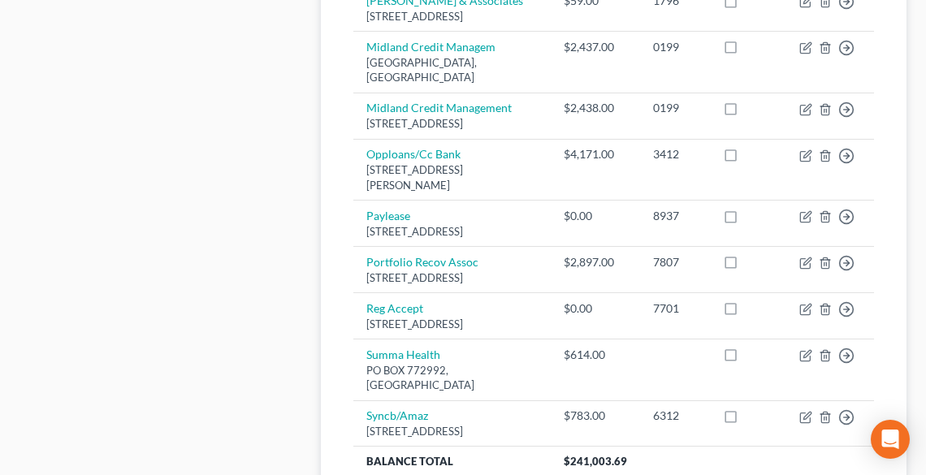
scroll to position [1985, 0]
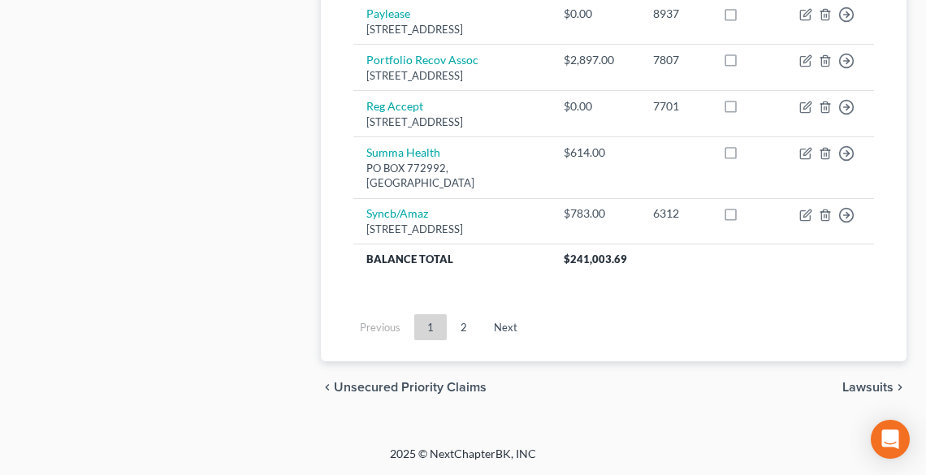
click at [372, 391] on span "Unsecured Priority Claims" at bounding box center [410, 387] width 153 height 13
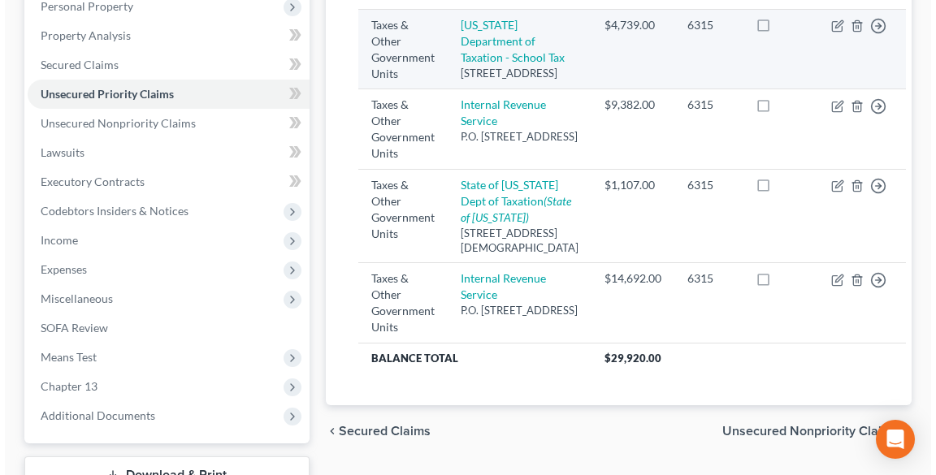
scroll to position [325, 0]
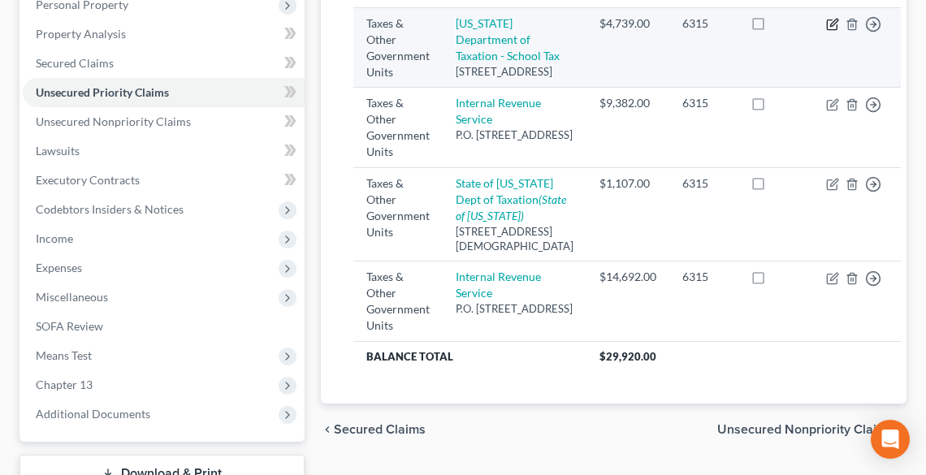
click at [826, 20] on icon "button" at bounding box center [832, 24] width 13 height 13
select select "4"
select select "36"
select select "0"
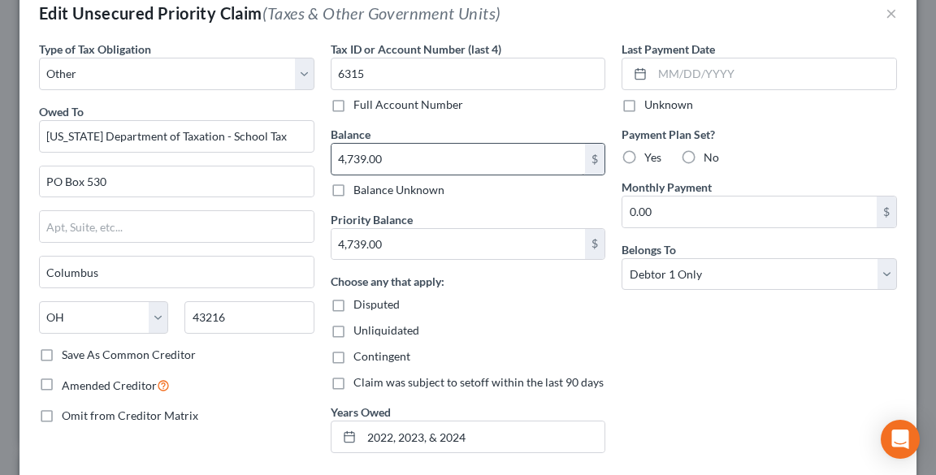
scroll to position [65, 0]
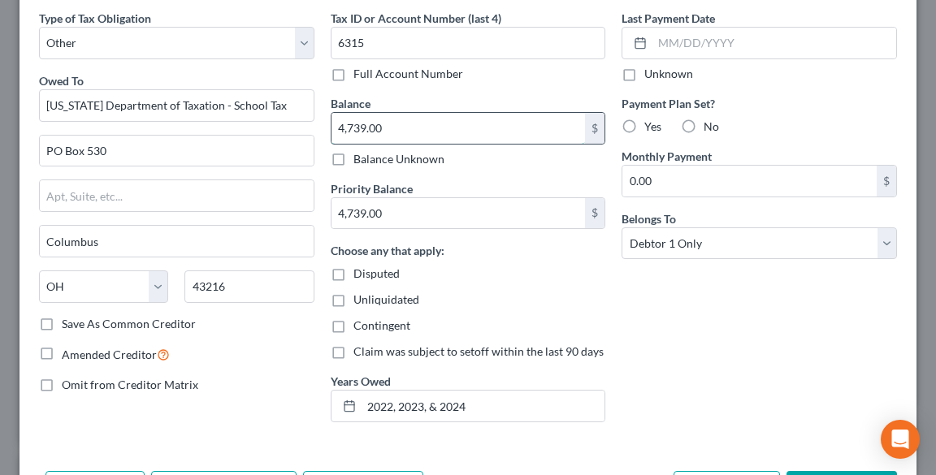
click at [393, 128] on input "4,739.00" at bounding box center [458, 128] width 254 height 31
type input "8,106.68"
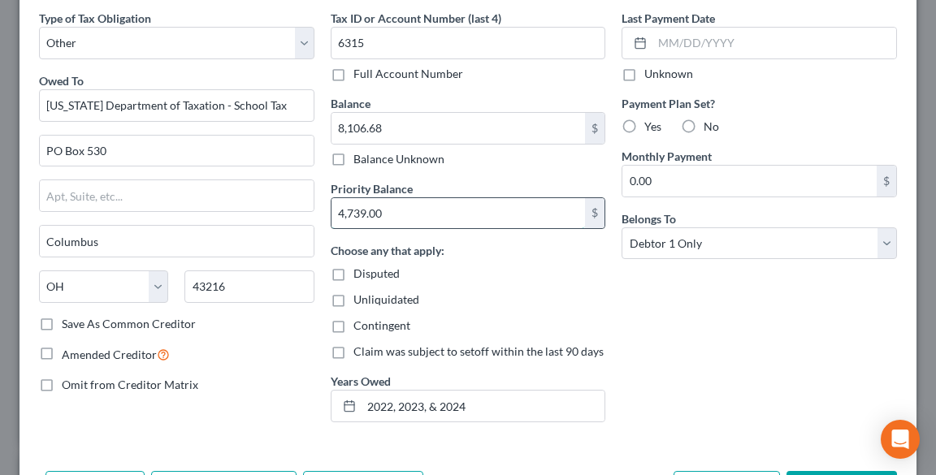
click at [425, 210] on input "4,739.00" at bounding box center [458, 213] width 254 height 31
type input "5,866.65"
click at [530, 300] on div "Unliquidated" at bounding box center [468, 300] width 275 height 16
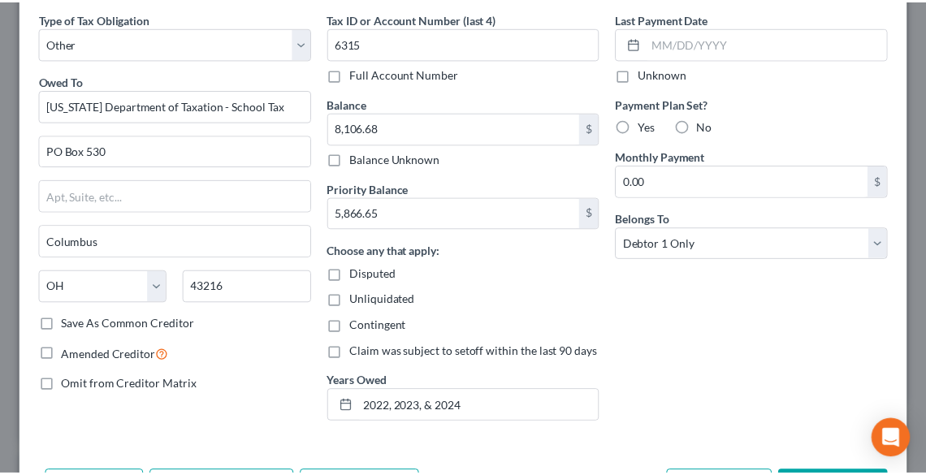
scroll to position [172, 0]
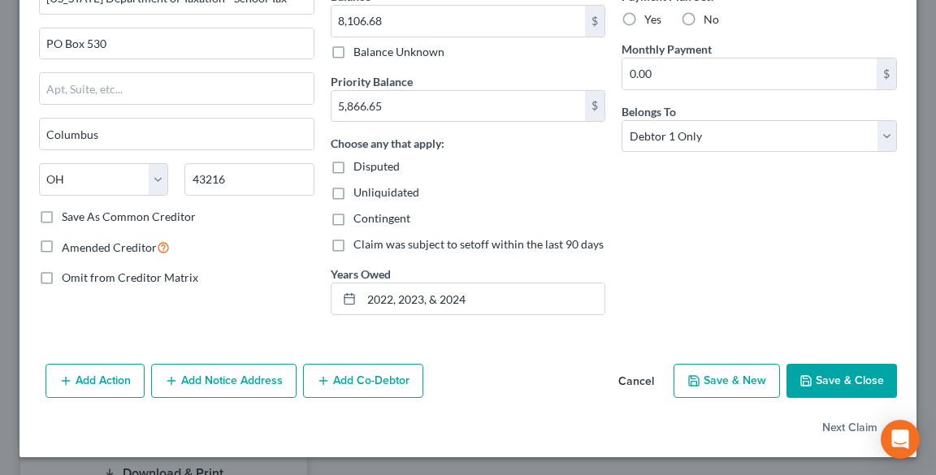
click at [825, 381] on button "Save & Close" at bounding box center [841, 381] width 110 height 34
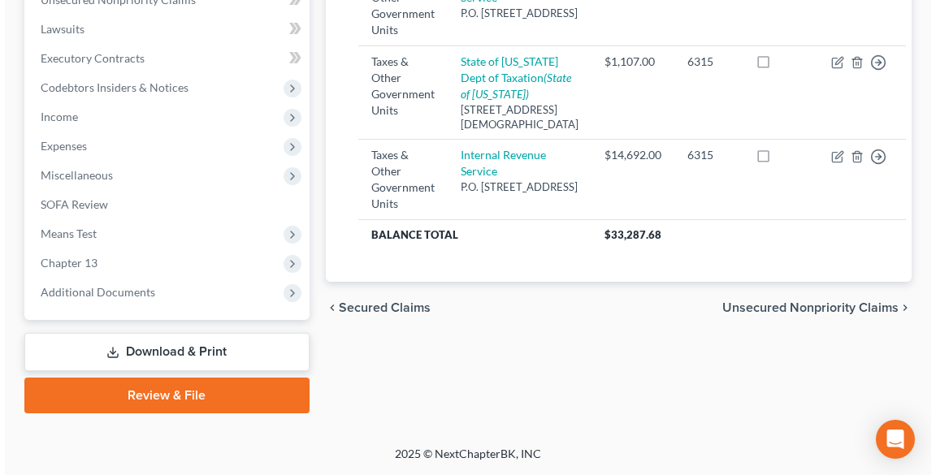
scroll to position [455, 0]
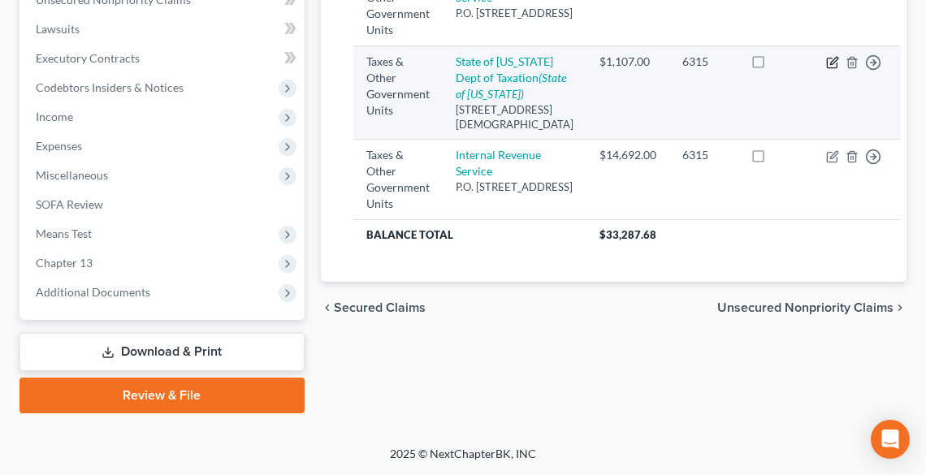
click at [826, 69] on icon "button" at bounding box center [832, 62] width 13 height 13
select select "2"
select select "36"
select select "3"
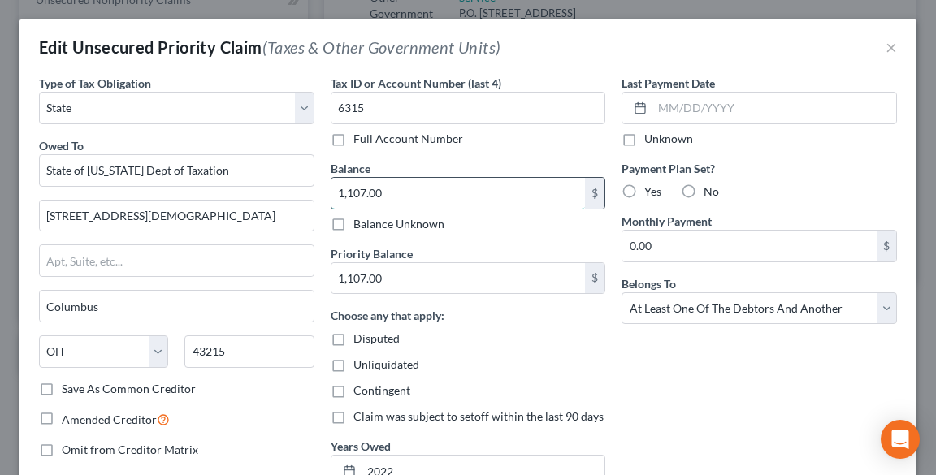
click at [413, 193] on input "1,107.00" at bounding box center [458, 193] width 254 height 31
type input "8,106.68"
click at [429, 287] on input "1,107.00" at bounding box center [458, 278] width 254 height 31
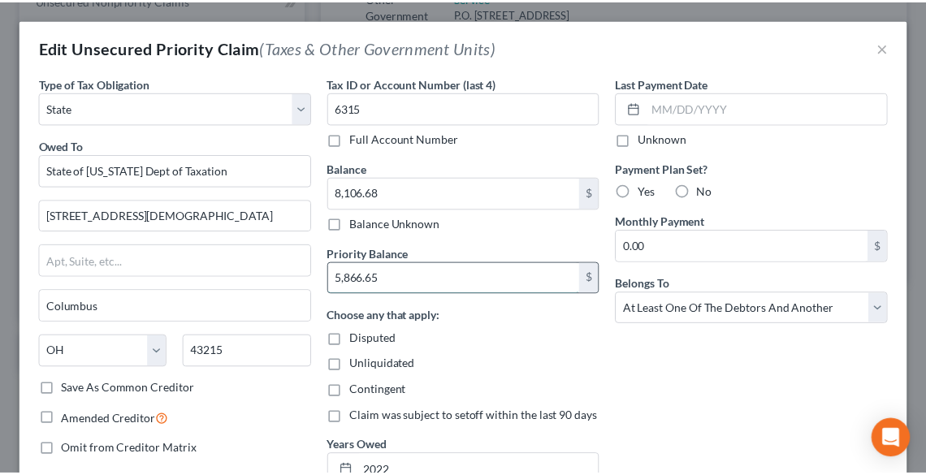
scroll to position [218, 0]
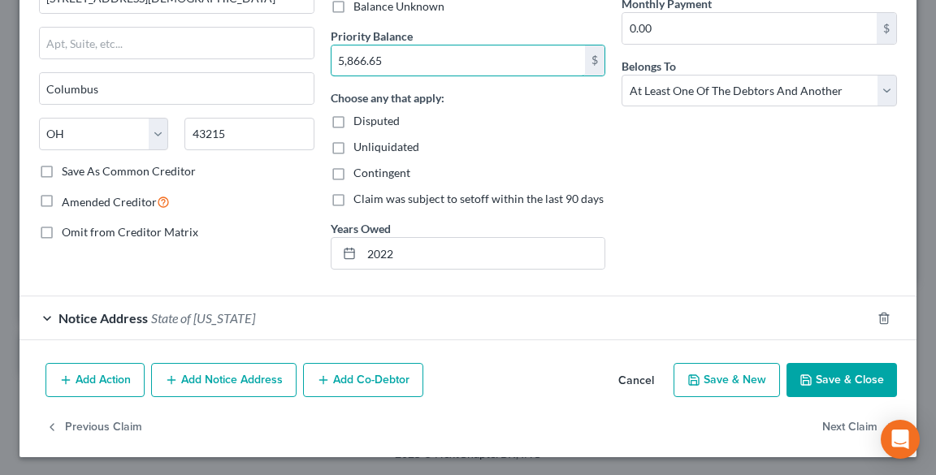
type input "5,866.65"
click at [828, 378] on button "Save & Close" at bounding box center [841, 380] width 110 height 34
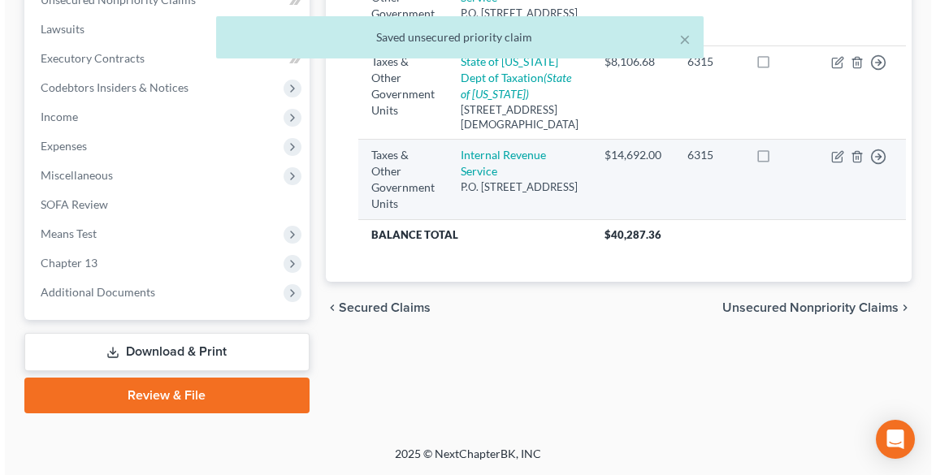
scroll to position [390, 0]
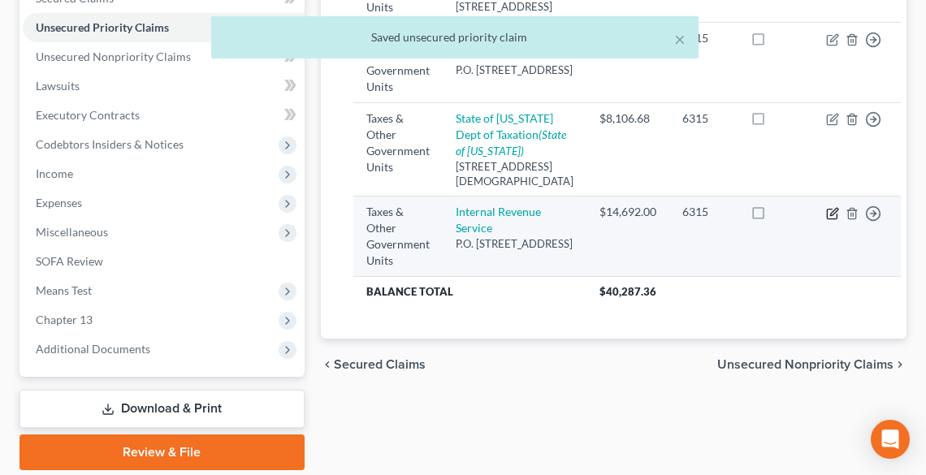
click at [813, 276] on td "Move to D Move to F Move to G Move to Notice Only" at bounding box center [857, 237] width 88 height 80
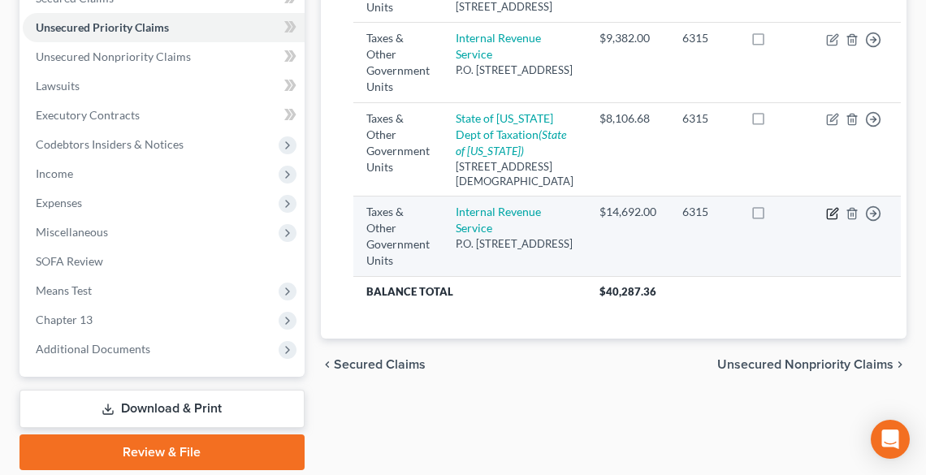
click at [830, 215] on icon "button" at bounding box center [833, 211] width 7 height 7
select select "0"
select select "39"
select select "0"
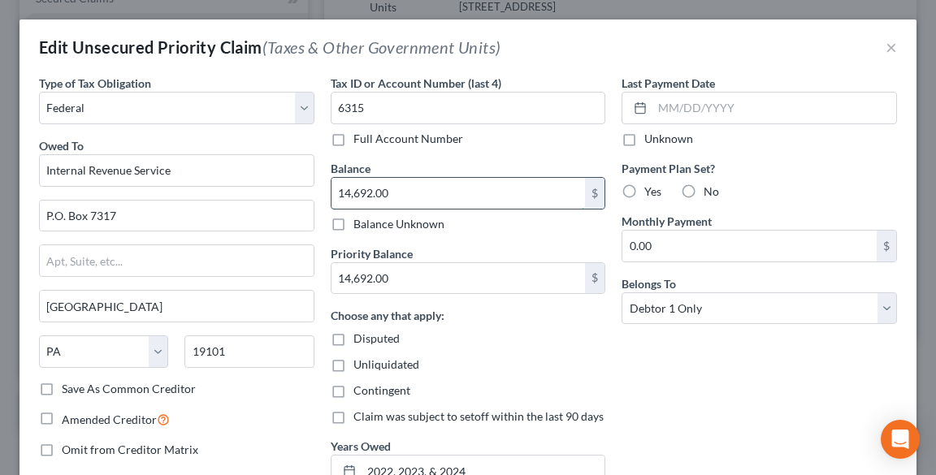
click at [486, 197] on input "14,692.00" at bounding box center [458, 193] width 254 height 31
click at [402, 191] on input "14,692.00" at bounding box center [458, 193] width 254 height 31
drag, startPoint x: 403, startPoint y: 191, endPoint x: 321, endPoint y: 195, distance: 82.1
click at [322, 195] on div "Tax ID or Account Number (last 4) 6315 Full Account Number Balance 14,692.00 $ …" at bounding box center [468, 288] width 292 height 426
type input "41,340.49"
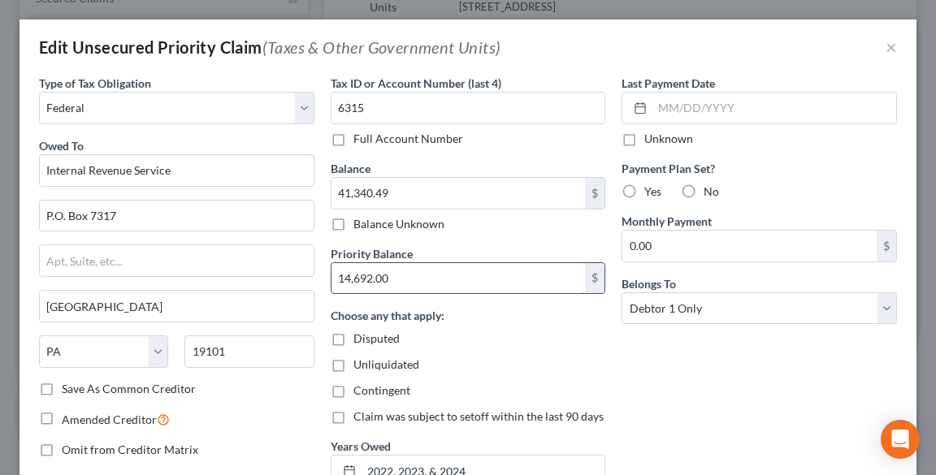
click at [433, 270] on input "14,692.00" at bounding box center [458, 278] width 254 height 31
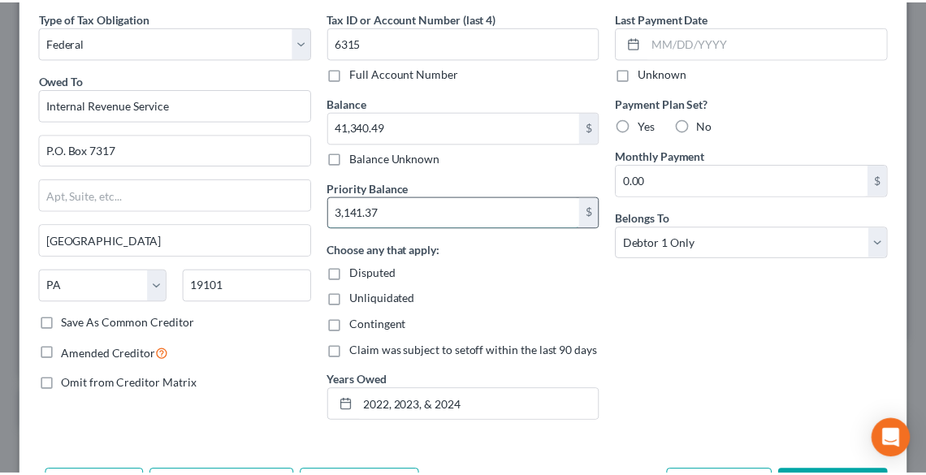
scroll to position [172, 0]
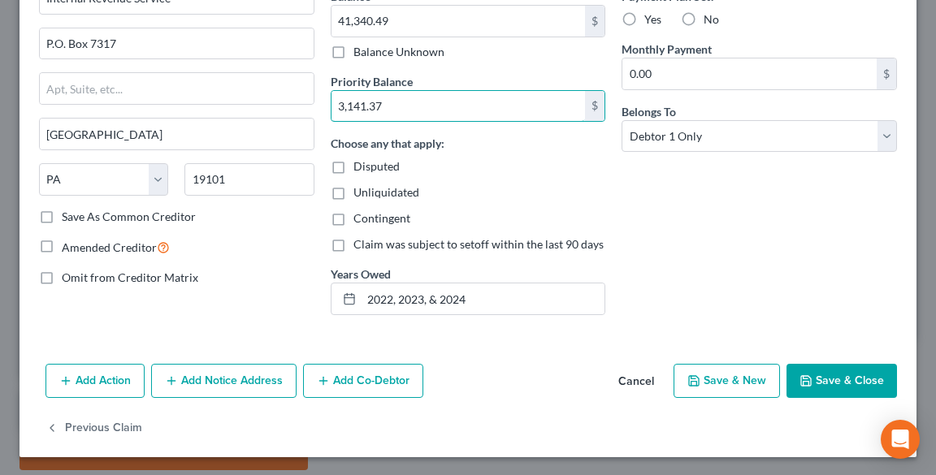
type input "3,141.37"
click at [812, 375] on button "Save & Close" at bounding box center [841, 381] width 110 height 34
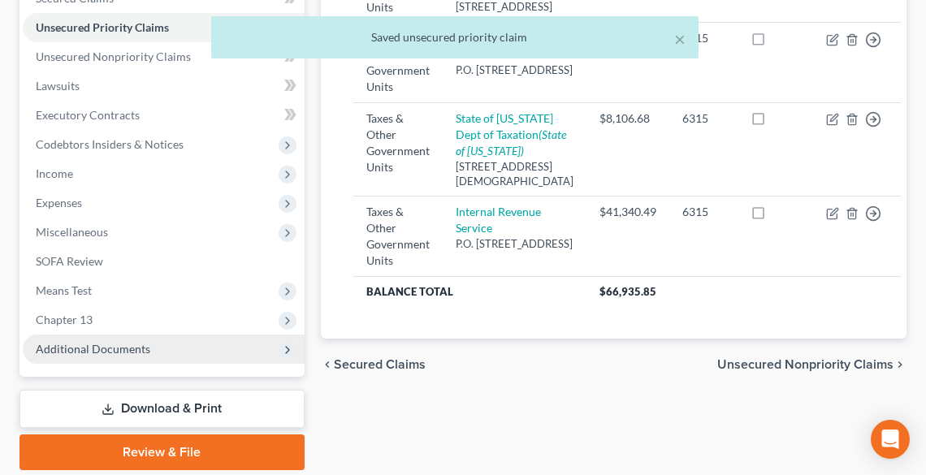
click at [131, 344] on span "Additional Documents" at bounding box center [93, 349] width 115 height 14
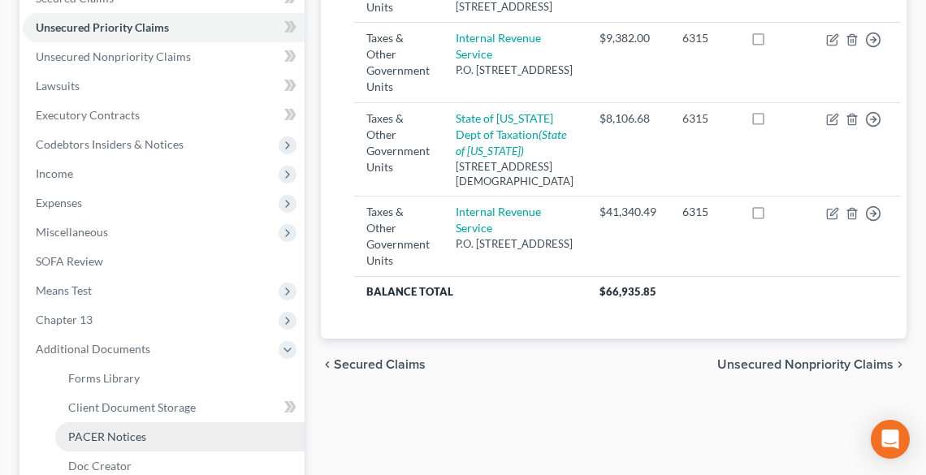
click at [153, 429] on link "PACER Notices" at bounding box center [179, 436] width 249 height 29
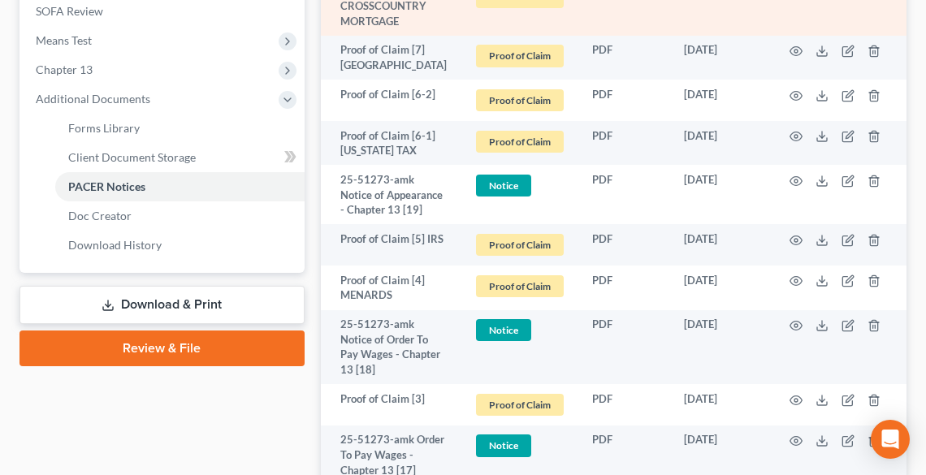
scroll to position [650, 0]
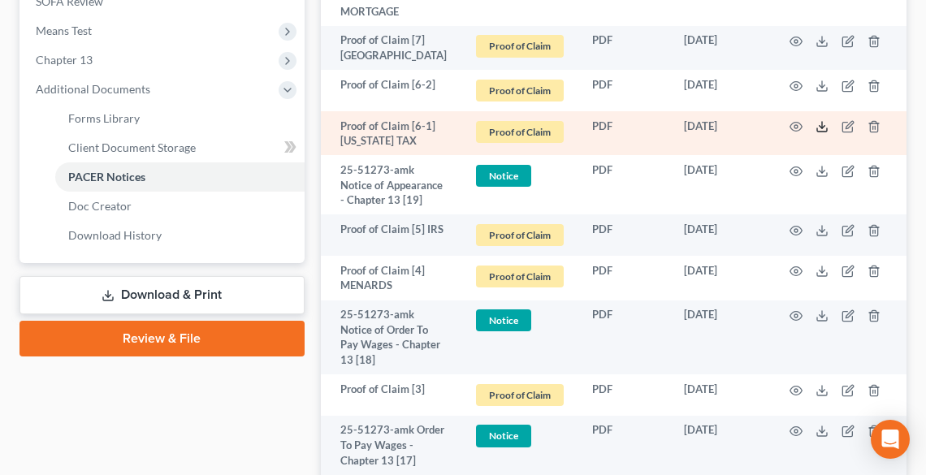
click at [821, 128] on icon at bounding box center [821, 126] width 13 height 13
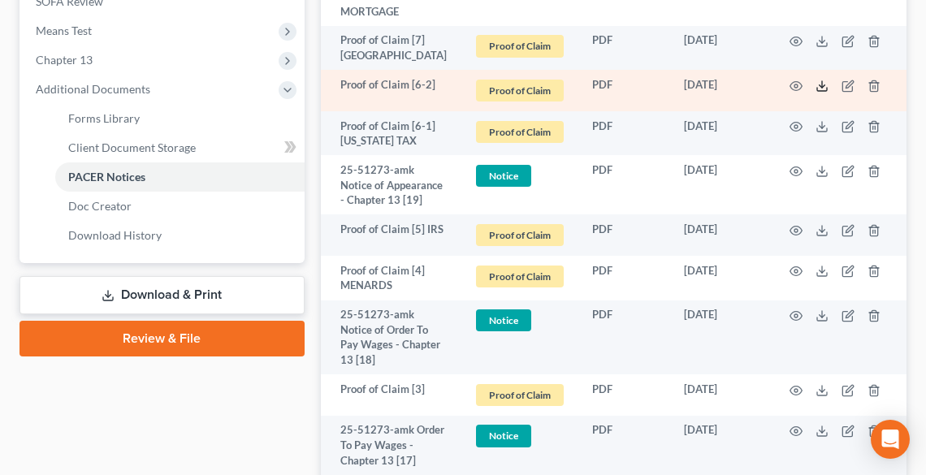
click at [823, 81] on icon at bounding box center [821, 86] width 13 height 13
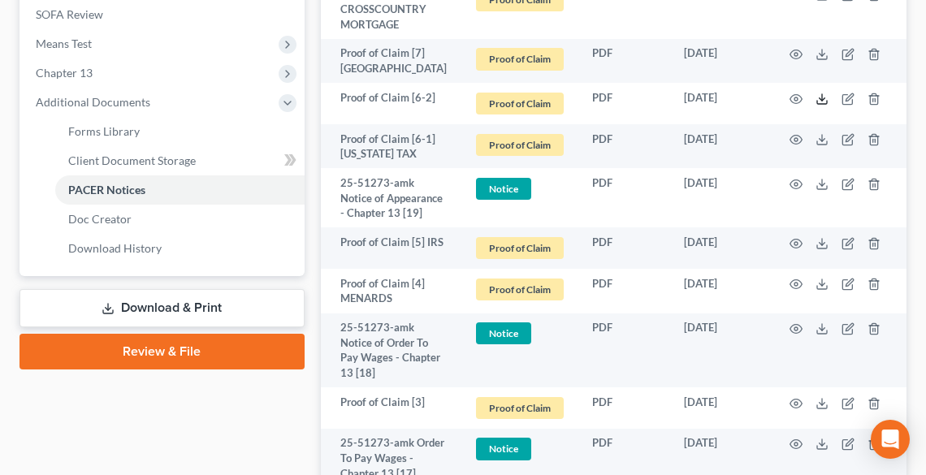
scroll to position [780, 0]
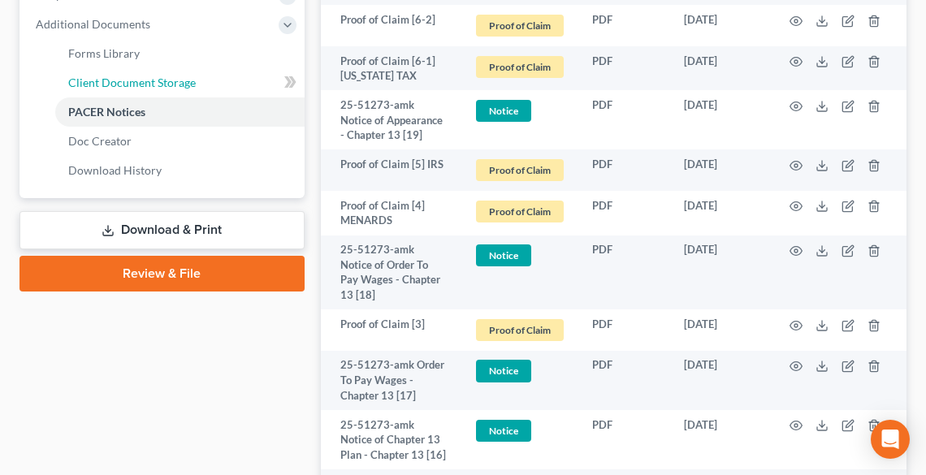
click at [136, 80] on span "Client Document Storage" at bounding box center [132, 83] width 128 height 14
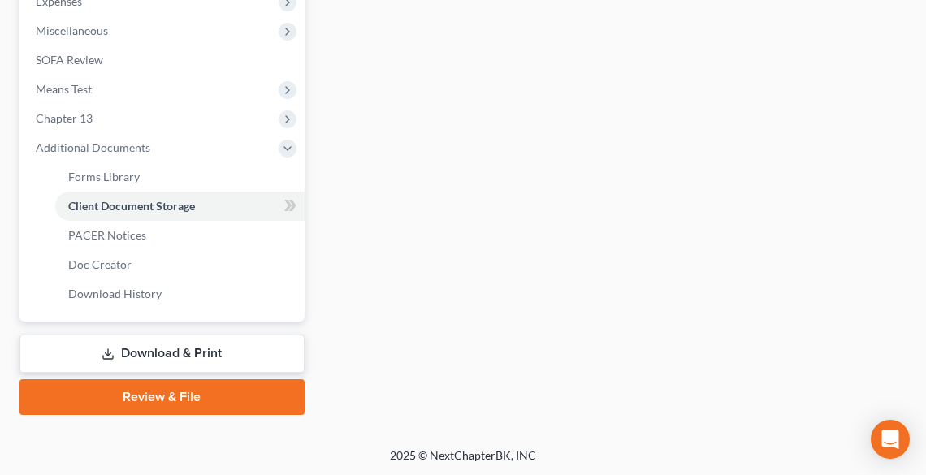
select select "20"
select select "5"
select select "20"
select select "11"
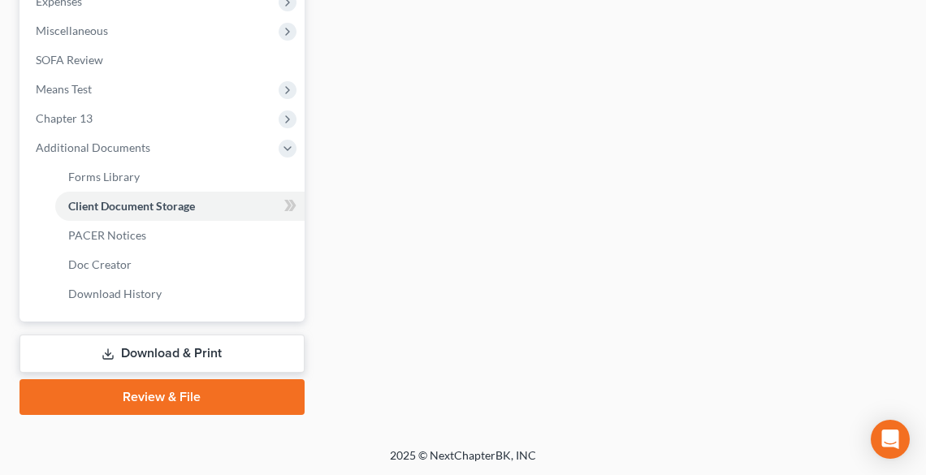
select select "16"
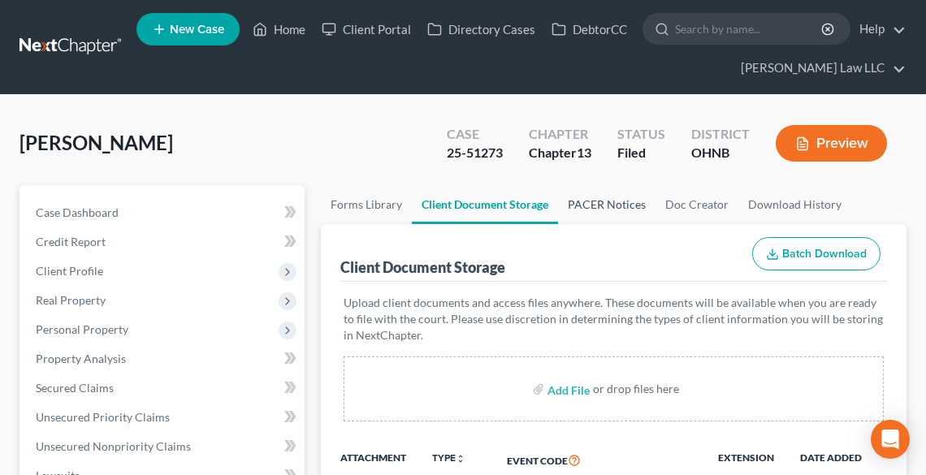
click at [603, 198] on link "PACER Notices" at bounding box center [606, 204] width 97 height 39
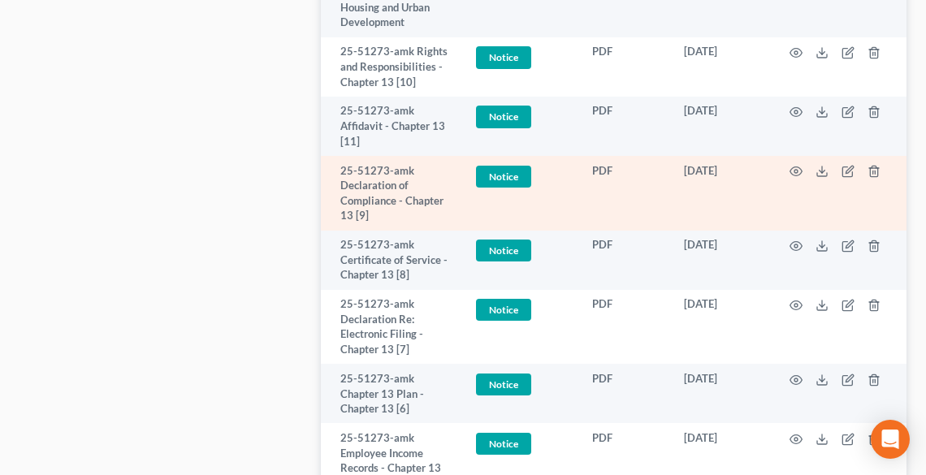
scroll to position [2209, 0]
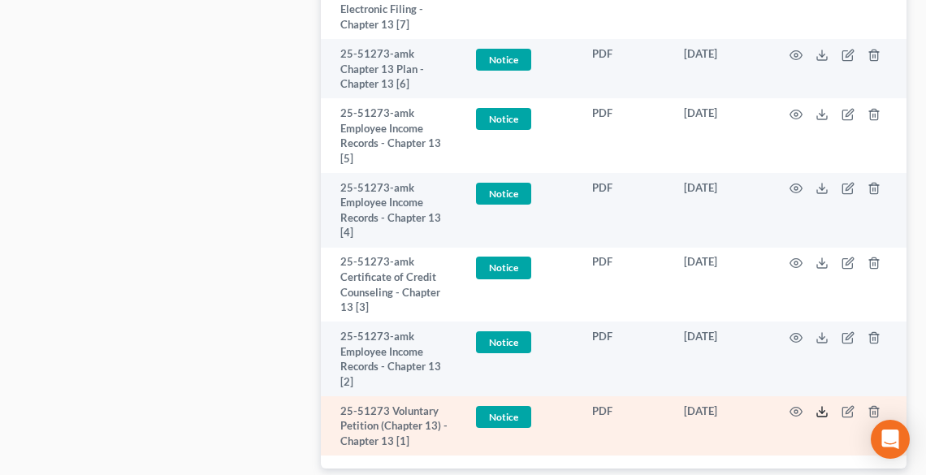
click at [819, 409] on icon at bounding box center [821, 411] width 13 height 13
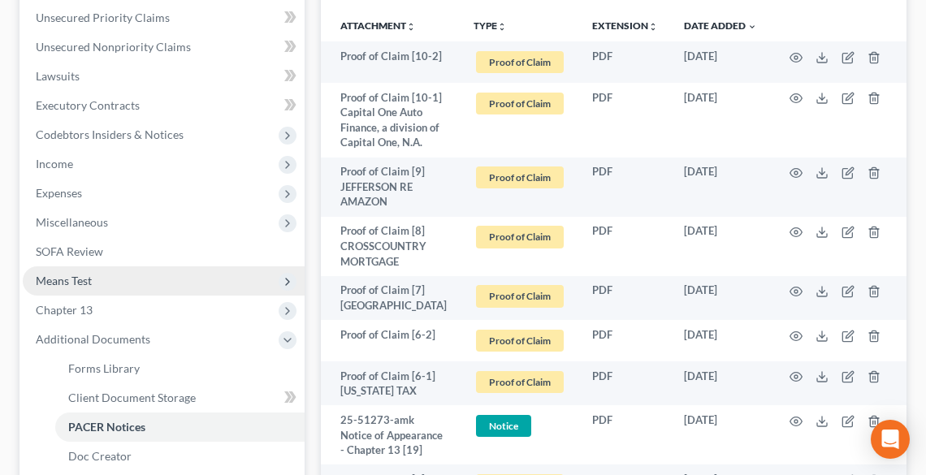
scroll to position [260, 0]
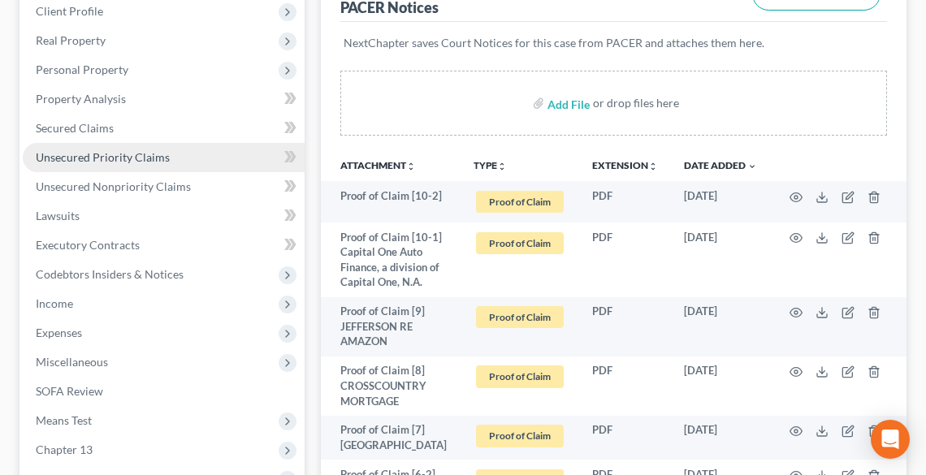
click at [84, 153] on span "Unsecured Priority Claims" at bounding box center [103, 157] width 134 height 14
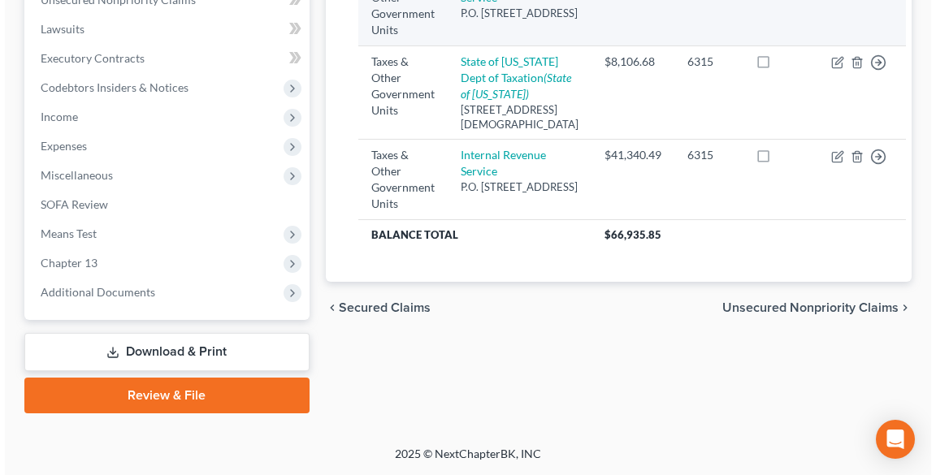
scroll to position [455, 0]
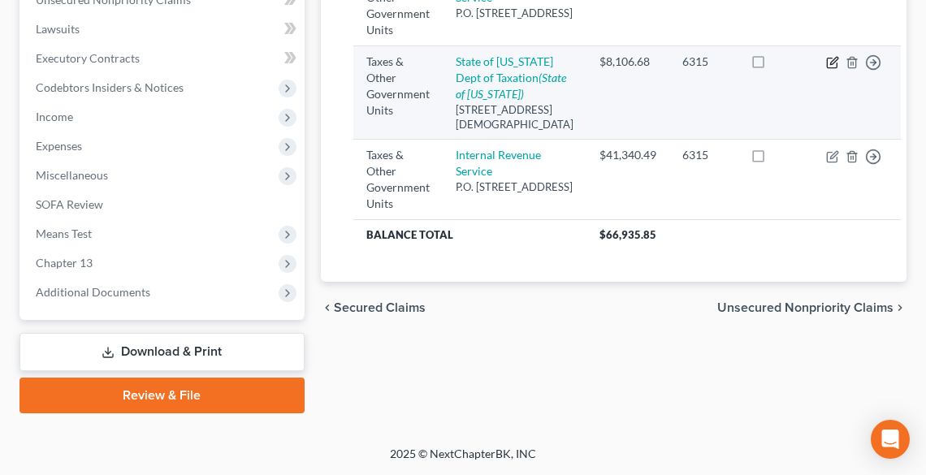
click at [830, 64] on icon "button" at bounding box center [833, 60] width 7 height 7
select select "2"
select select "36"
select select "3"
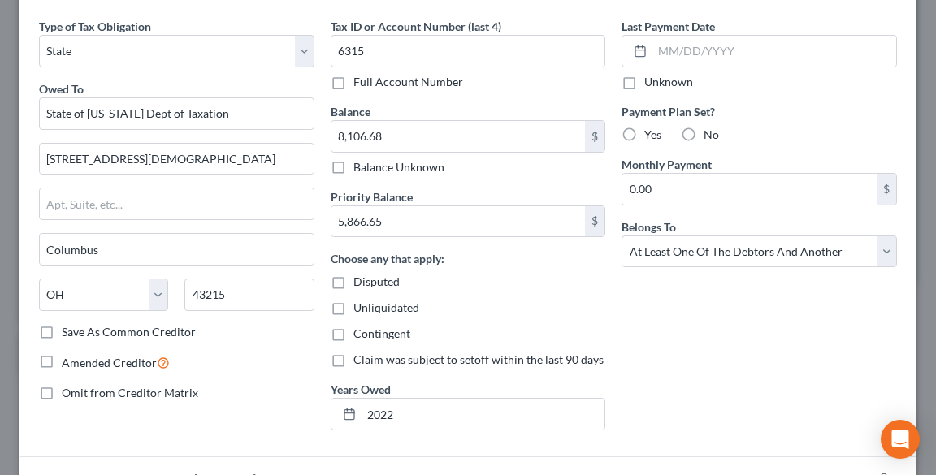
scroll to position [23, 0]
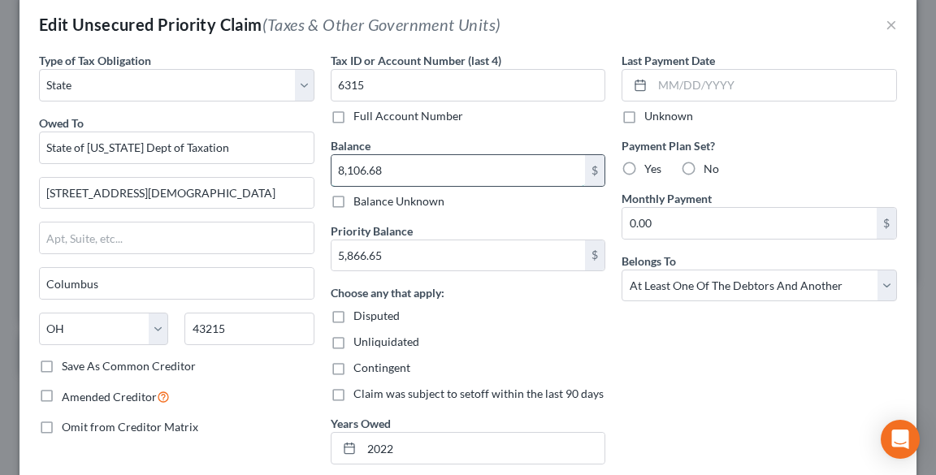
click at [460, 169] on input "8,106.68" at bounding box center [458, 170] width 254 height 31
type input "1,107.00"
click at [469, 256] on input "5,866.65" at bounding box center [458, 255] width 254 height 31
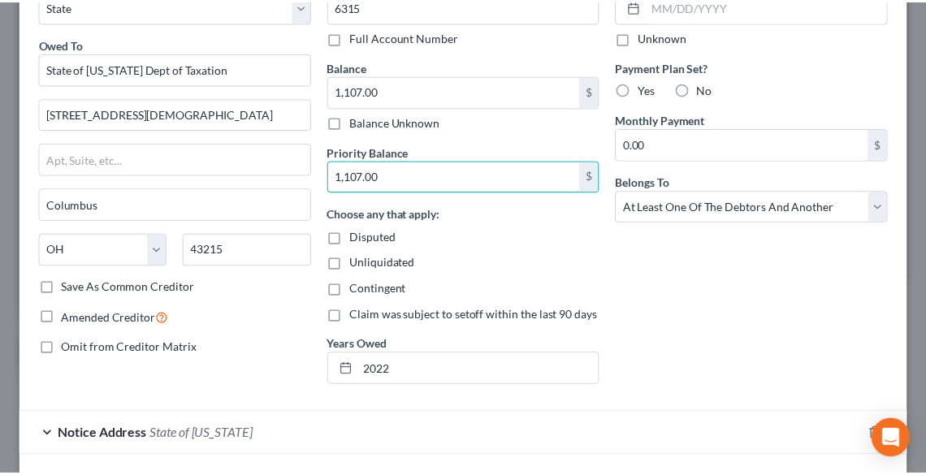
scroll to position [218, 0]
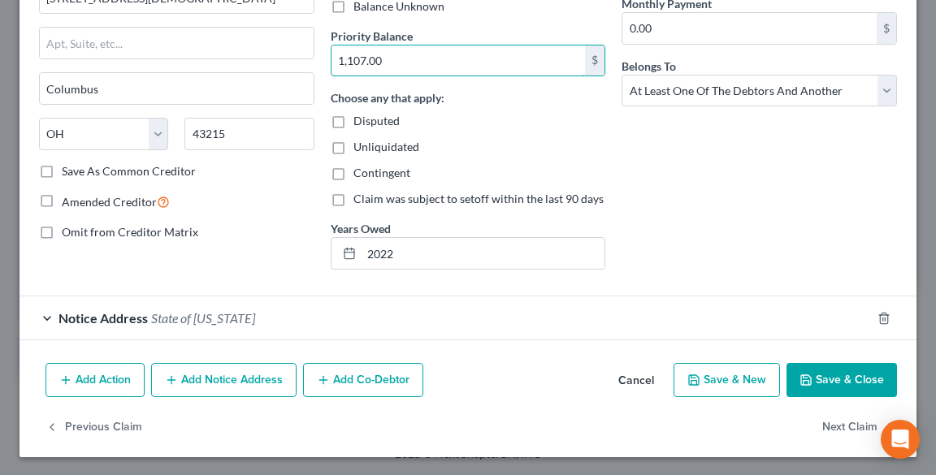
type input "1,107.00"
click at [847, 378] on button "Save & Close" at bounding box center [841, 380] width 110 height 34
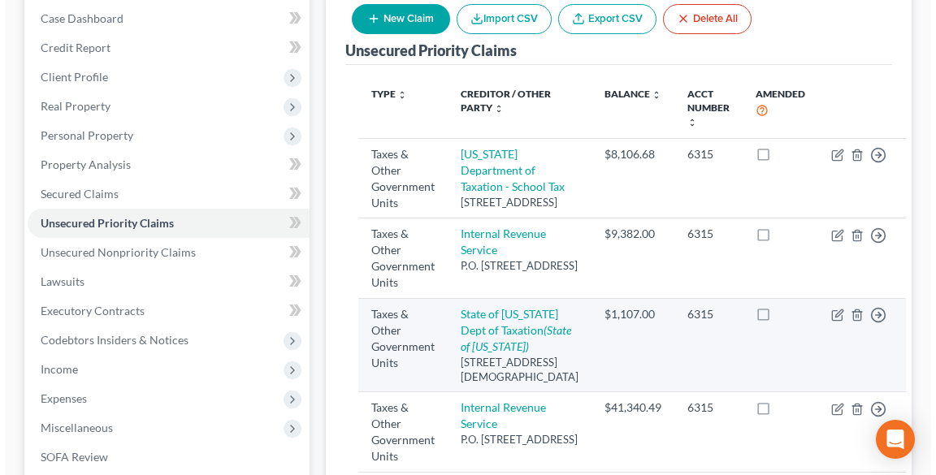
scroll to position [189, 0]
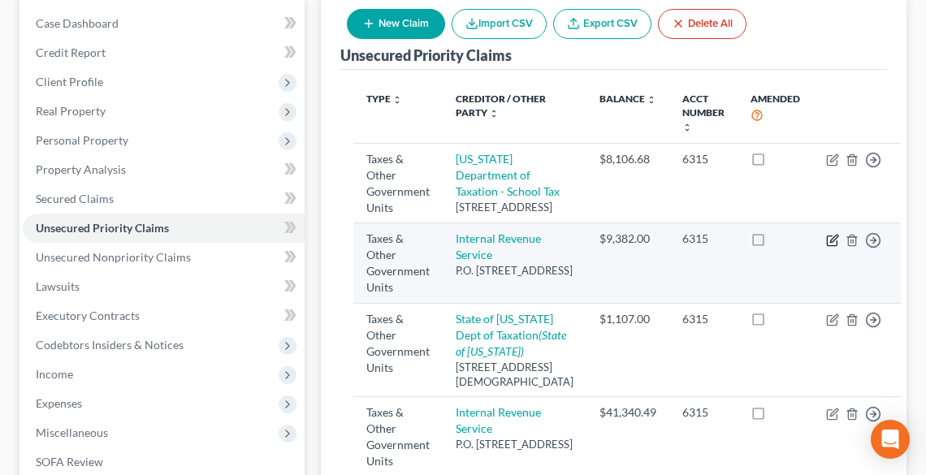
click at [826, 247] on icon "button" at bounding box center [832, 240] width 13 height 13
select select "0"
select select "39"
select select "0"
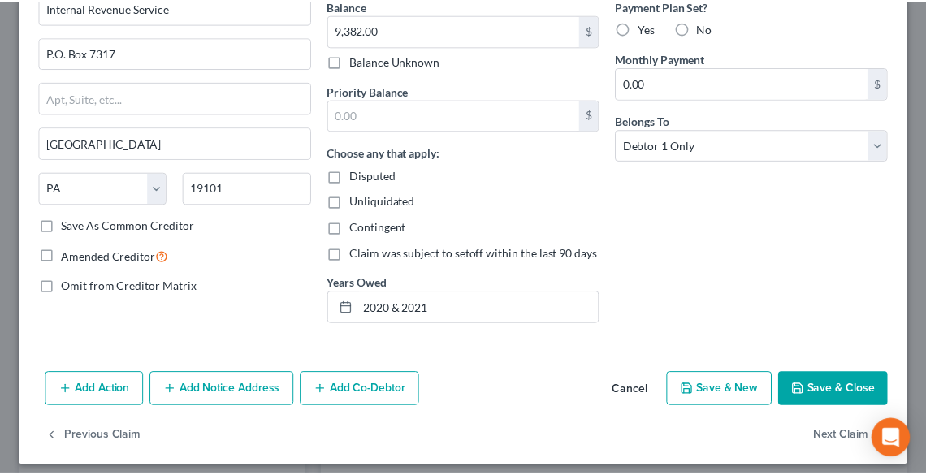
scroll to position [172, 0]
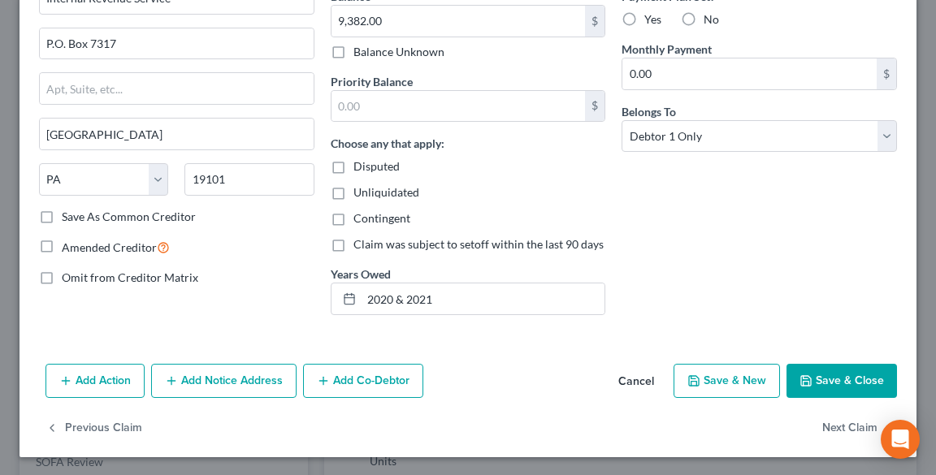
click at [835, 376] on button "Save & Close" at bounding box center [841, 381] width 110 height 34
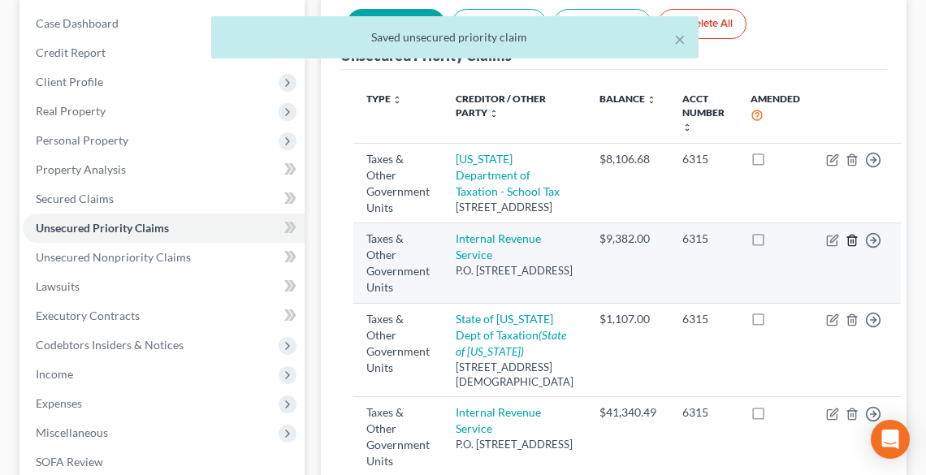
click at [848, 245] on icon "button" at bounding box center [851, 240] width 7 height 11
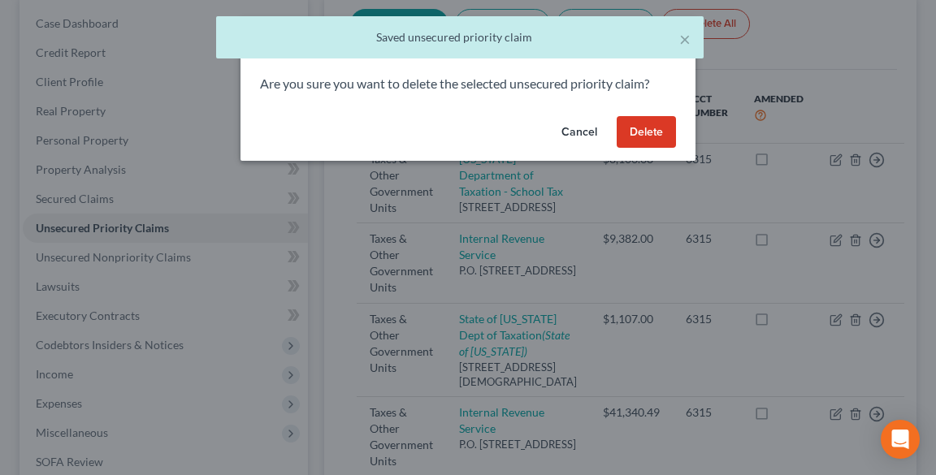
click at [648, 130] on button "Delete" at bounding box center [645, 132] width 59 height 32
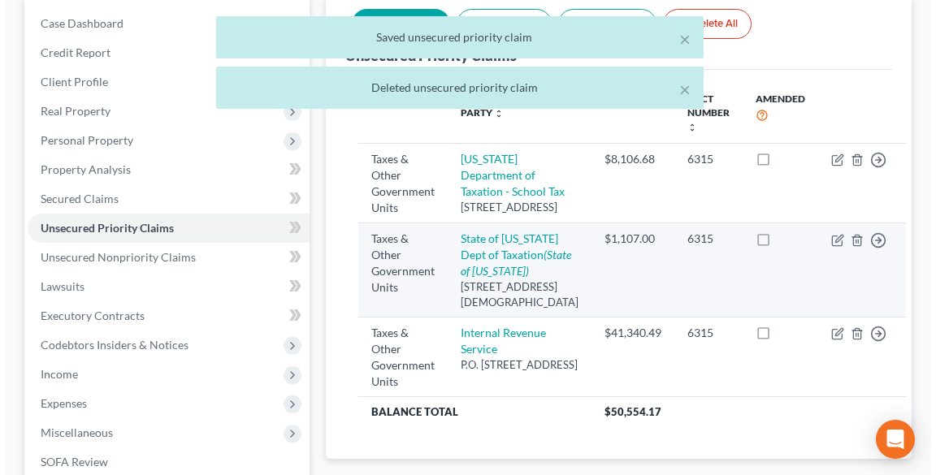
scroll to position [254, 0]
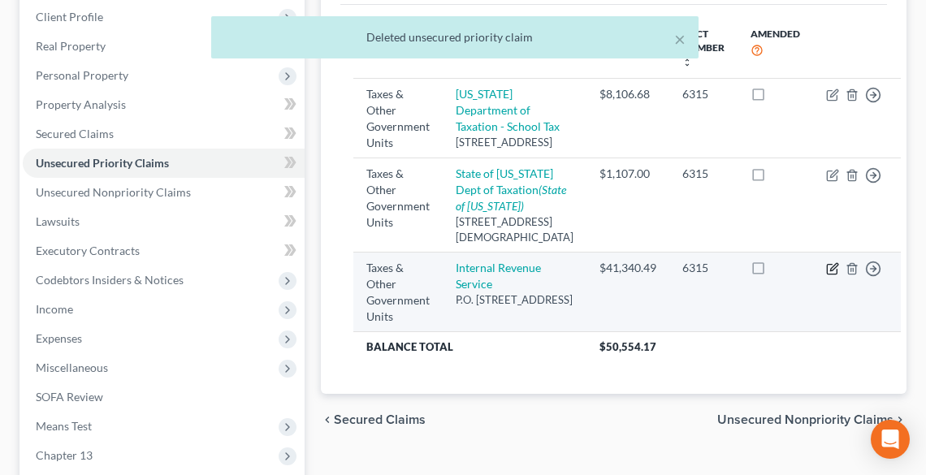
click at [830, 270] on icon "button" at bounding box center [833, 266] width 7 height 7
select select "0"
select select "39"
select select "0"
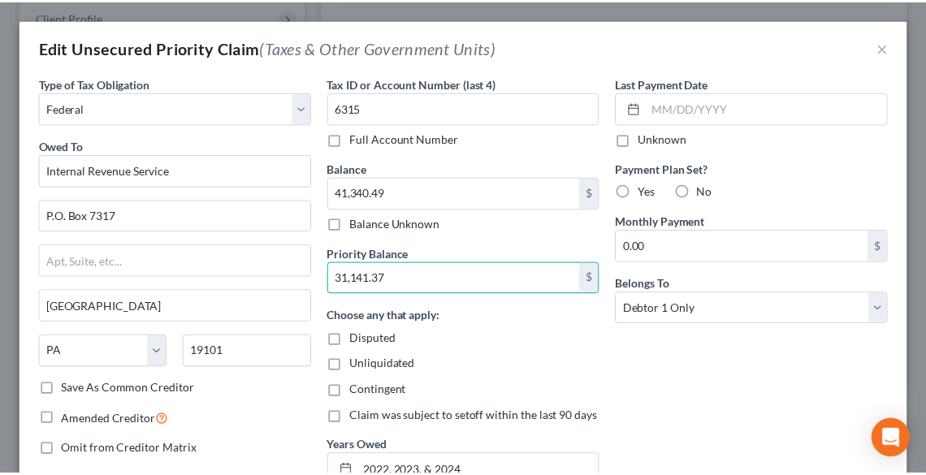
scroll to position [172, 0]
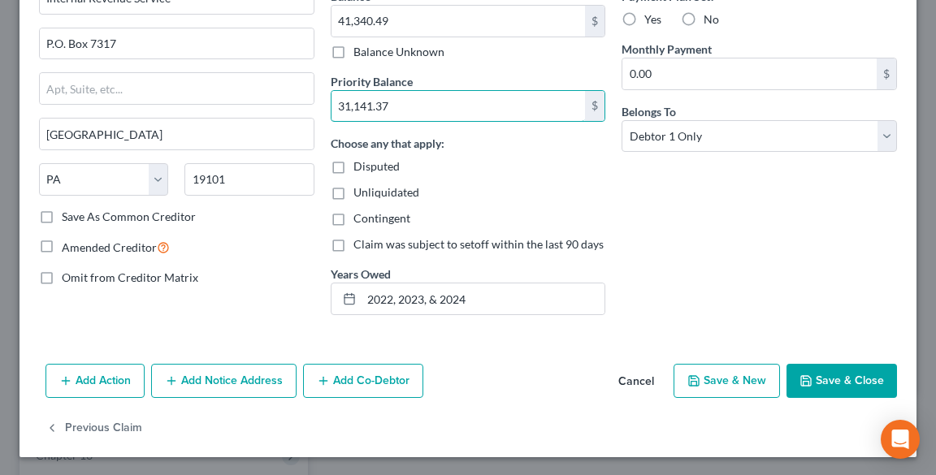
type input "31,141.37"
click at [818, 375] on button "Save & Close" at bounding box center [841, 381] width 110 height 34
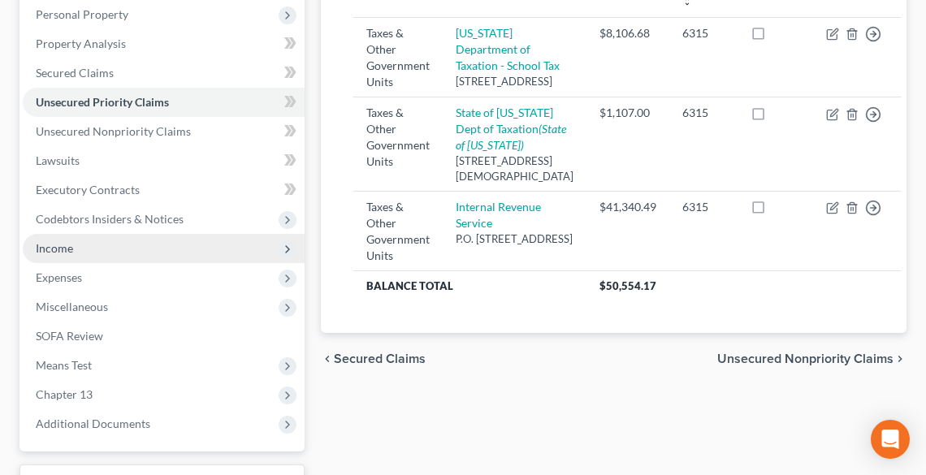
scroll to position [445, 0]
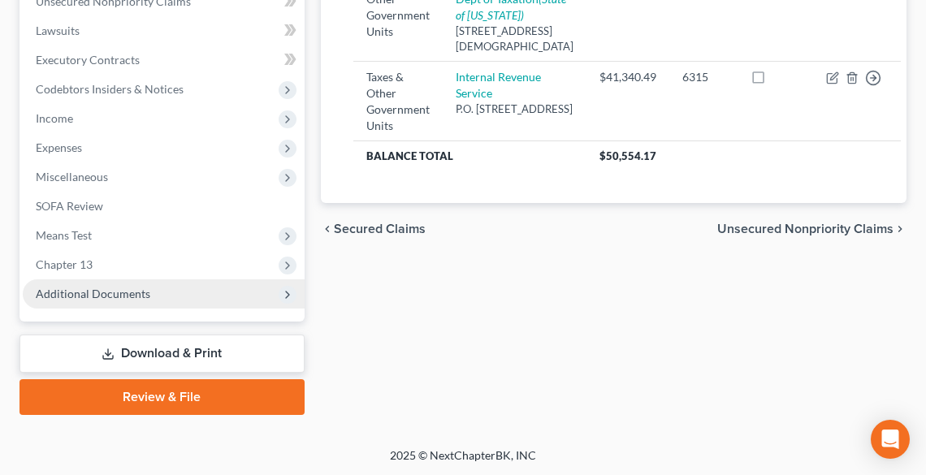
click at [97, 287] on span "Additional Documents" at bounding box center [93, 294] width 115 height 14
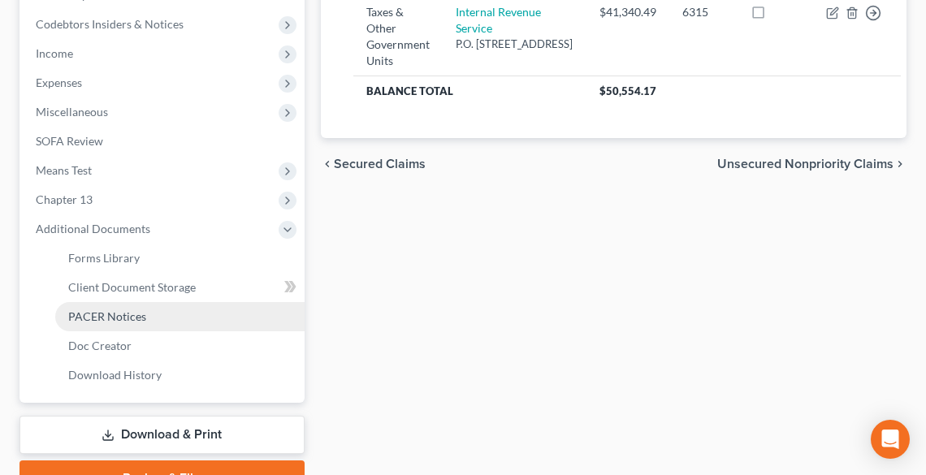
click at [112, 318] on span "PACER Notices" at bounding box center [107, 316] width 78 height 14
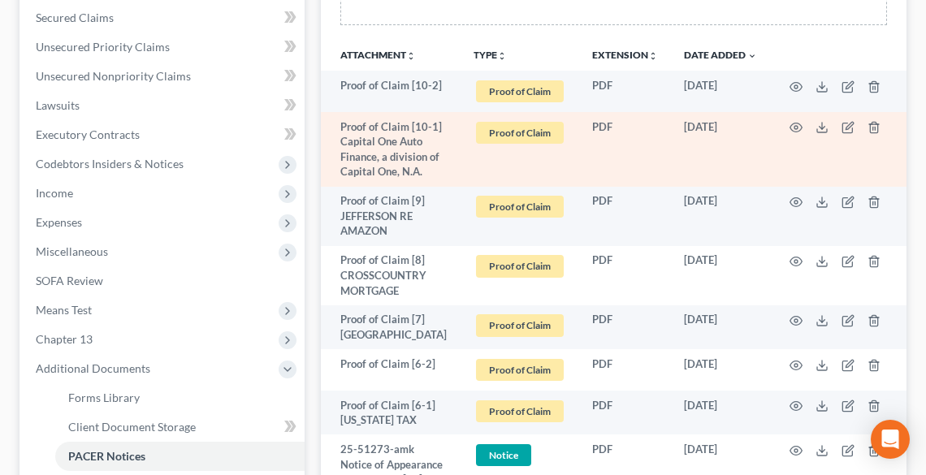
scroll to position [390, 0]
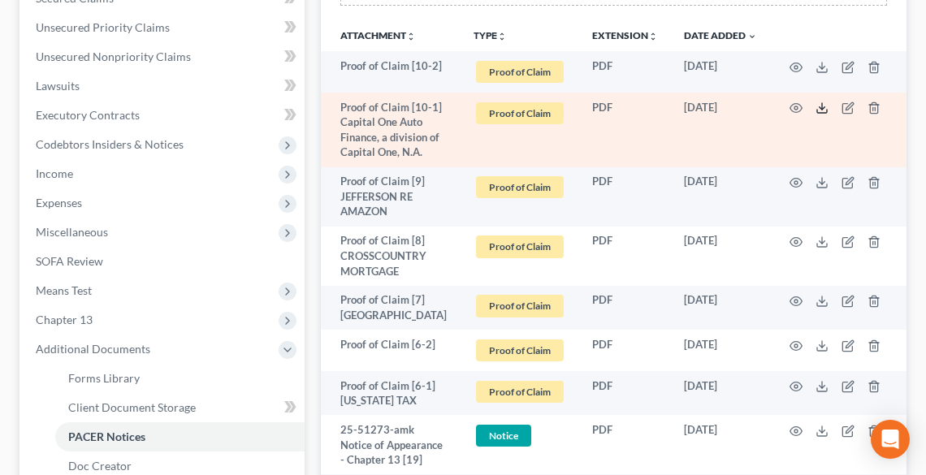
click at [822, 104] on line at bounding box center [822, 106] width 0 height 6
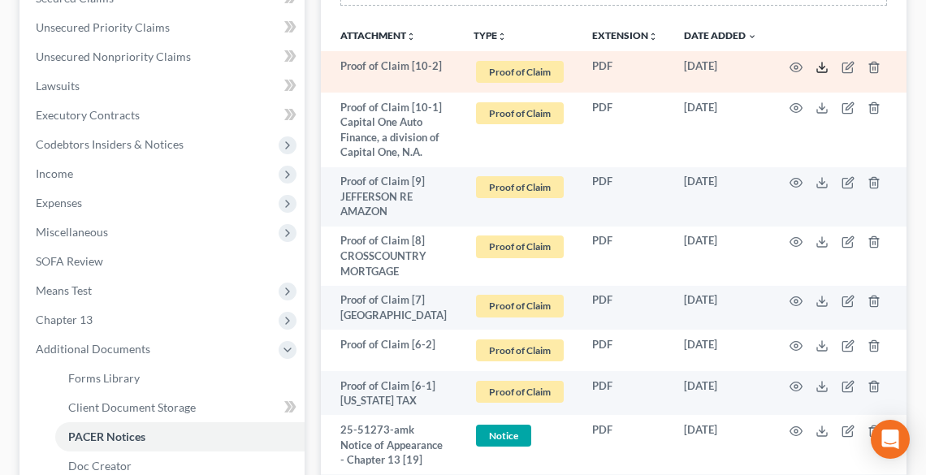
click at [823, 64] on icon at bounding box center [821, 67] width 13 height 13
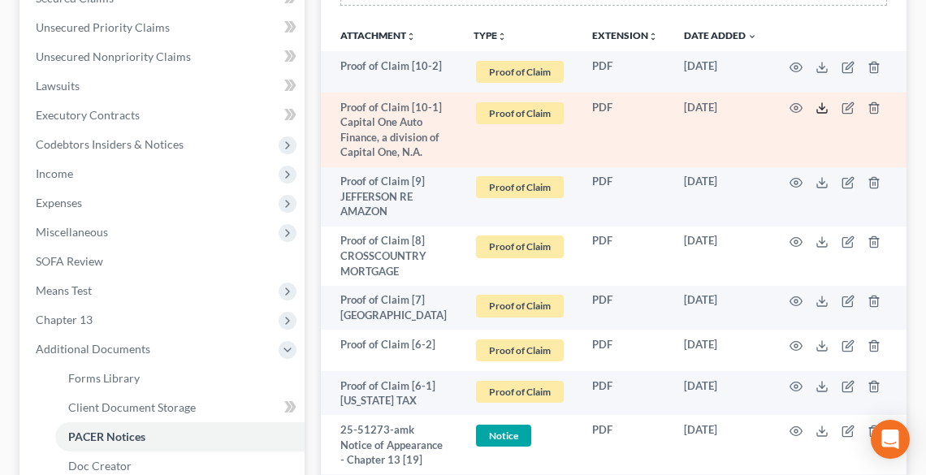
click at [819, 109] on icon at bounding box center [821, 108] width 13 height 13
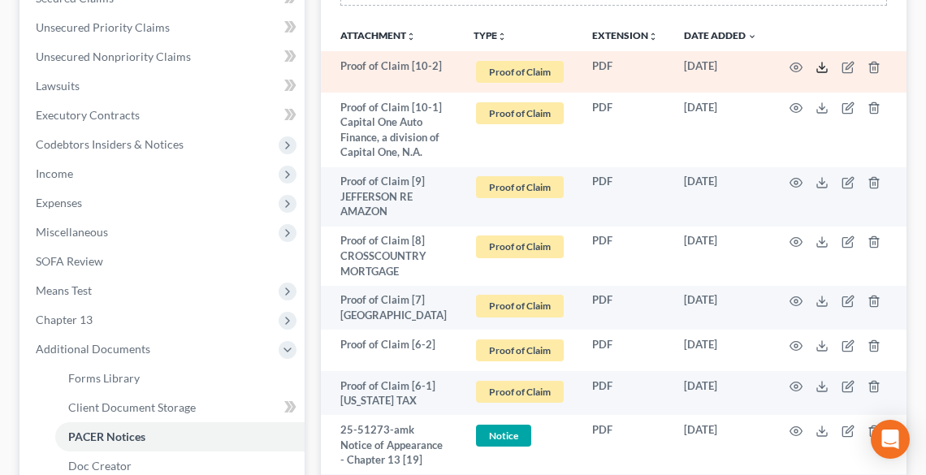
click at [823, 67] on icon at bounding box center [821, 67] width 13 height 13
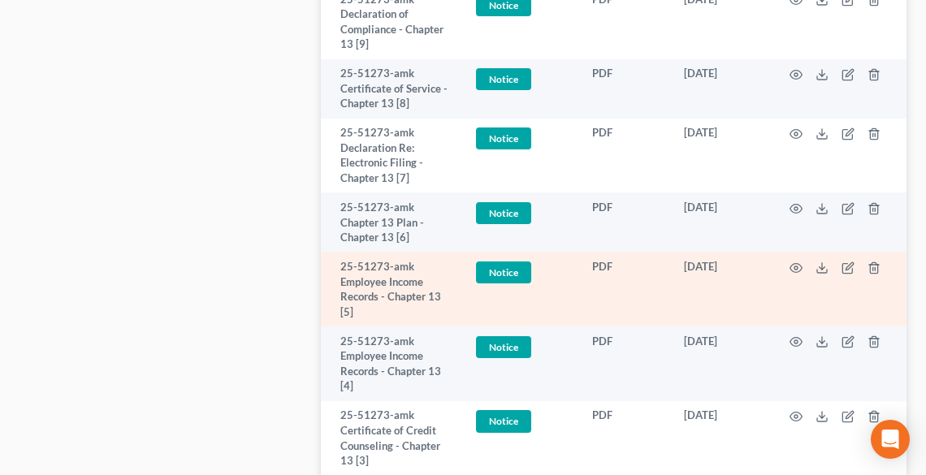
scroll to position [1990, 0]
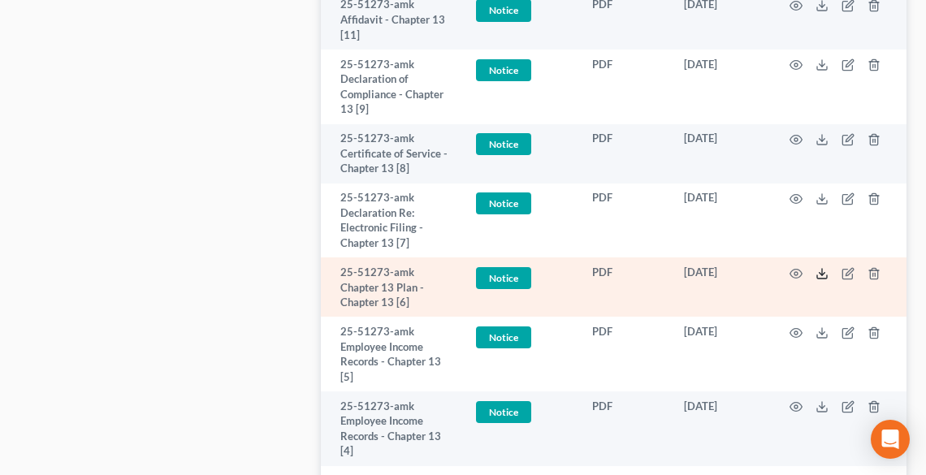
click at [823, 272] on polyline at bounding box center [822, 273] width 6 height 2
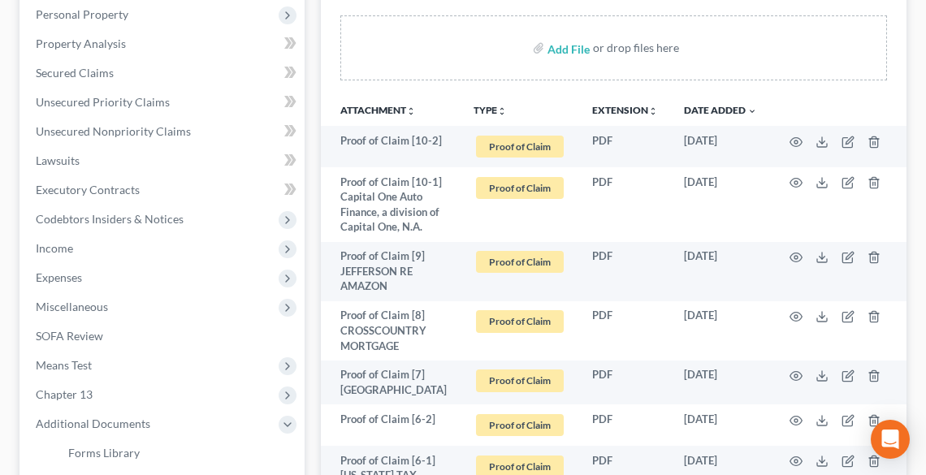
scroll to position [106, 0]
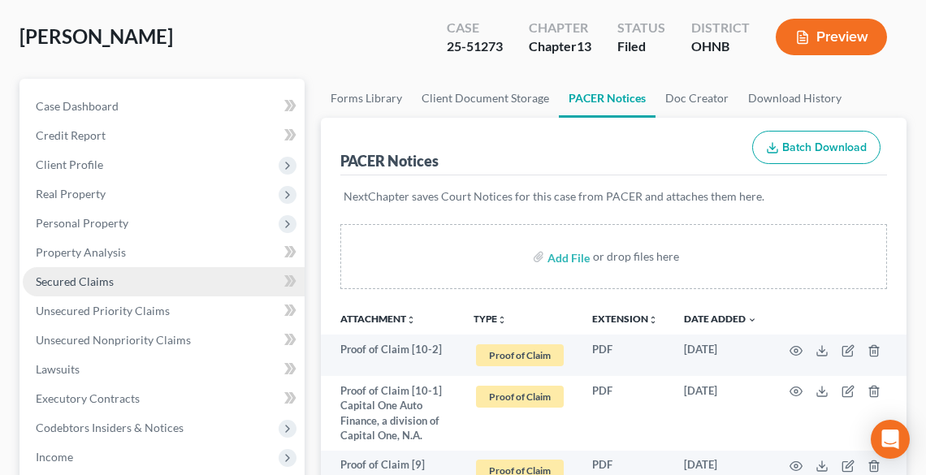
click at [75, 276] on span "Secured Claims" at bounding box center [75, 281] width 78 height 14
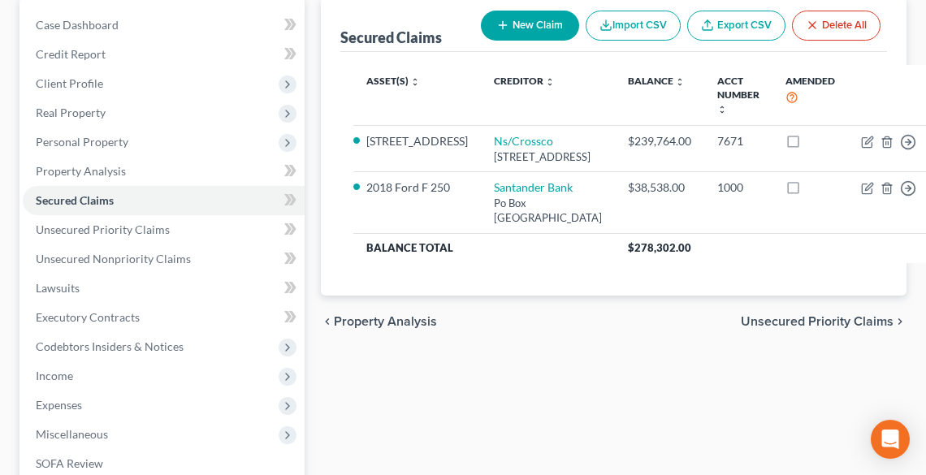
scroll to position [195, 0]
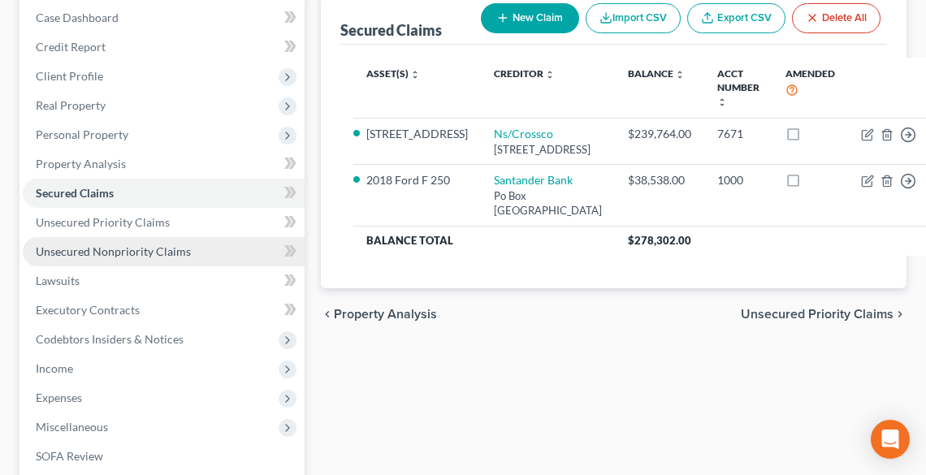
click at [107, 244] on span "Unsecured Nonpriority Claims" at bounding box center [113, 251] width 155 height 14
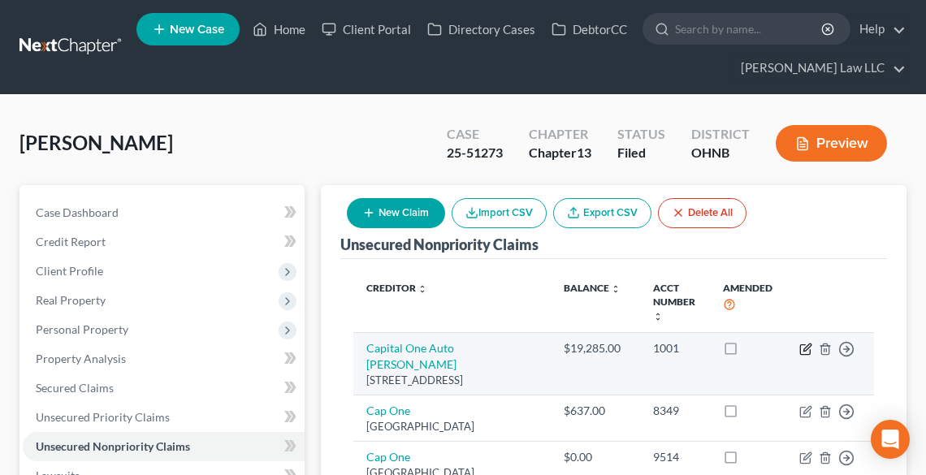
click at [804, 347] on icon "button" at bounding box center [805, 349] width 13 height 13
select select "45"
select select "0"
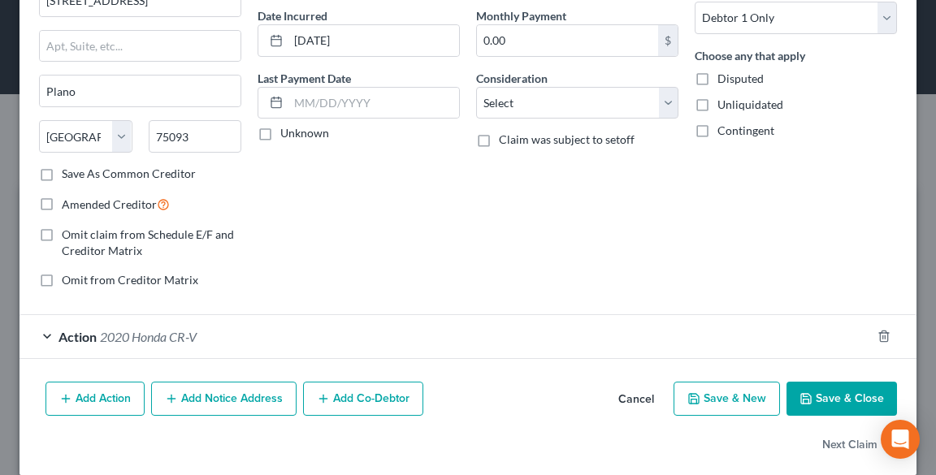
scroll to position [171, 0]
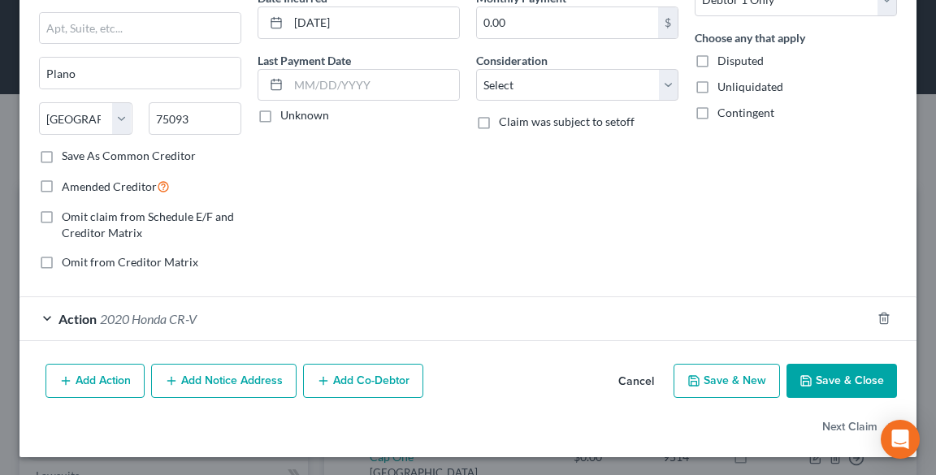
click at [142, 318] on span "2020 Honda CR-V" at bounding box center [148, 318] width 97 height 15
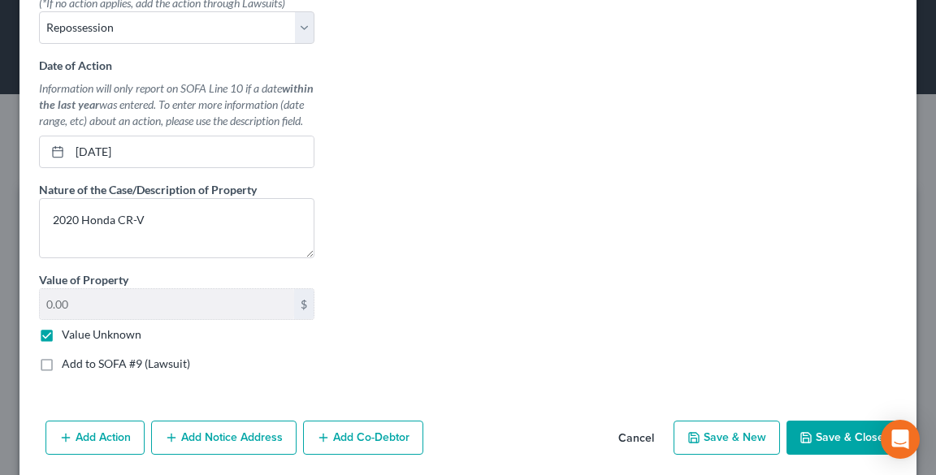
scroll to position [560, 0]
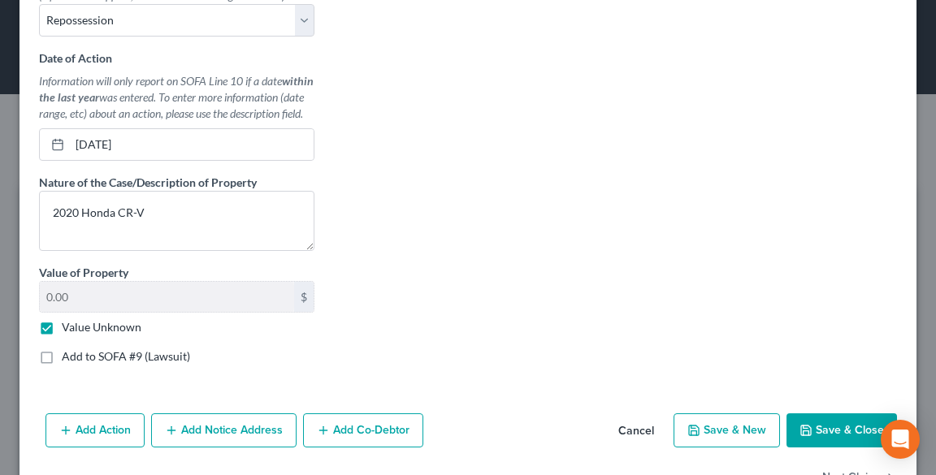
click at [833, 438] on button "Save & Close" at bounding box center [841, 430] width 110 height 34
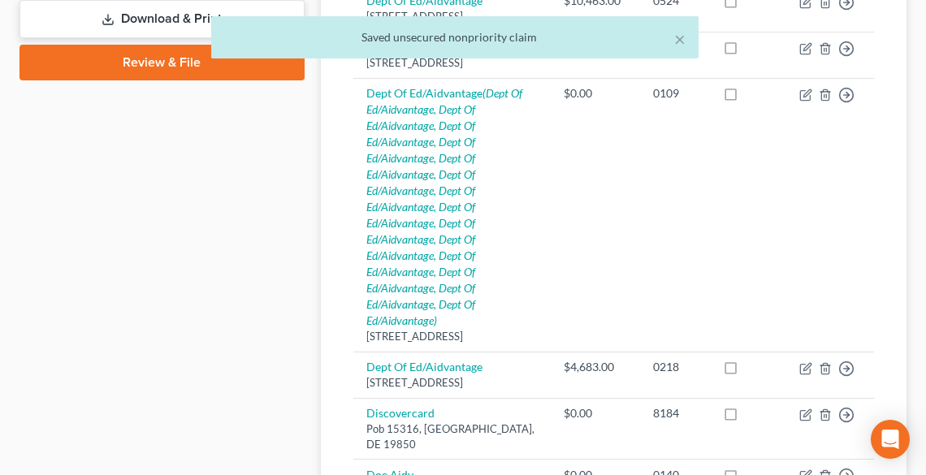
scroll to position [520, 0]
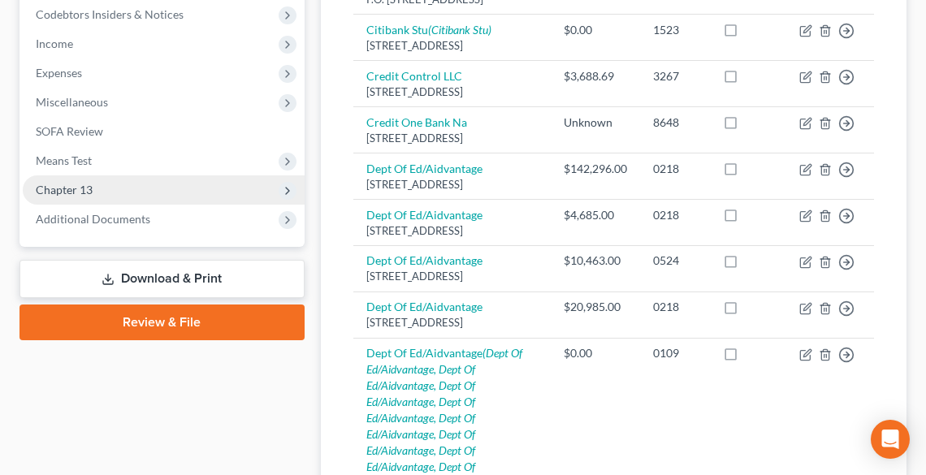
click at [76, 185] on span "Chapter 13" at bounding box center [64, 190] width 57 height 14
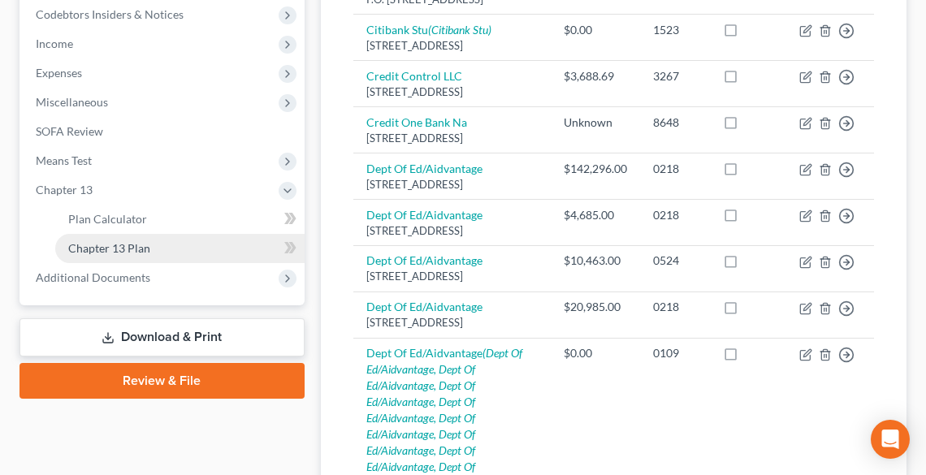
click at [116, 245] on span "Chapter 13 Plan" at bounding box center [109, 248] width 82 height 14
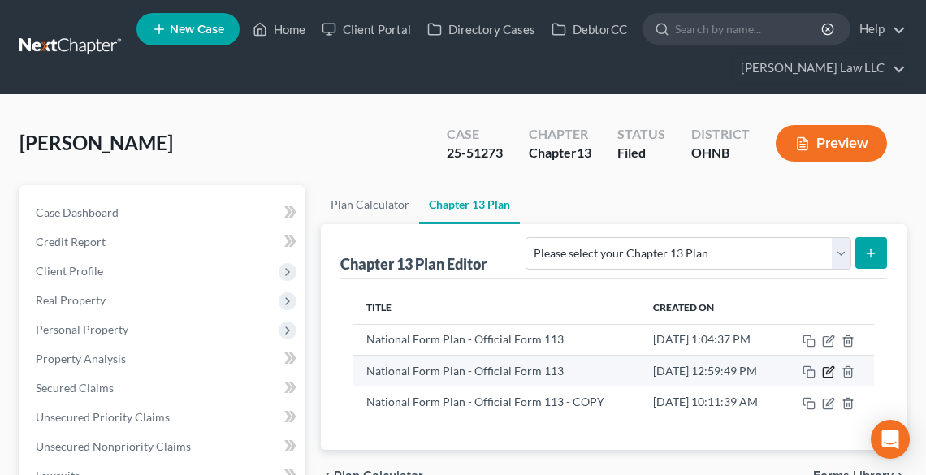
click at [828, 368] on icon "button" at bounding box center [828, 371] width 13 height 13
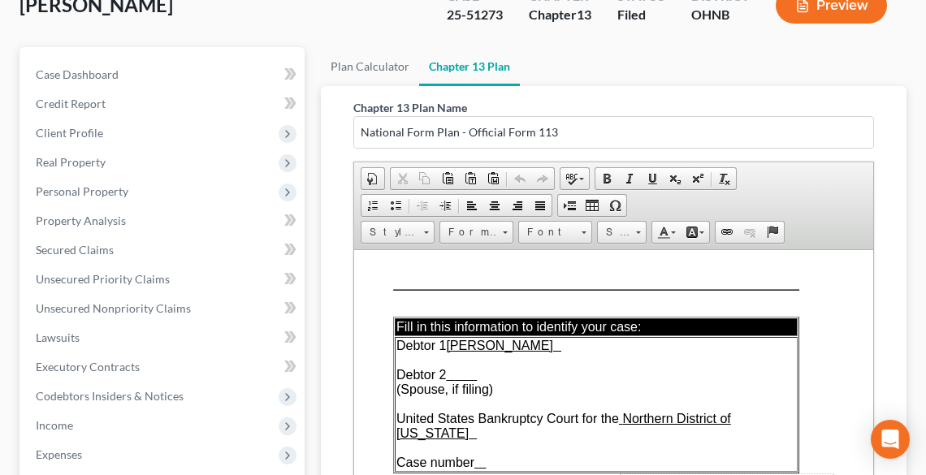
scroll to position [390, 0]
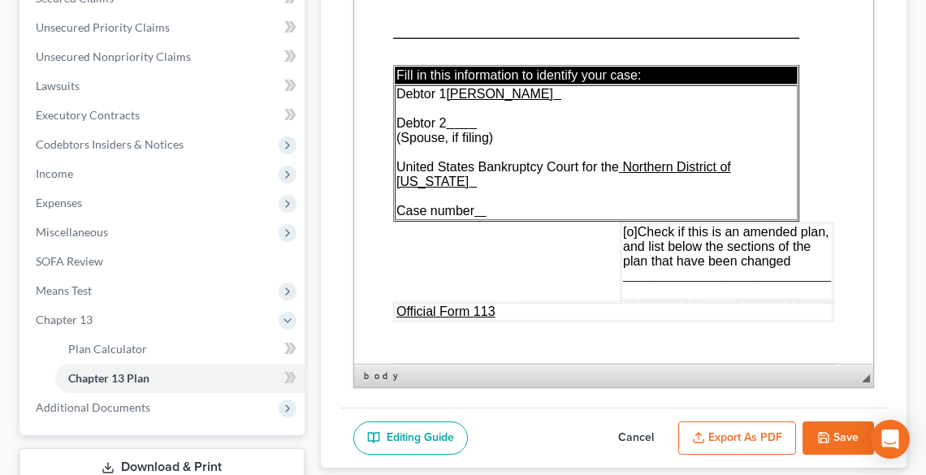
click at [625, 225] on span "[o]" at bounding box center [629, 232] width 15 height 14
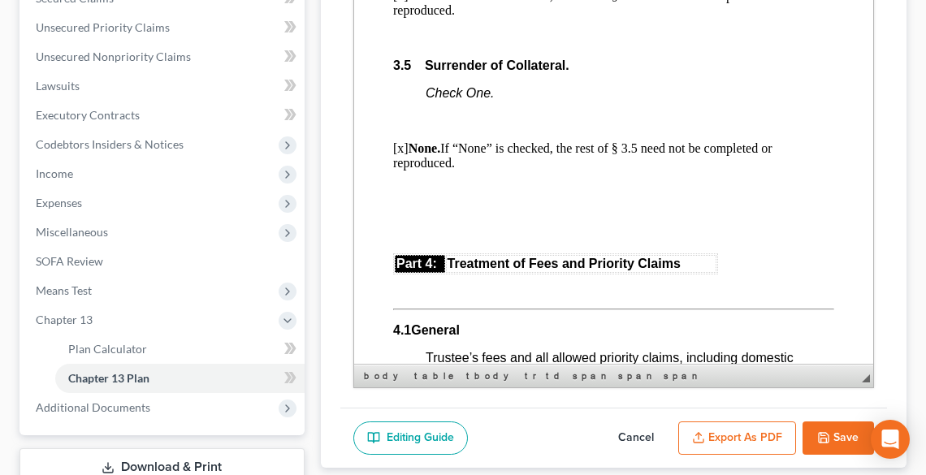
scroll to position [3443, 0]
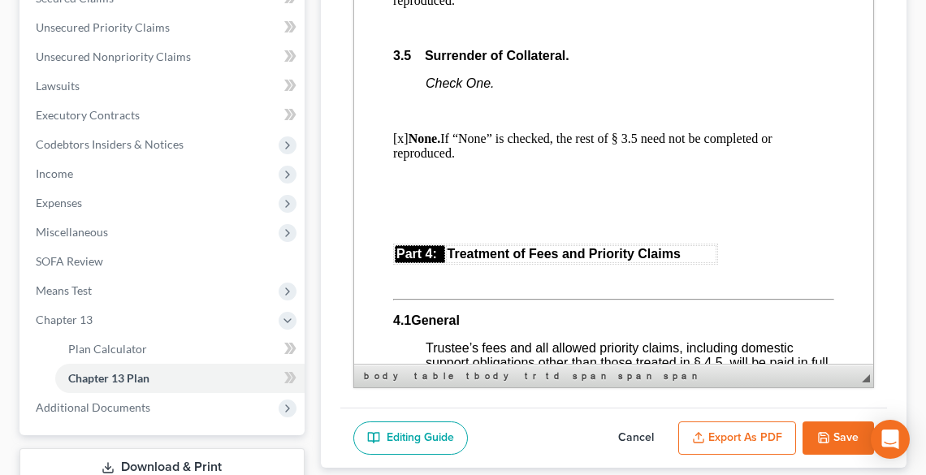
click at [626, 429] on button "Cancel" at bounding box center [635, 438] width 71 height 34
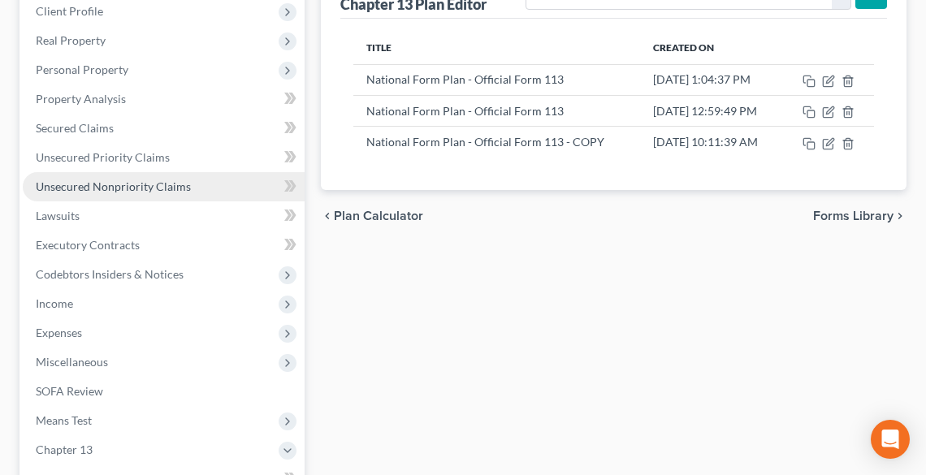
click at [85, 184] on span "Unsecured Nonpriority Claims" at bounding box center [113, 186] width 155 height 14
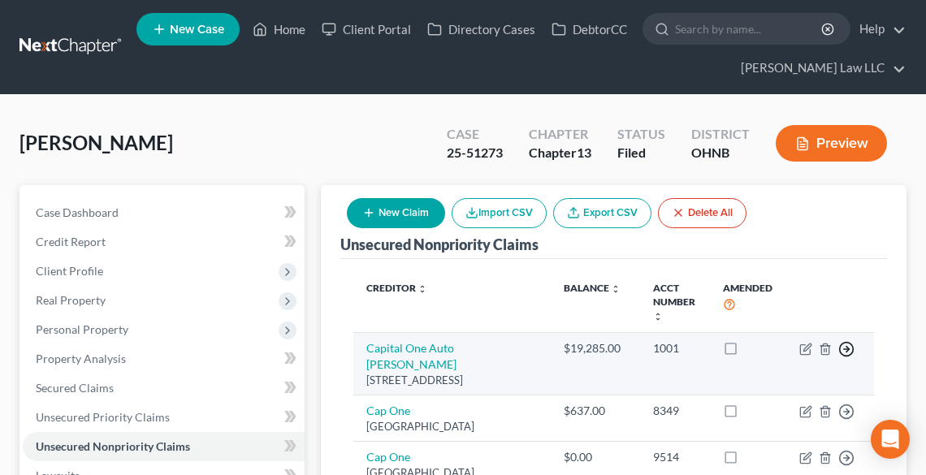
click at [843, 348] on icon "button" at bounding box center [846, 349] width 16 height 16
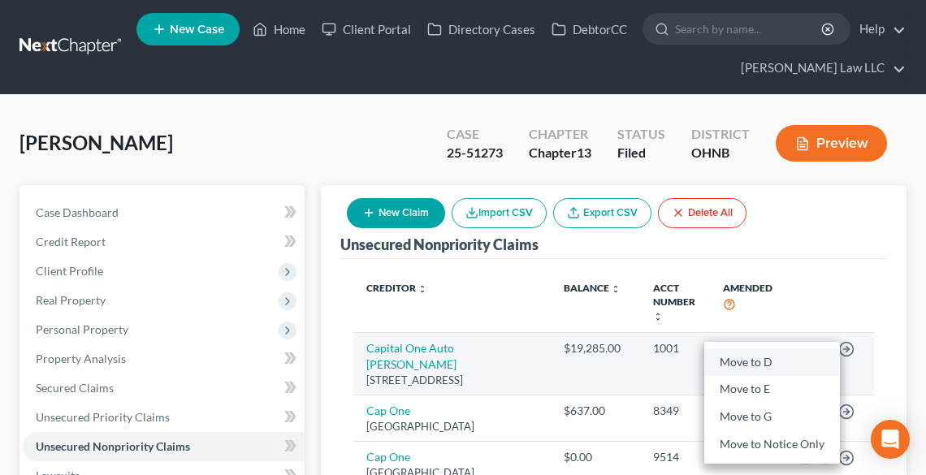
click at [776, 367] on link "Move to D" at bounding box center [772, 362] width 136 height 28
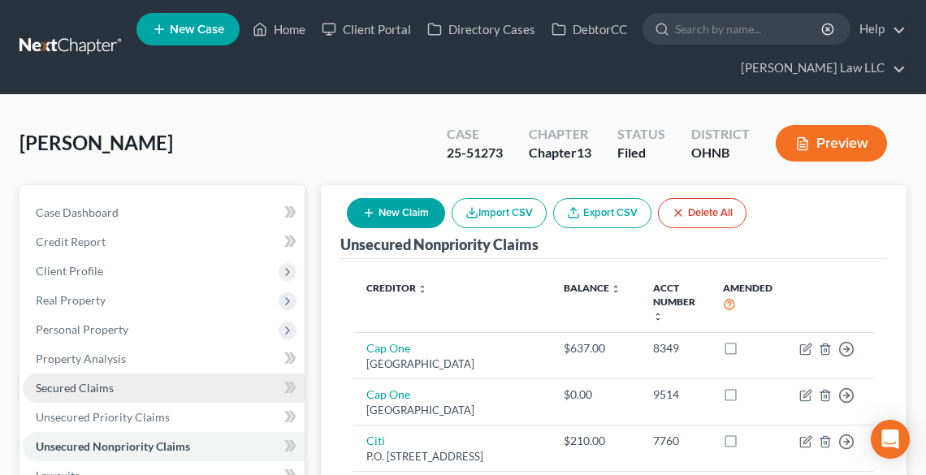
click at [115, 378] on link "Secured Claims" at bounding box center [164, 388] width 282 height 29
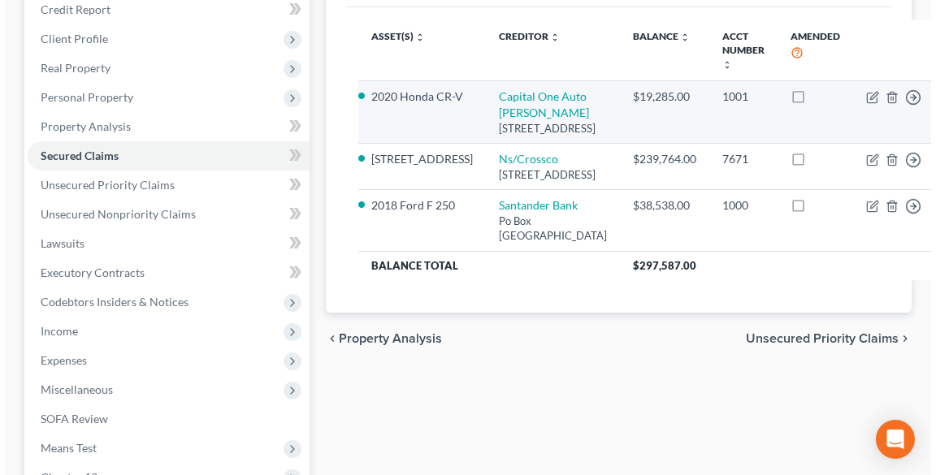
scroll to position [260, 0]
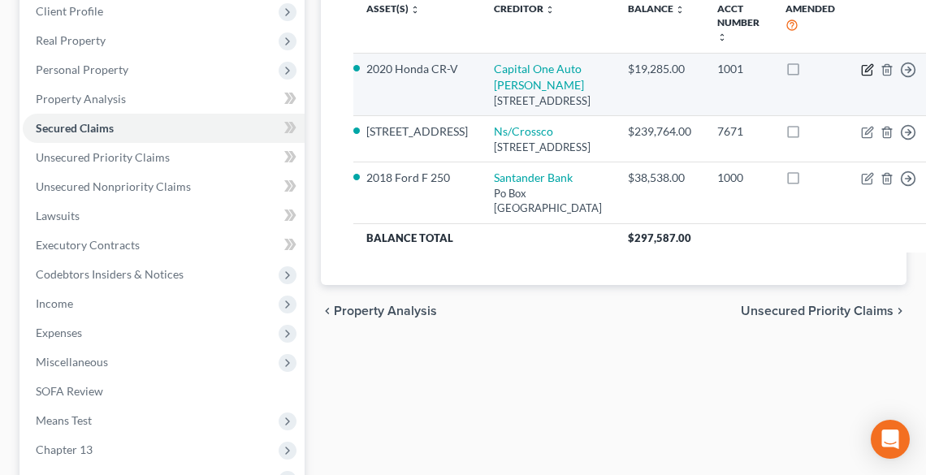
click at [861, 67] on icon "button" at bounding box center [867, 69] width 13 height 13
select select "45"
select select "0"
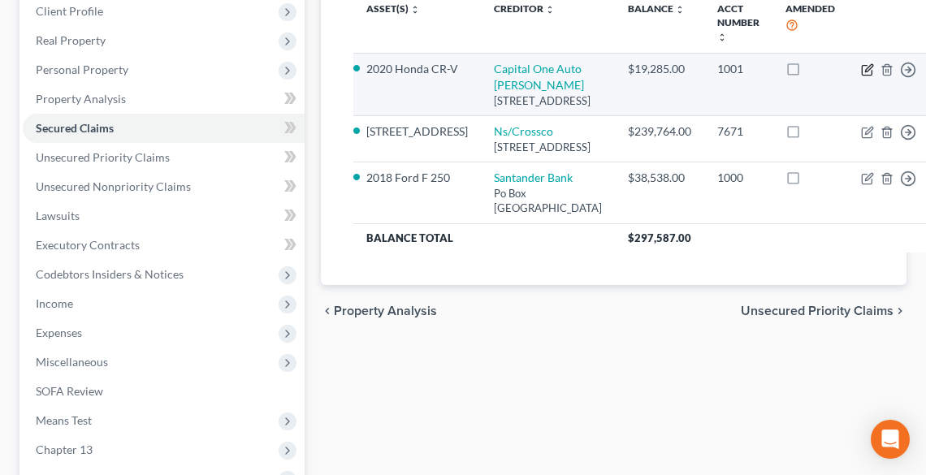
select select "0"
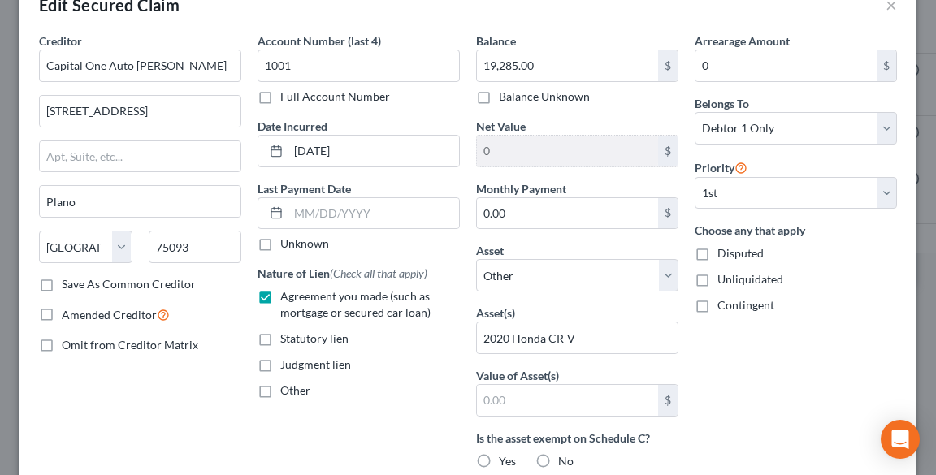
scroll to position [65, 0]
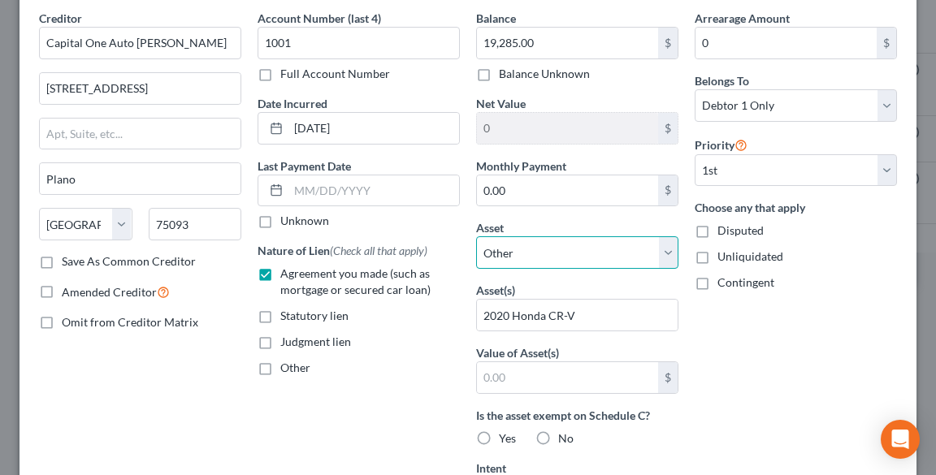
click at [506, 249] on select "Select Other Multiple Assets [STREET_ADDRESS] - $253000.0 Capital One Debtor (S…" at bounding box center [577, 252] width 202 height 32
click at [505, 249] on select "Select Other Multiple Assets [STREET_ADDRESS] - $253000.0 Capital One Debtor (S…" at bounding box center [577, 252] width 202 height 32
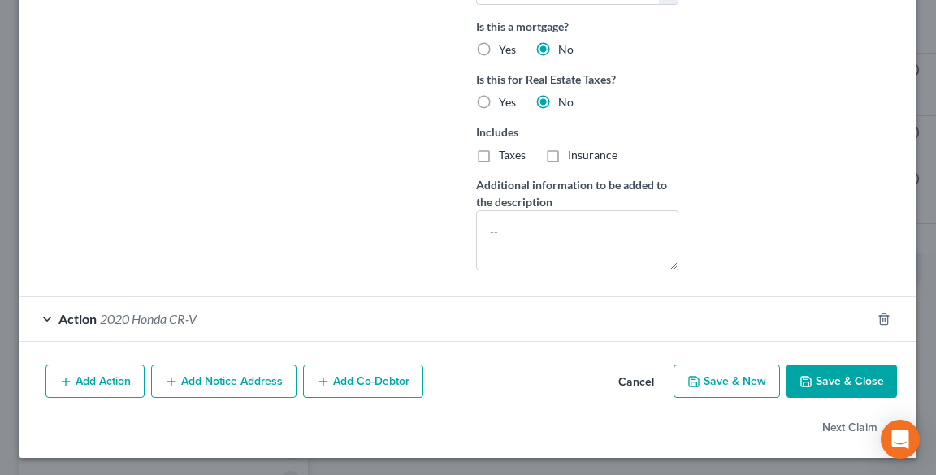
click at [839, 370] on button "Save & Close" at bounding box center [841, 382] width 110 height 34
select select
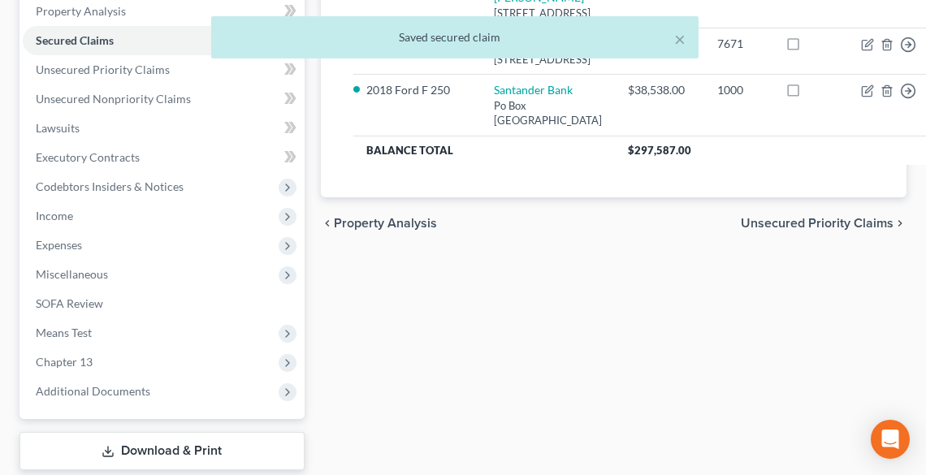
scroll to position [445, 0]
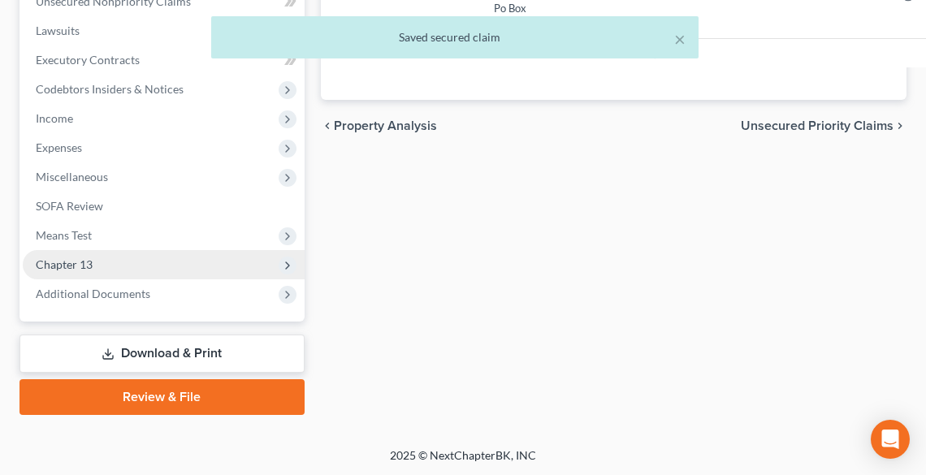
click at [76, 269] on span "Chapter 13" at bounding box center [64, 264] width 57 height 14
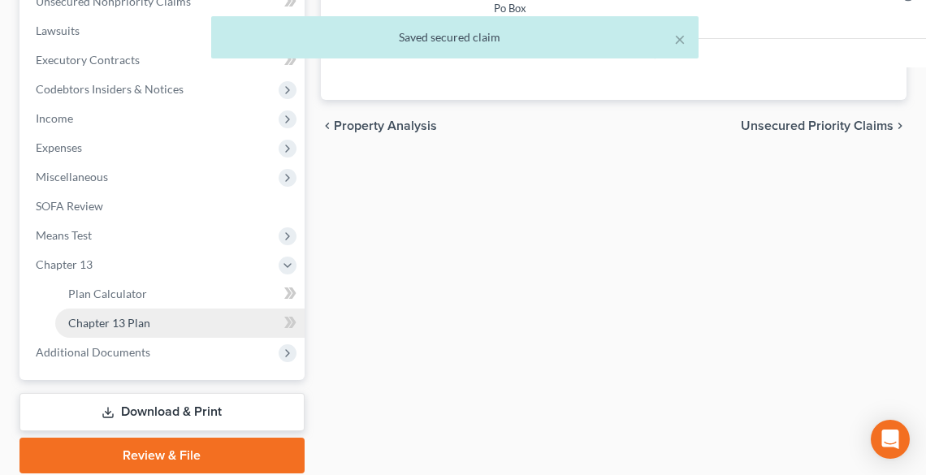
click at [107, 316] on span "Chapter 13 Plan" at bounding box center [109, 323] width 82 height 14
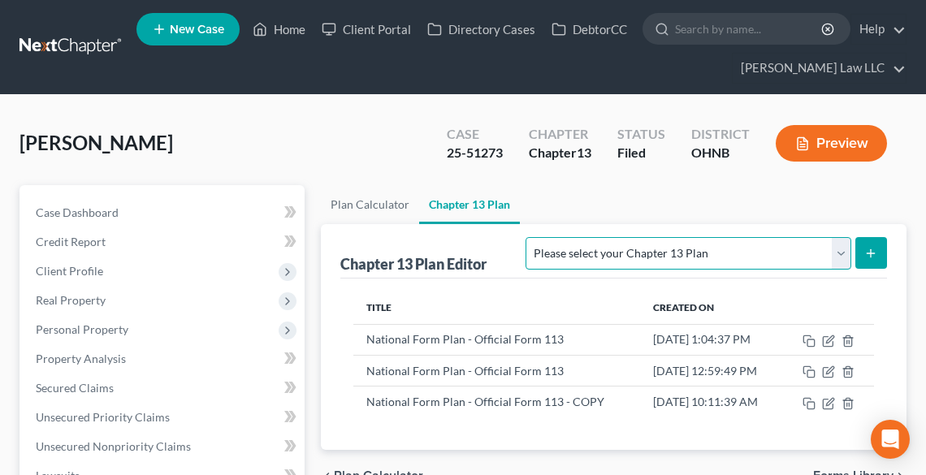
click at [732, 253] on select "Please select your Chapter 13 Plan National Form Plan - Official Form 113 North…" at bounding box center [687, 253] width 325 height 32
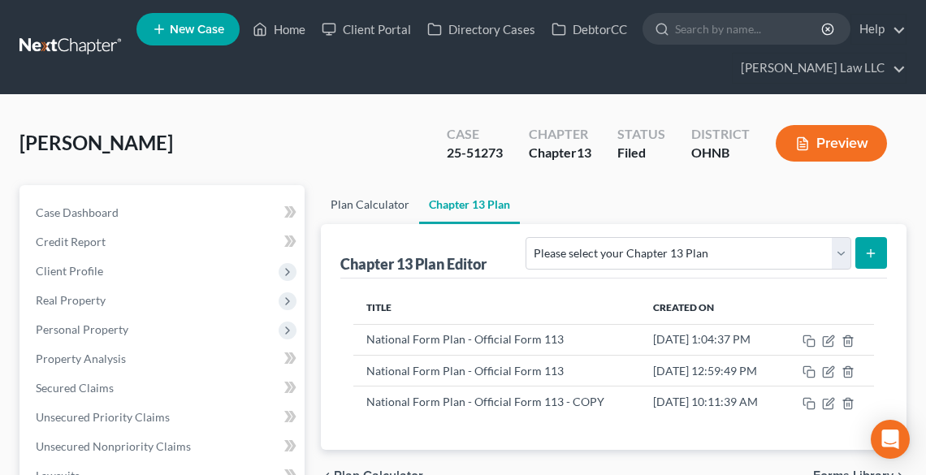
click at [348, 205] on link "Plan Calculator" at bounding box center [370, 204] width 98 height 39
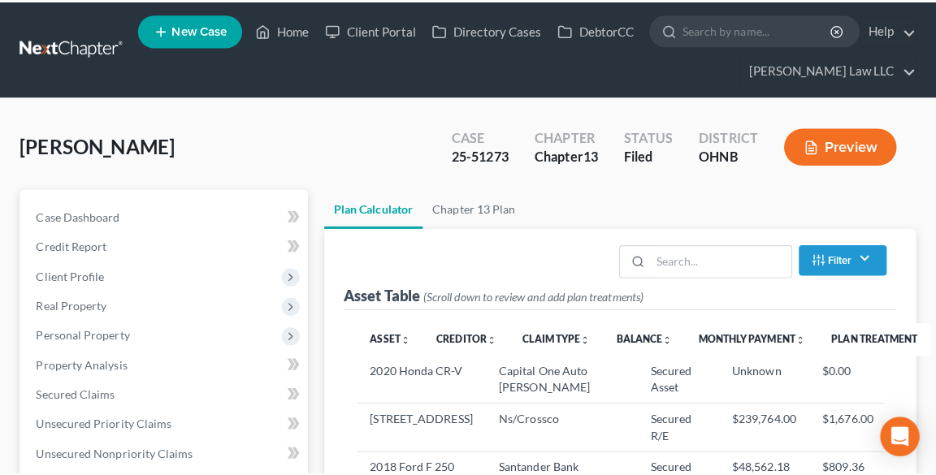
scroll to position [325, 0]
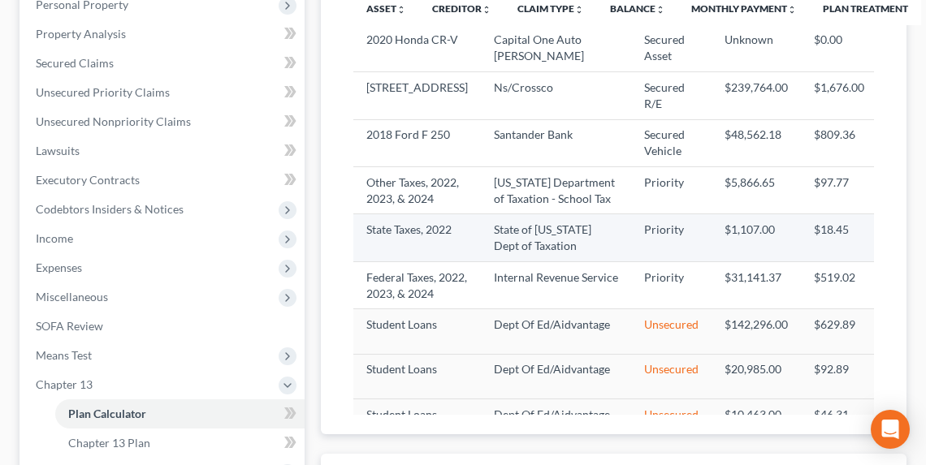
select select "59"
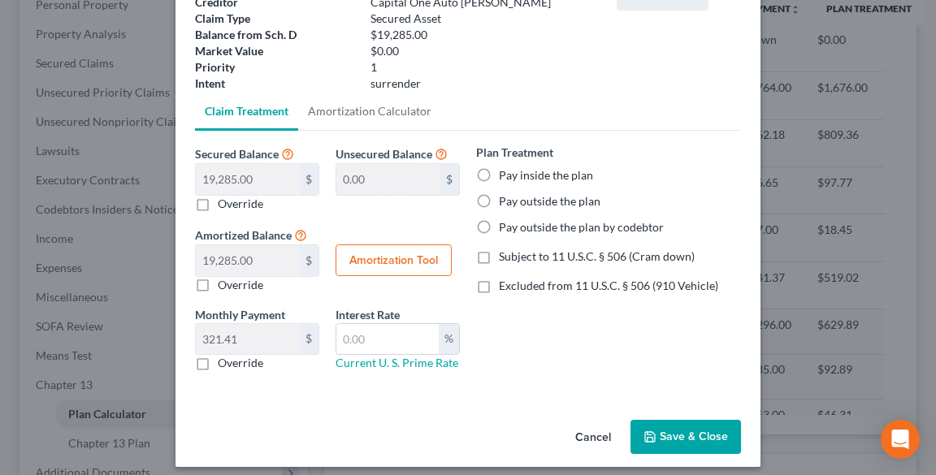
scroll to position [0, 0]
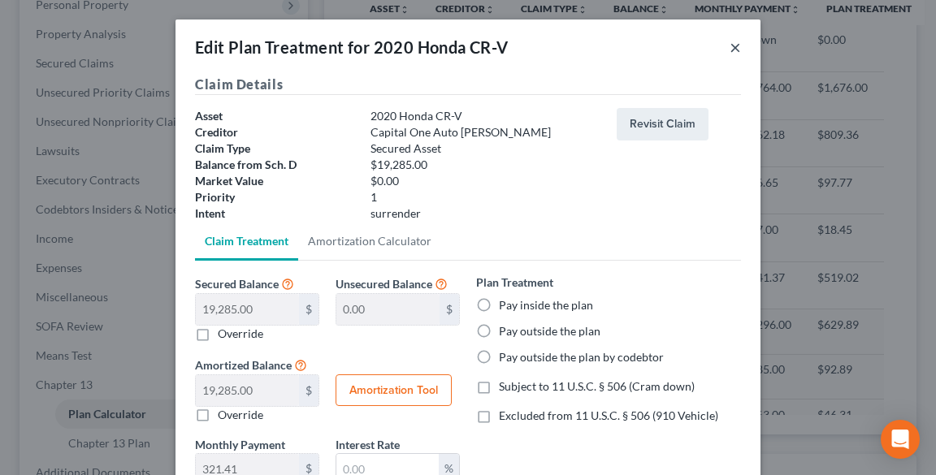
click at [731, 55] on button "×" at bounding box center [734, 46] width 11 height 19
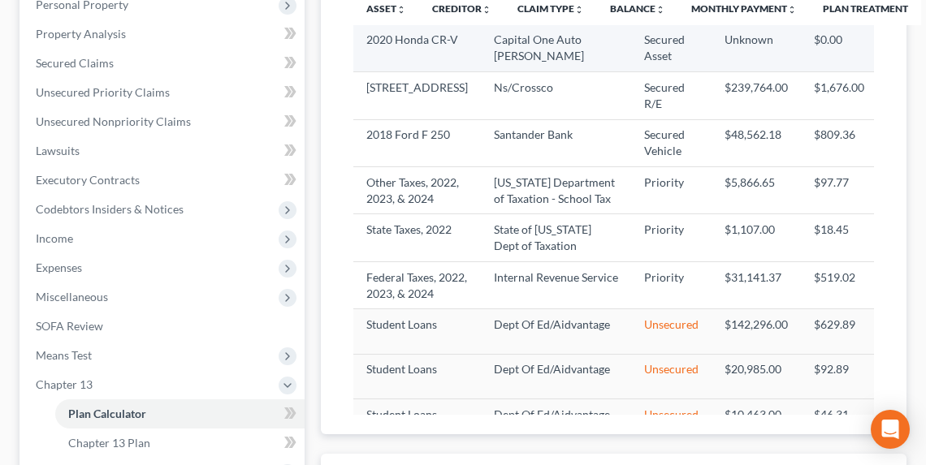
click at [903, 47] on icon "button" at bounding box center [909, 47] width 13 height 13
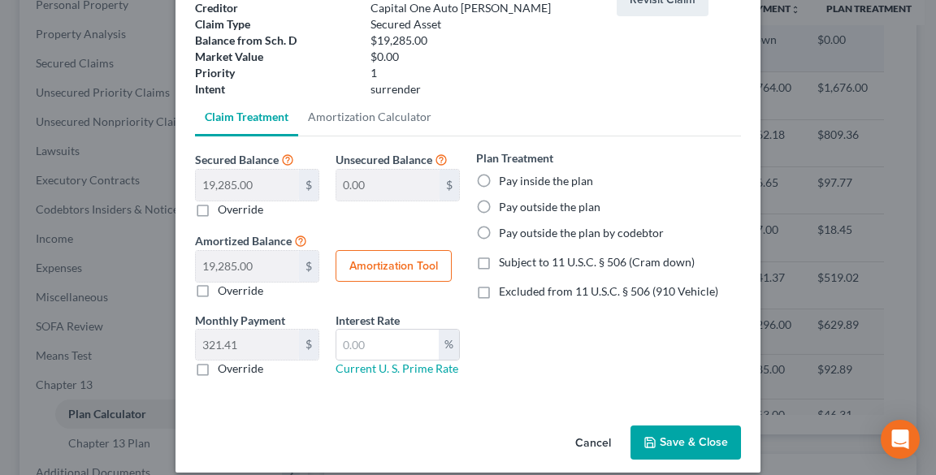
scroll to position [130, 0]
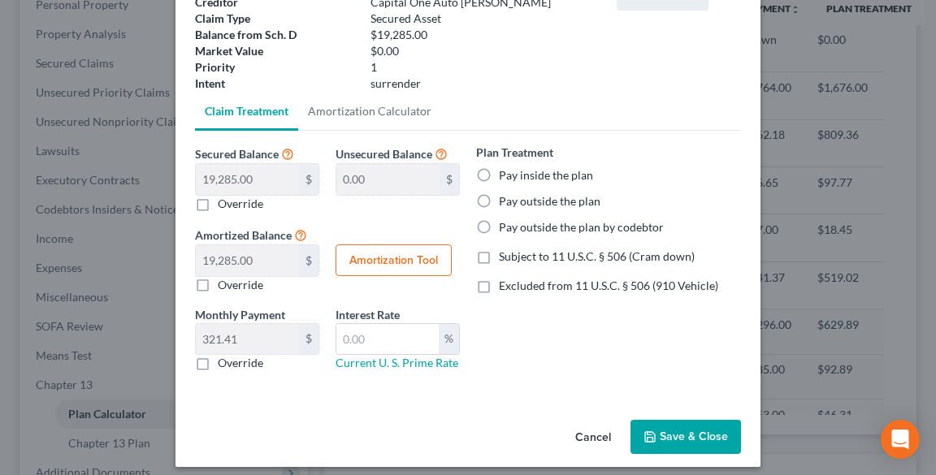
click at [218, 200] on label "Override" at bounding box center [240, 204] width 45 height 16
click at [224, 200] on input "Override" at bounding box center [229, 201] width 11 height 11
checkbox input "true"
click at [504, 171] on label "Pay inside the plan" at bounding box center [546, 175] width 94 height 16
click at [505, 171] on input "Pay inside the plan" at bounding box center [510, 172] width 11 height 11
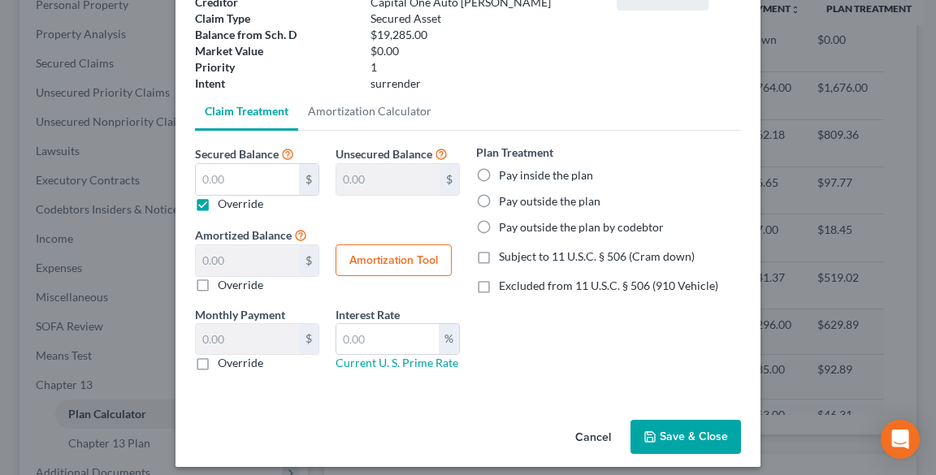
radio input "true"
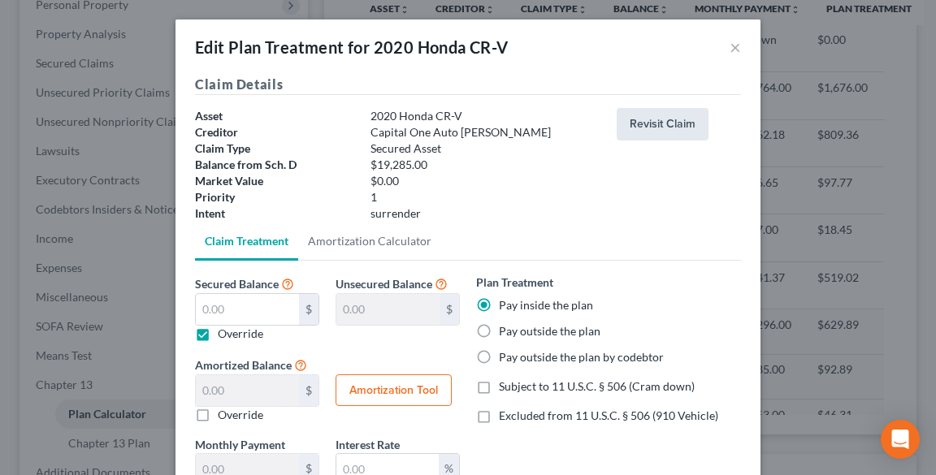
click at [676, 117] on button "Revisit Claim" at bounding box center [662, 124] width 92 height 32
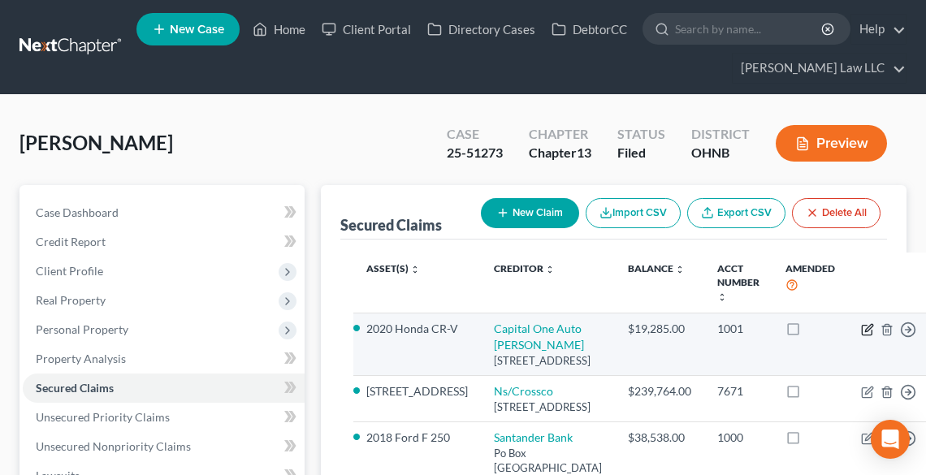
click at [861, 325] on icon "button" at bounding box center [867, 329] width 13 height 13
select select "45"
select select "0"
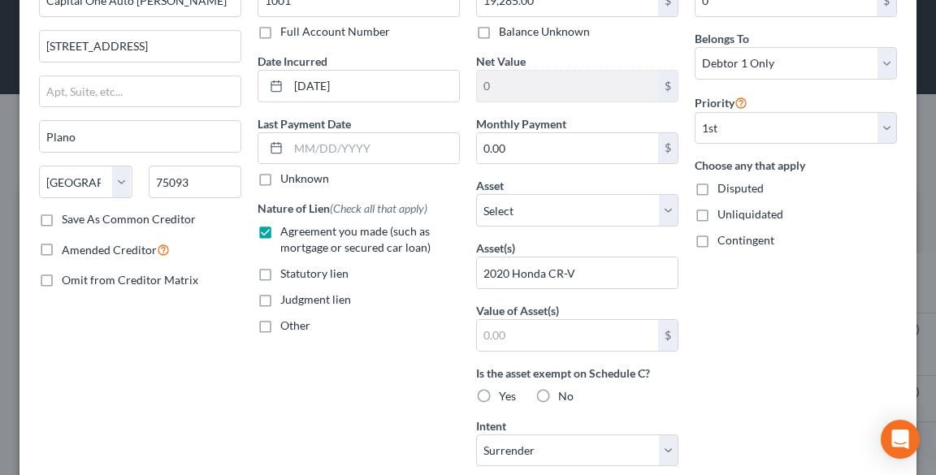
scroll to position [130, 0]
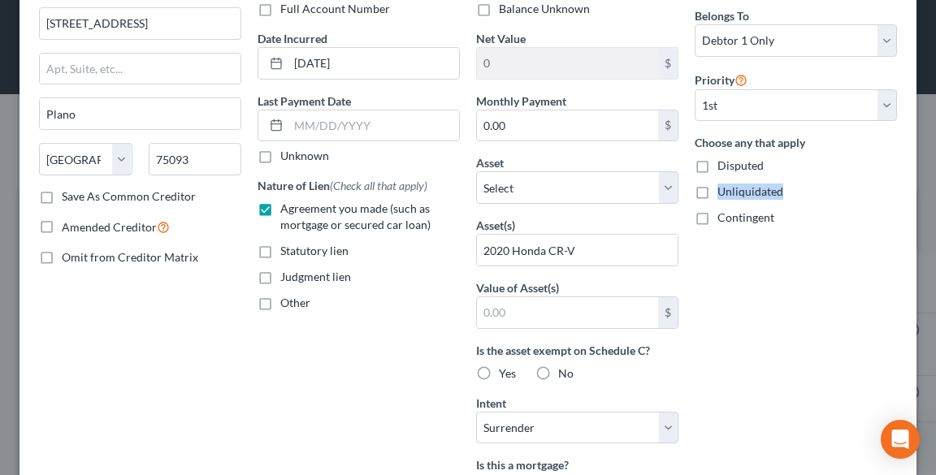
drag, startPoint x: 776, startPoint y: 195, endPoint x: 711, endPoint y: 195, distance: 65.0
click at [711, 195] on div "Unliquidated" at bounding box center [795, 192] width 202 height 16
copy span "Unliquidated"
click at [717, 188] on label "Unliquidated" at bounding box center [750, 192] width 66 height 16
click at [724, 188] on input "Unliquidated" at bounding box center [729, 189] width 11 height 11
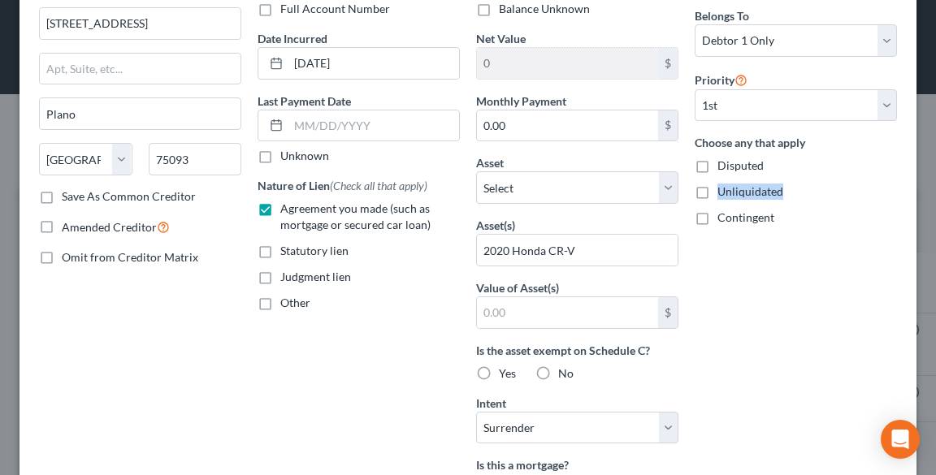
checkbox input "true"
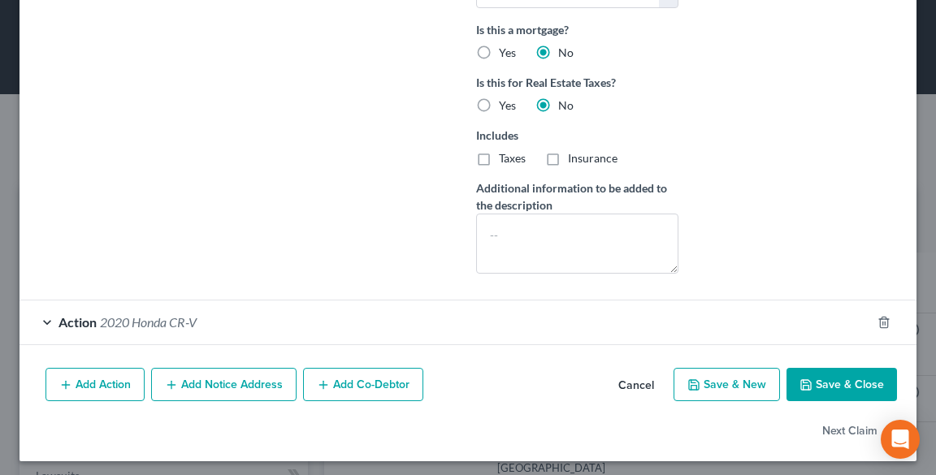
scroll to position [568, 0]
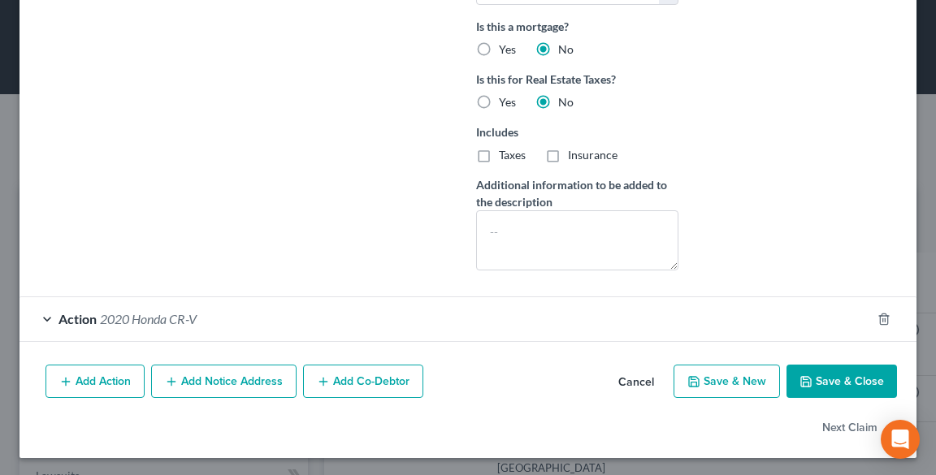
click at [854, 377] on button "Save & Close" at bounding box center [841, 382] width 110 height 34
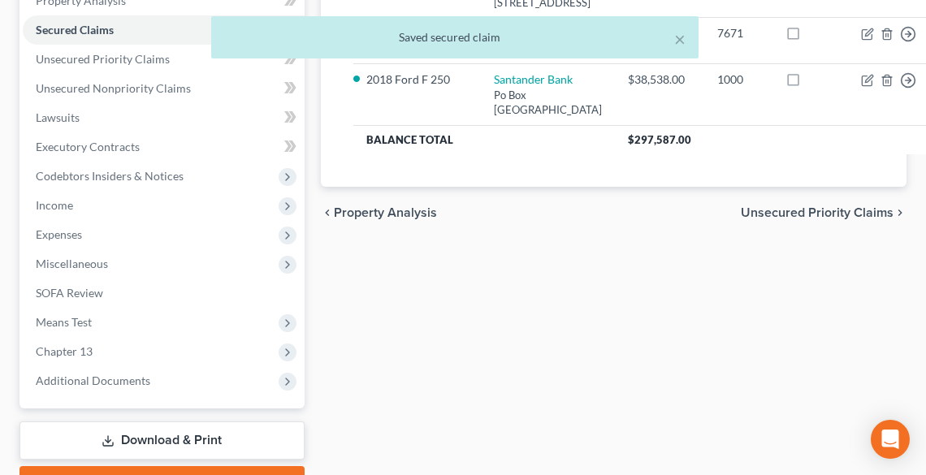
scroll to position [445, 0]
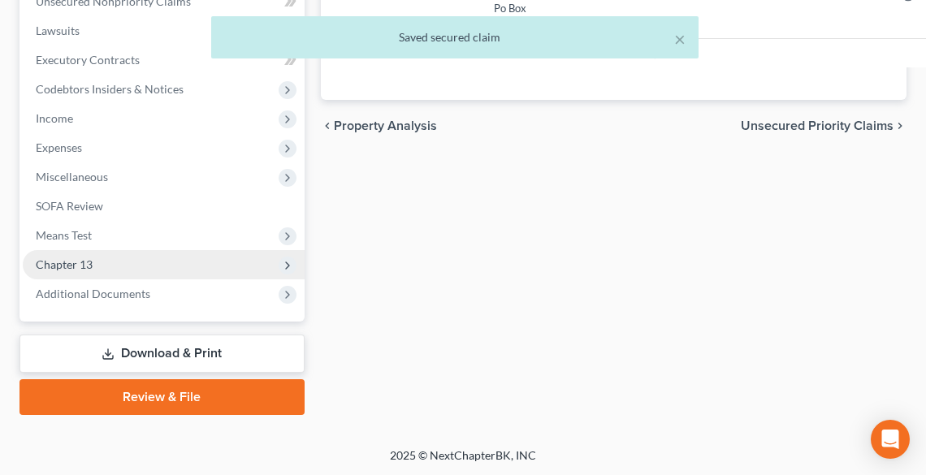
click at [57, 261] on span "Chapter 13" at bounding box center [64, 264] width 57 height 14
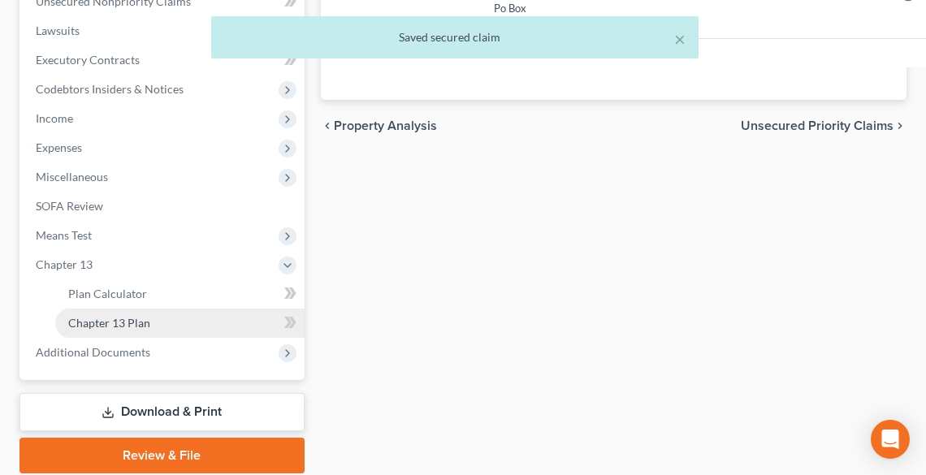
click at [136, 331] on link "Chapter 13 Plan" at bounding box center [179, 323] width 249 height 29
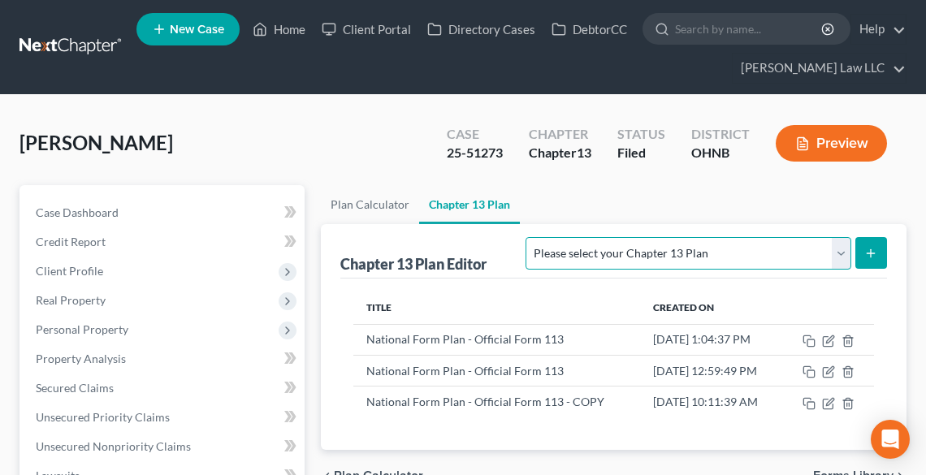
click at [832, 250] on select "Please select your Chapter 13 Plan National Form Plan - Official Form 113 North…" at bounding box center [687, 253] width 325 height 32
select select "0"
click at [621, 237] on select "Please select your Chapter 13 Plan National Form Plan - Official Form 113 North…" at bounding box center [687, 253] width 325 height 32
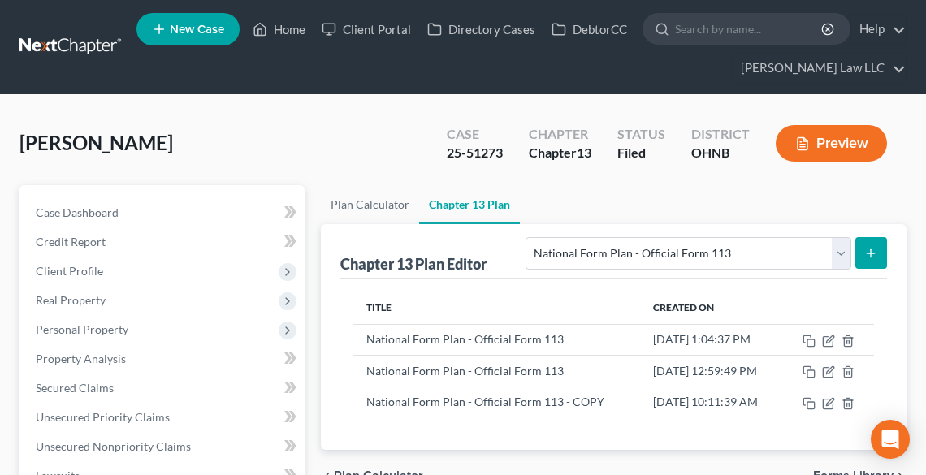
click at [871, 254] on icon "submit" at bounding box center [870, 253] width 13 height 13
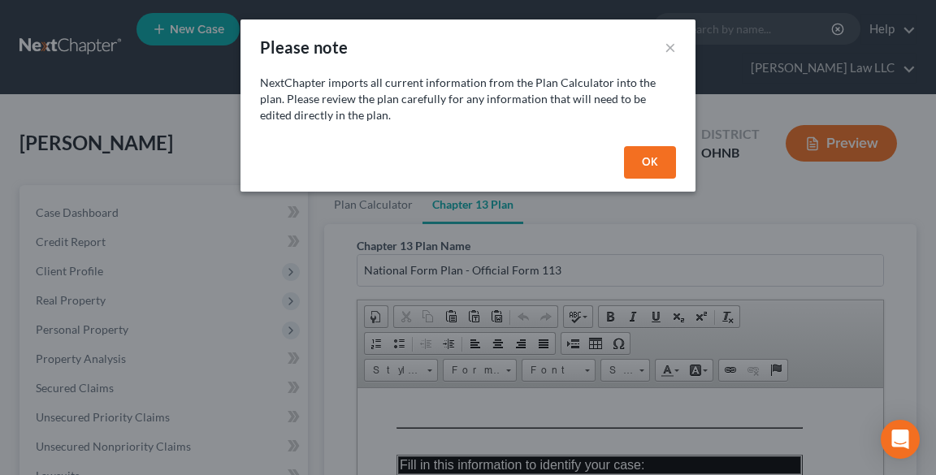
click at [663, 170] on button "OK" at bounding box center [650, 162] width 52 height 32
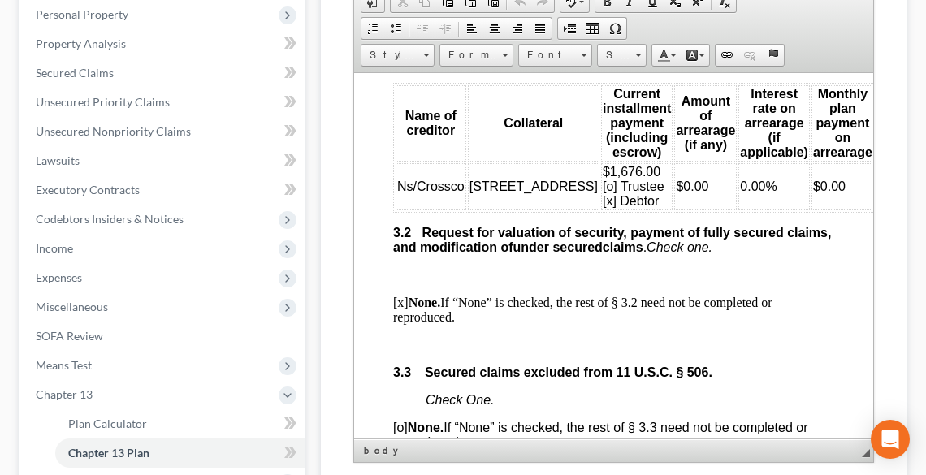
scroll to position [2351, 0]
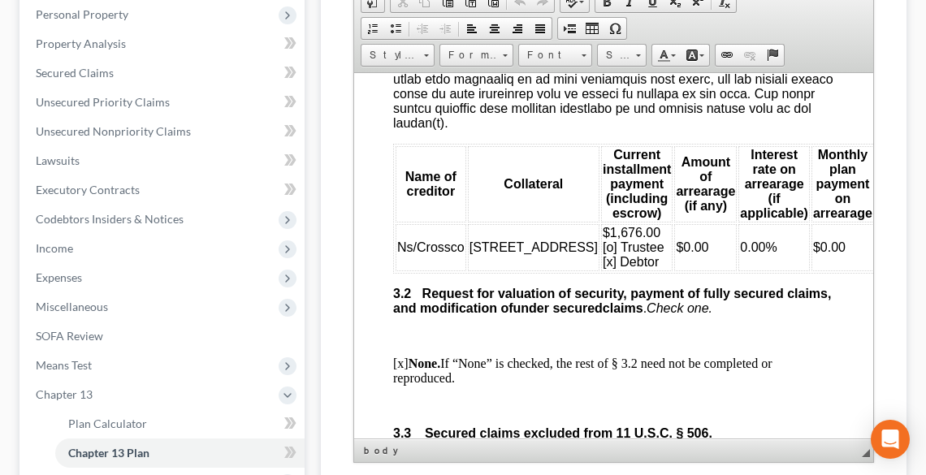
click at [415, 253] on span "Ns/Crossco" at bounding box center [429, 247] width 67 height 14
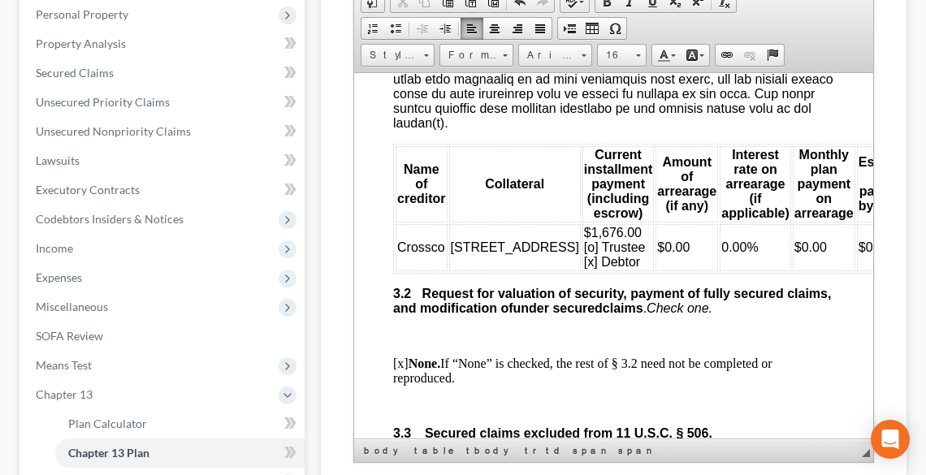
click at [441, 253] on span "Crossco" at bounding box center [420, 247] width 48 height 14
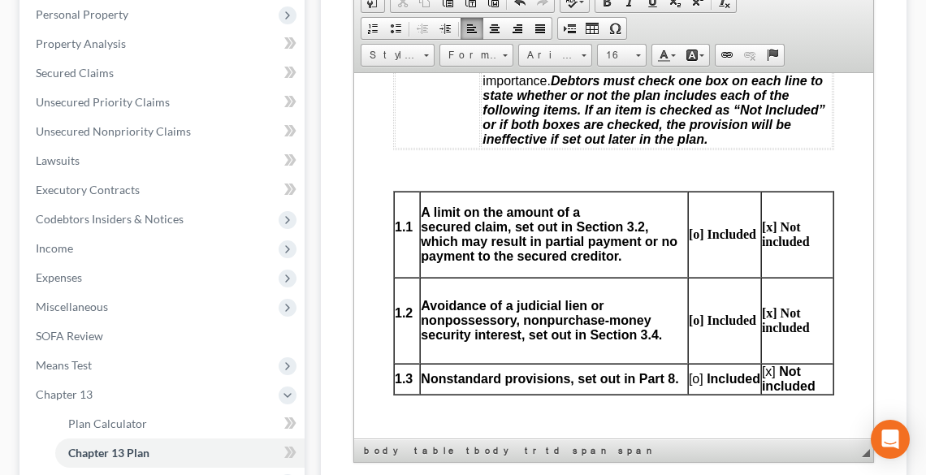
scroll to position [792, 0]
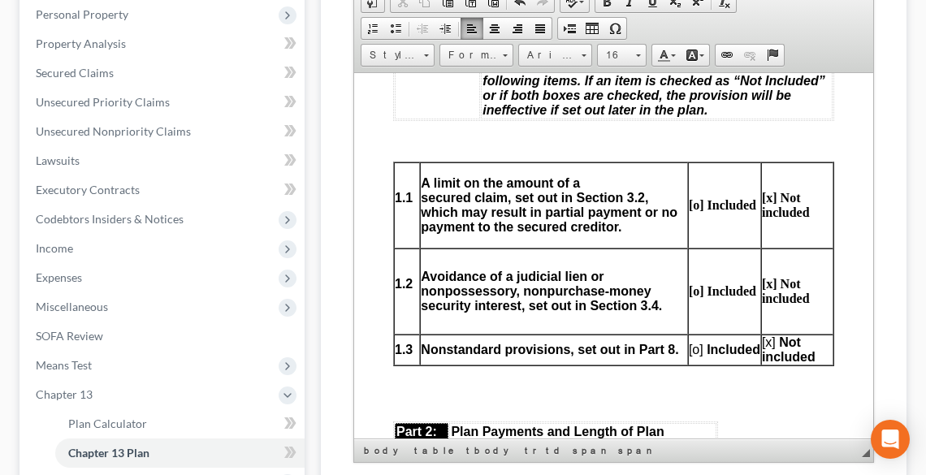
click at [688, 348] on span "[o]" at bounding box center [695, 349] width 15 height 14
click at [761, 339] on span "[x]" at bounding box center [768, 342] width 14 height 14
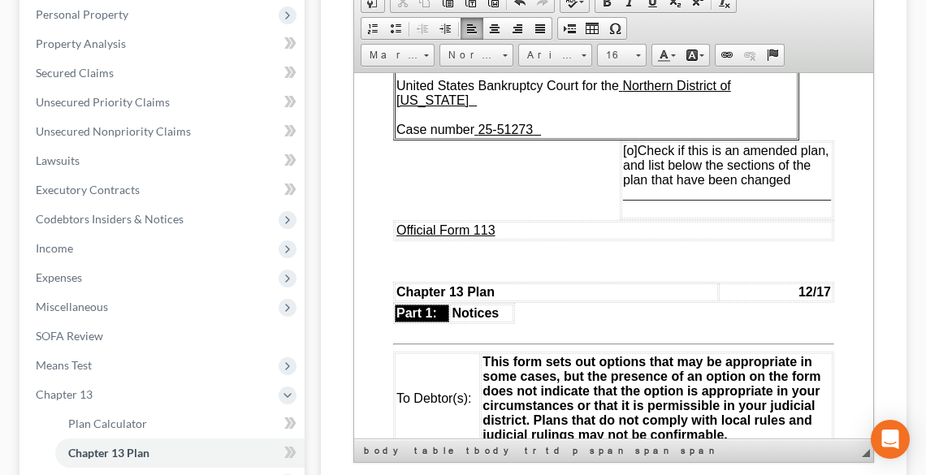
scroll to position [142, 0]
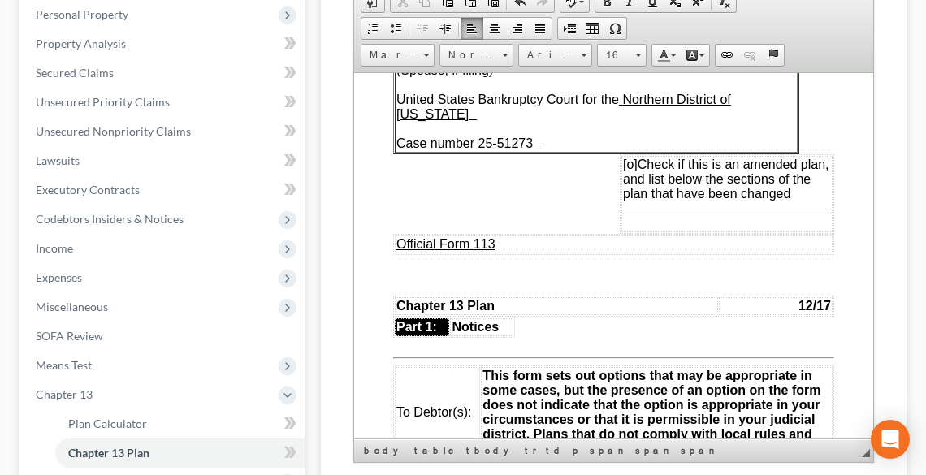
click at [622, 157] on span "[o]" at bounding box center [629, 164] width 15 height 14
drag, startPoint x: 624, startPoint y: 197, endPoint x: 802, endPoint y: 195, distance: 177.9
click at [802, 201] on span "________________________________" at bounding box center [726, 208] width 208 height 14
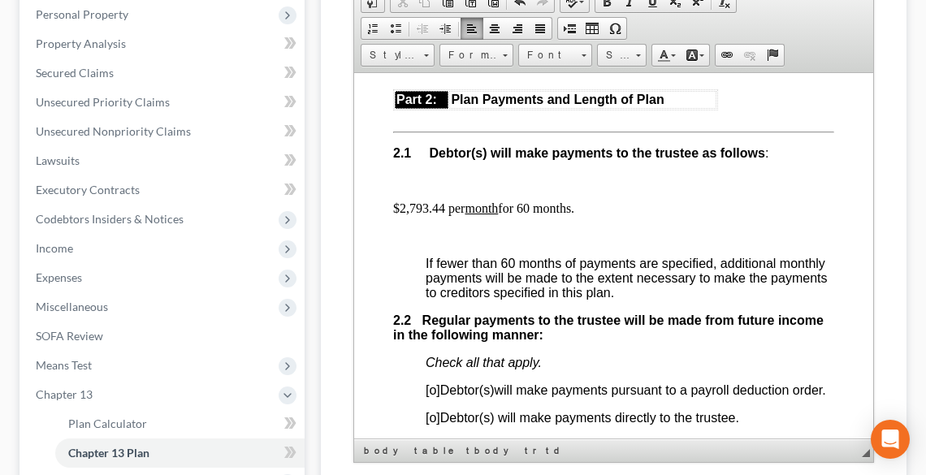
scroll to position [1312, 0]
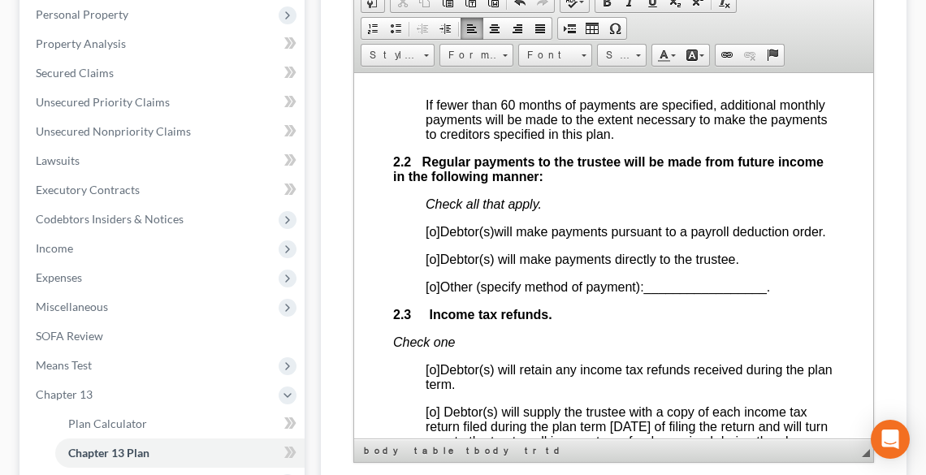
click at [432, 232] on span "[o]" at bounding box center [432, 231] width 15 height 14
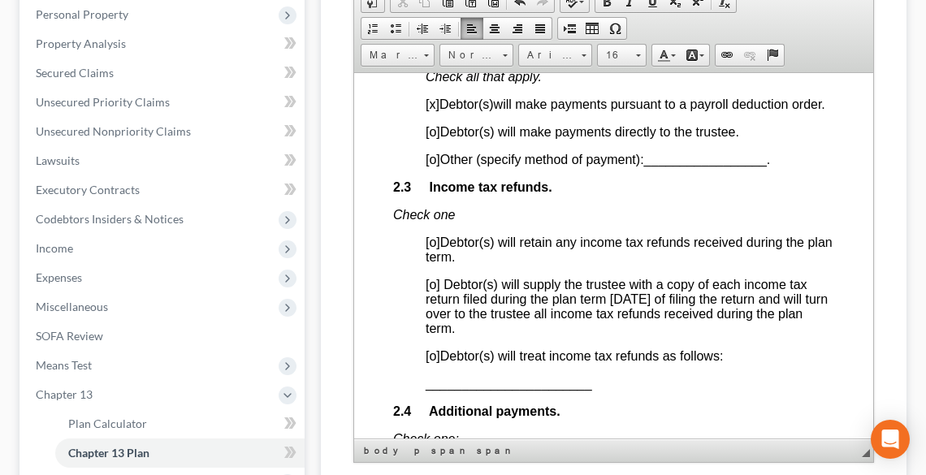
scroll to position [1442, 0]
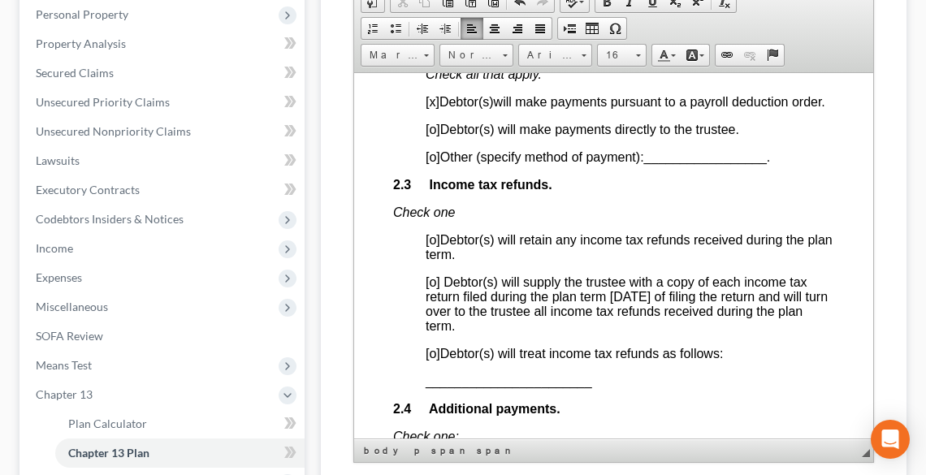
click at [435, 360] on span "[o]" at bounding box center [432, 353] width 15 height 14
click at [428, 387] on span "_______________________" at bounding box center [508, 381] width 166 height 14
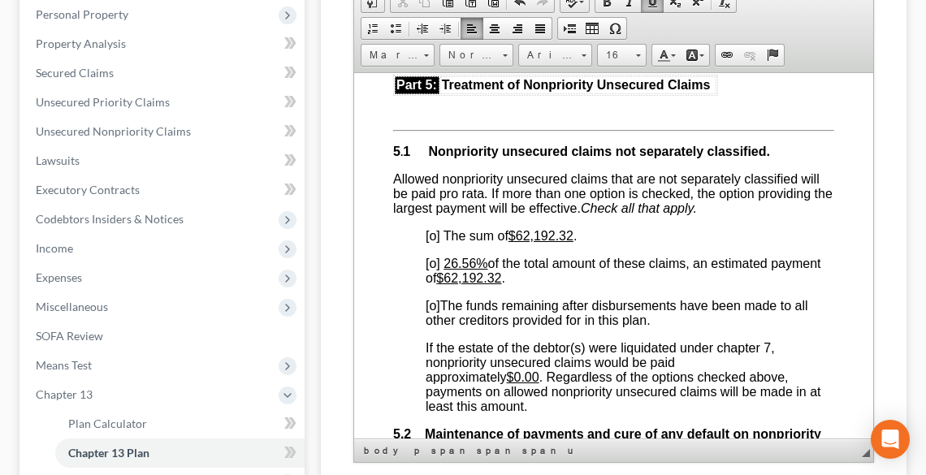
scroll to position [4625, 0]
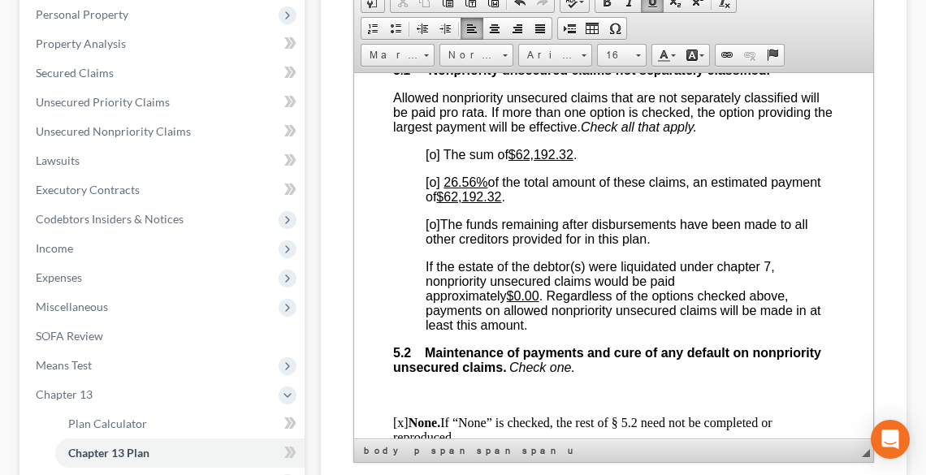
click at [434, 231] on span "[o]" at bounding box center [432, 224] width 15 height 14
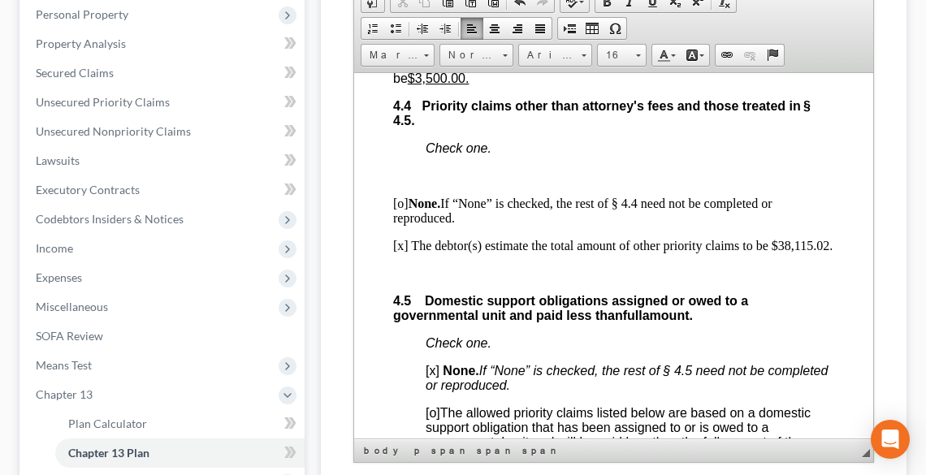
scroll to position [4040, 0]
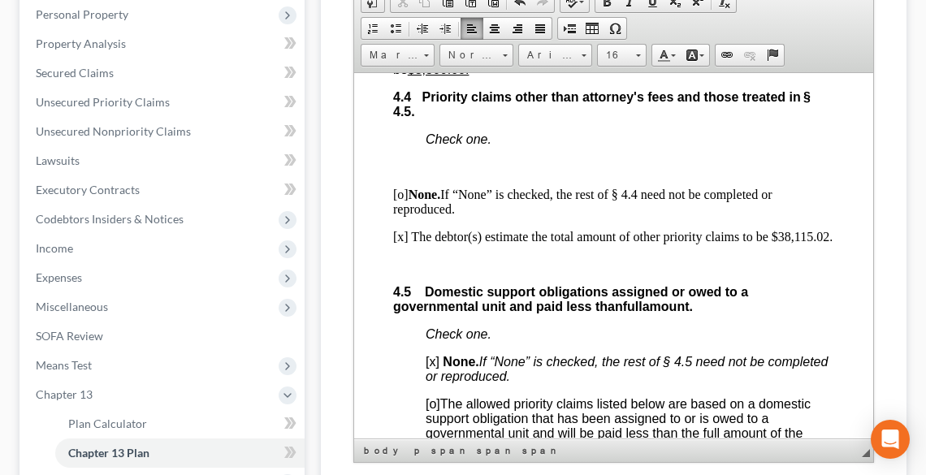
click at [430, 119] on p "4.4 Priority claims other than attorney's fees and those treated in § 4.5." at bounding box center [612, 103] width 441 height 29
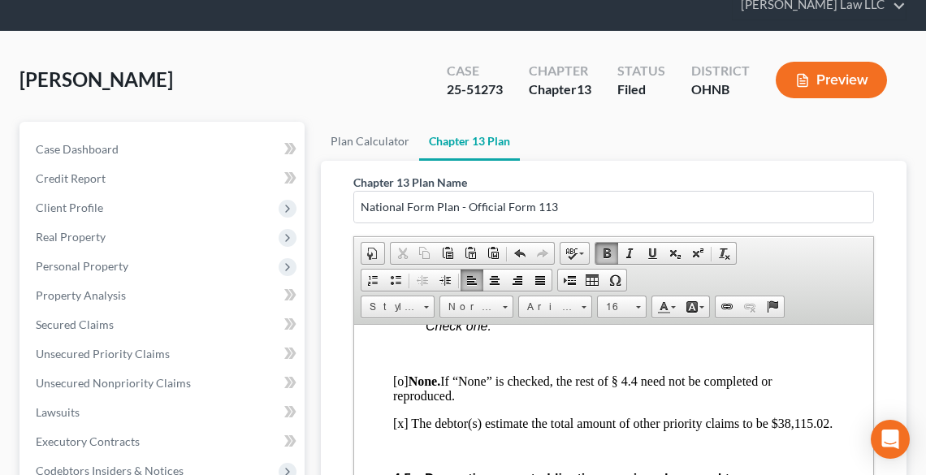
scroll to position [0, 0]
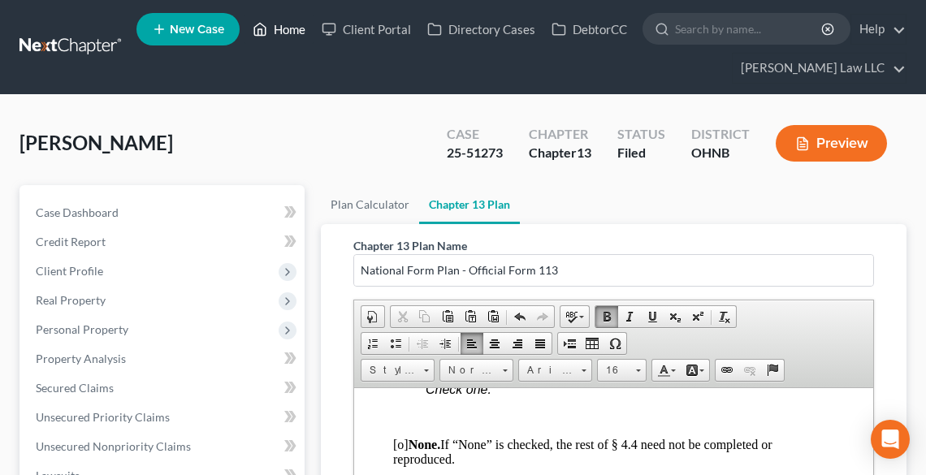
click at [288, 29] on link "Home" at bounding box center [278, 29] width 69 height 29
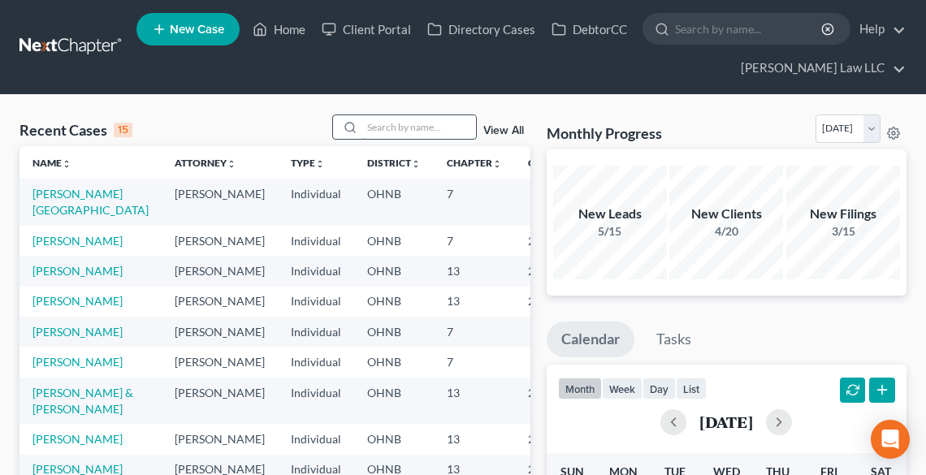
click at [401, 125] on input "search" at bounding box center [419, 127] width 114 height 24
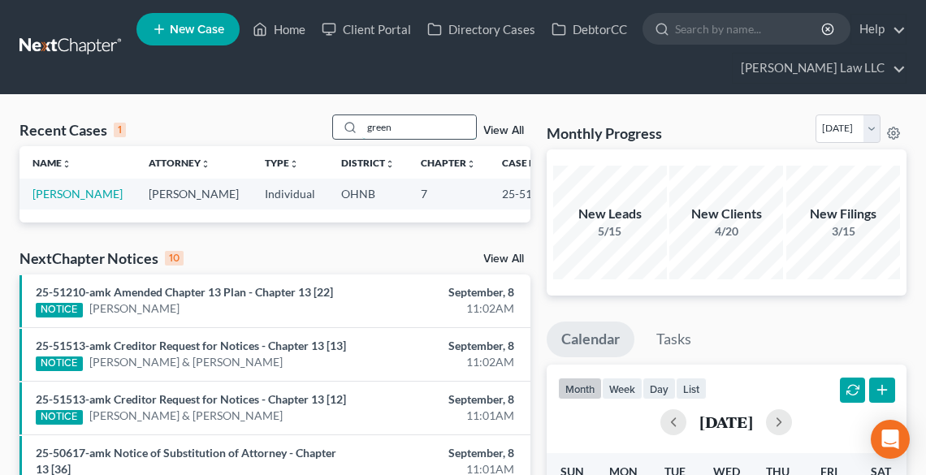
drag, startPoint x: 396, startPoint y: 133, endPoint x: 330, endPoint y: 134, distance: 66.6
click at [332, 134] on div "green" at bounding box center [404, 127] width 145 height 25
type input "[GEOGRAPHIC_DATA]"
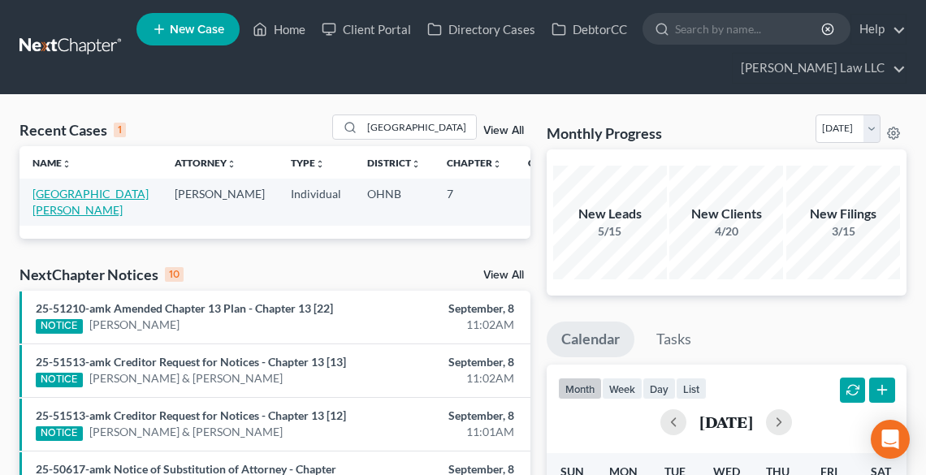
click at [45, 199] on link "[GEOGRAPHIC_DATA][PERSON_NAME]" at bounding box center [90, 202] width 116 height 30
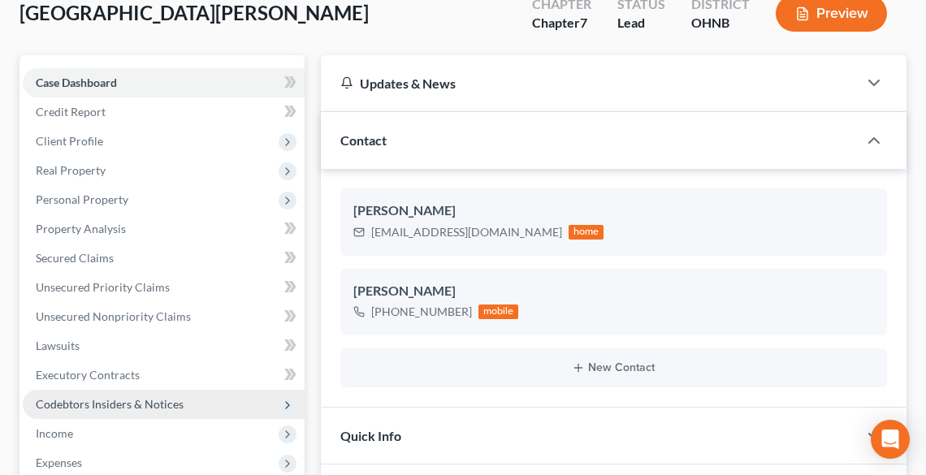
scroll to position [325, 0]
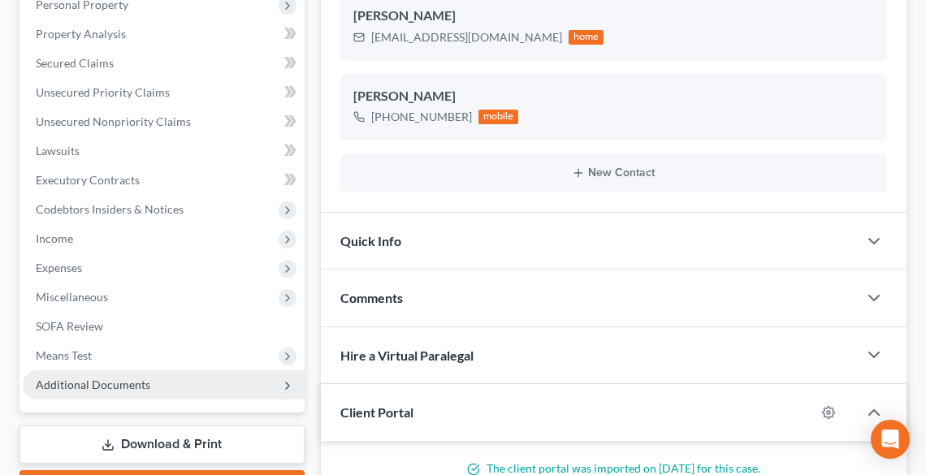
click at [53, 389] on span "Additional Documents" at bounding box center [93, 385] width 115 height 14
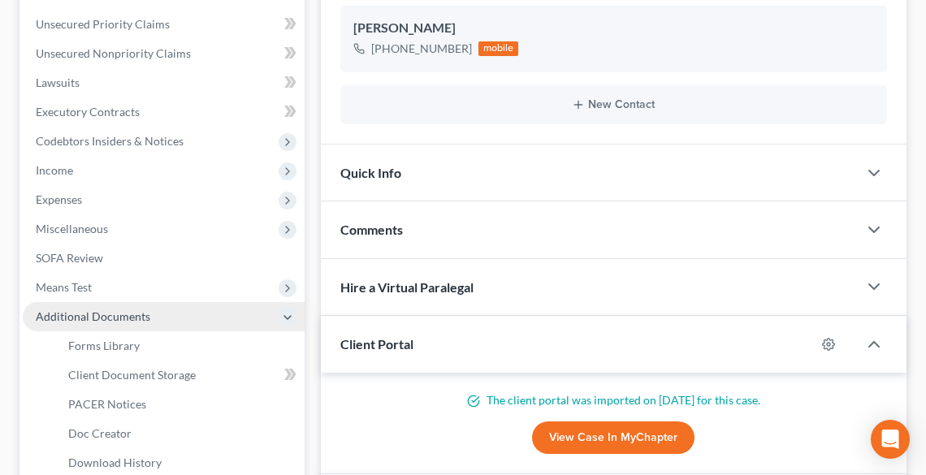
scroll to position [455, 0]
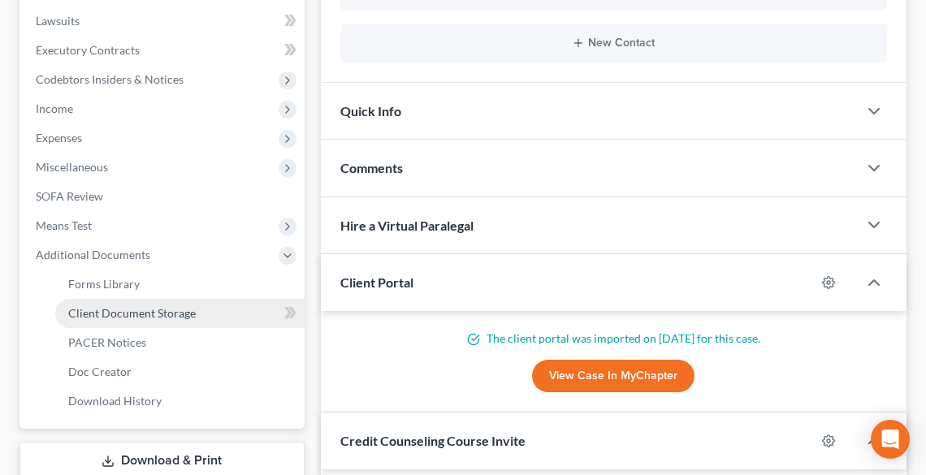
click at [106, 315] on span "Client Document Storage" at bounding box center [132, 313] width 128 height 14
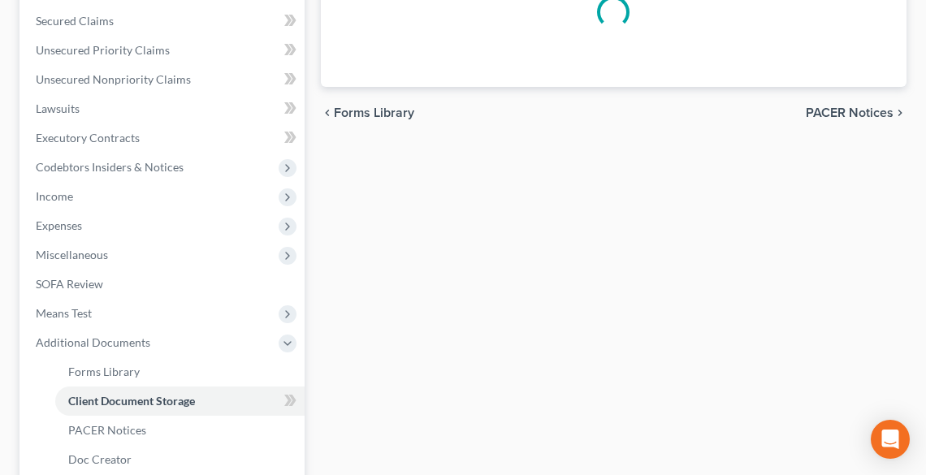
select select "20"
select select "5"
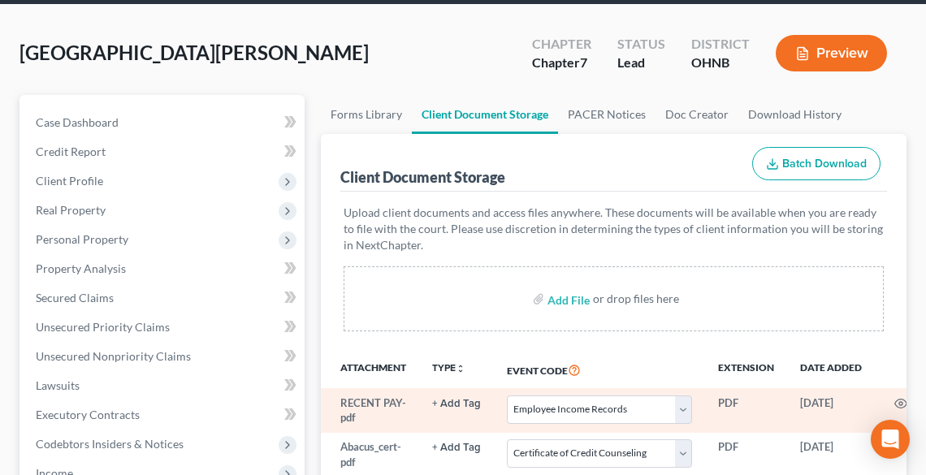
scroll to position [260, 0]
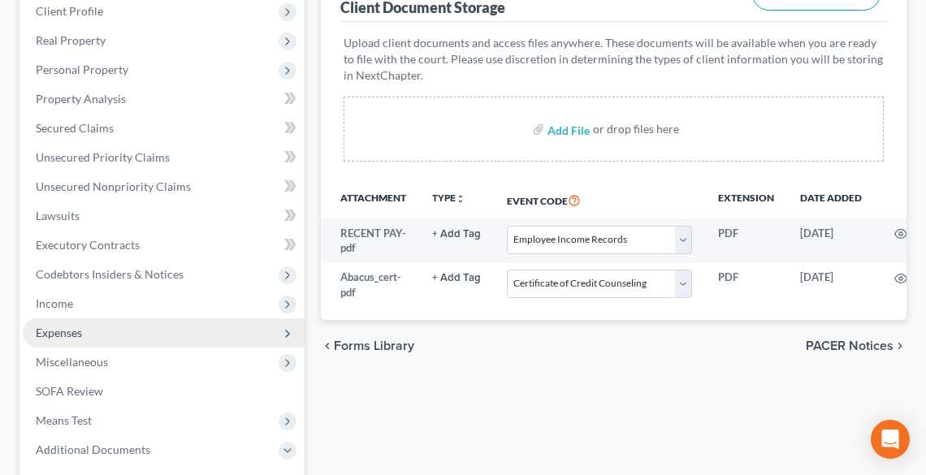
click at [78, 335] on span "Expenses" at bounding box center [59, 333] width 46 height 14
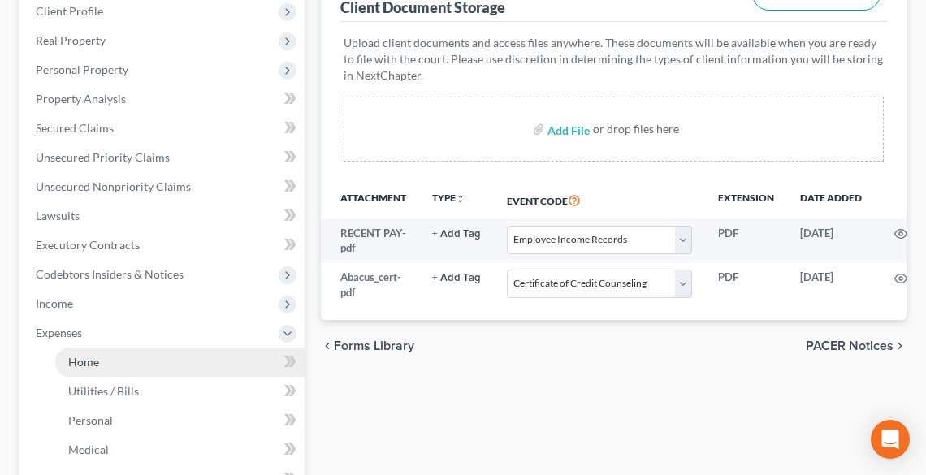
click at [92, 358] on span "Home" at bounding box center [83, 362] width 31 height 14
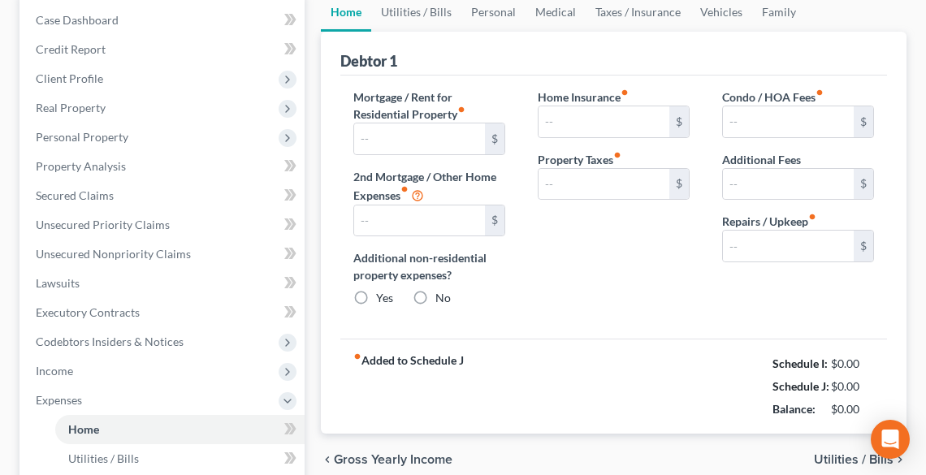
type input "1,492.00"
type input "0.00"
radio input "true"
type input "0.00"
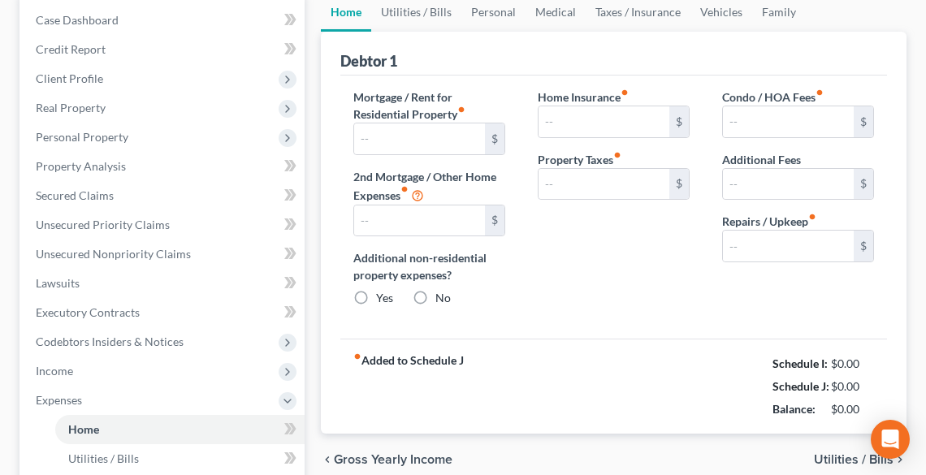
type input "0.00"
type input "75.00"
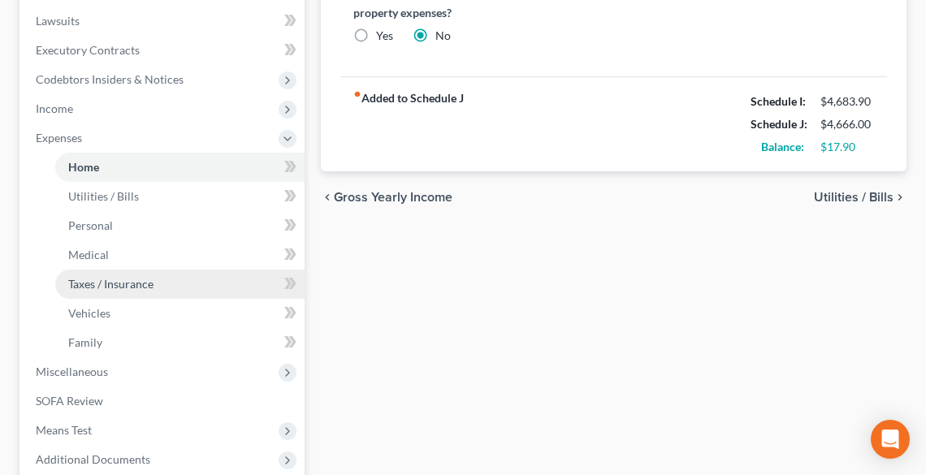
scroll to position [325, 0]
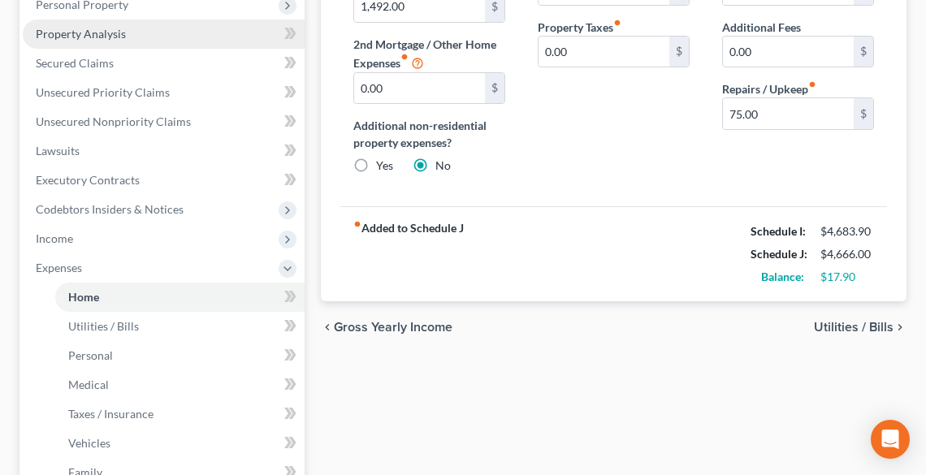
click at [84, 34] on span "Property Analysis" at bounding box center [81, 34] width 90 height 14
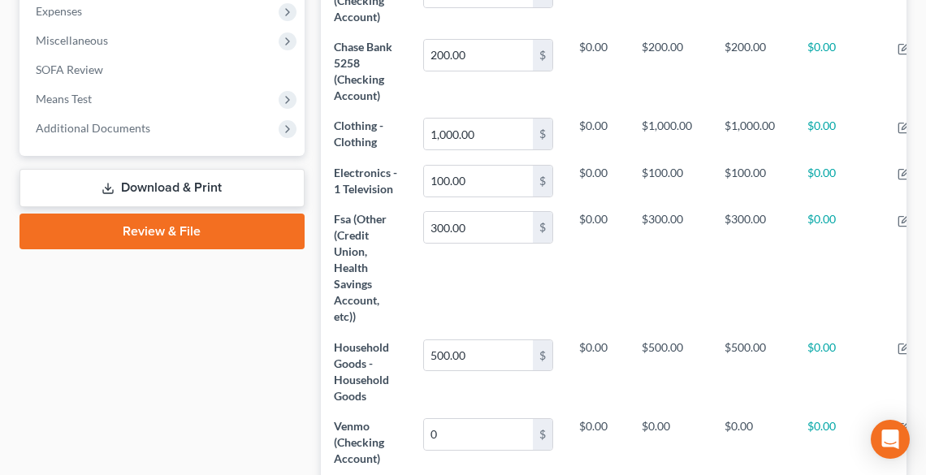
scroll to position [585, 0]
